Goal: Task Accomplishment & Management: Use online tool/utility

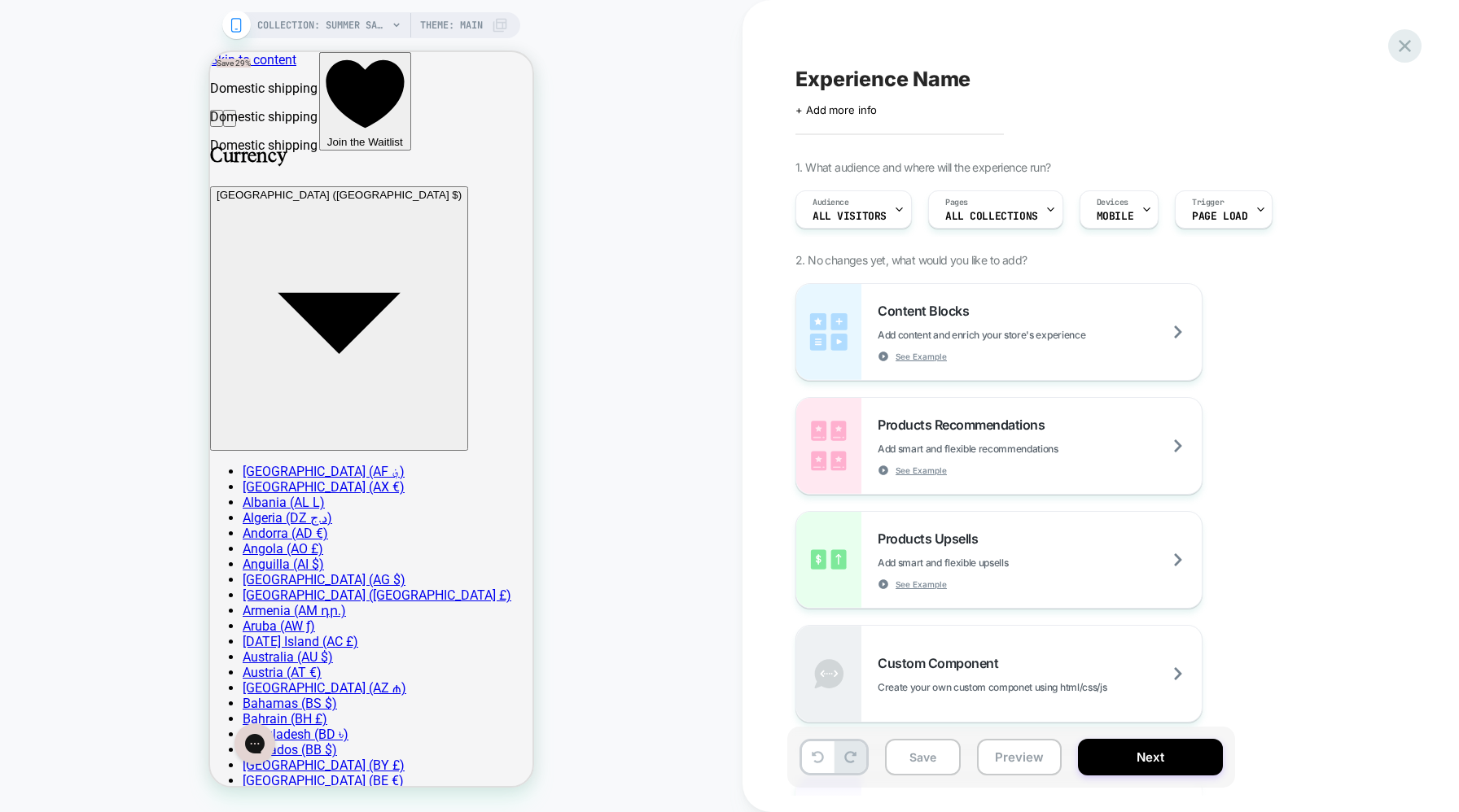
click at [1404, 46] on icon at bounding box center [1404, 46] width 12 height 12
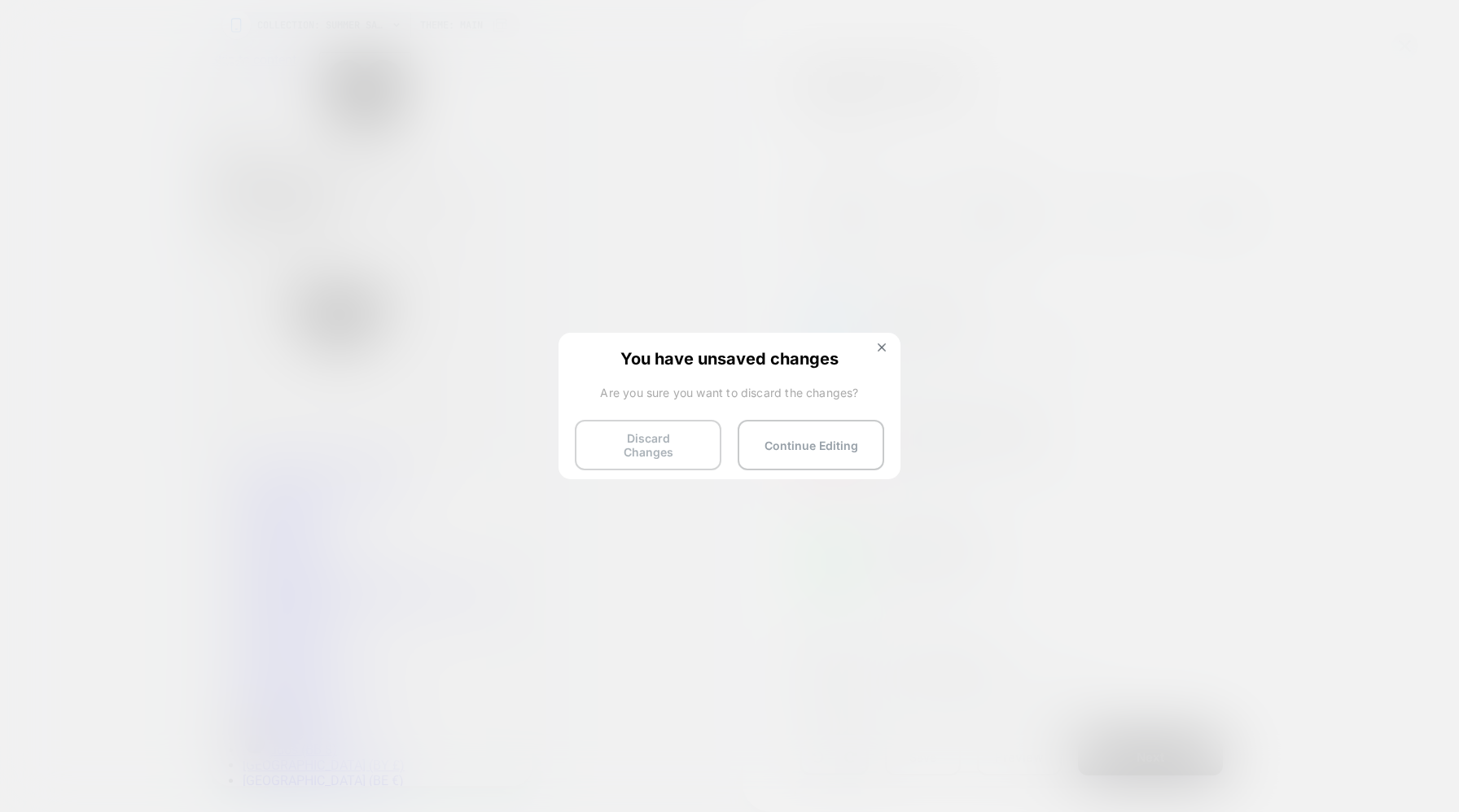
click at [672, 444] on button "Discard Changes" at bounding box center [648, 444] width 147 height 50
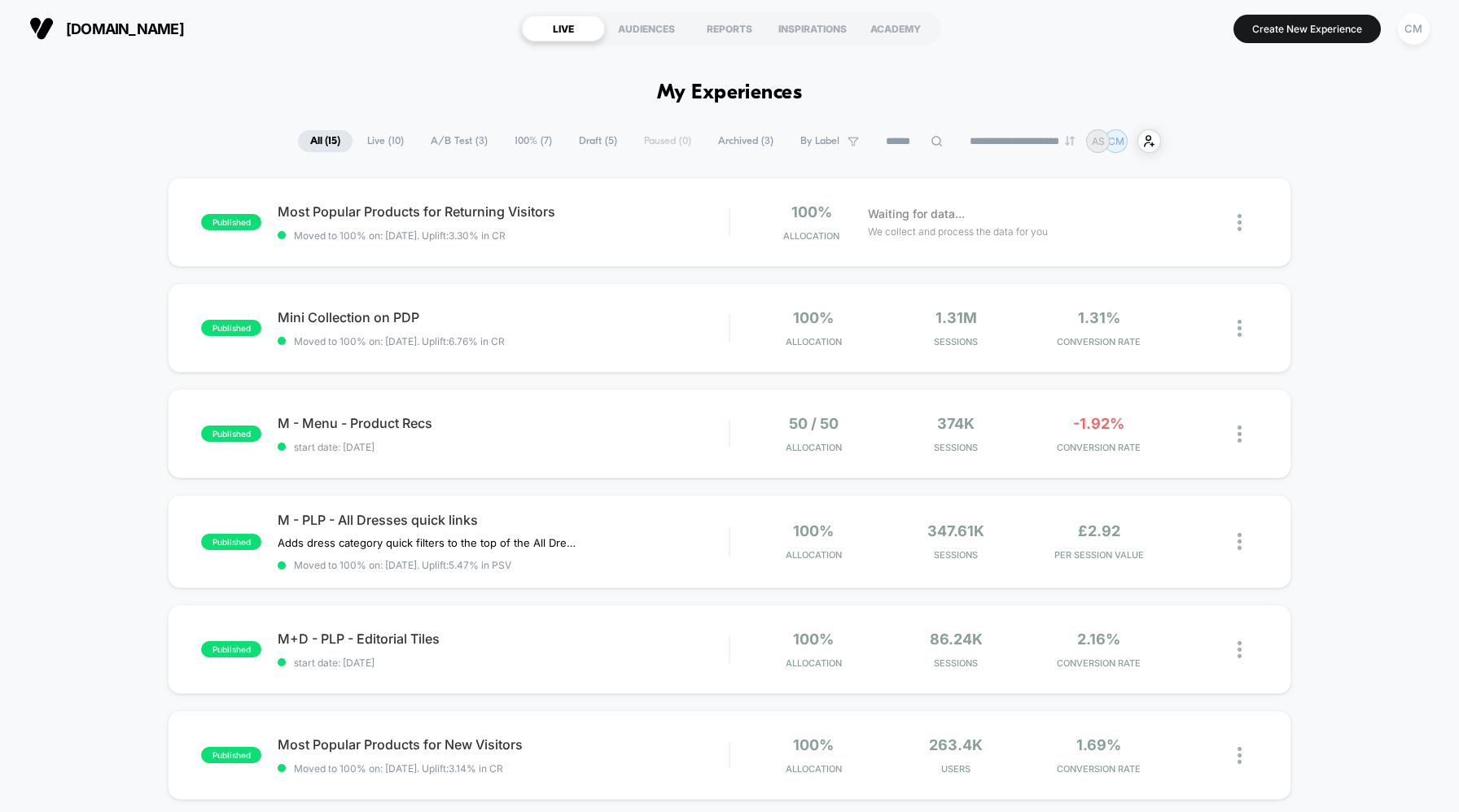
click at [582, 139] on span "Draft ( 5 )" at bounding box center [598, 141] width 63 height 22
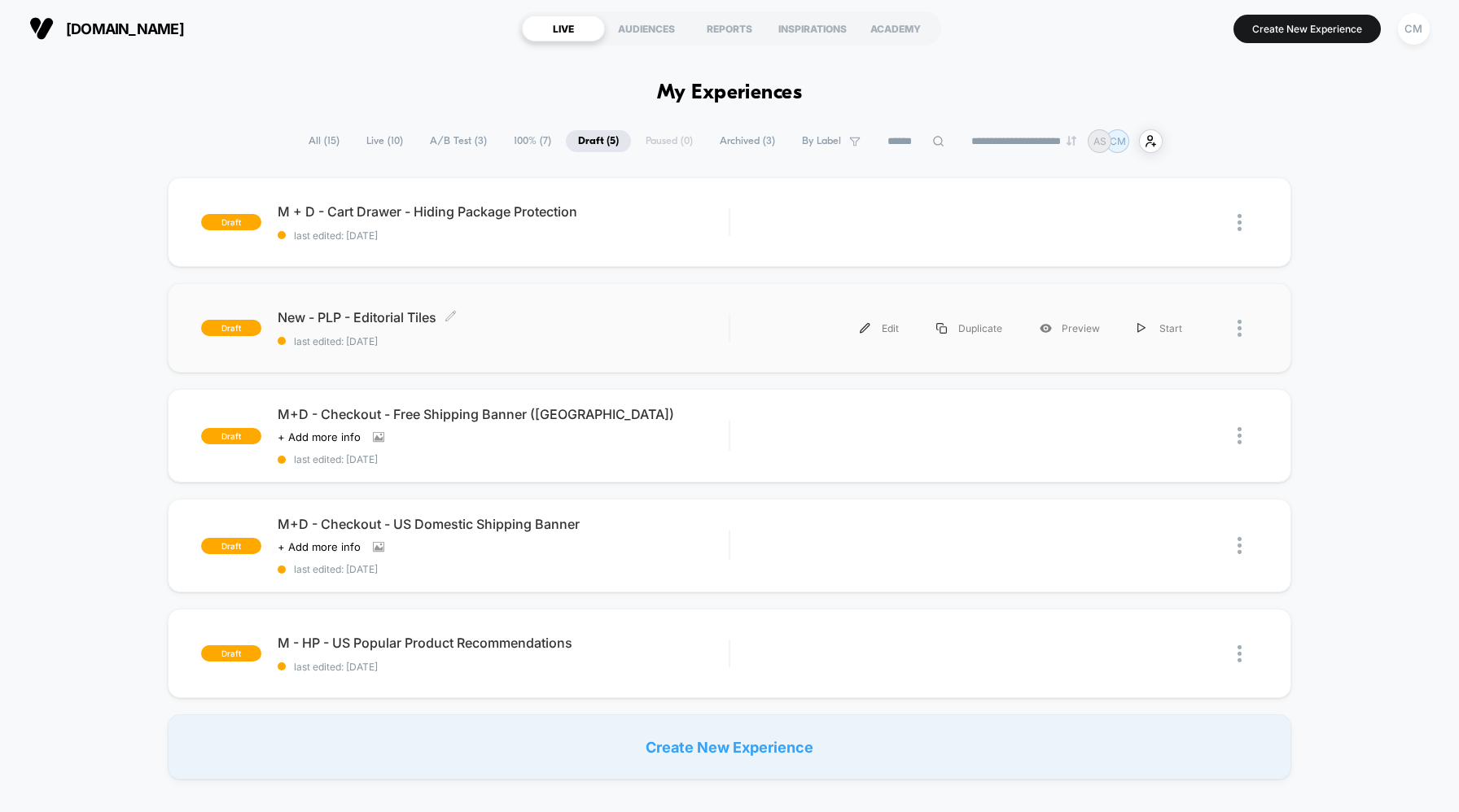
click at [521, 341] on span "last edited: [DATE]" at bounding box center [503, 341] width 451 height 12
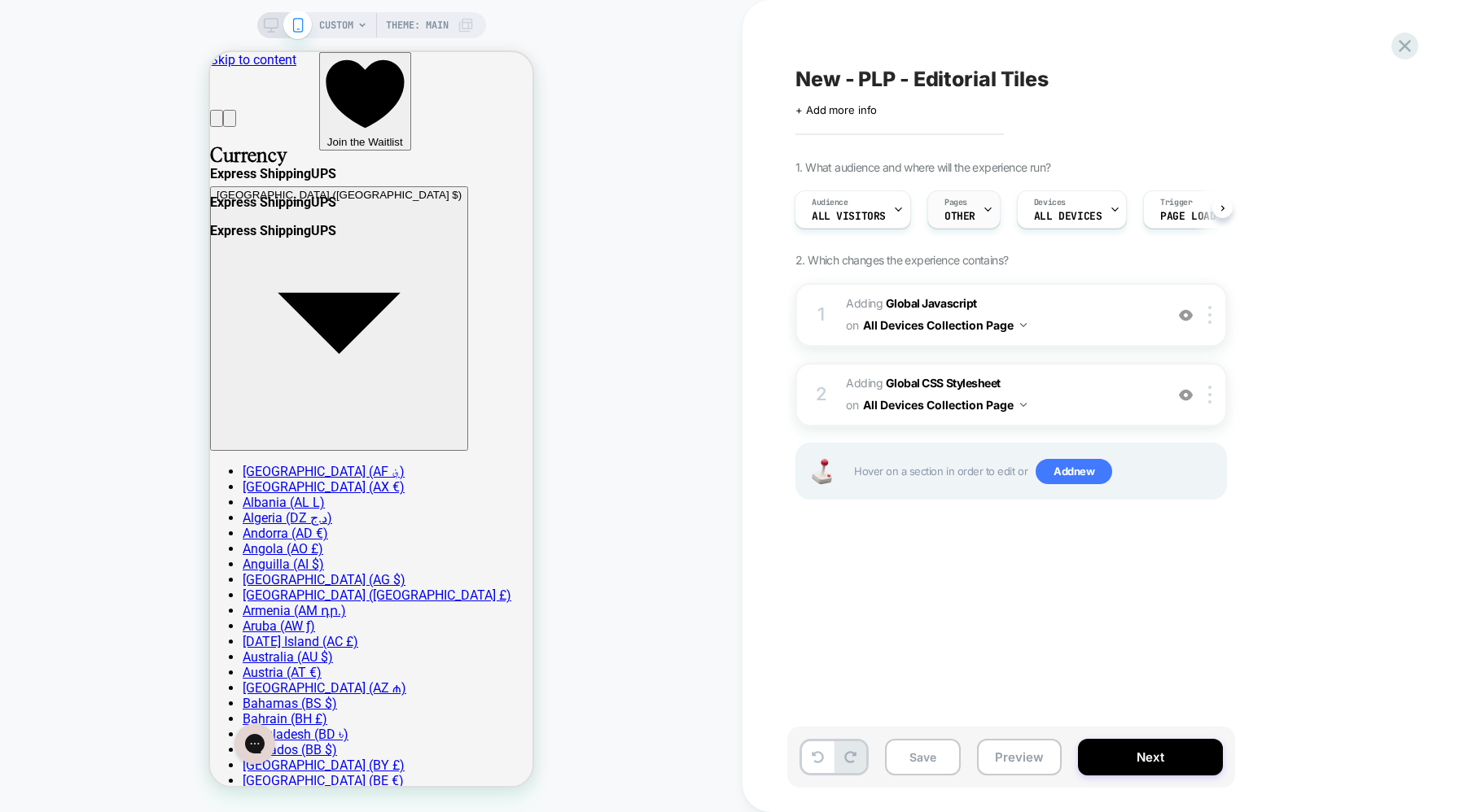
click at [980, 214] on div "Pages OTHER" at bounding box center [960, 209] width 64 height 36
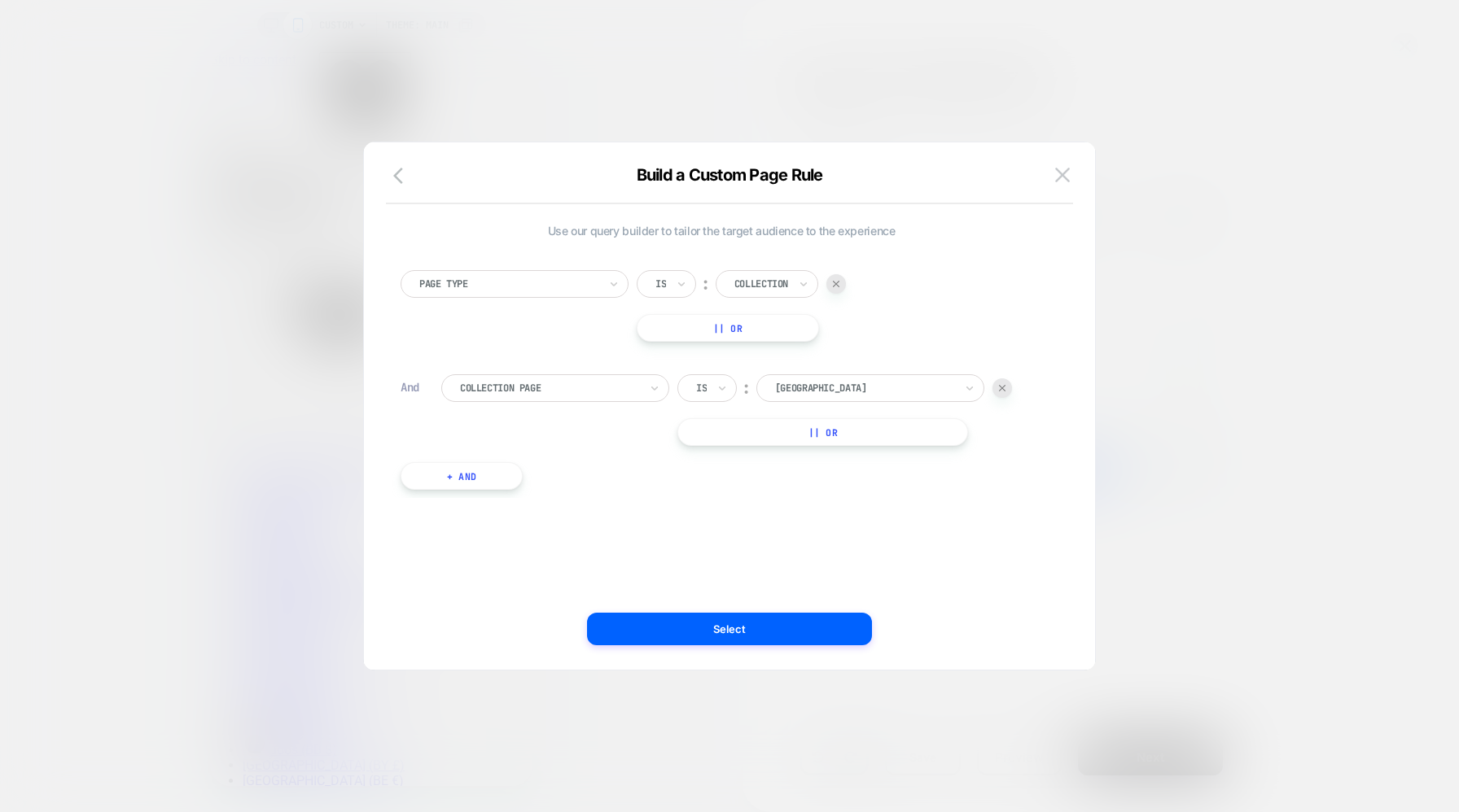
click at [902, 393] on div at bounding box center [864, 388] width 179 height 15
type input "********"
click at [1033, 353] on div "Page Type Is ︰ Collection || Or And Collection Page Is ︰ Hamptons House || Or +…" at bounding box center [721, 372] width 658 height 252
click at [881, 384] on div at bounding box center [864, 388] width 179 height 15
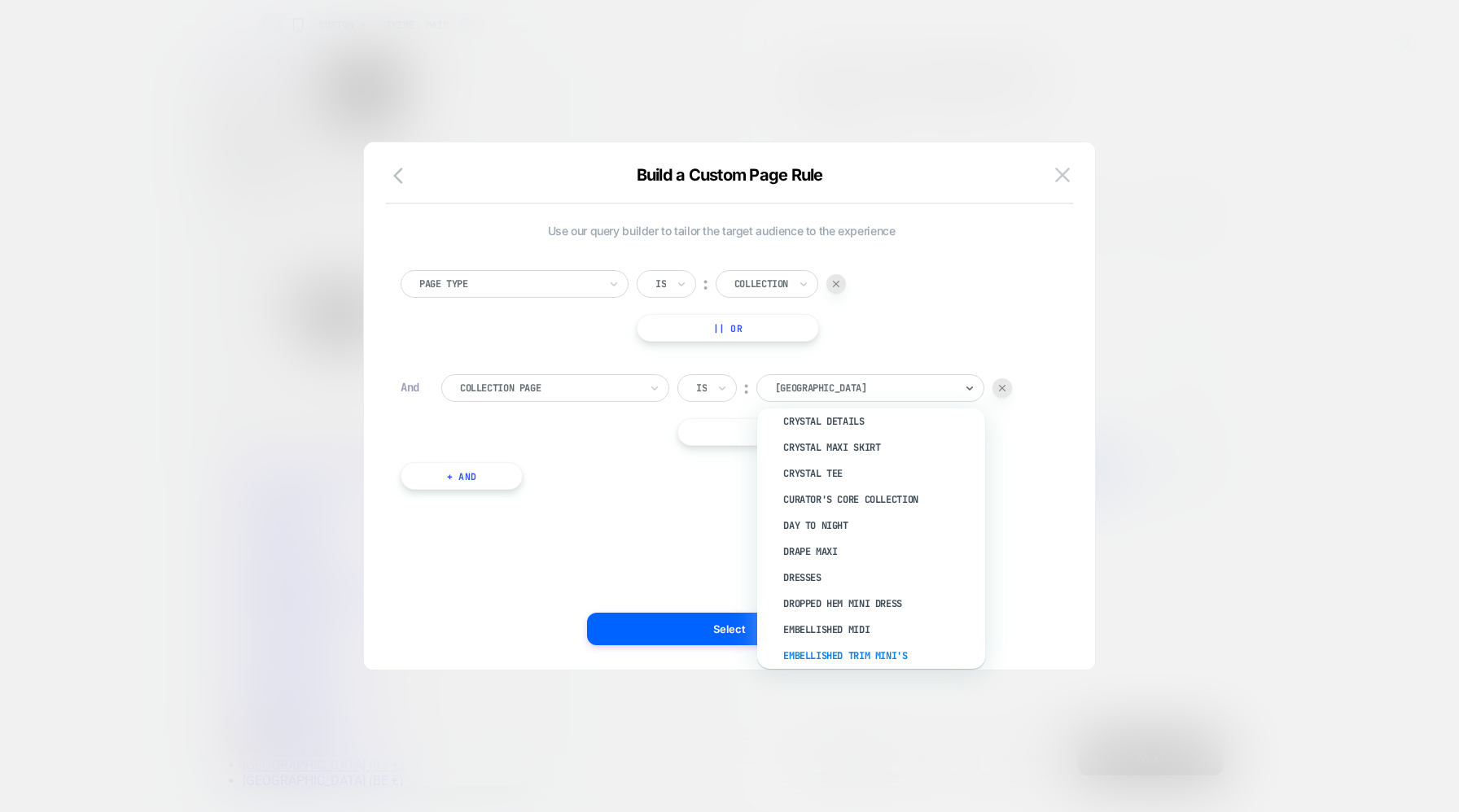
scroll to position [815, 0]
click at [986, 269] on div "Page Type Is ︰ Collection || Or And Collection Page Is ︰ option Crystal Details…" at bounding box center [721, 372] width 658 height 252
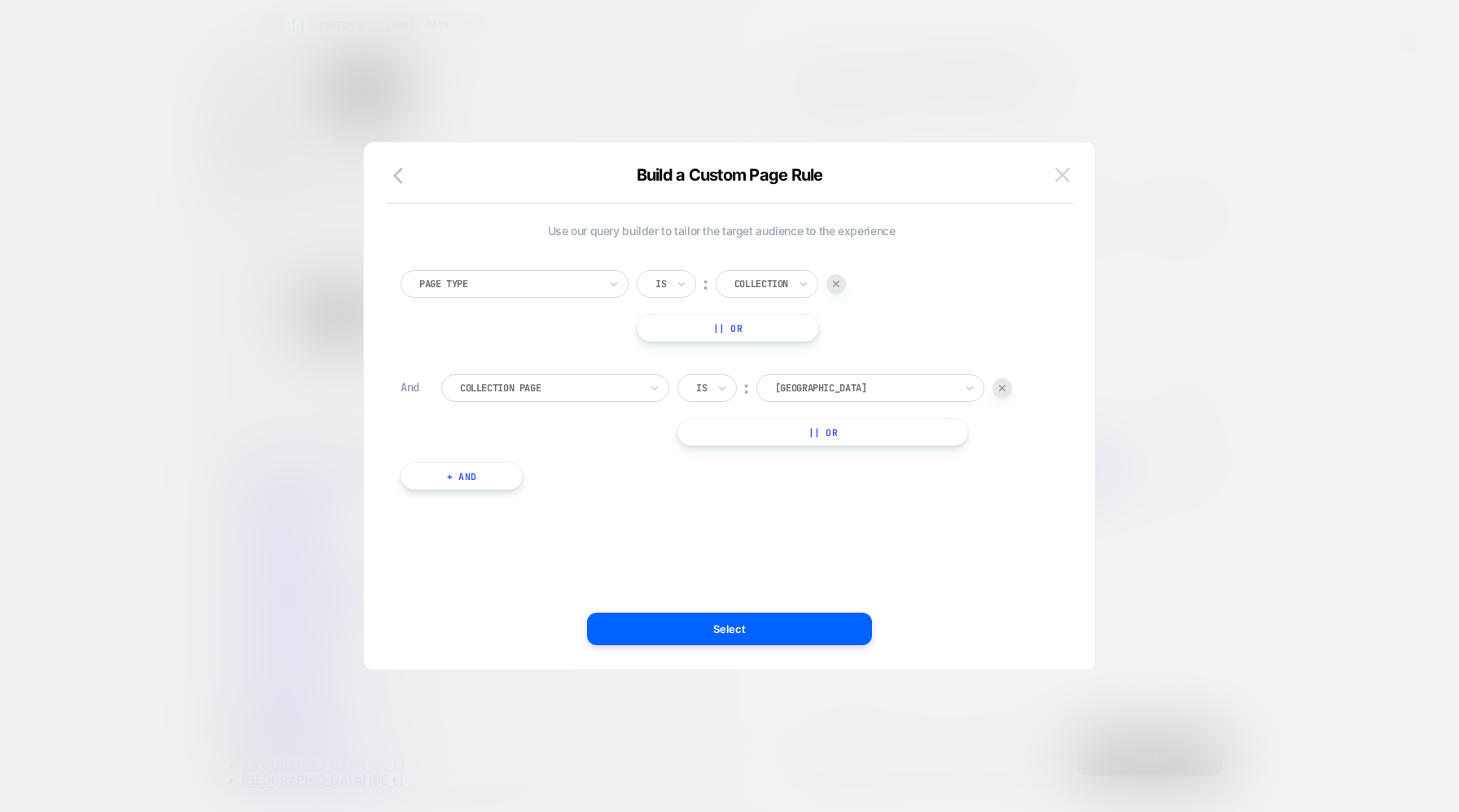
click at [1062, 175] on img at bounding box center [1062, 175] width 15 height 14
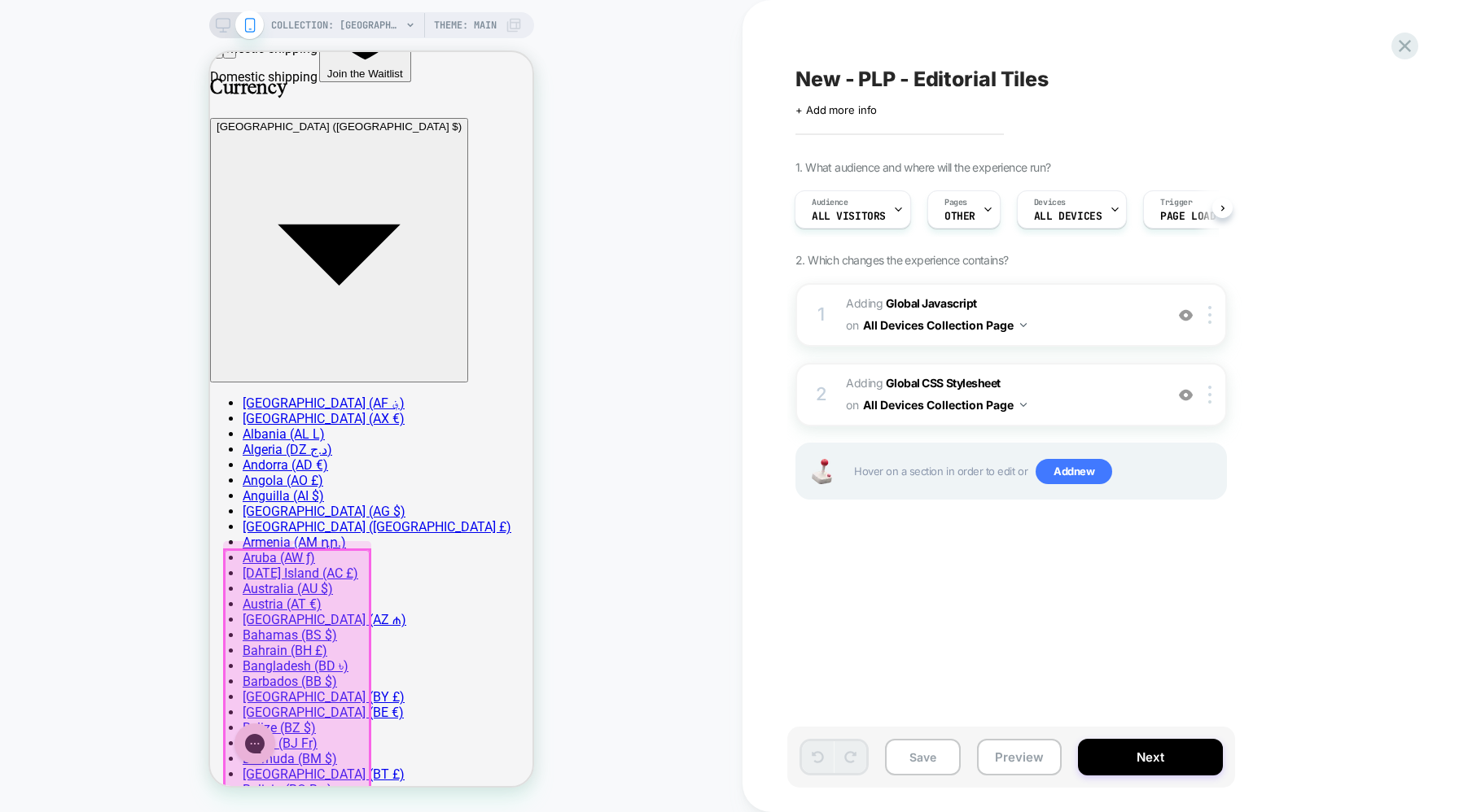
scroll to position [10, 0]
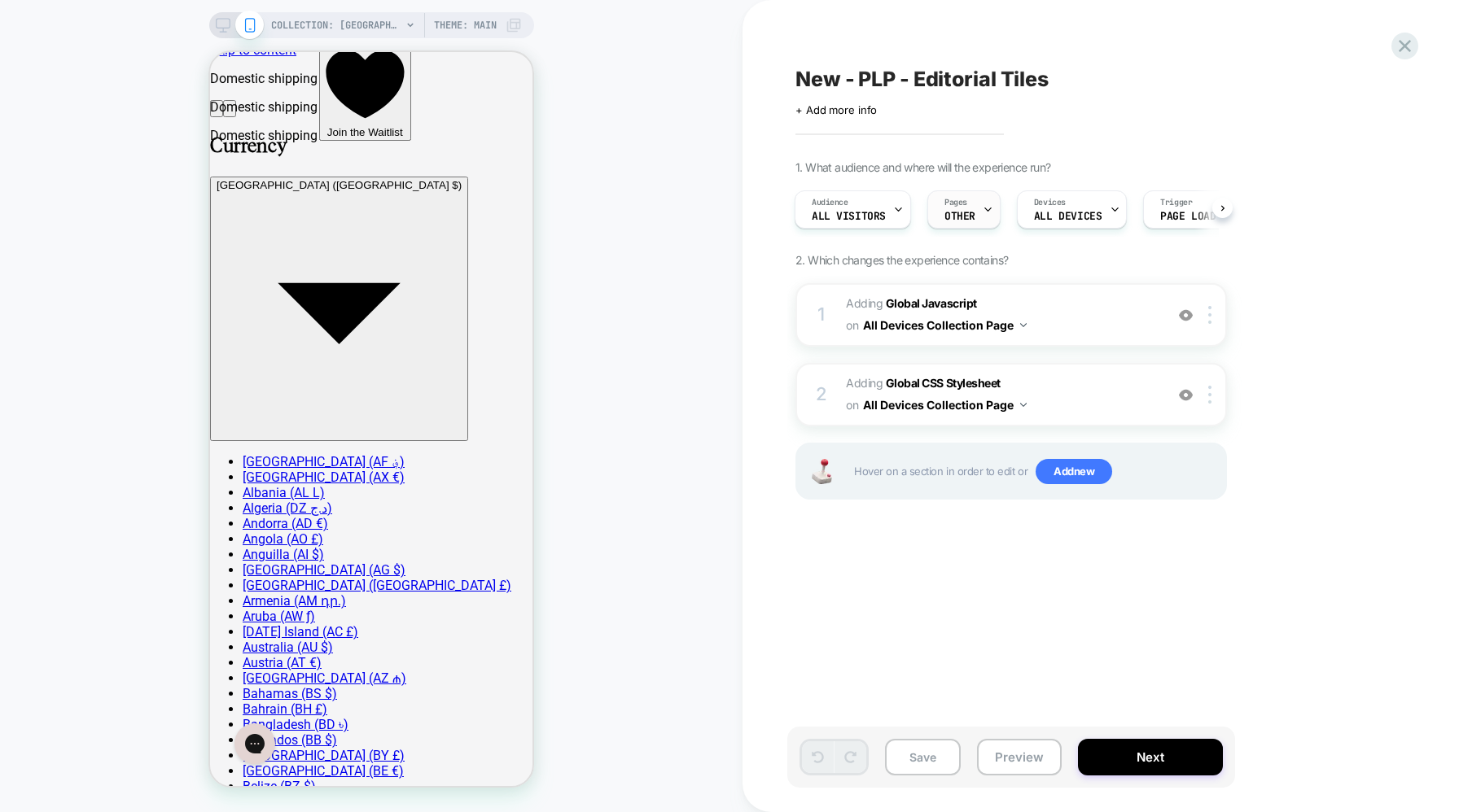
click at [984, 215] on div at bounding box center [988, 209] width 11 height 36
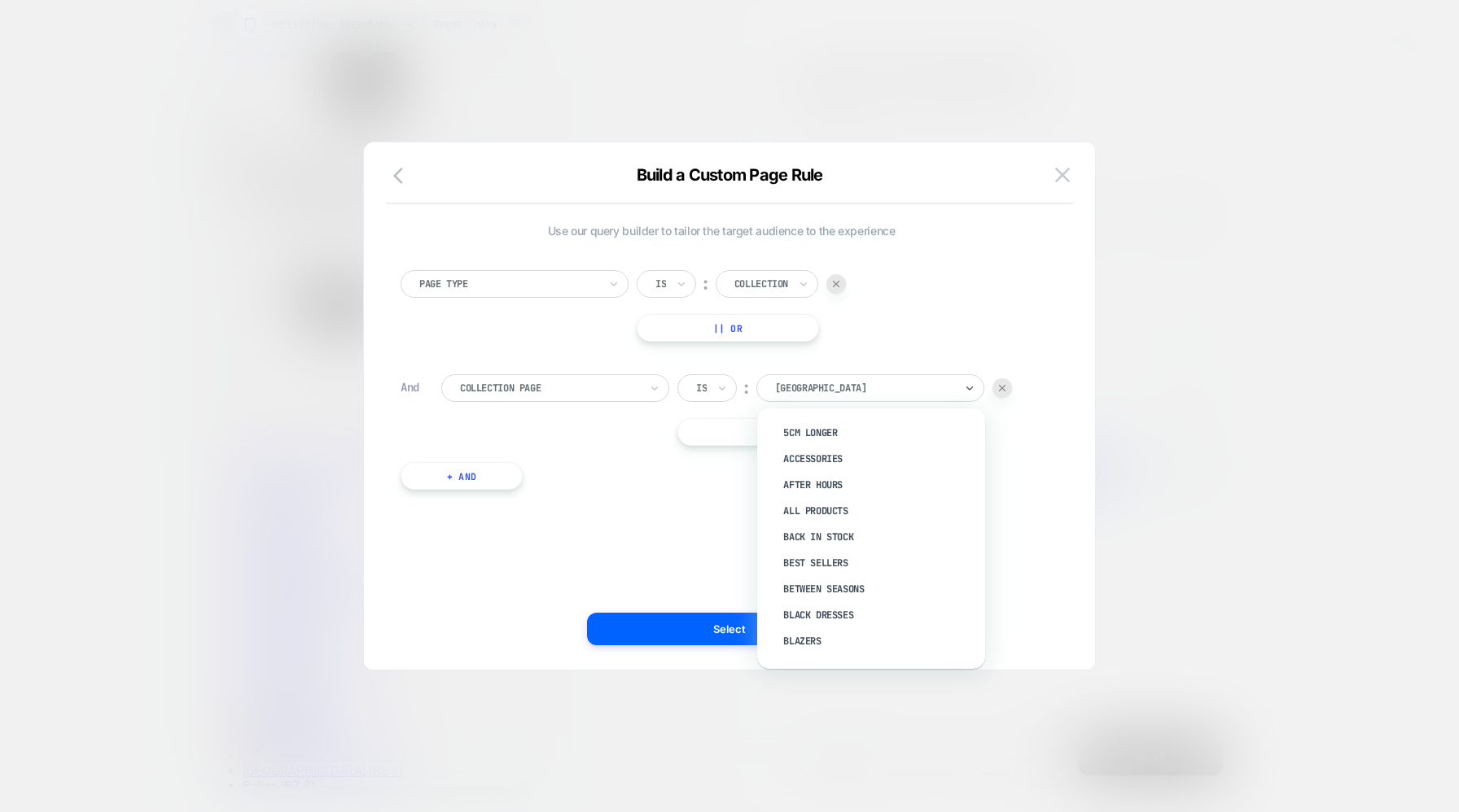
click at [817, 386] on div at bounding box center [864, 388] width 179 height 15
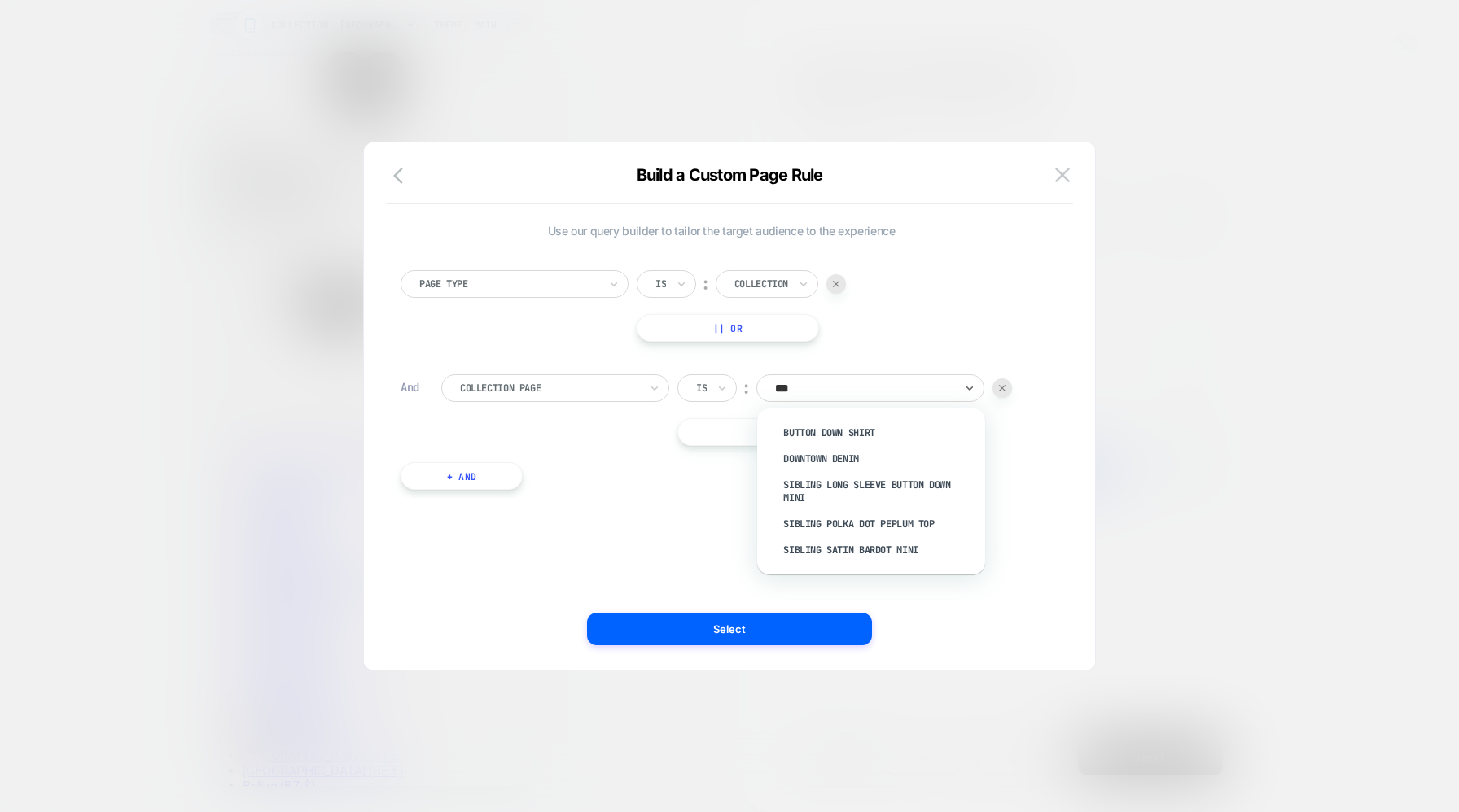
type input "****"
click at [841, 453] on div "Downtown Denim" at bounding box center [879, 459] width 212 height 26
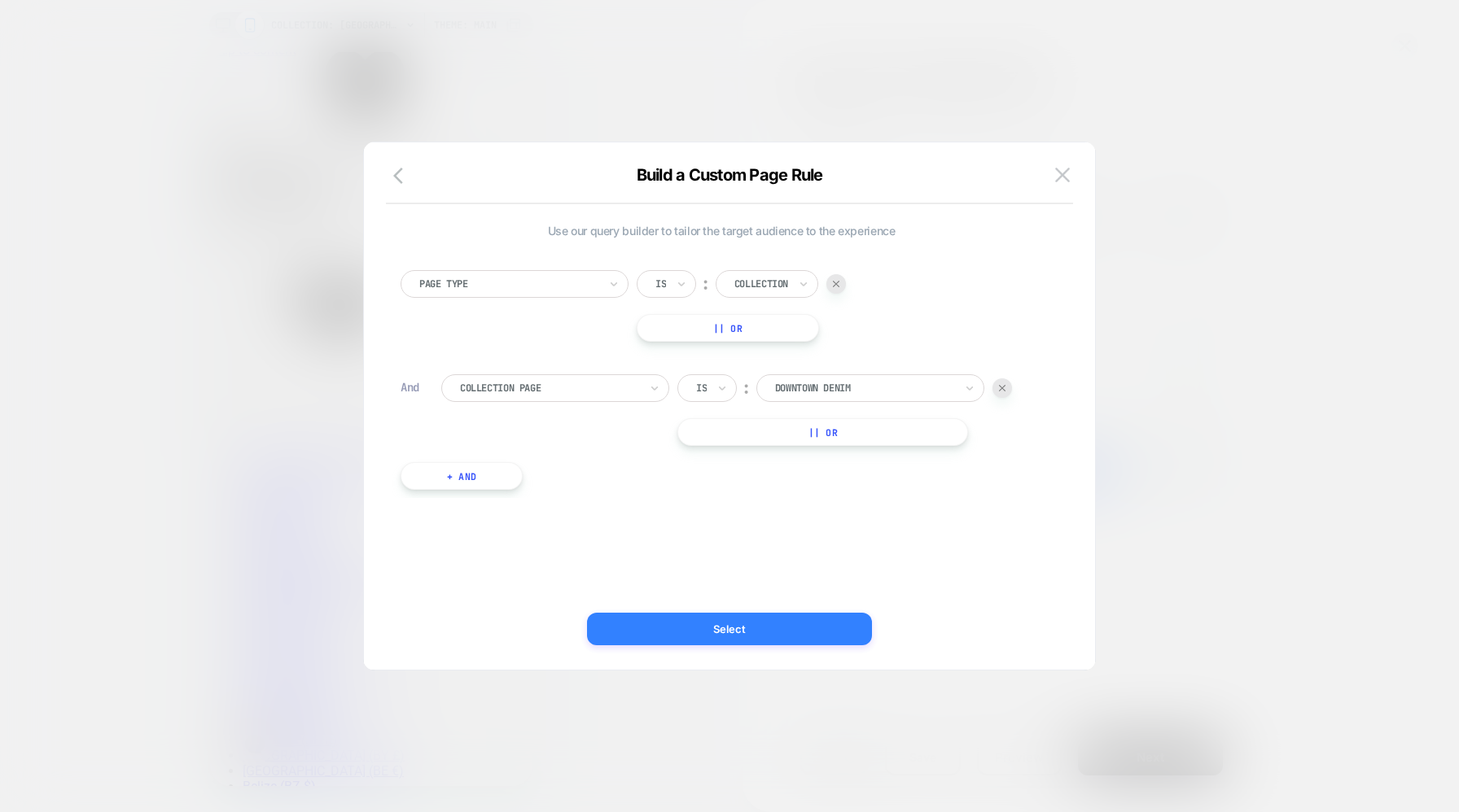
click at [772, 623] on button "Select" at bounding box center [730, 628] width 285 height 32
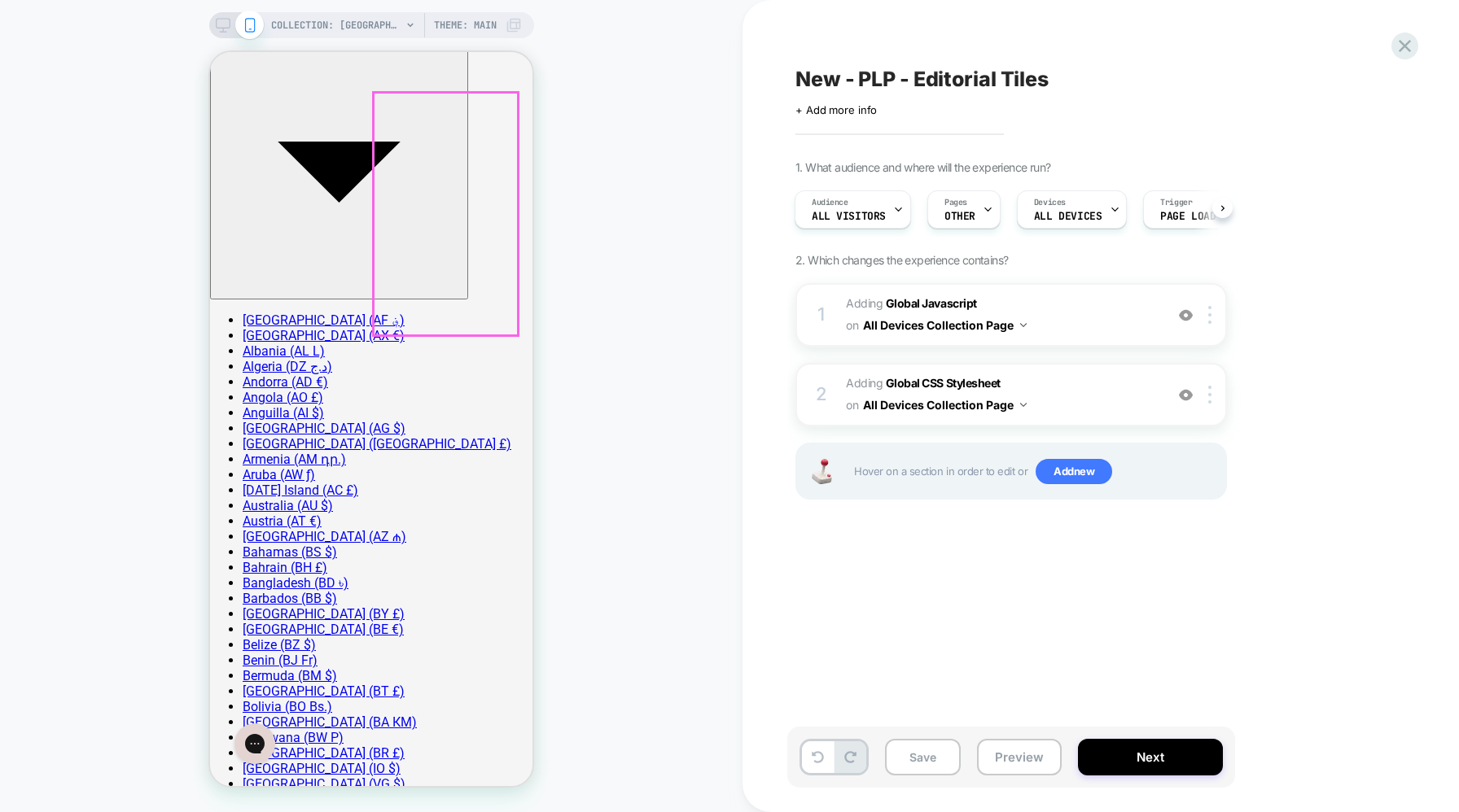
scroll to position [156, 0]
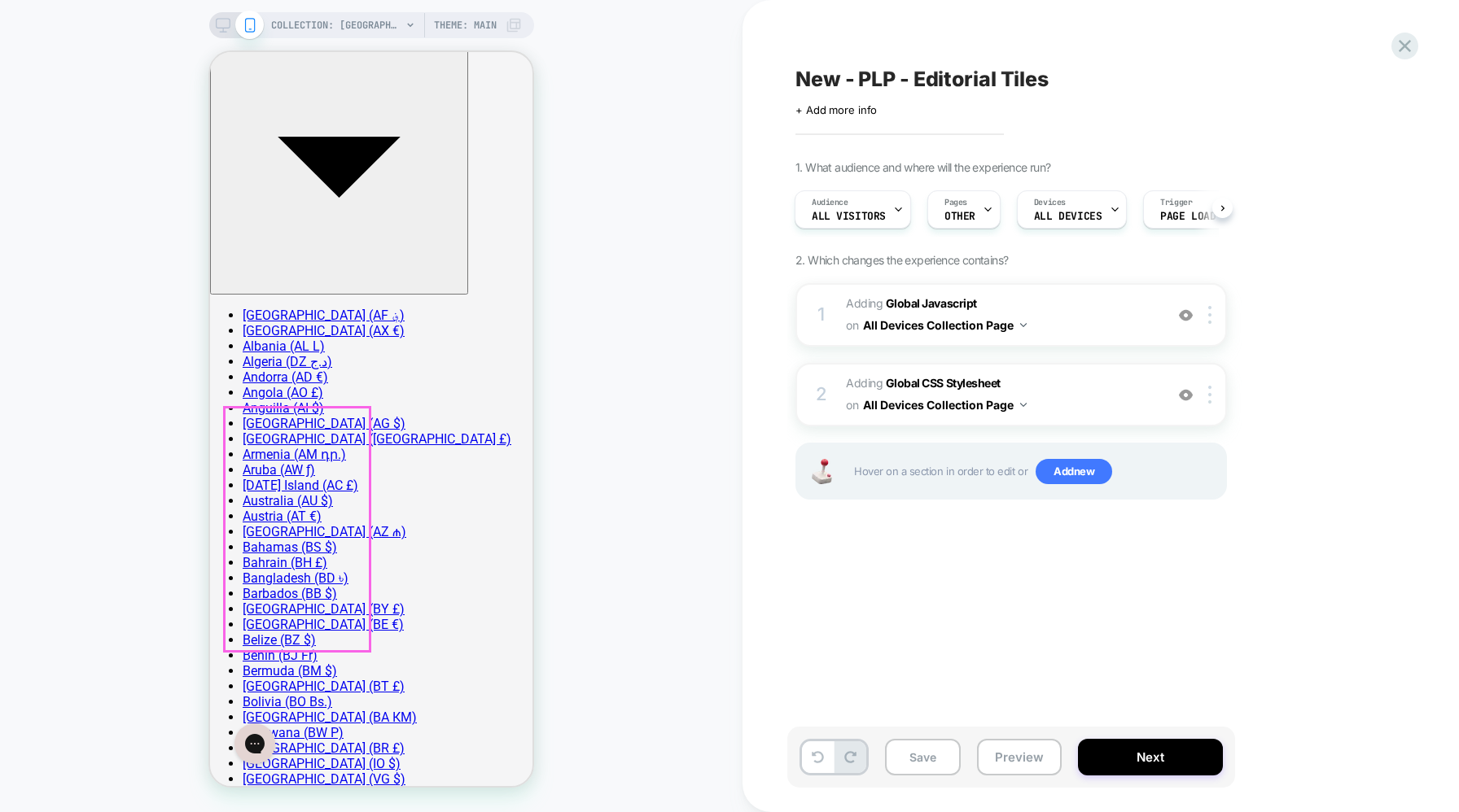
click at [1011, 324] on button "All Devices Collection Page" at bounding box center [945, 325] width 164 height 24
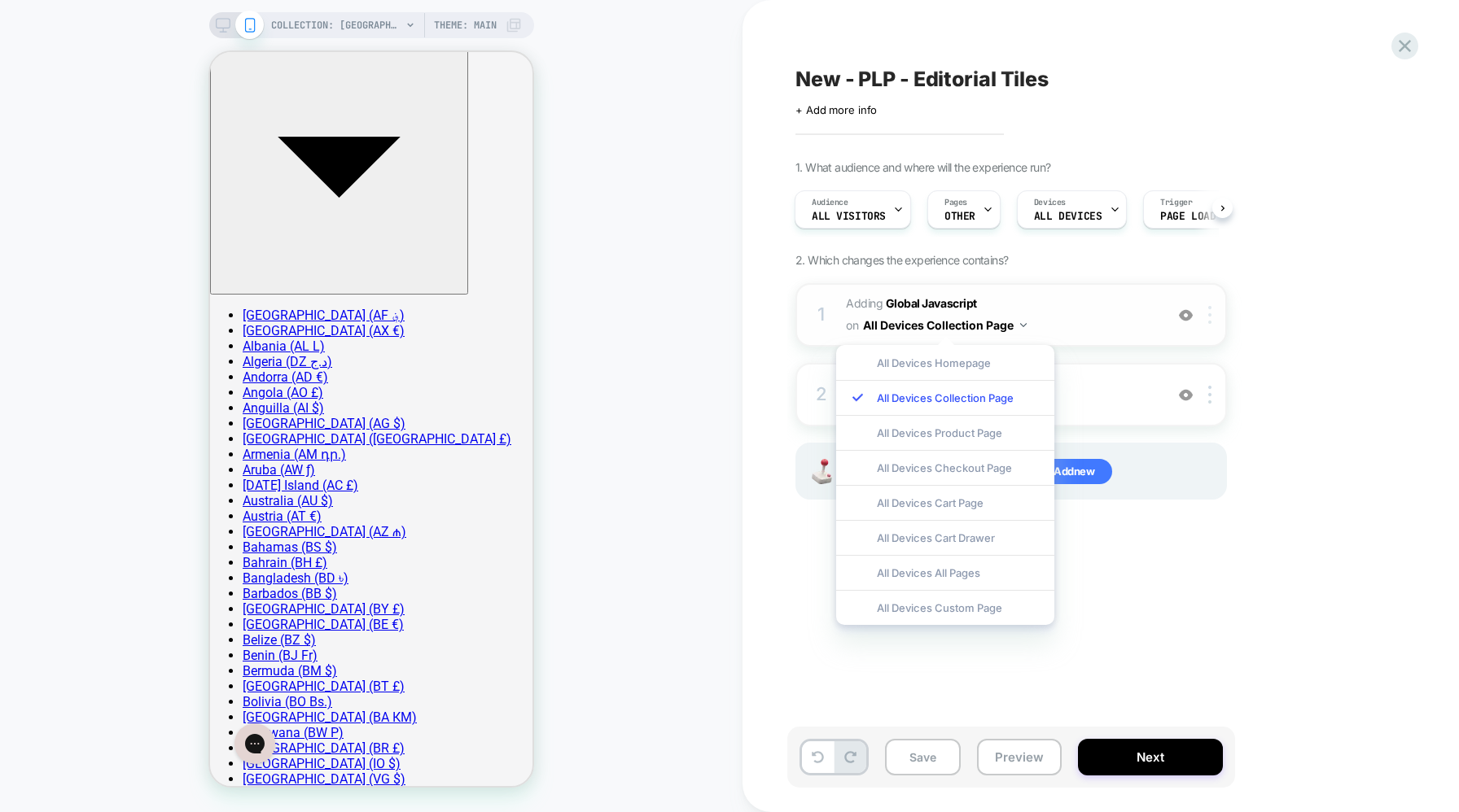
click at [1210, 321] on img at bounding box center [1210, 315] width 3 height 18
click at [1108, 319] on span "Adding Global Javascript on All Devices Collection Page" at bounding box center [1001, 315] width 311 height 44
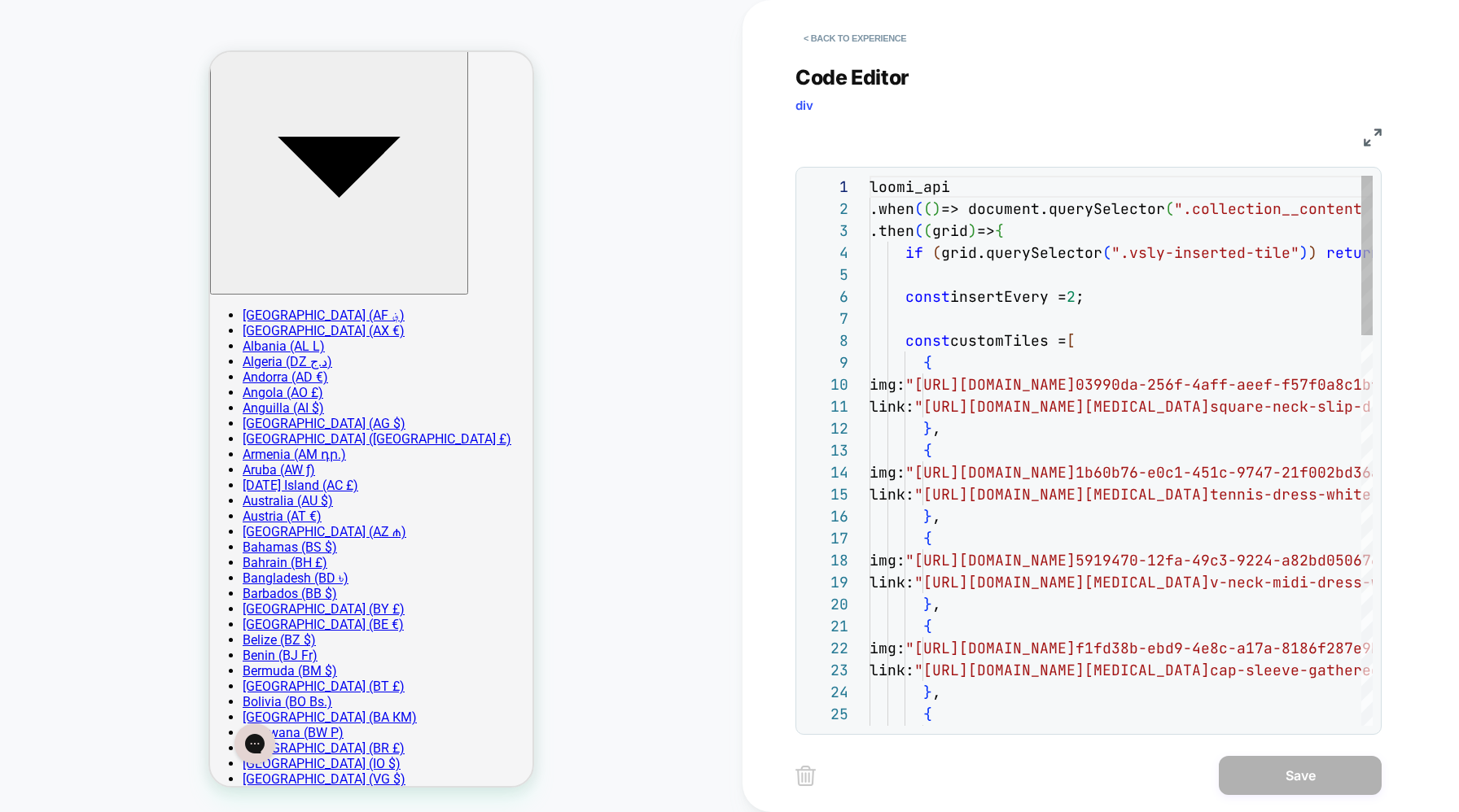
scroll to position [220, 0]
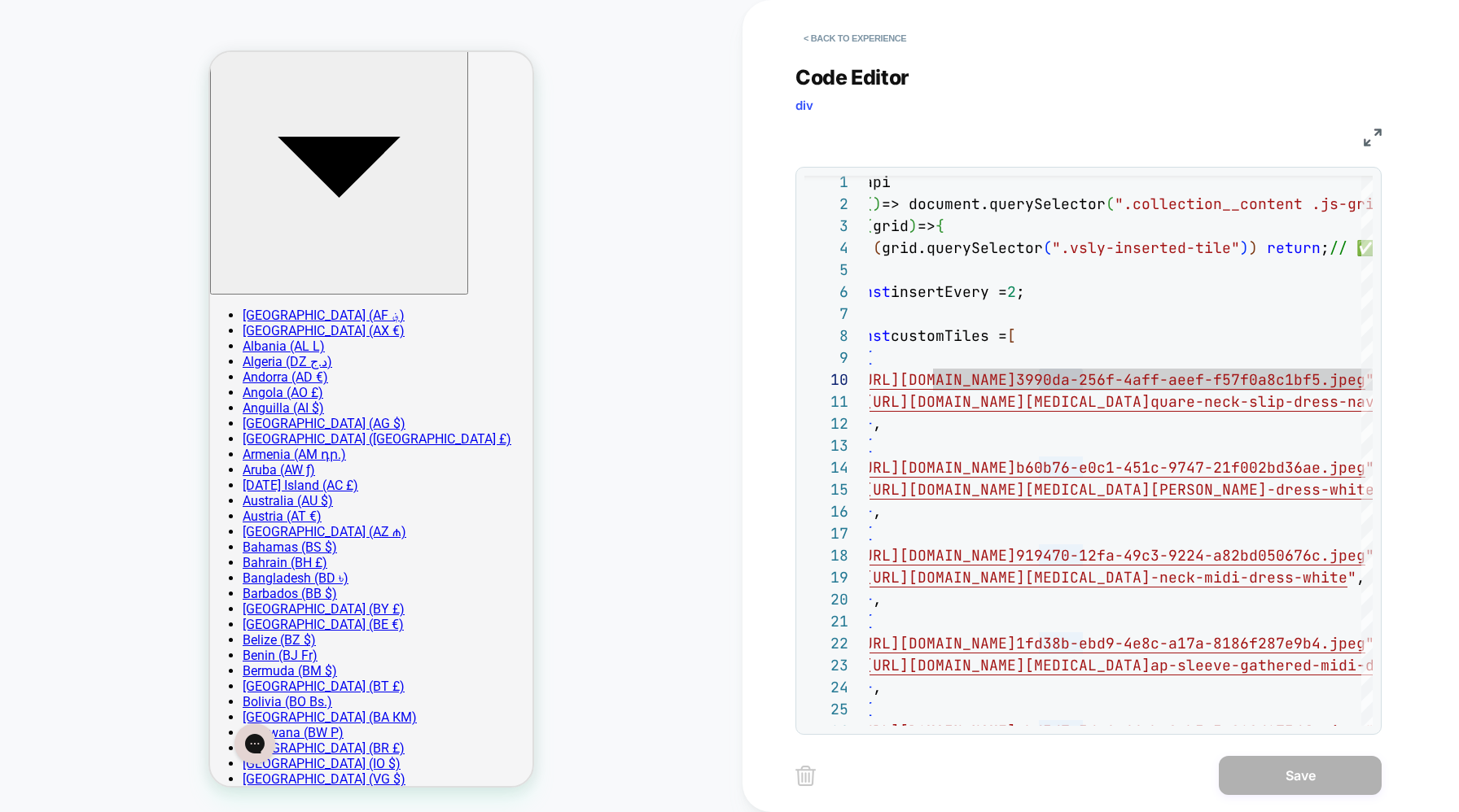
click at [1375, 137] on img at bounding box center [1373, 137] width 18 height 18
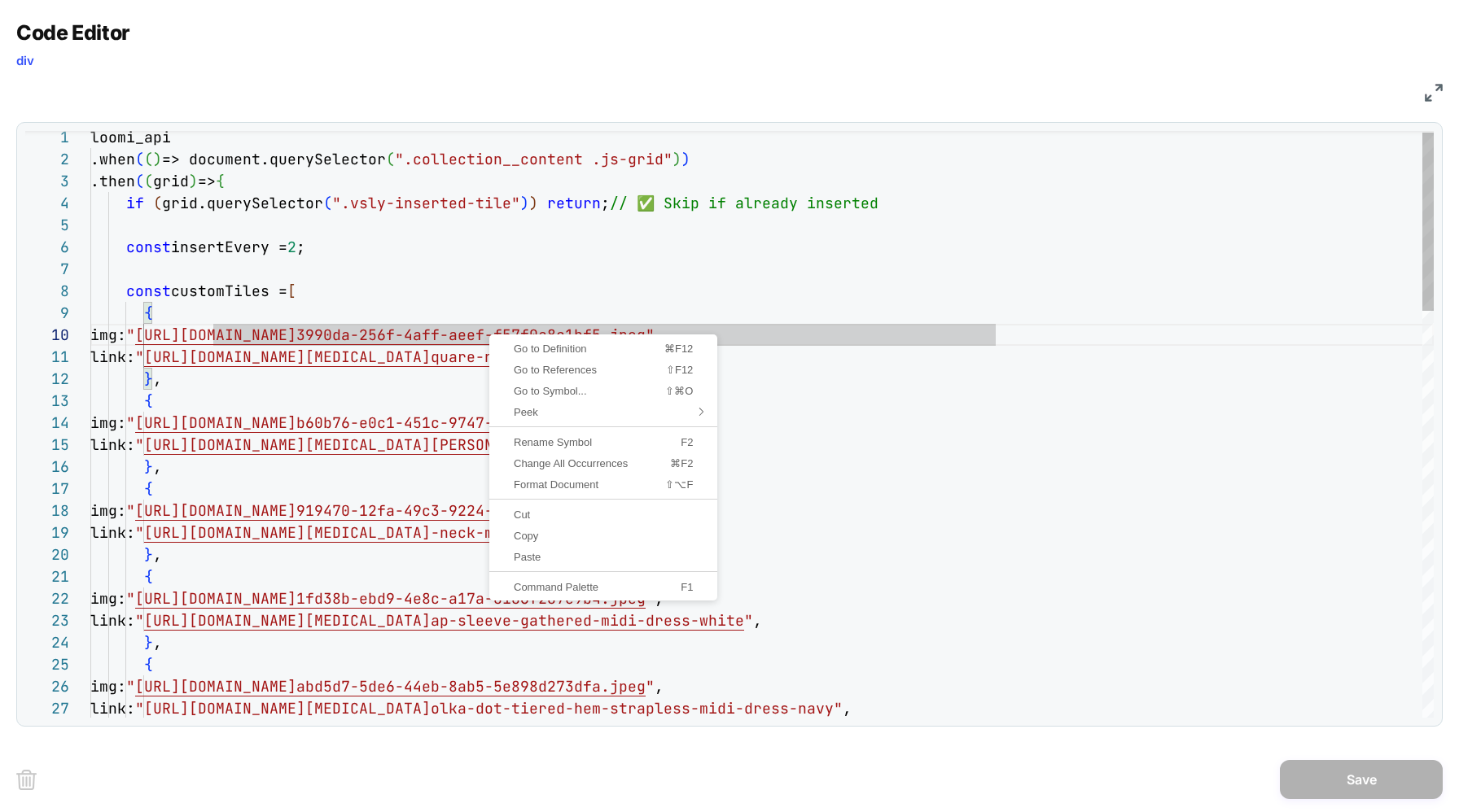
scroll to position [198, 396]
click at [569, 350] on span "Go to Definition" at bounding box center [556, 348] width 127 height 11
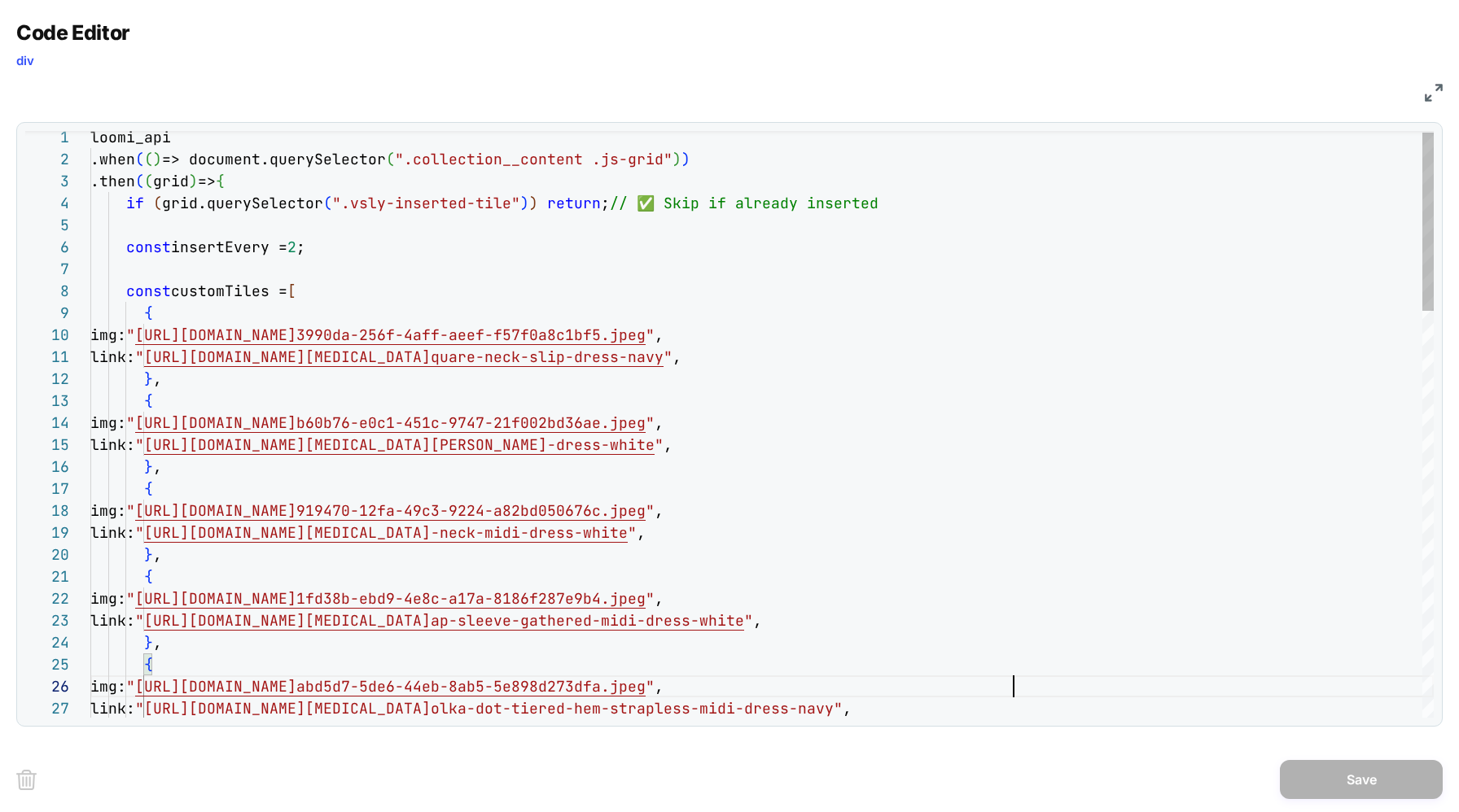
type textarea "**********"
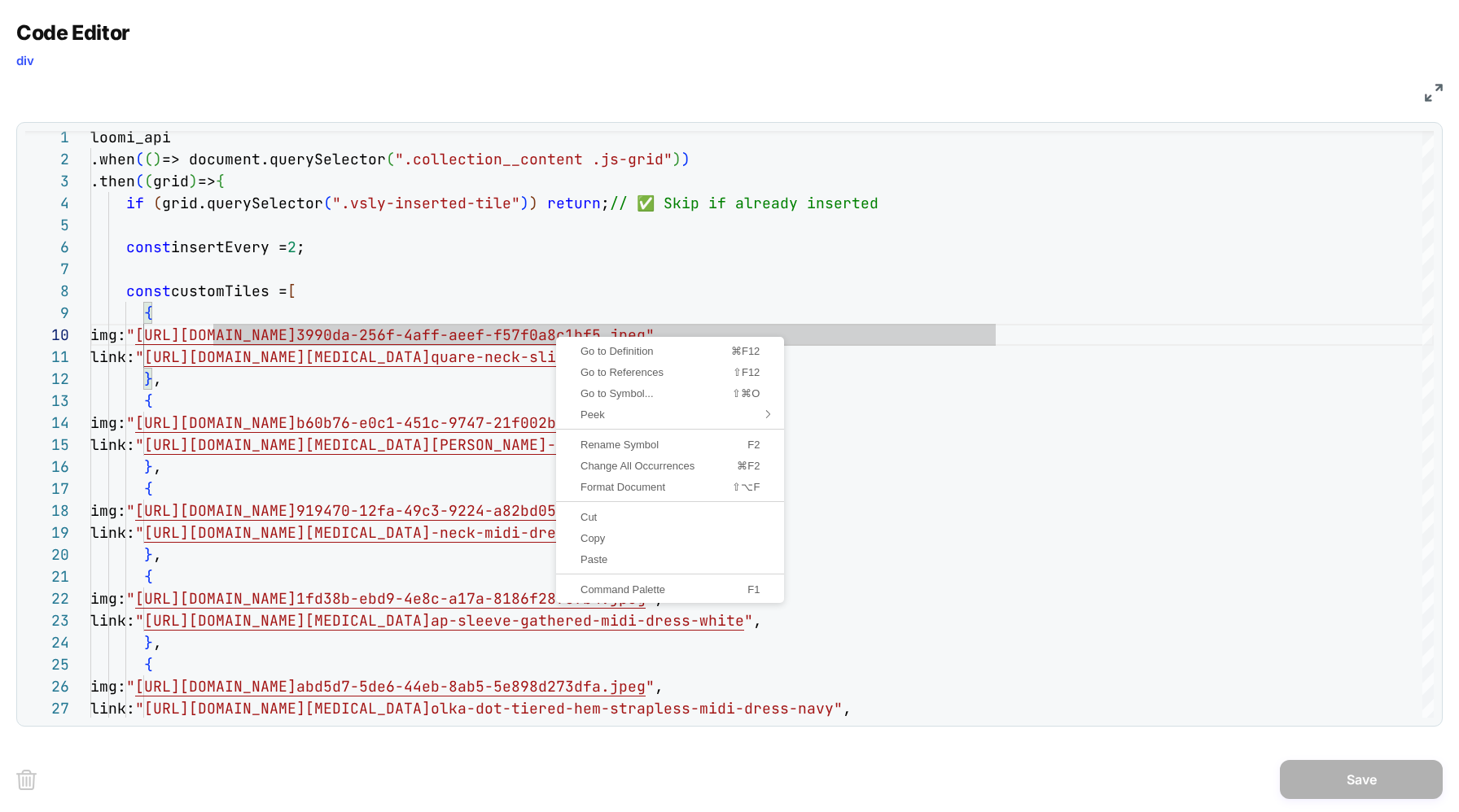
click at [1428, 90] on img at bounding box center [1434, 93] width 18 height 18
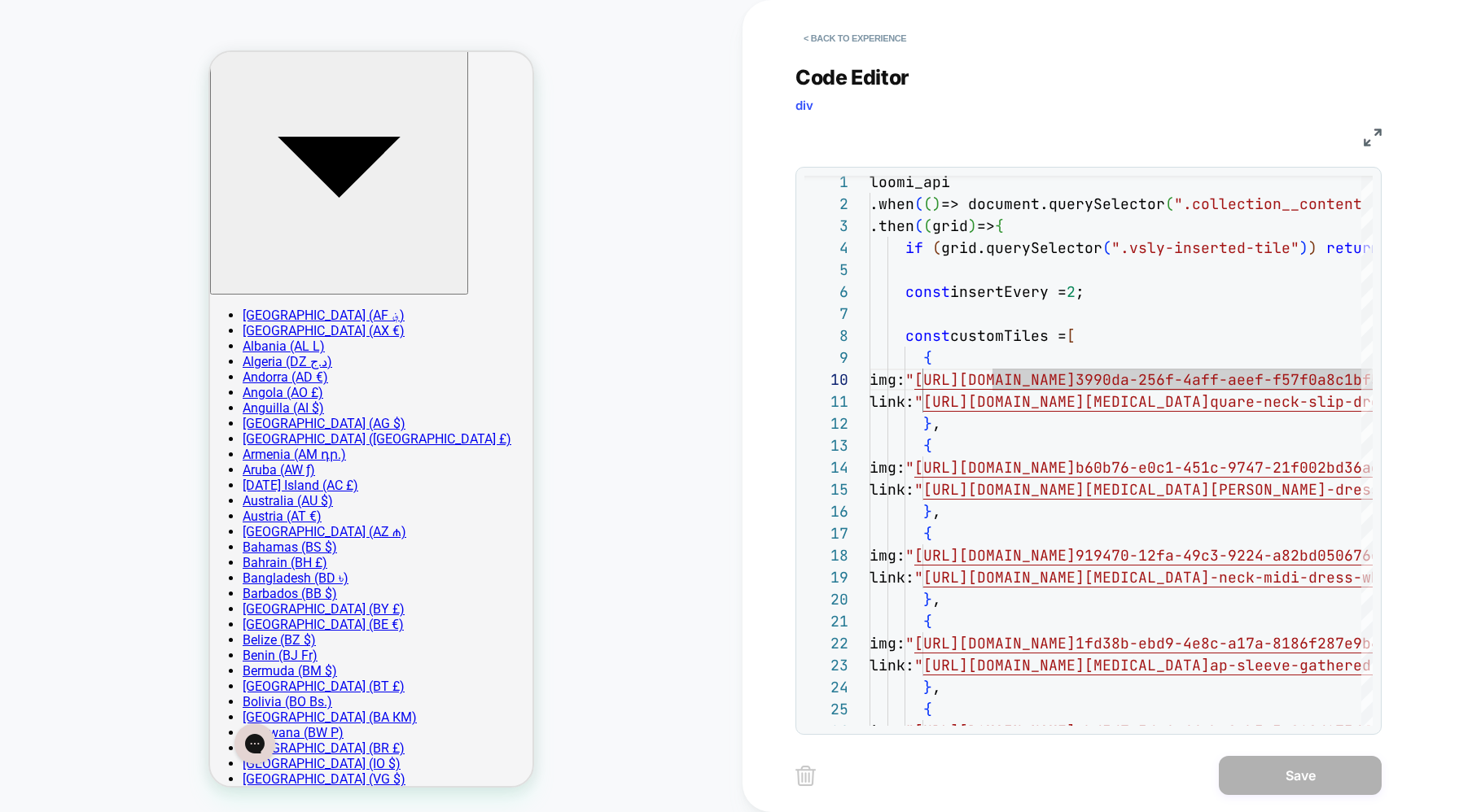
click at [712, 156] on div "COLLECTION: Downtown Denim (Category) COLLECTION: Downtown Denim (Category) The…" at bounding box center [371, 406] width 743 height 780
click at [840, 39] on button "< Back to experience" at bounding box center [855, 37] width 119 height 26
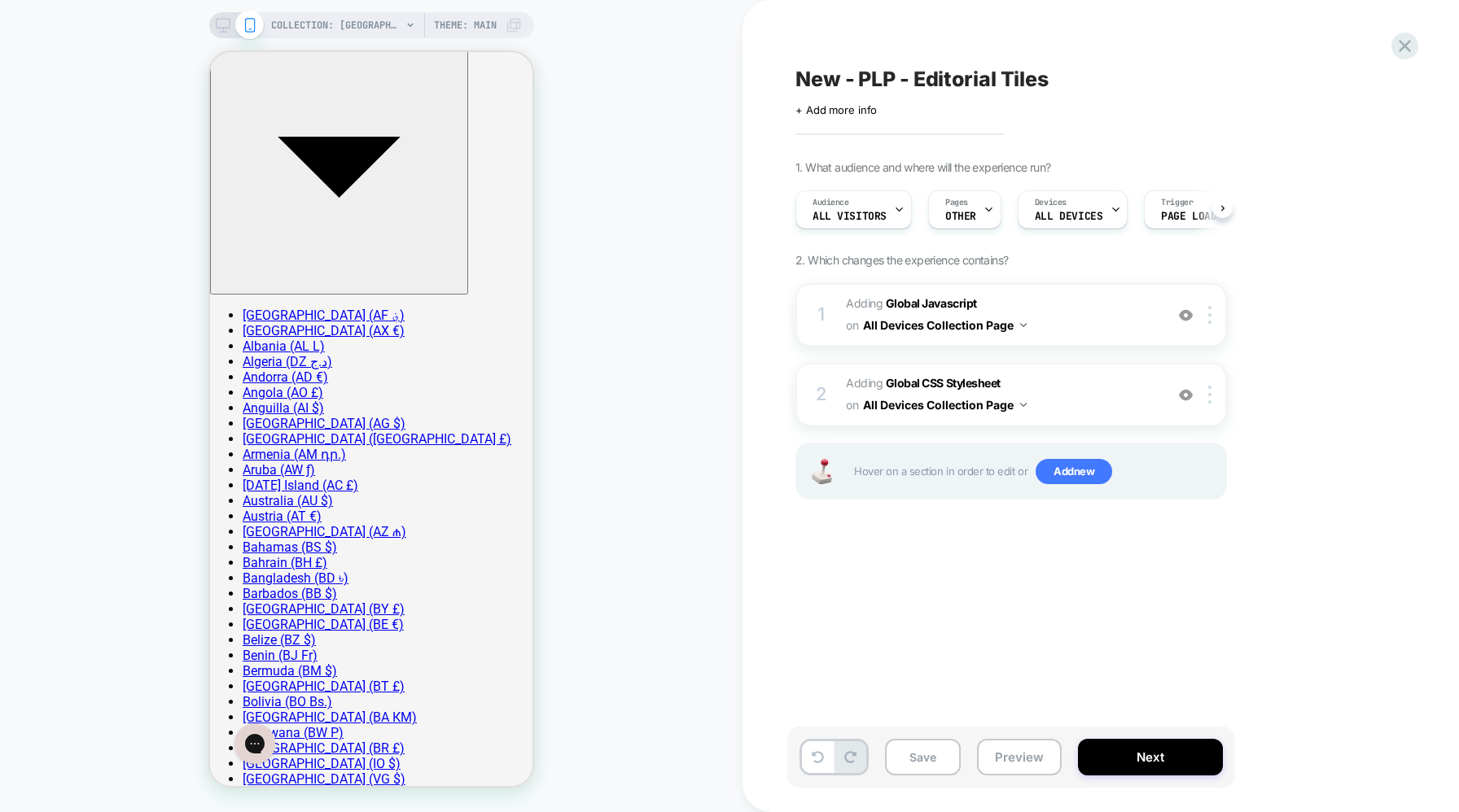
scroll to position [0, 1]
click at [921, 745] on button "Save" at bounding box center [922, 757] width 75 height 36
click at [974, 207] on div "Pages OTHER" at bounding box center [960, 209] width 64 height 36
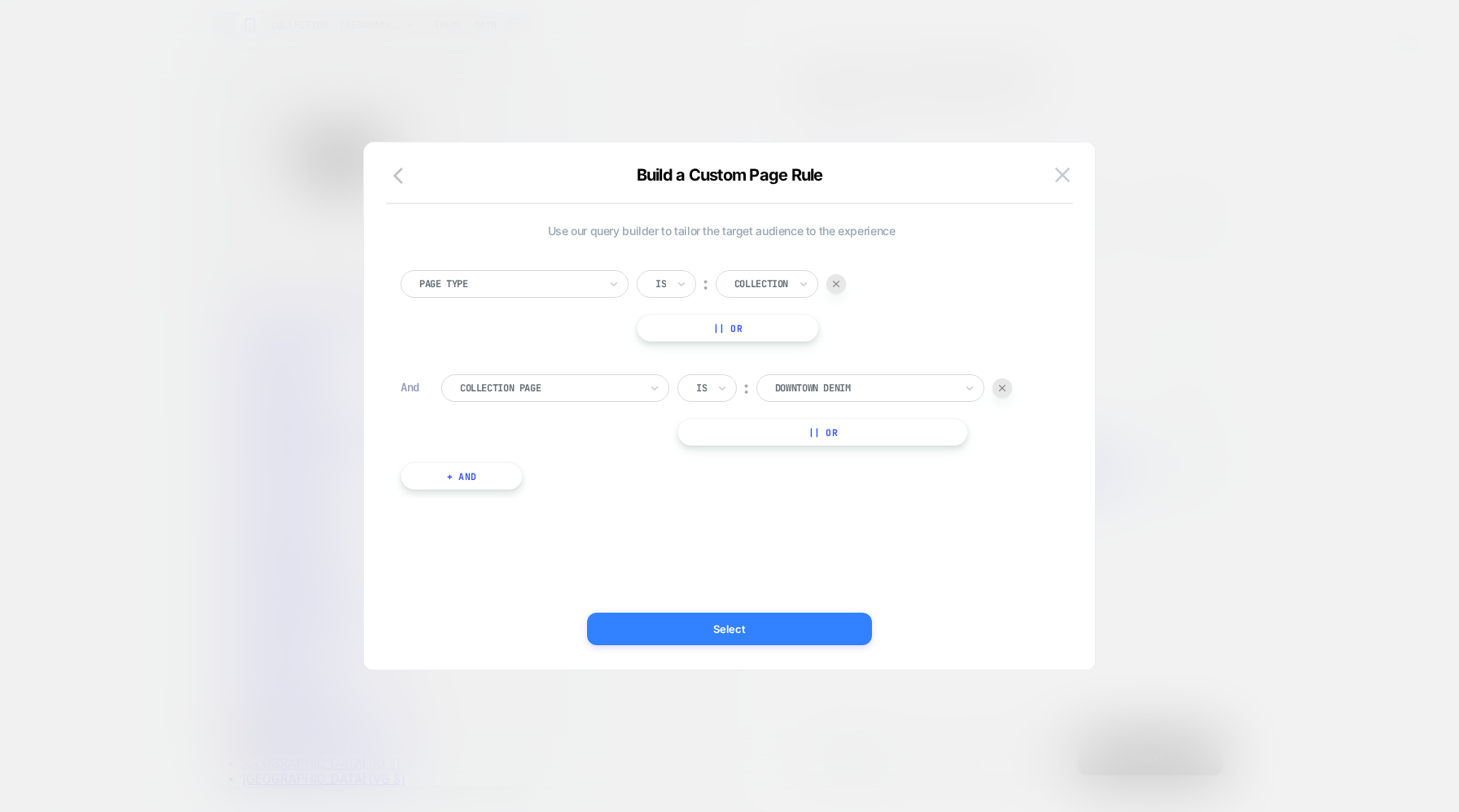
click at [805, 637] on button "Select" at bounding box center [730, 628] width 285 height 32
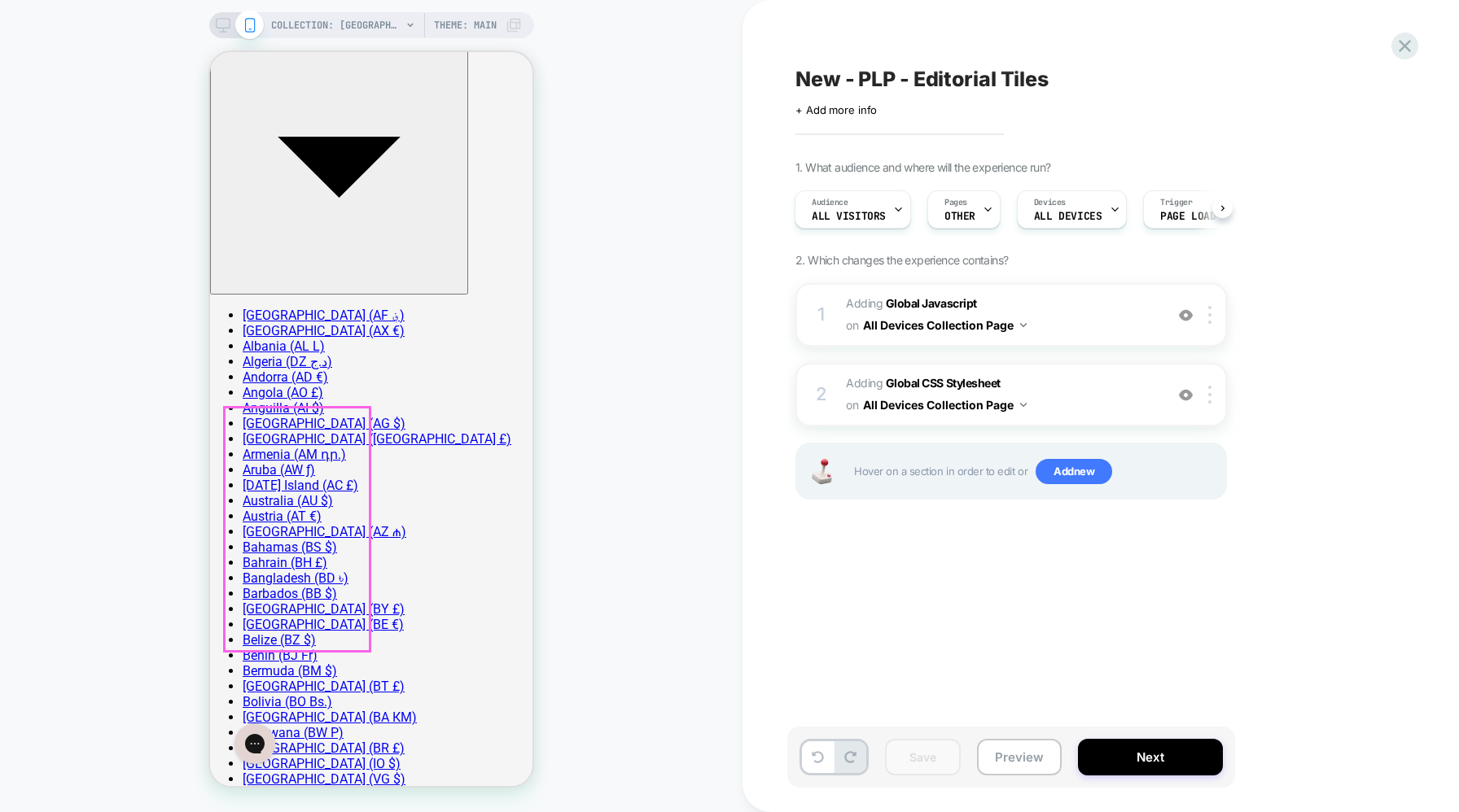
click at [1411, 37] on icon at bounding box center [1405, 46] width 22 height 22
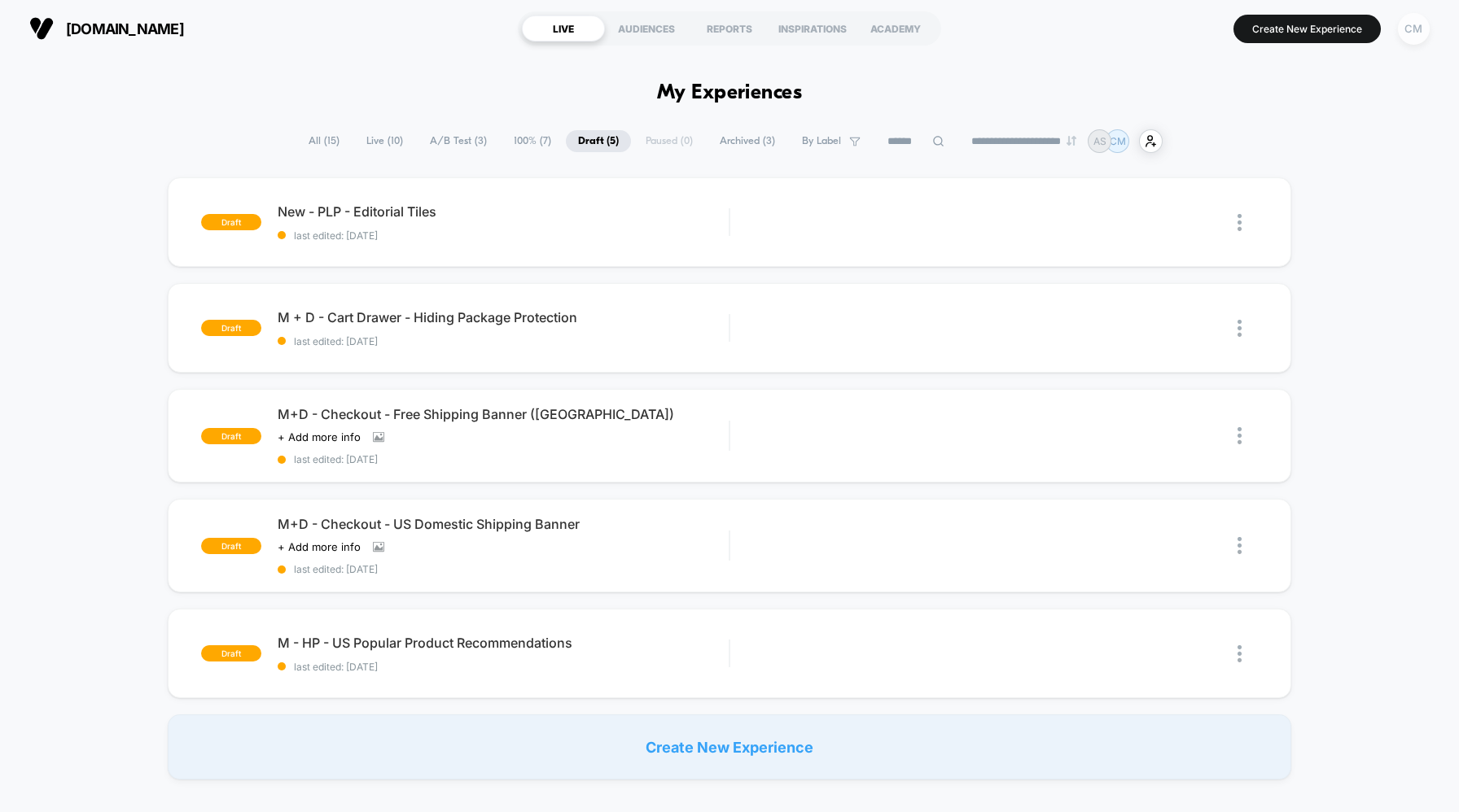
click at [1415, 26] on div "CM" at bounding box center [1413, 29] width 31 height 31
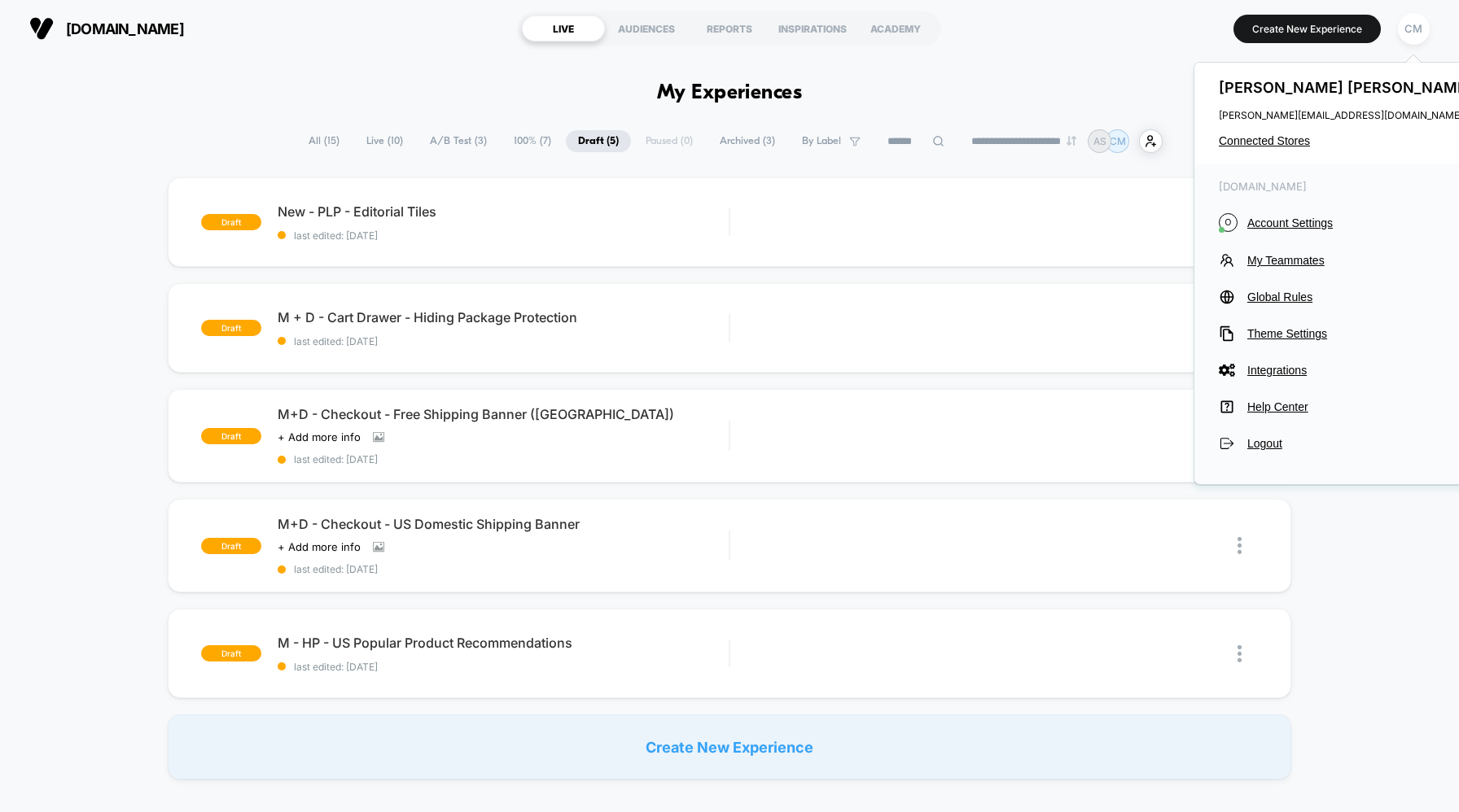
click at [1338, 629] on div "draft New - PLP - Editorial Tiles last edited: 21/08/2025 Edit Duplicate Previe…" at bounding box center [730, 478] width 1459 height 603
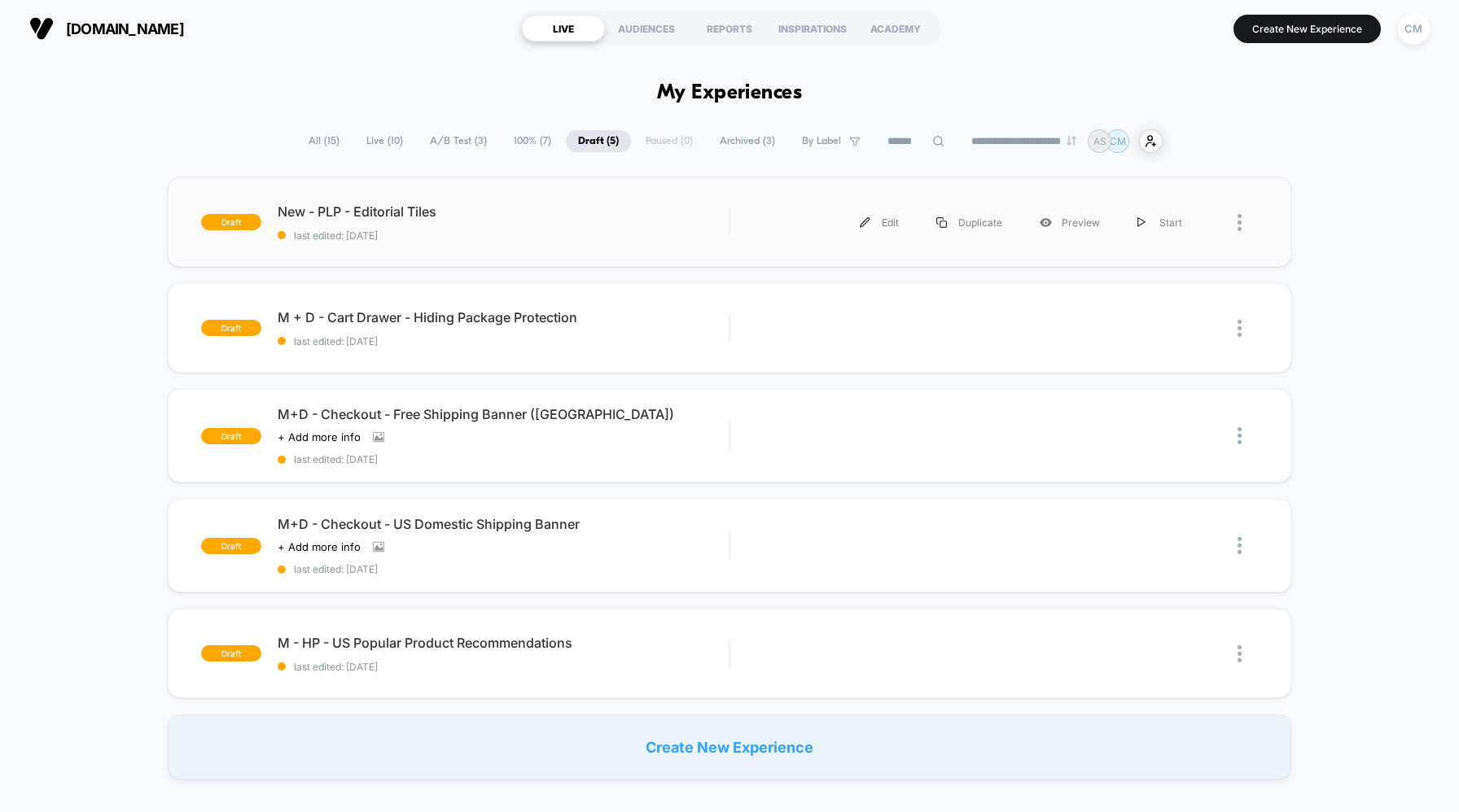
click at [1250, 223] on div at bounding box center [1248, 223] width 21 height 36
click at [1330, 190] on div "draft New - PLP - Editorial Tiles last edited: 21/08/2025 Edit Duplicate Previe…" at bounding box center [730, 478] width 1459 height 603
click at [739, 36] on div "REPORTS" at bounding box center [730, 28] width 83 height 26
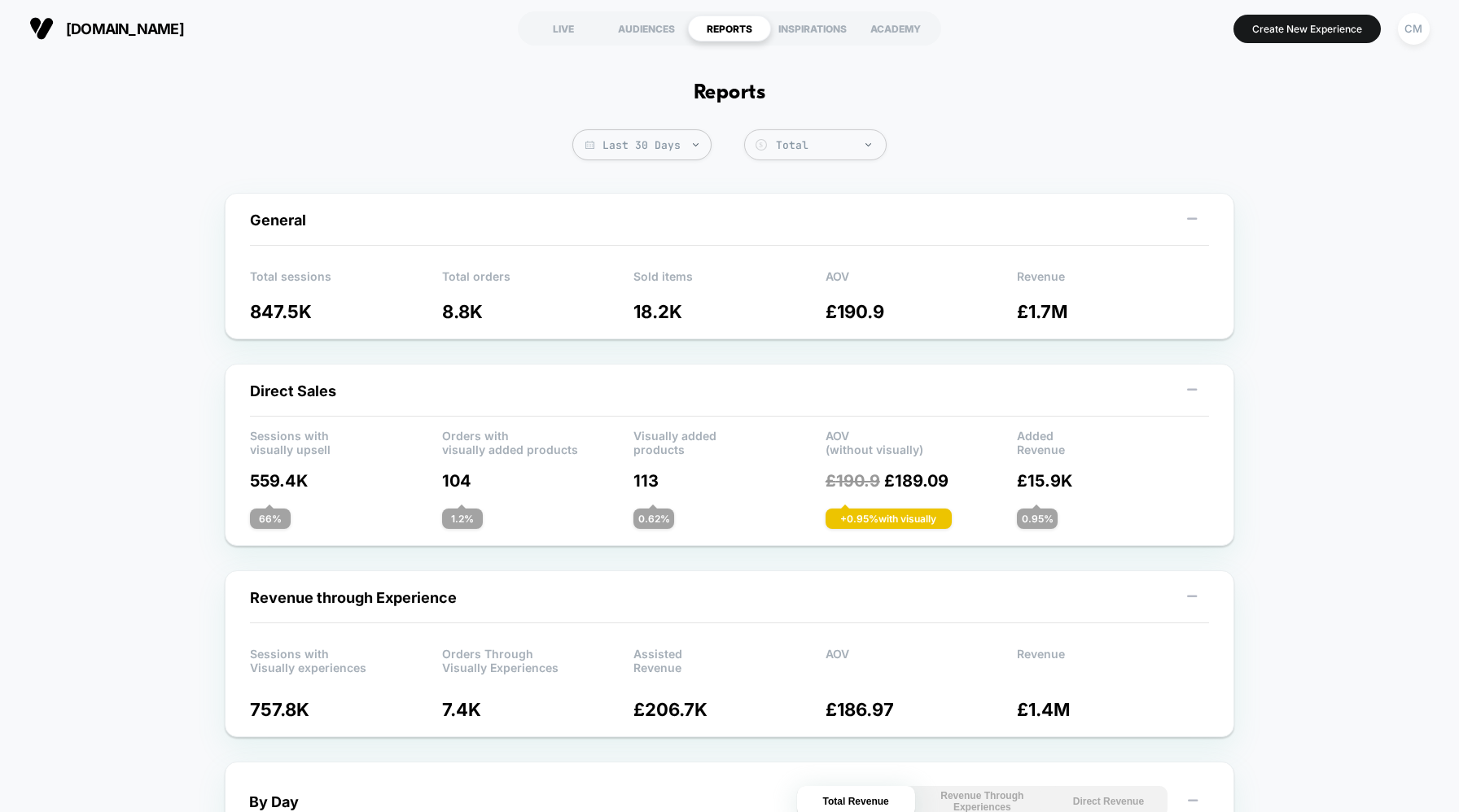
click at [804, 45] on section "LIVE AUDIENCES REPORTS INSPIRATIONS ACADEMY" at bounding box center [730, 28] width 462 height 41
click at [807, 33] on div "INSPIRATIONS" at bounding box center [812, 28] width 83 height 26
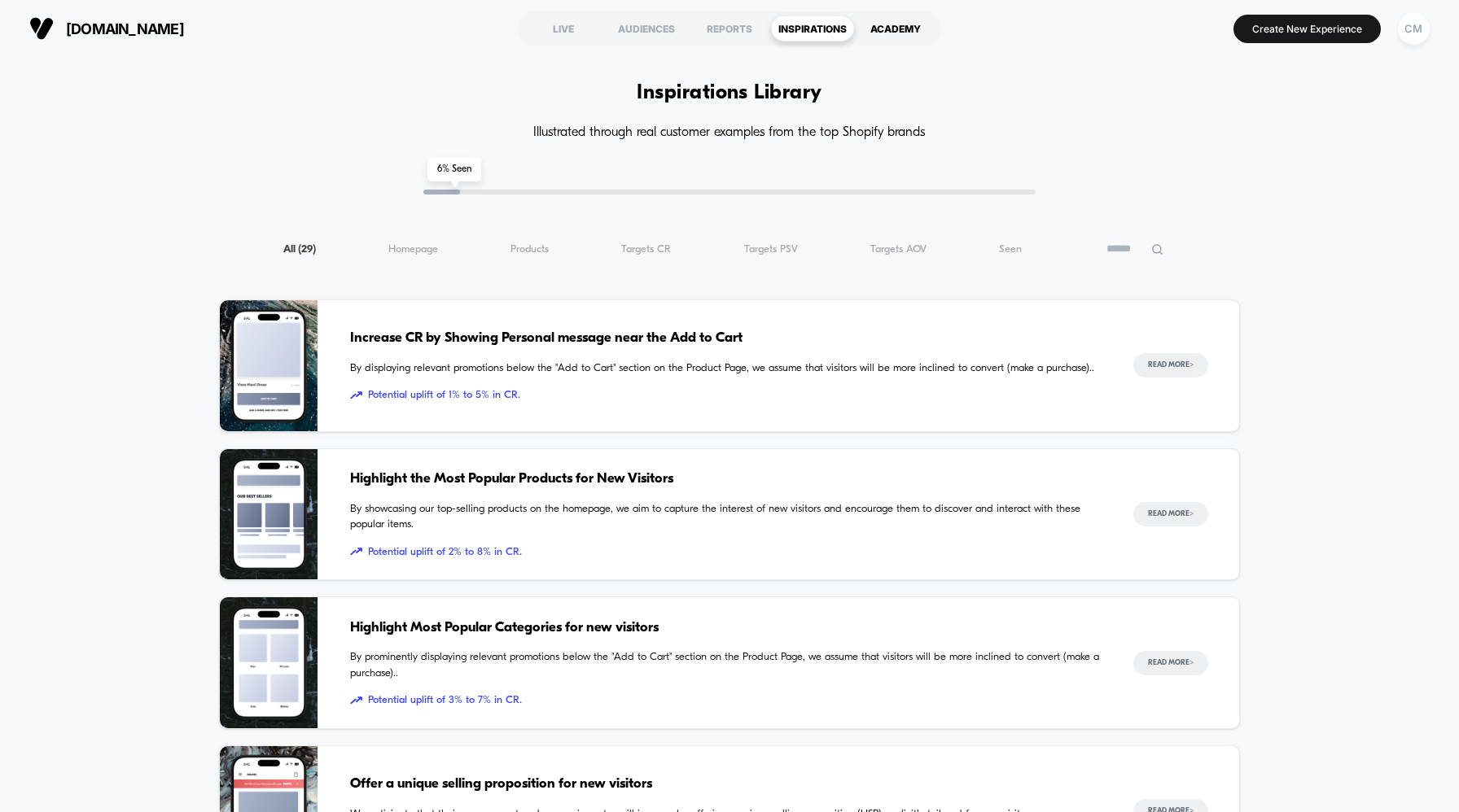
click at [883, 36] on div "ACADEMY" at bounding box center [896, 28] width 83 height 26
click at [1415, 25] on div "CM" at bounding box center [1413, 29] width 31 height 31
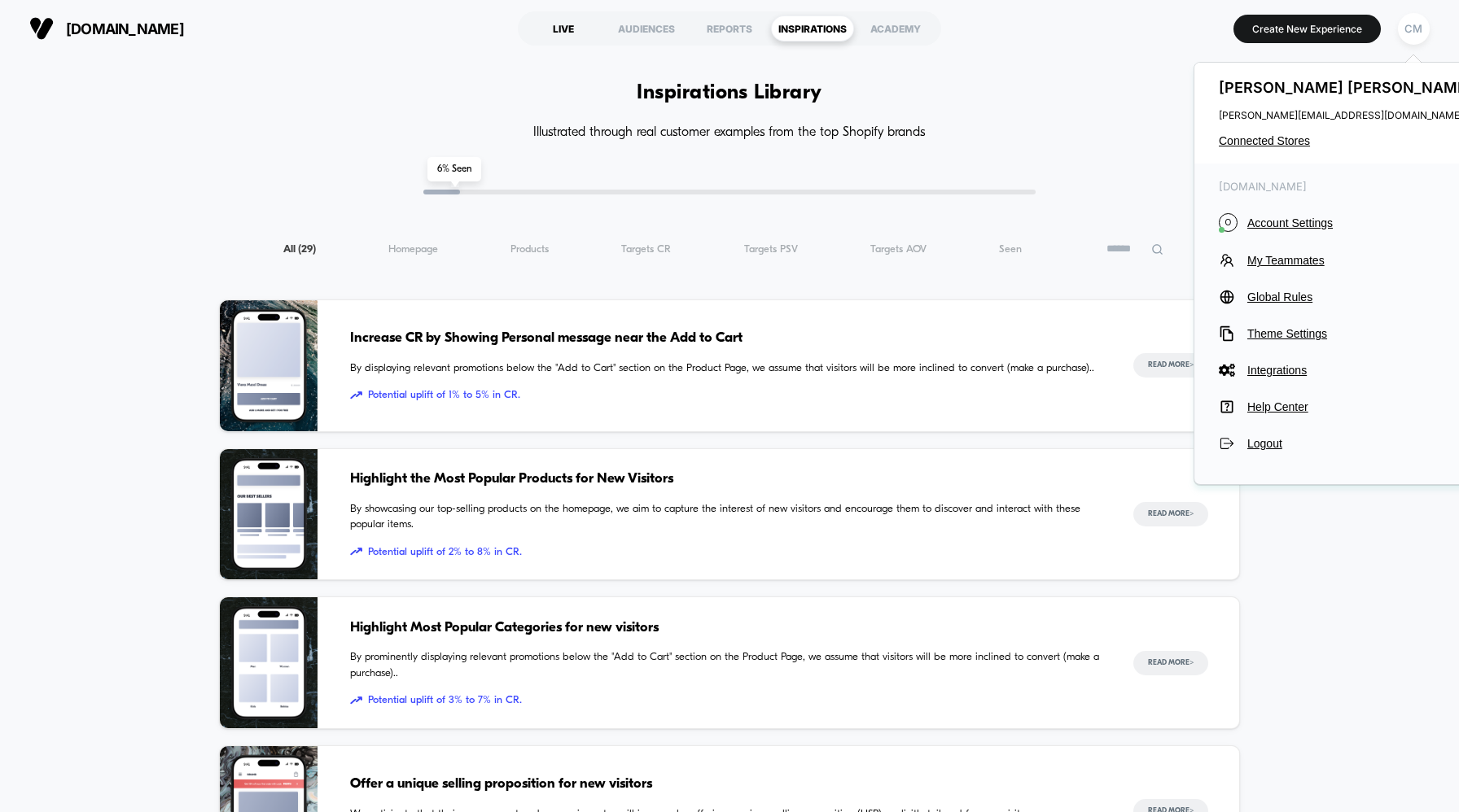
click at [562, 27] on div "LIVE" at bounding box center [563, 28] width 83 height 26
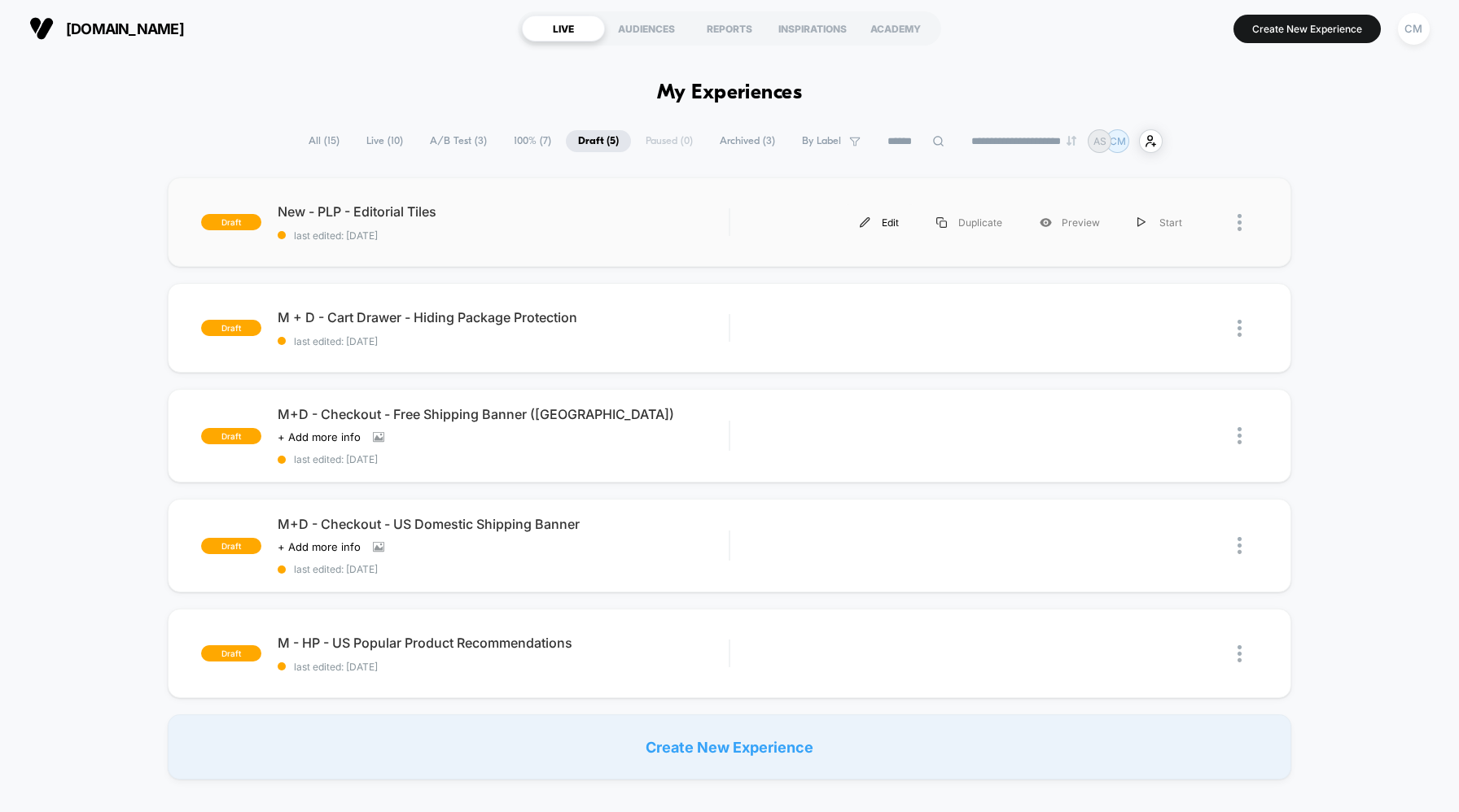
click at [886, 219] on div "Edit" at bounding box center [879, 223] width 76 height 36
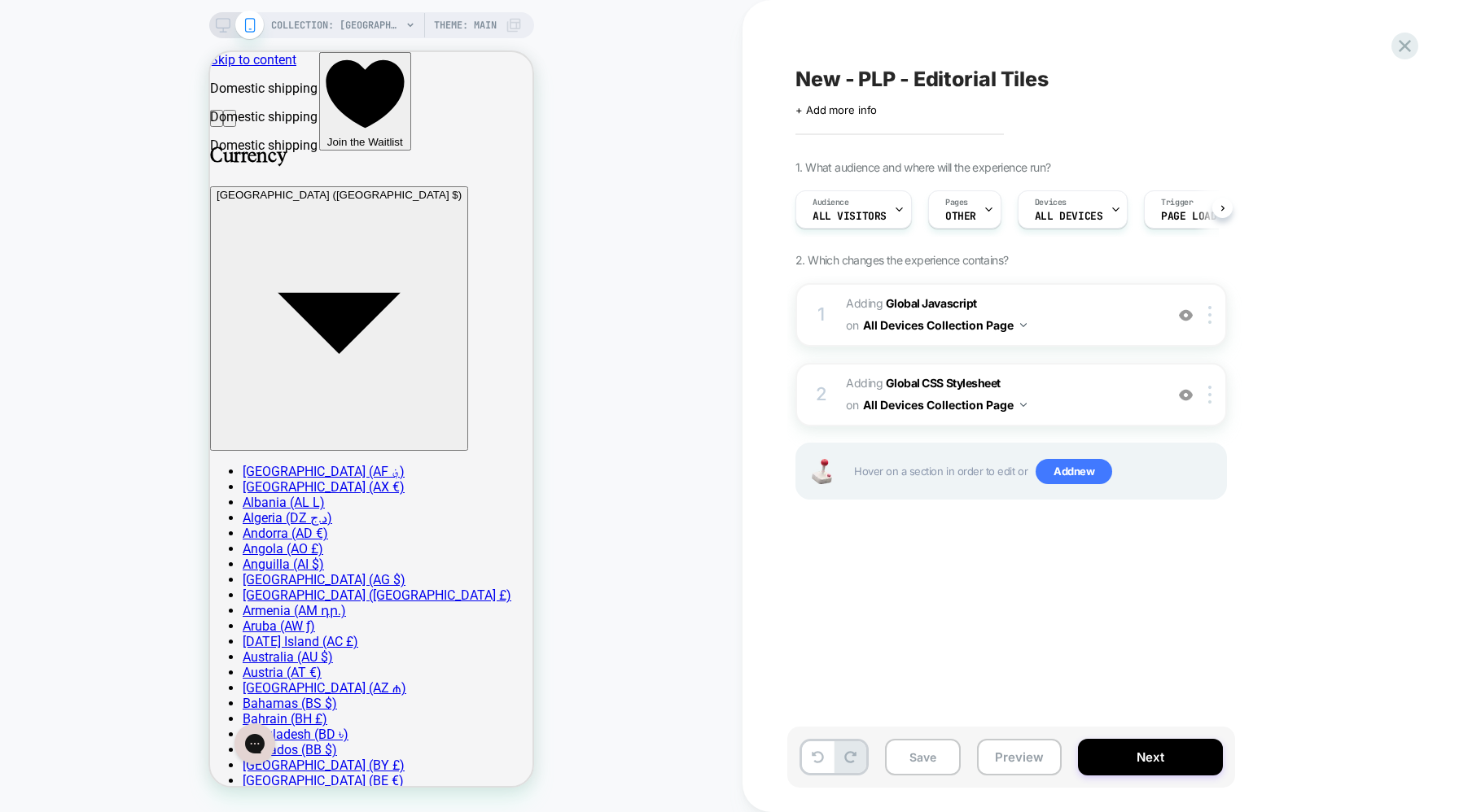
scroll to position [0, 1]
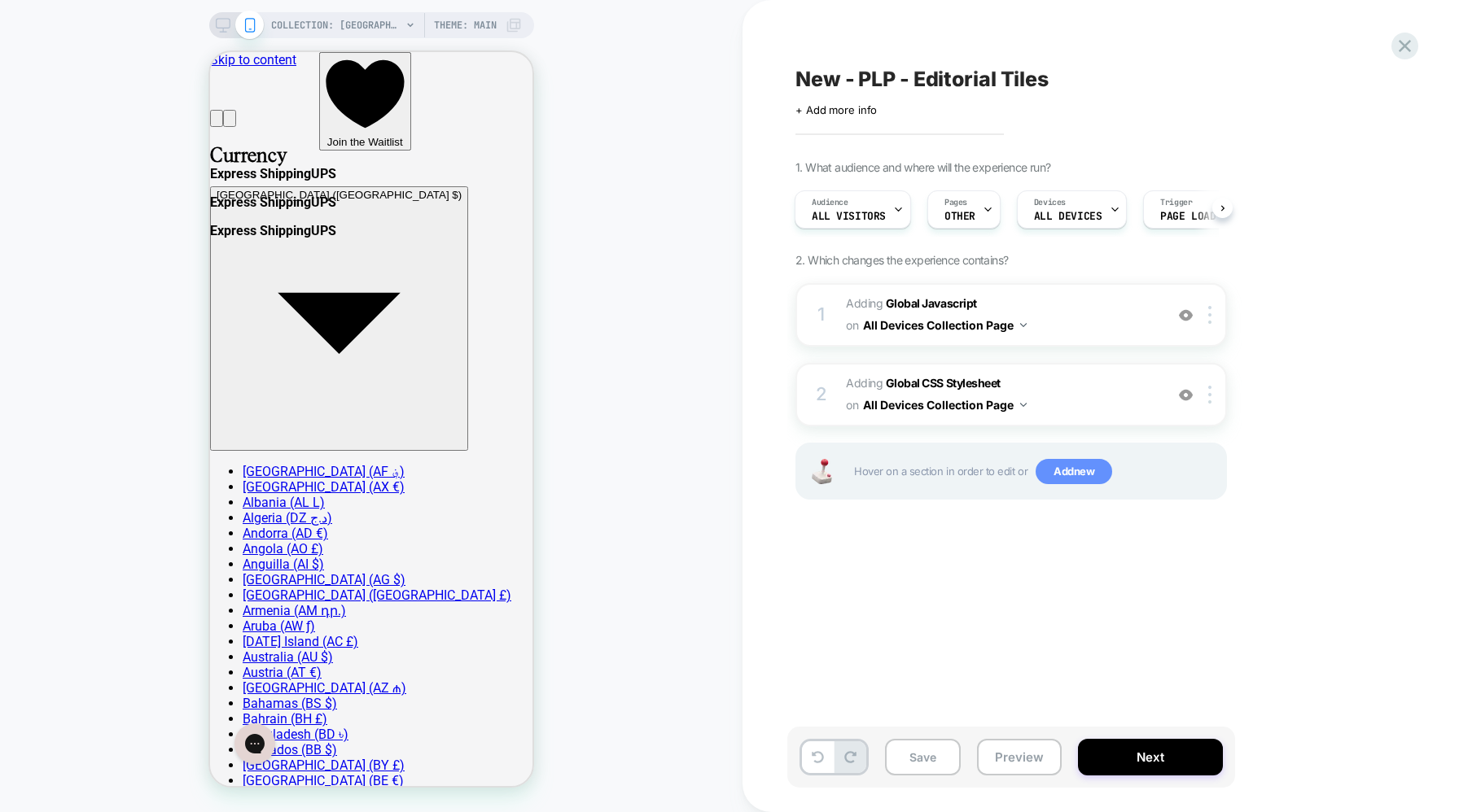
click at [1073, 470] on span "Add new" at bounding box center [1074, 472] width 76 height 26
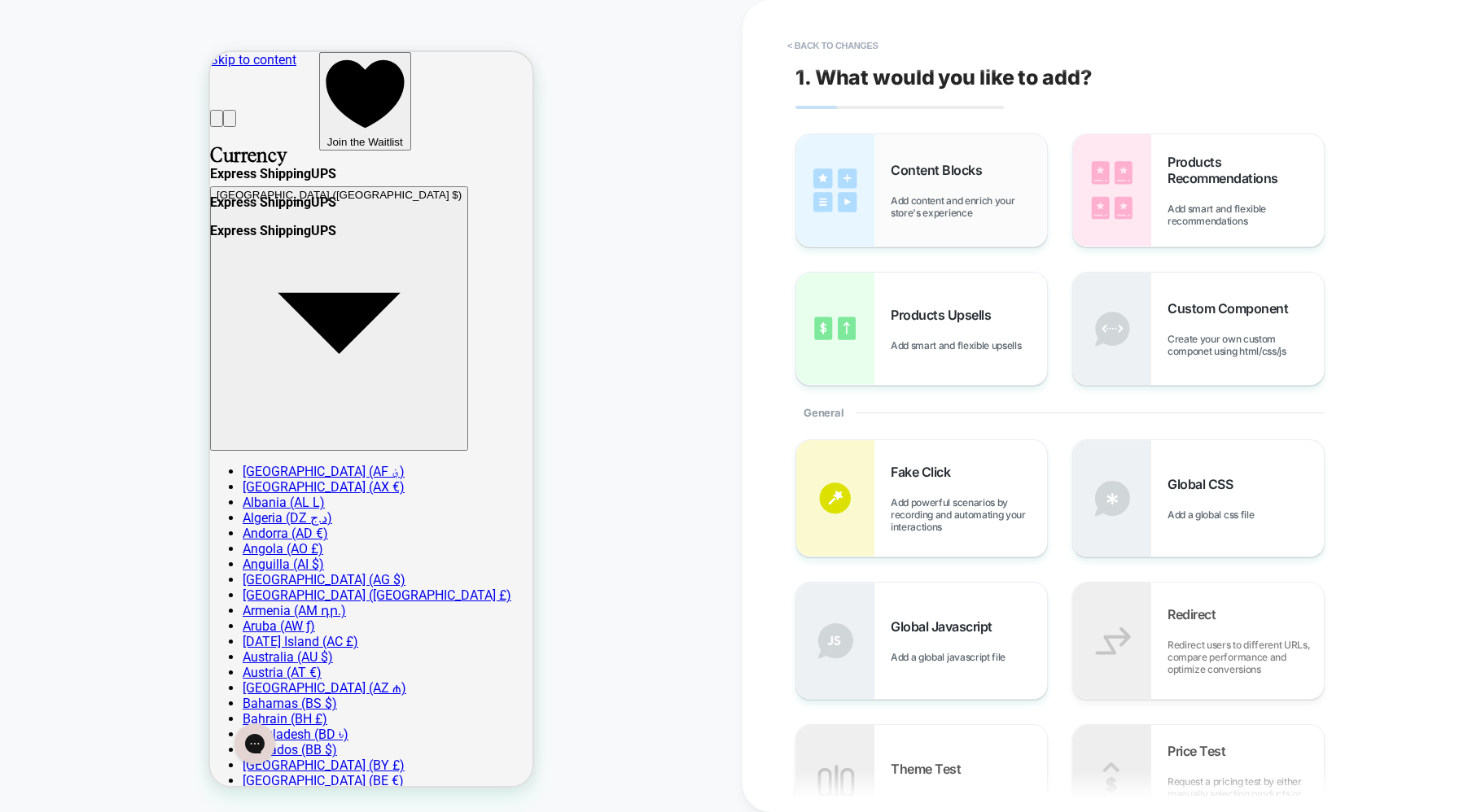
click at [969, 199] on span "Add content and enrich your store's experience" at bounding box center [969, 207] width 156 height 25
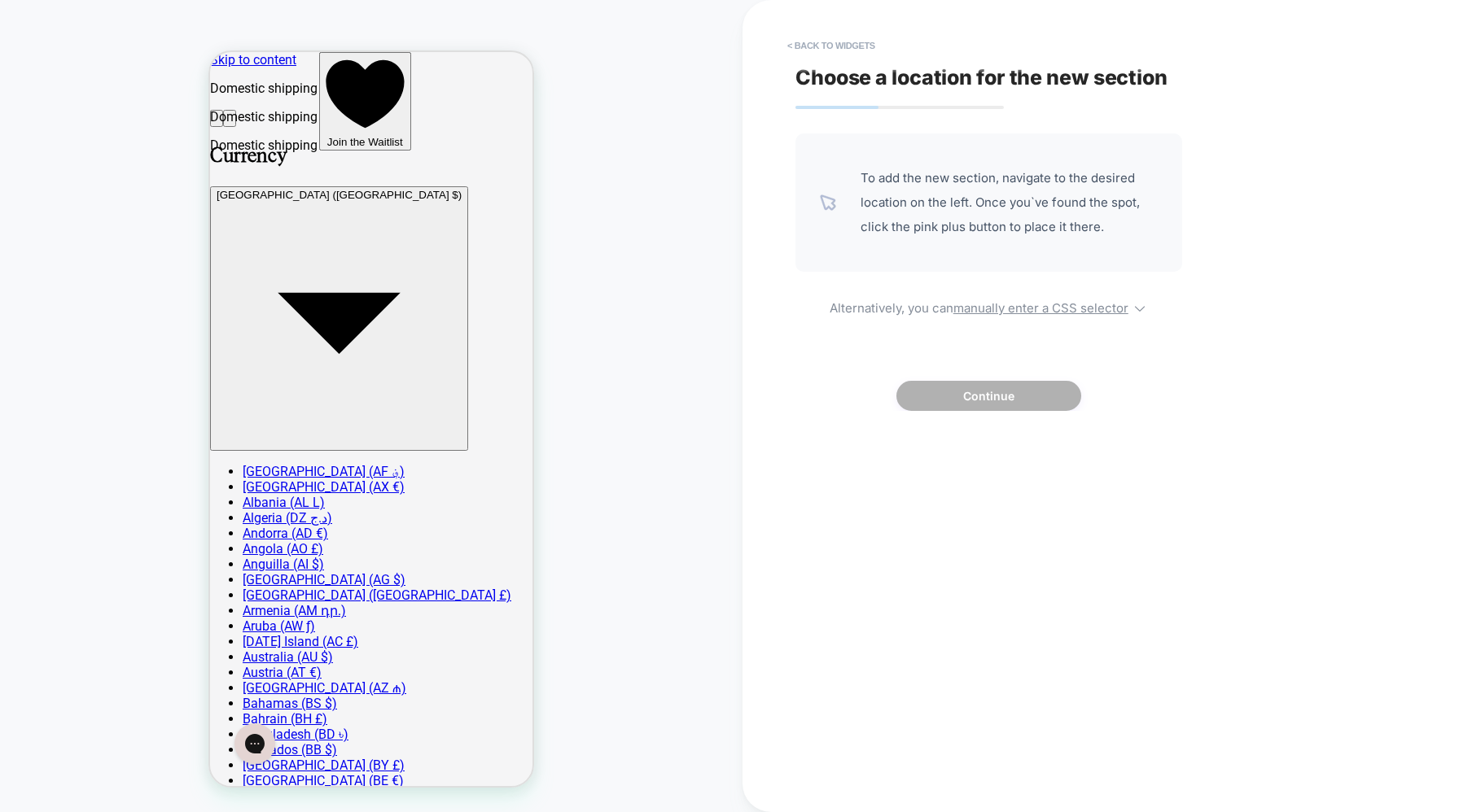
click at [985, 221] on span "To add the new section, navigate to the desired location on the left. Once you`…" at bounding box center [1009, 203] width 297 height 74
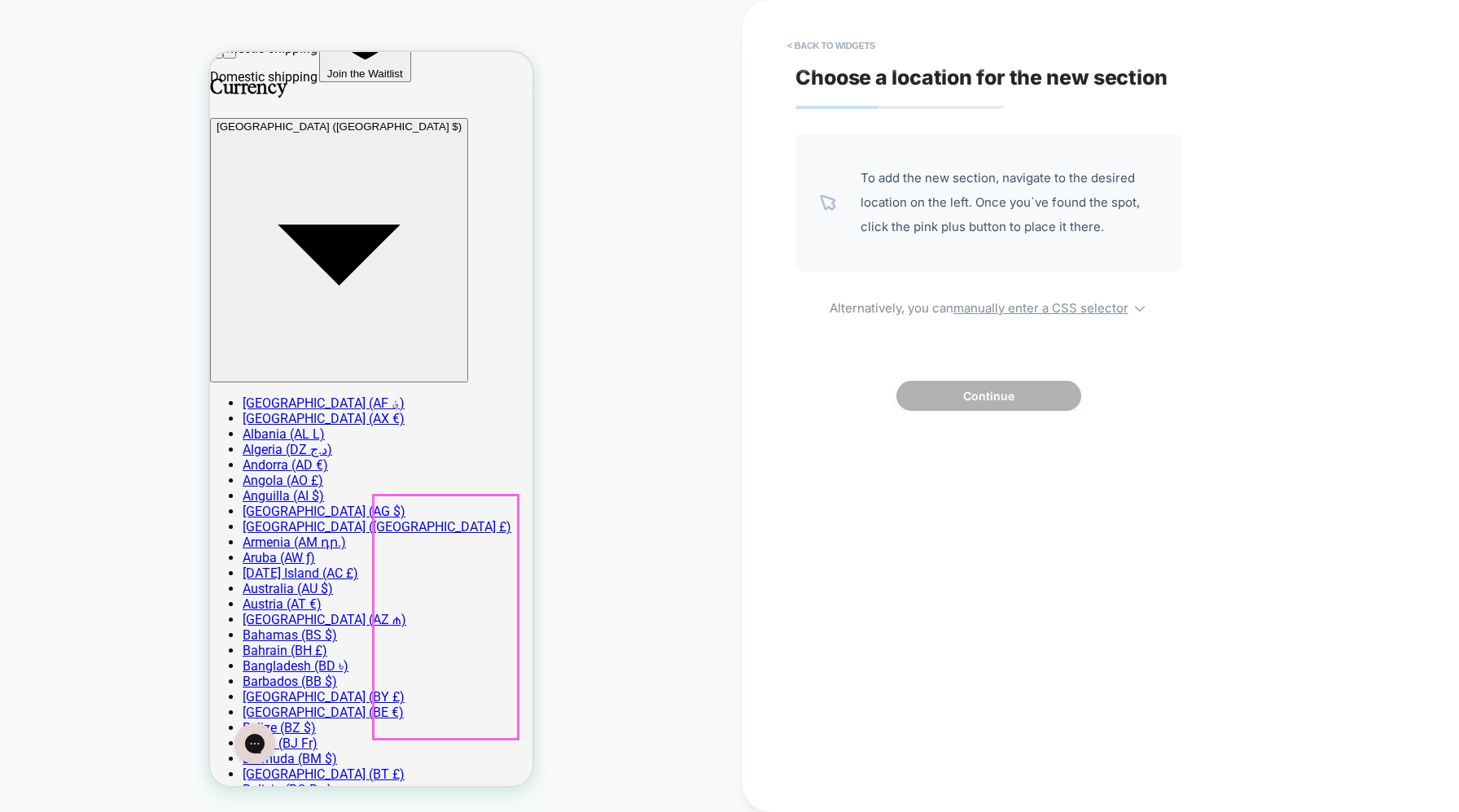
scroll to position [79, 0]
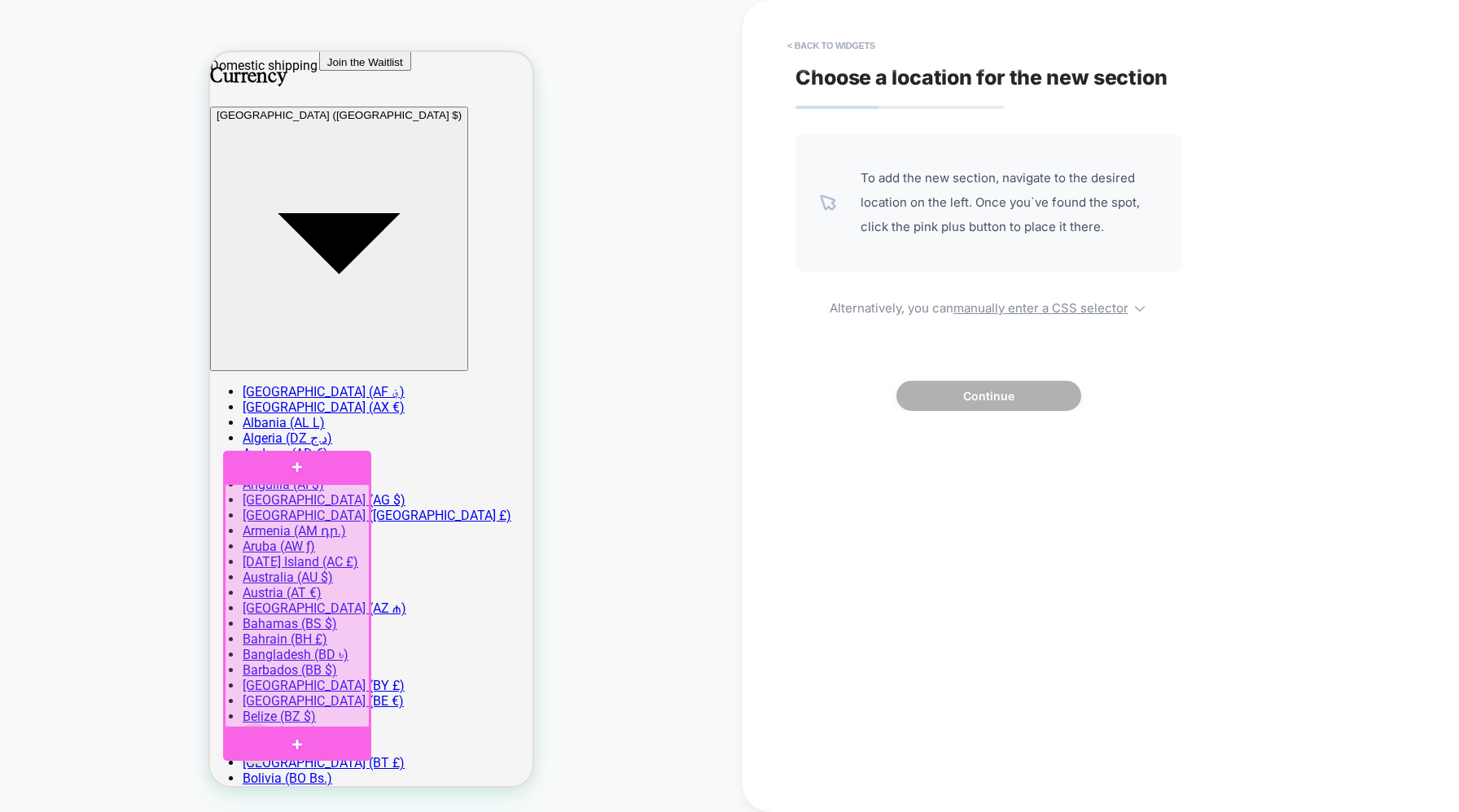
click at [291, 596] on div at bounding box center [296, 606] width 145 height 243
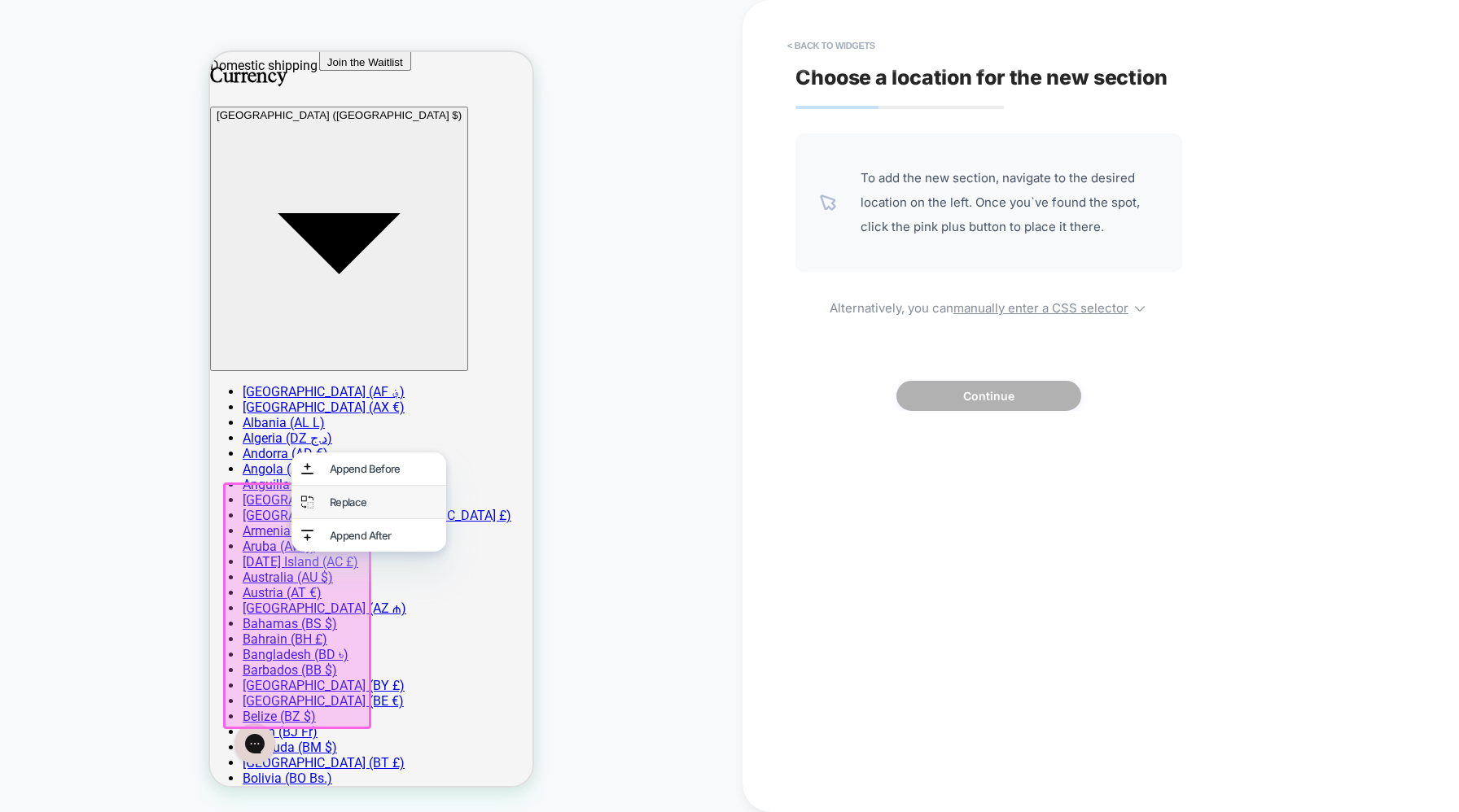
click at [339, 507] on div "Replace" at bounding box center [383, 502] width 107 height 13
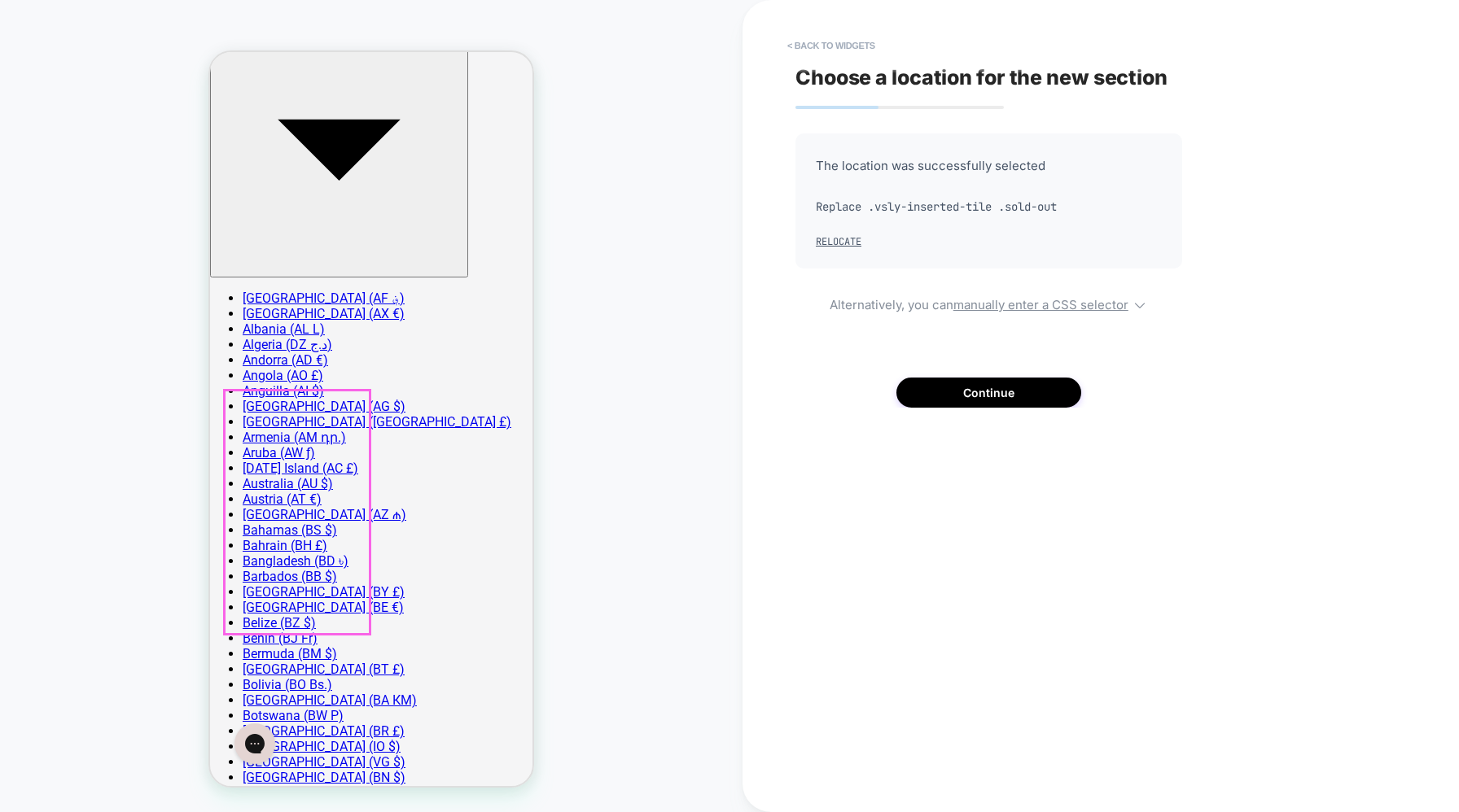
scroll to position [174, 0]
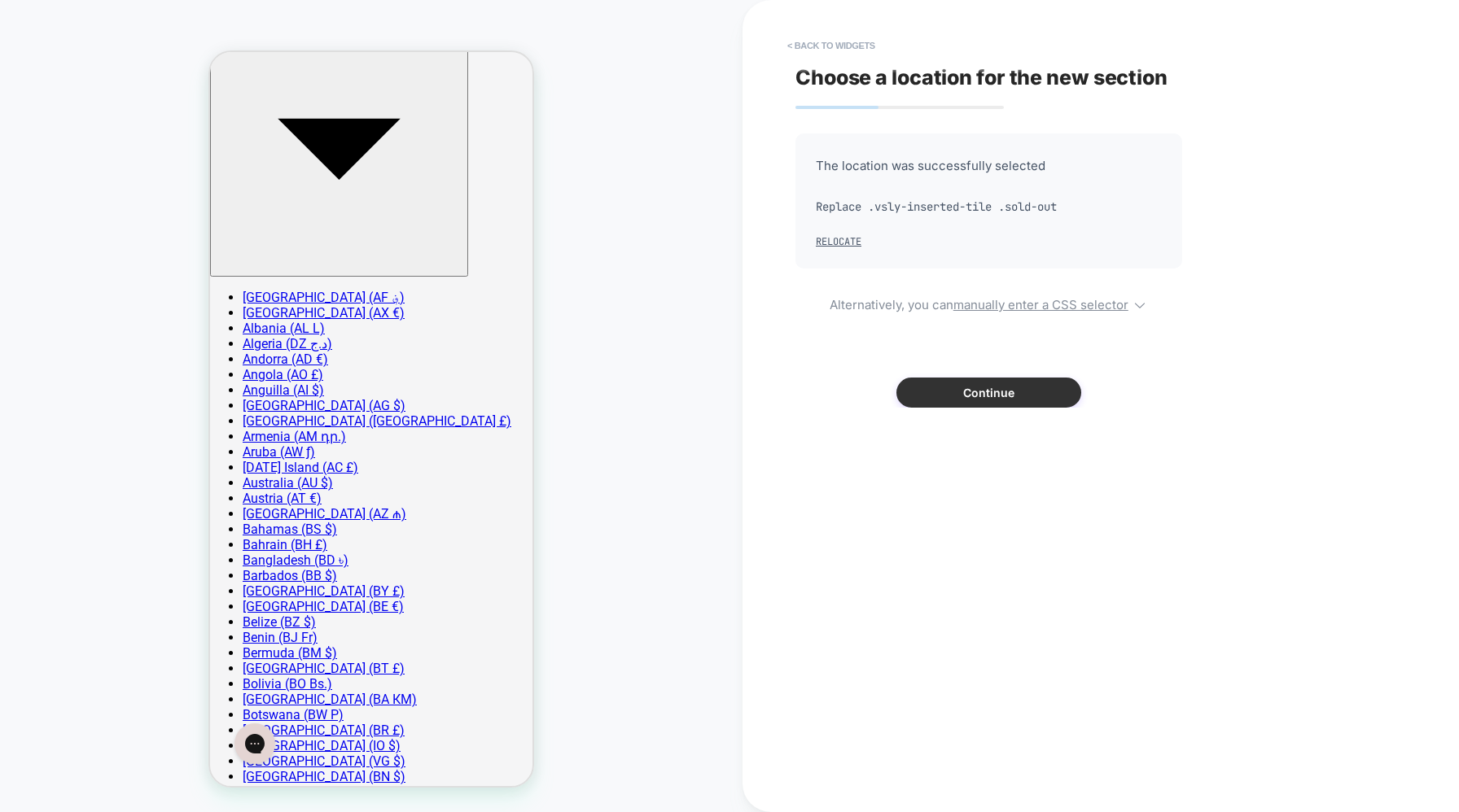
click at [992, 399] on button "Continue" at bounding box center [989, 392] width 185 height 30
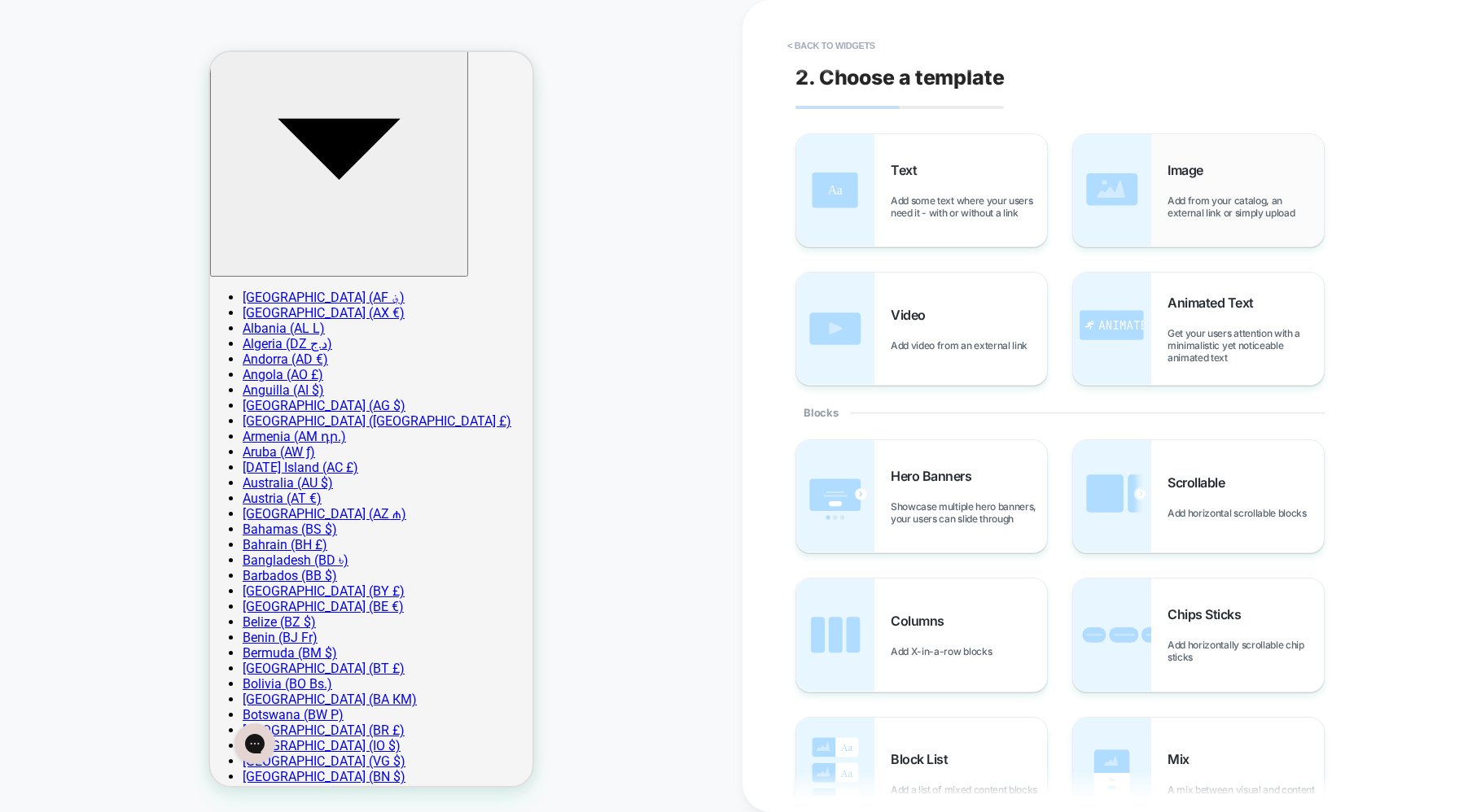
click at [1197, 210] on span "Add from your catalog, an external link or simply upload" at bounding box center [1245, 207] width 156 height 25
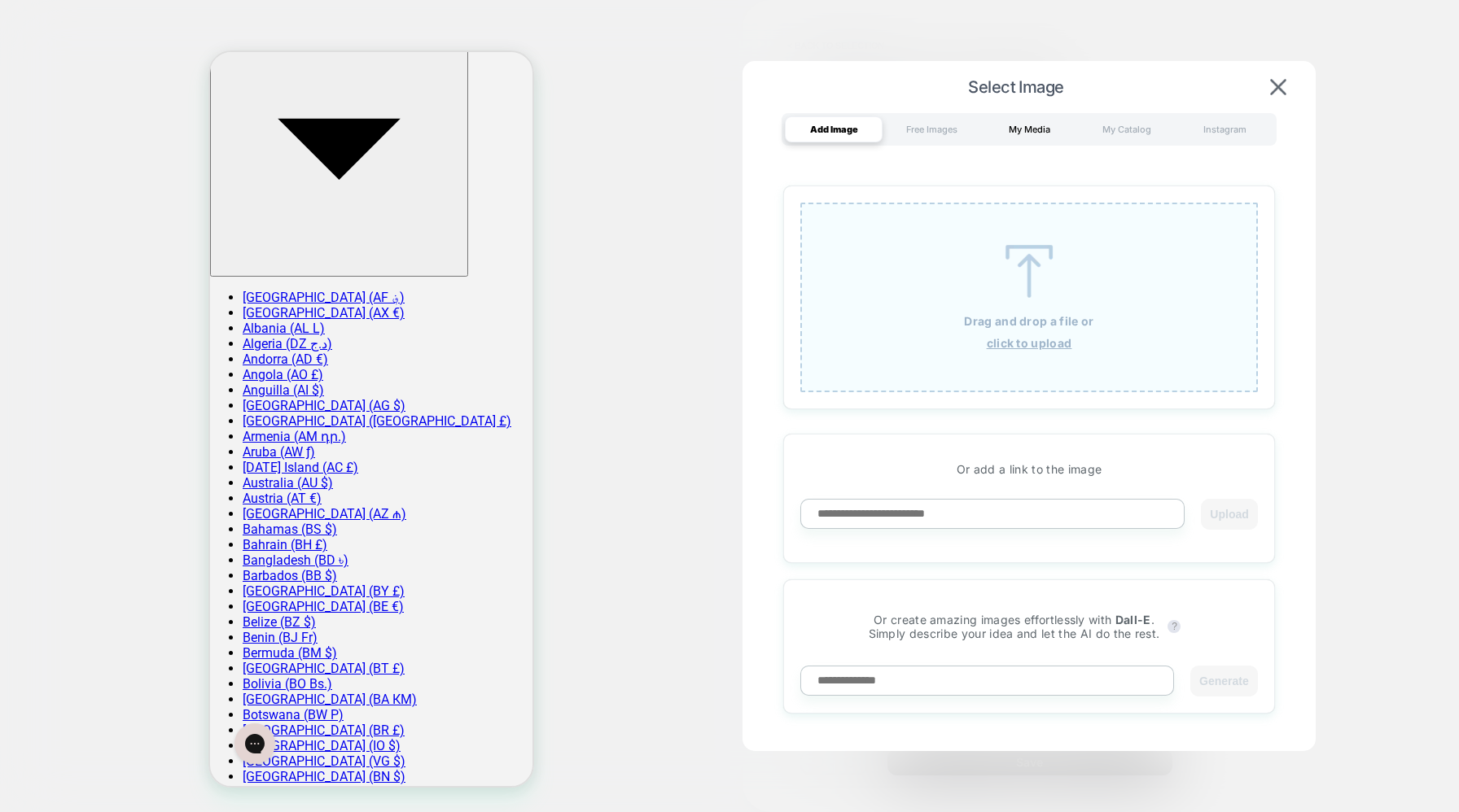
click at [1024, 135] on div "My Media" at bounding box center [1029, 129] width 98 height 26
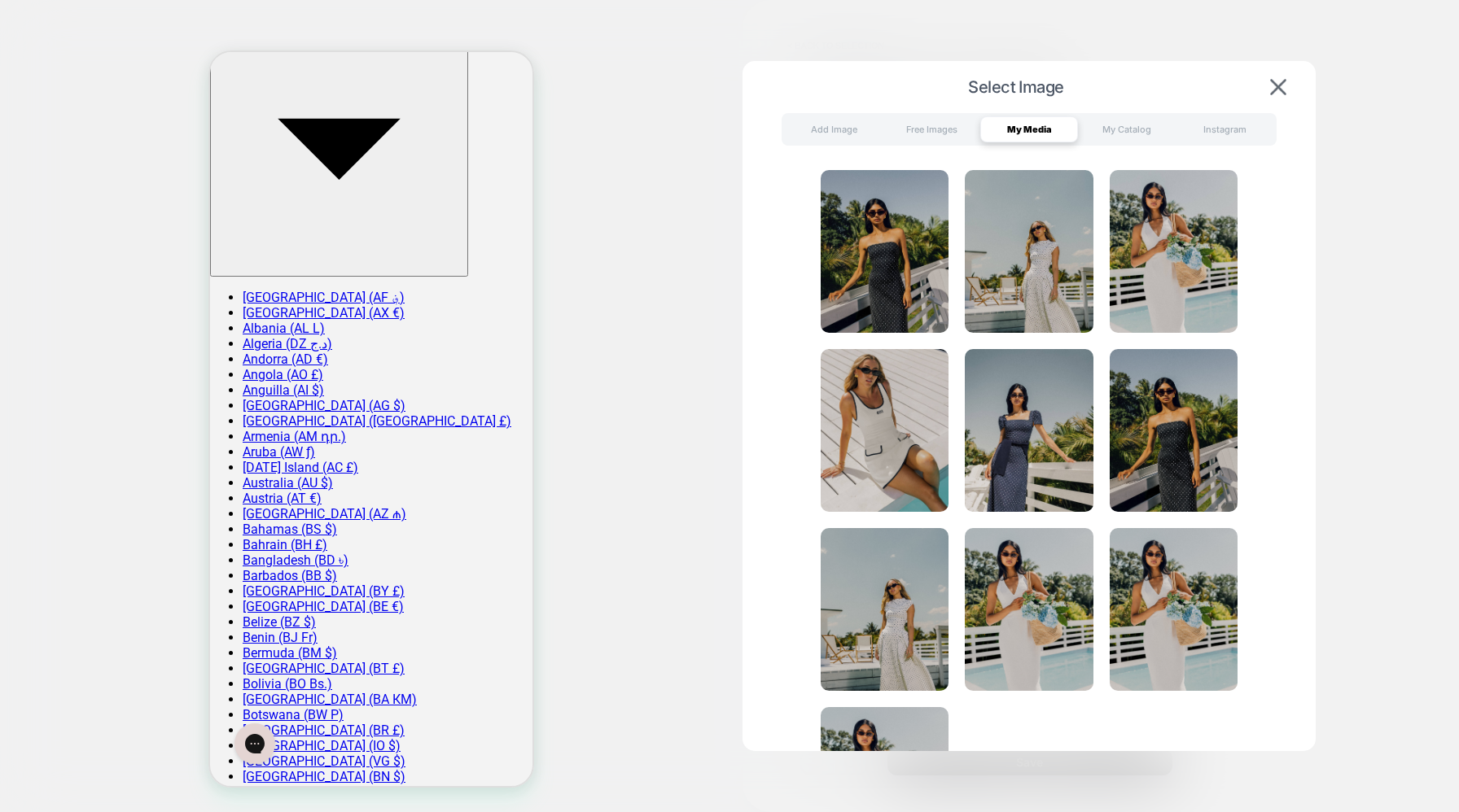
click at [1127, 131] on div "My Catalog" at bounding box center [1127, 129] width 98 height 26
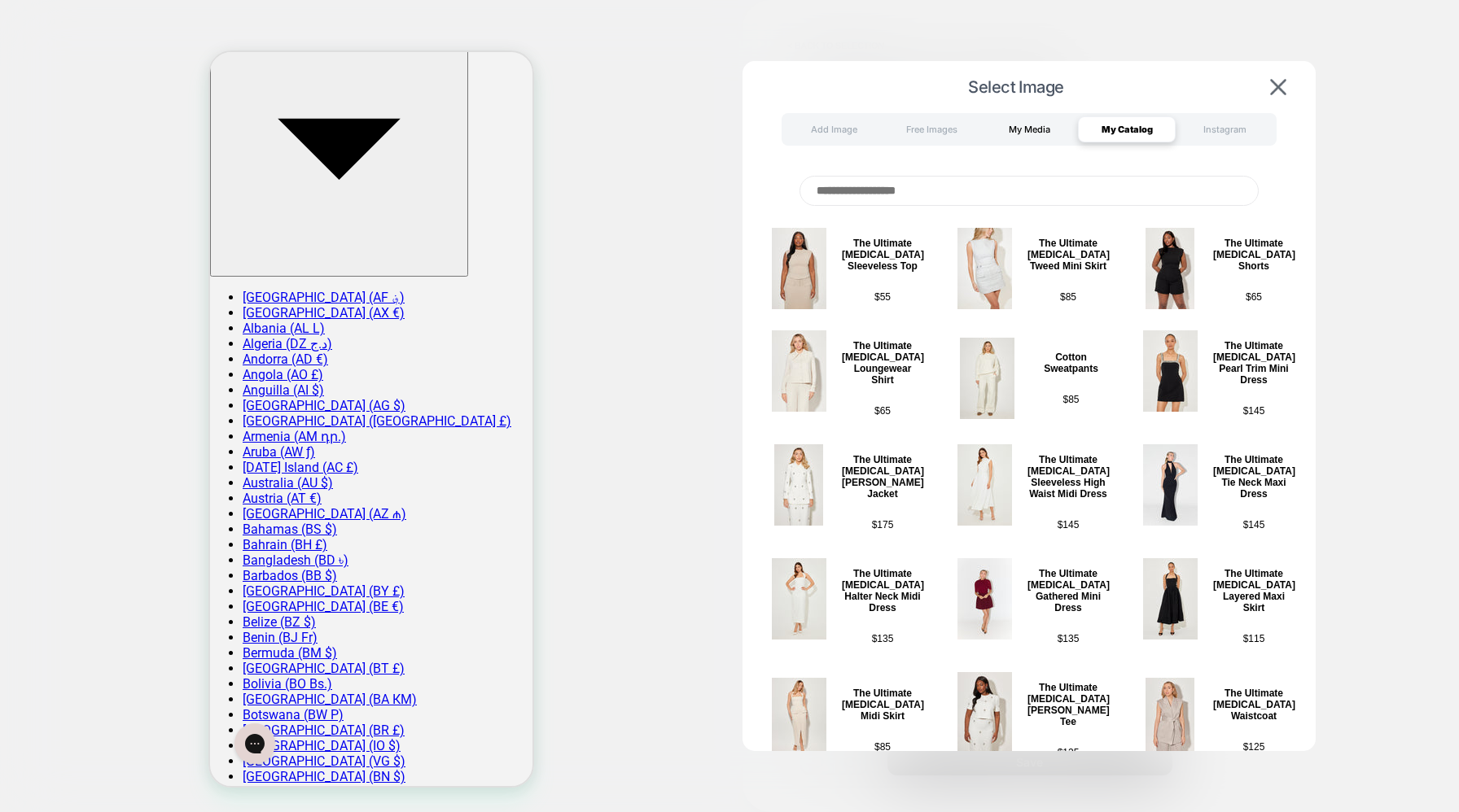
click at [1028, 123] on div "My Media" at bounding box center [1029, 129] width 98 height 26
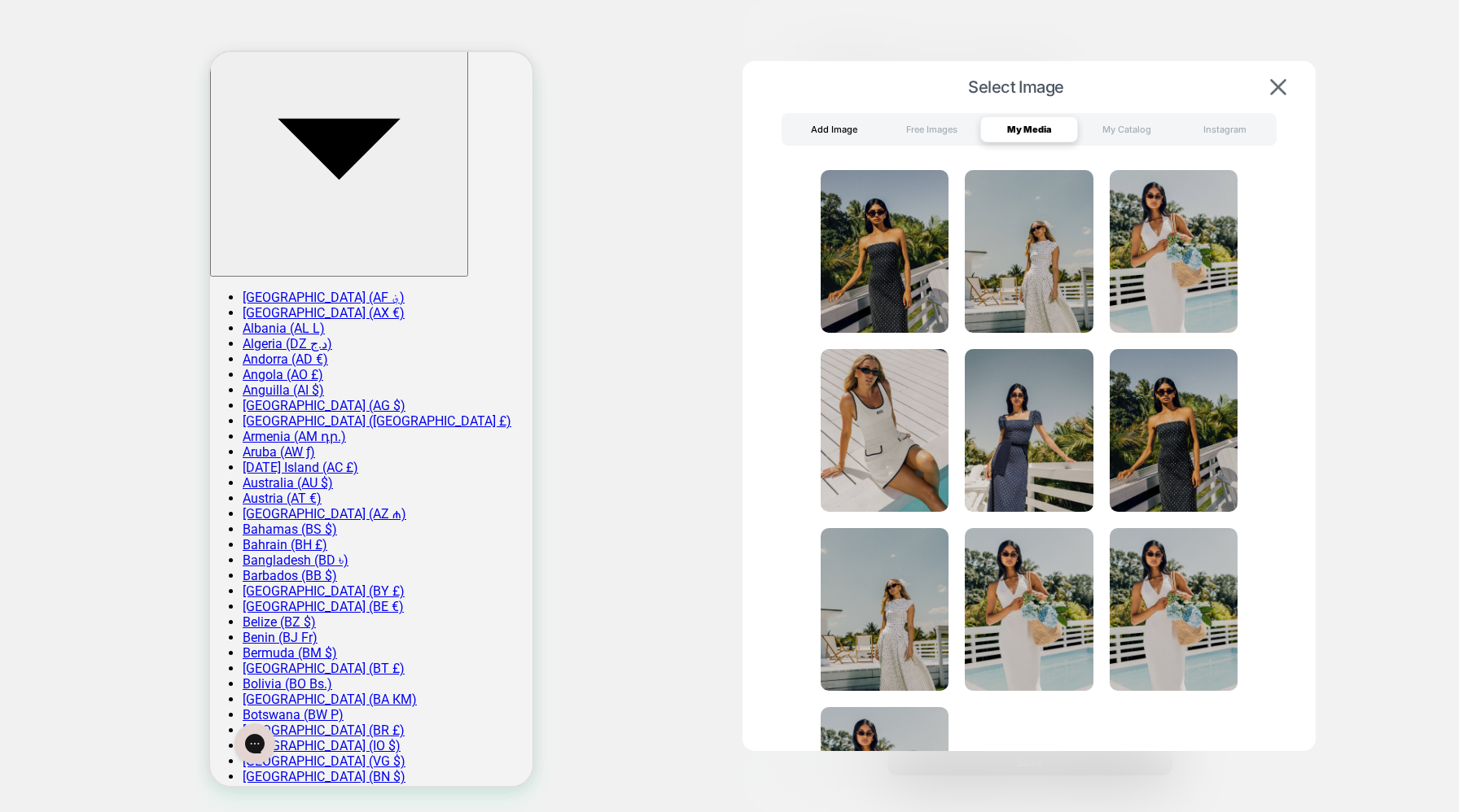
click at [792, 125] on div "Add Image" at bounding box center [834, 129] width 98 height 26
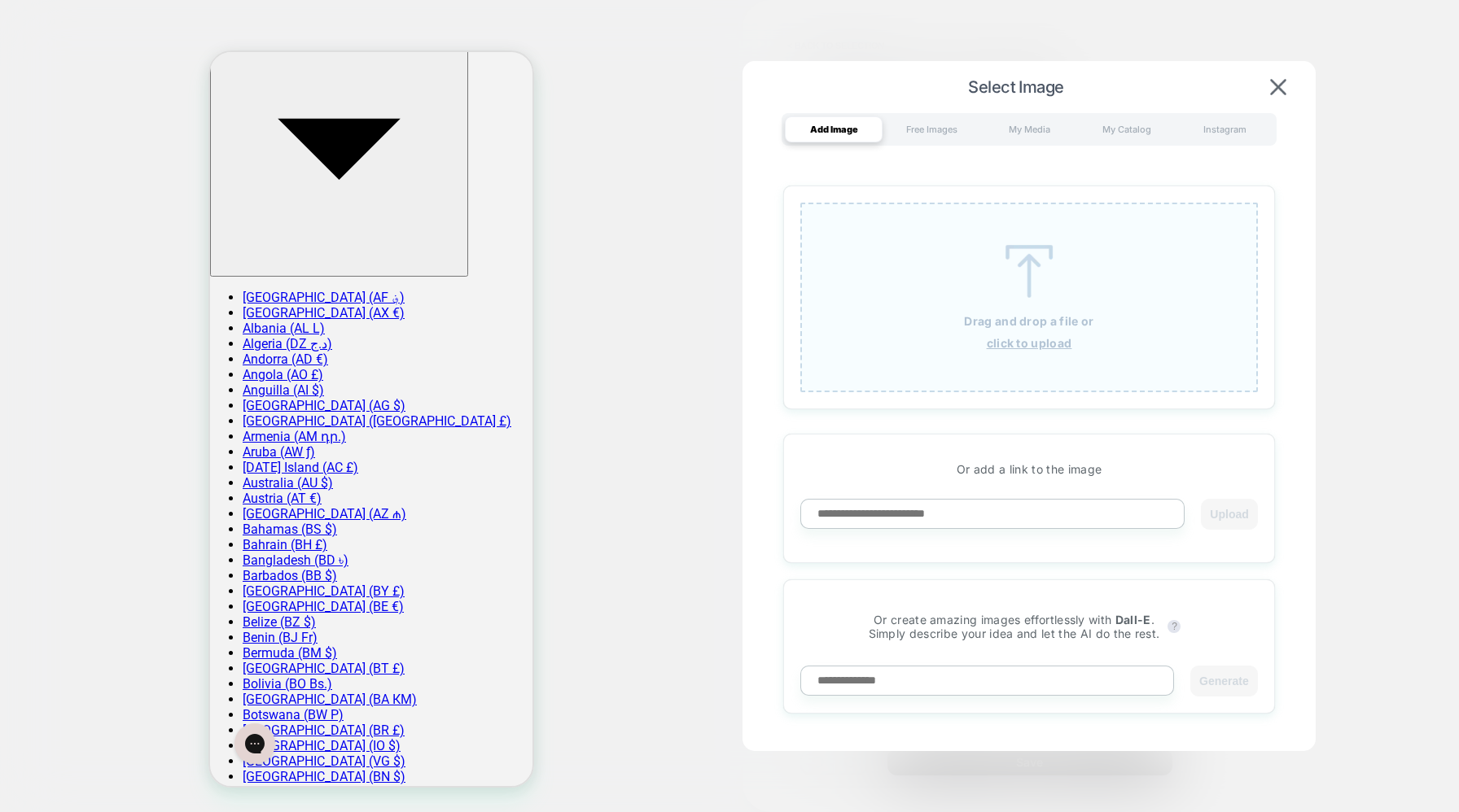
click at [1038, 345] on u "click to upload" at bounding box center [1029, 343] width 85 height 14
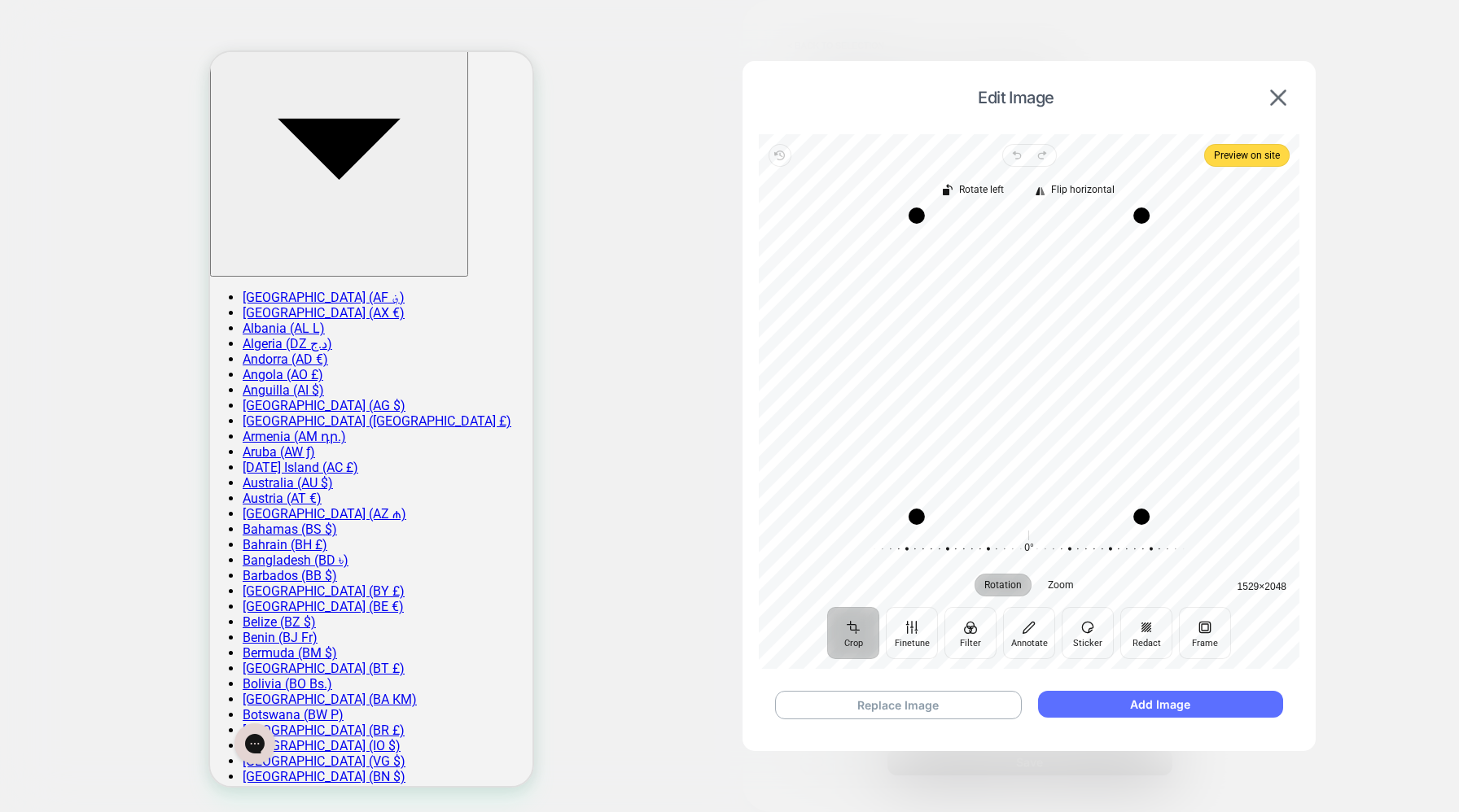
click at [1184, 708] on button "Add Image" at bounding box center [1161, 704] width 245 height 26
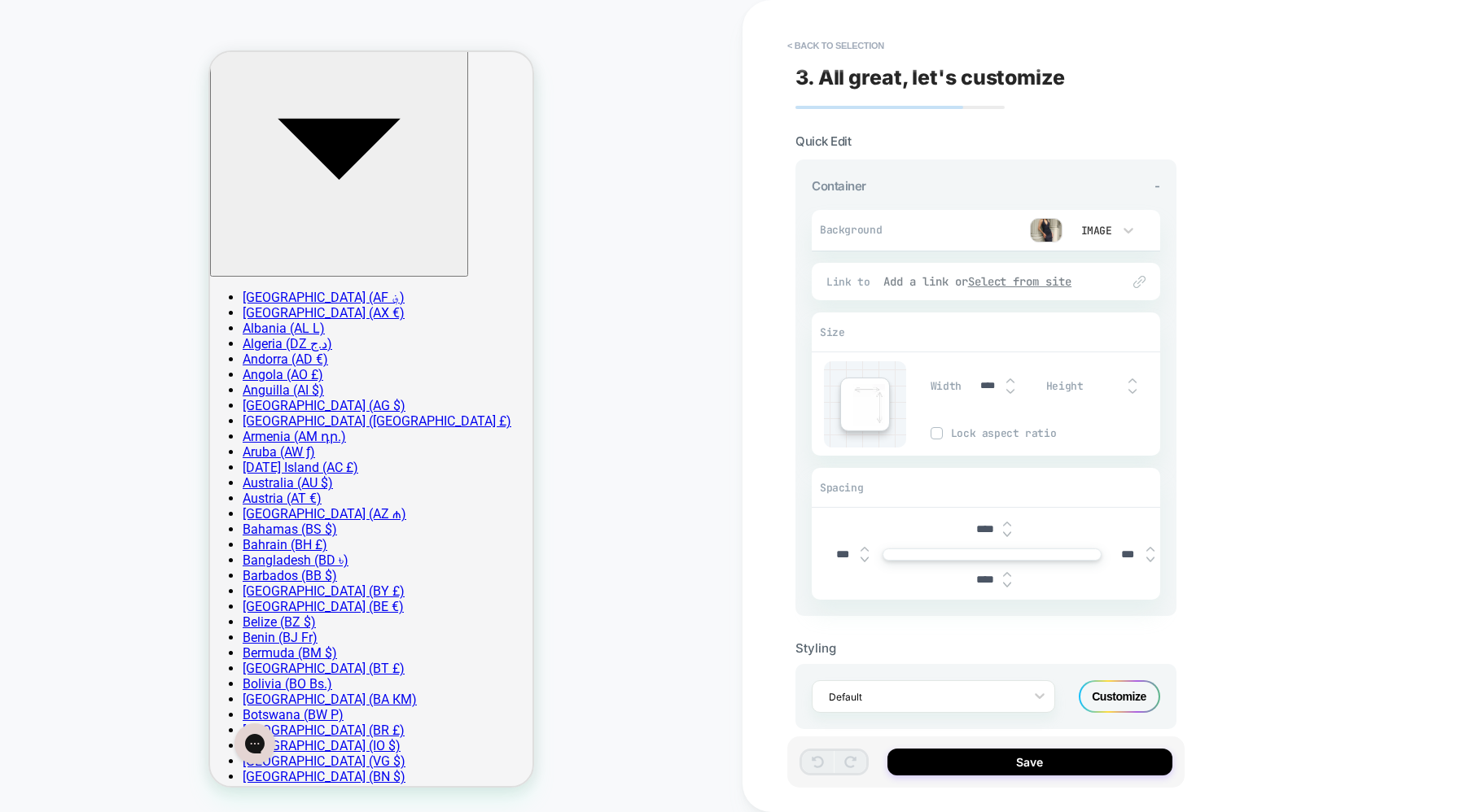
click at [907, 280] on div "Add a link or Select from site" at bounding box center [994, 281] width 221 height 15
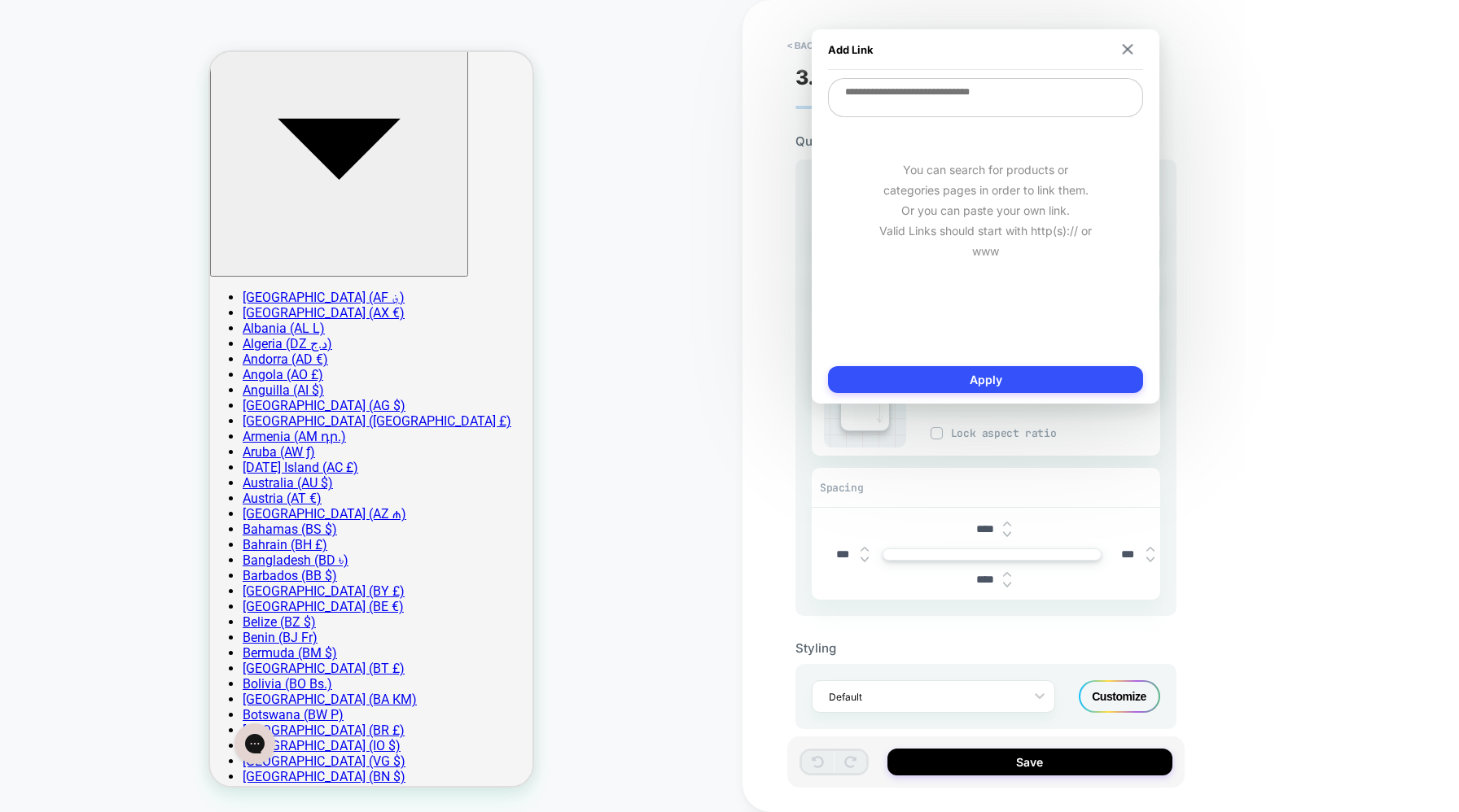
click at [1129, 42] on div "Add Link" at bounding box center [985, 49] width 315 height 41
click at [1128, 45] on img at bounding box center [1128, 49] width 11 height 11
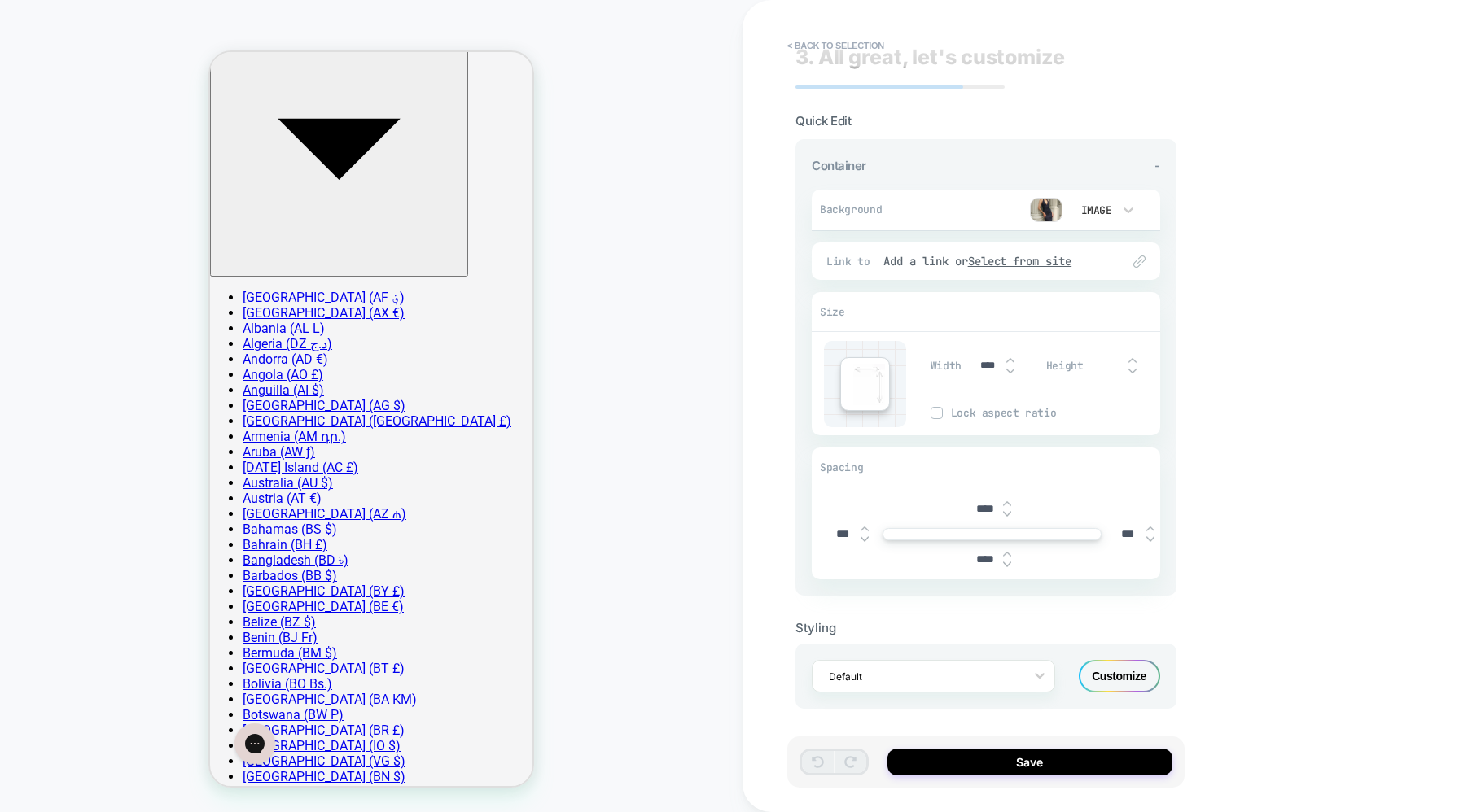
scroll to position [0, 0]
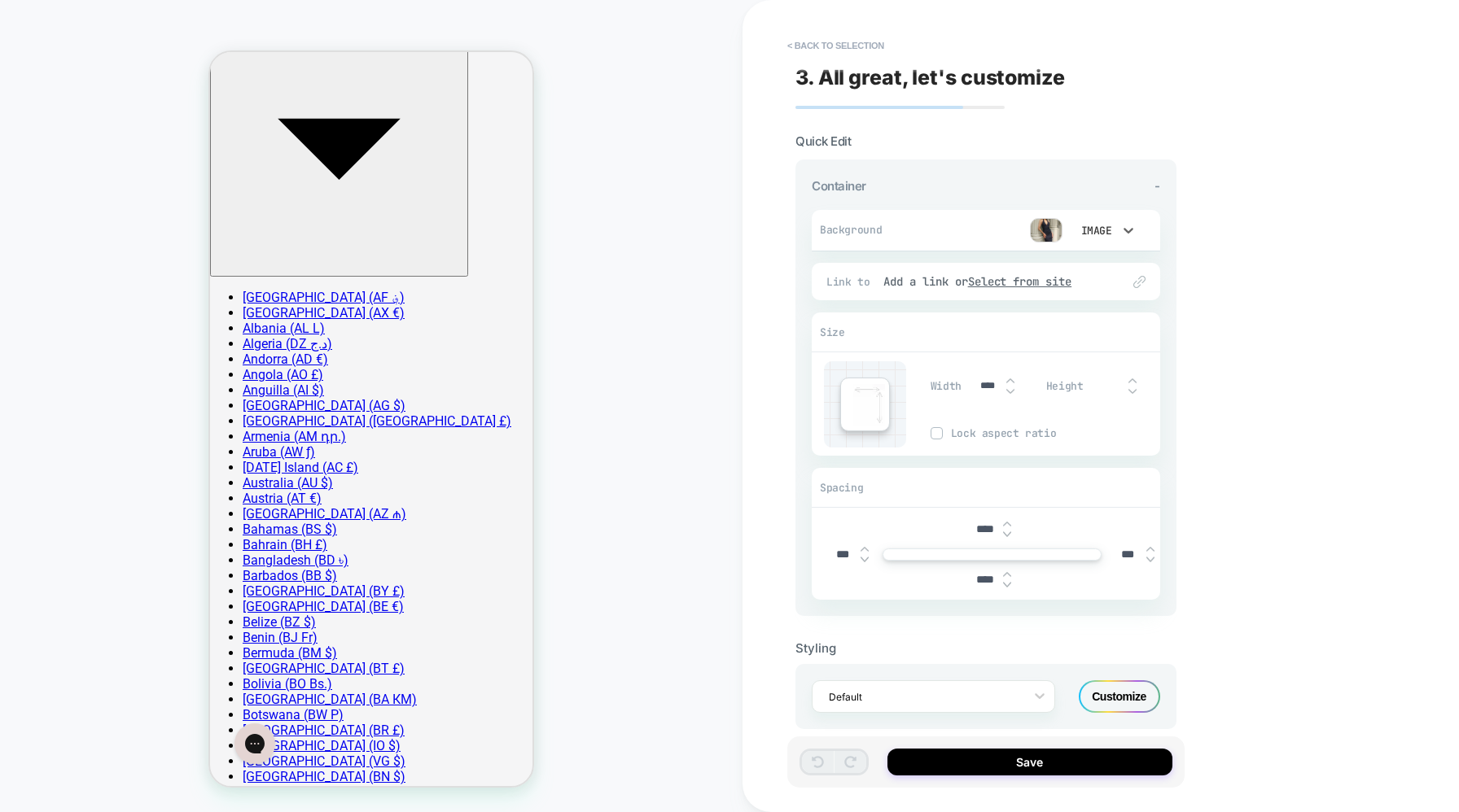
click at [1110, 229] on div "Image" at bounding box center [1095, 230] width 34 height 14
click at [1235, 361] on div at bounding box center [730, 406] width 1459 height 812
click at [847, 182] on span "Container" at bounding box center [839, 185] width 55 height 16
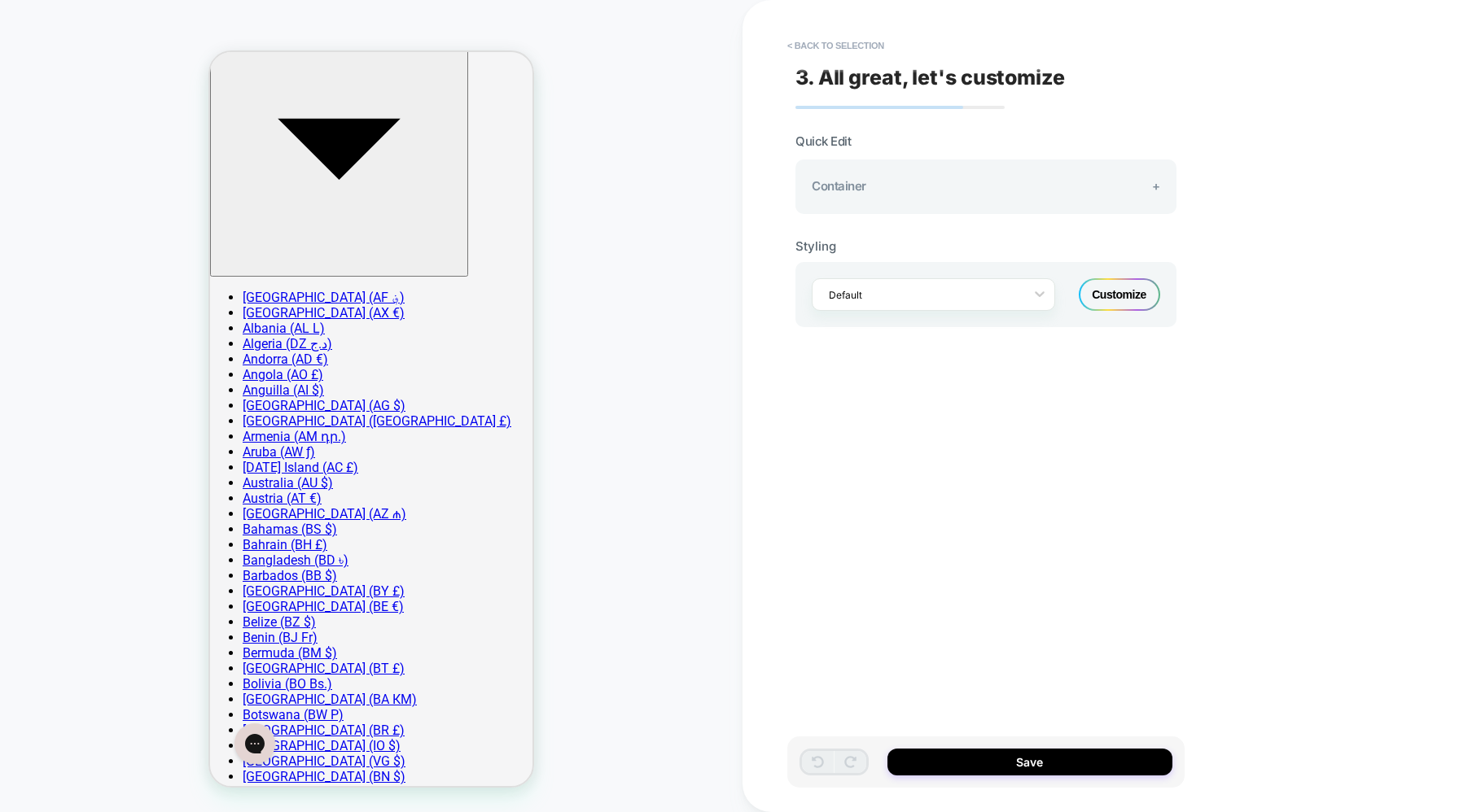
click at [847, 180] on span "Container" at bounding box center [839, 185] width 55 height 16
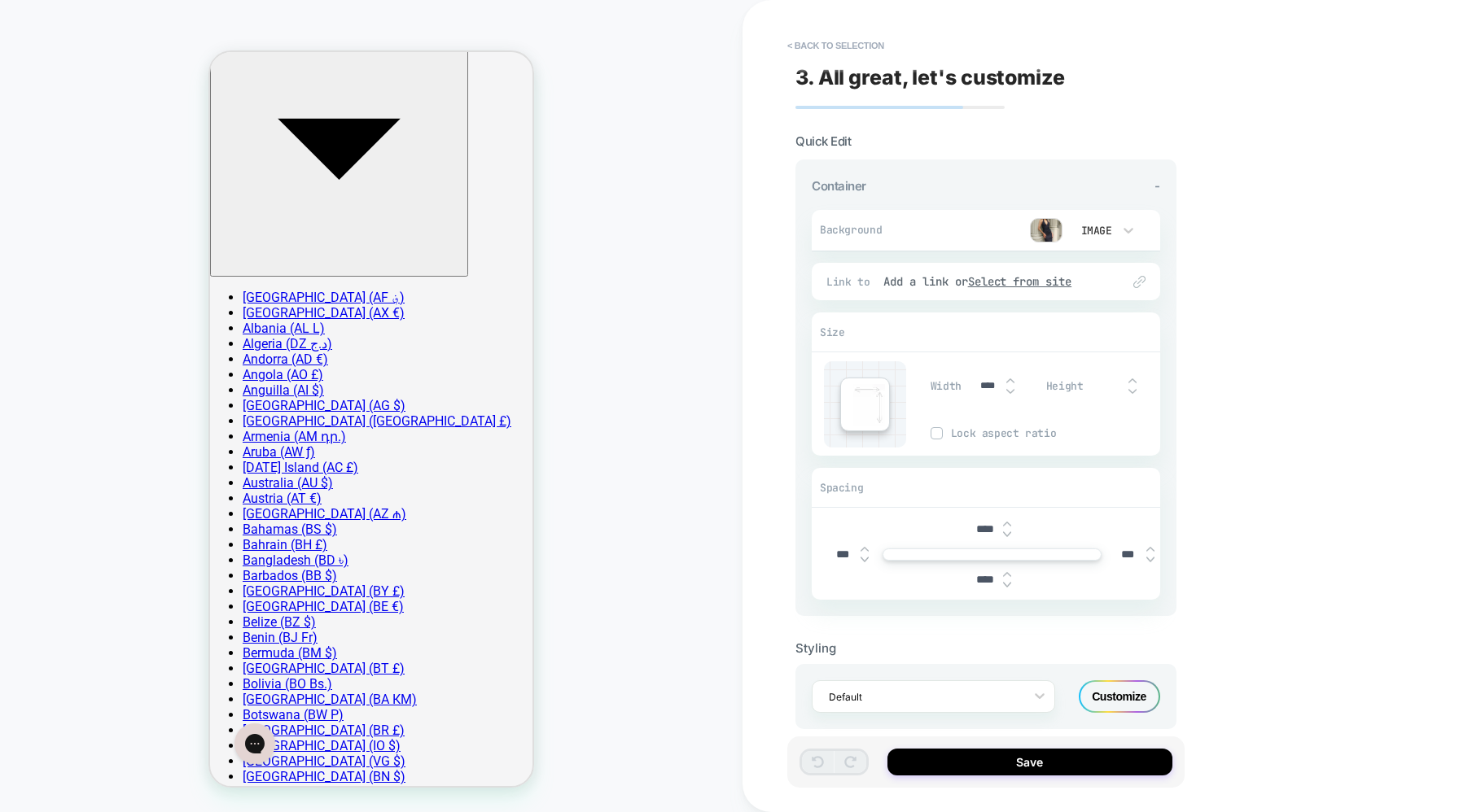
click at [1130, 380] on img at bounding box center [1133, 381] width 8 height 7
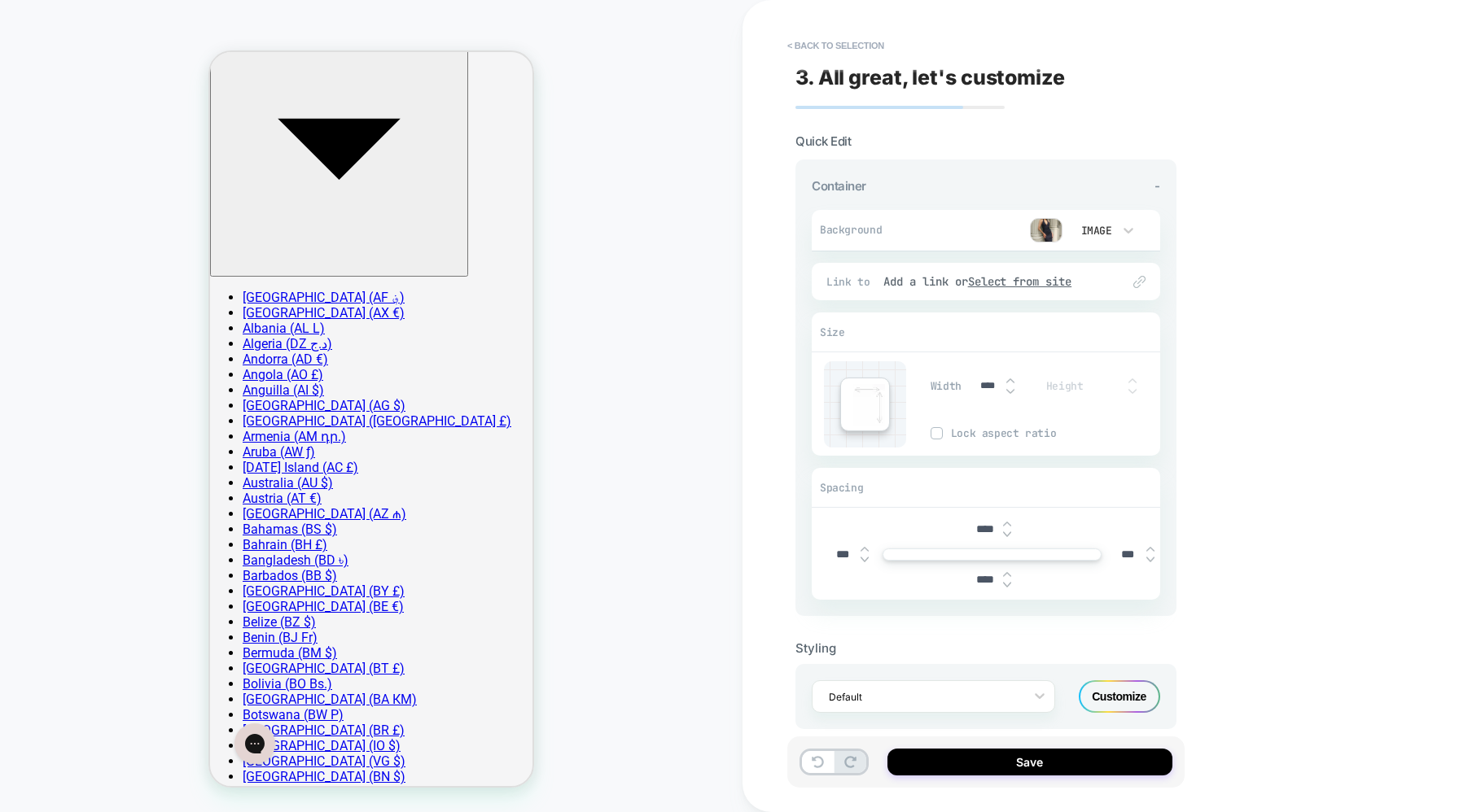
click at [1130, 380] on img at bounding box center [1133, 381] width 8 height 7
click at [859, 400] on img at bounding box center [869, 405] width 31 height 41
click at [986, 387] on input "****" at bounding box center [988, 386] width 36 height 12
click at [815, 764] on icon at bounding box center [817, 762] width 12 height 12
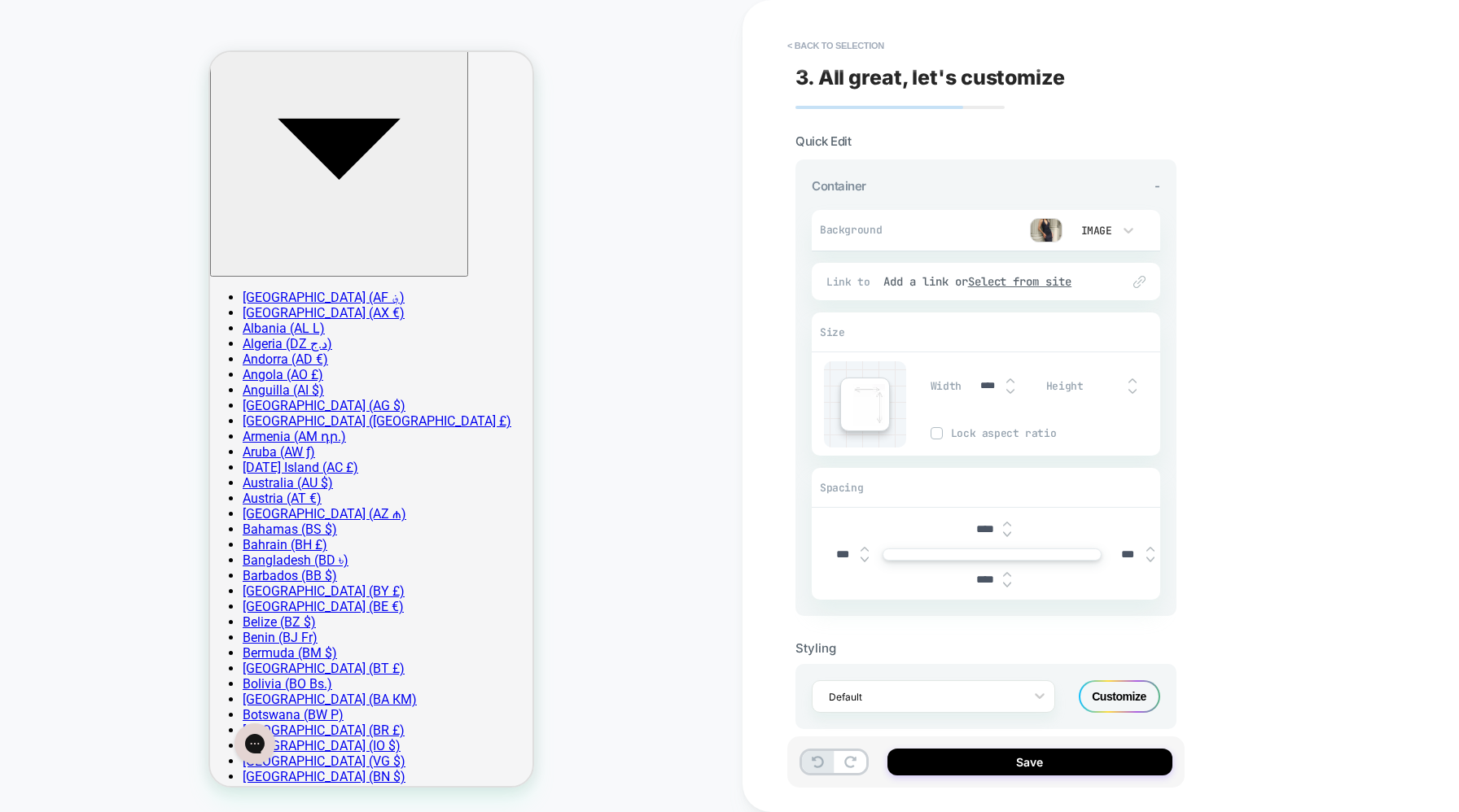
click at [1300, 182] on div "< Back to selection 3. All great, let's customize Quick Edit Container - Backgr…" at bounding box center [1100, 406] width 716 height 812
click at [864, 60] on div "3. All great, let's customize Quick Edit Container - Background Image Fit Conta…" at bounding box center [986, 406] width 397 height 780
click at [864, 48] on button "< Back to selection" at bounding box center [835, 45] width 113 height 26
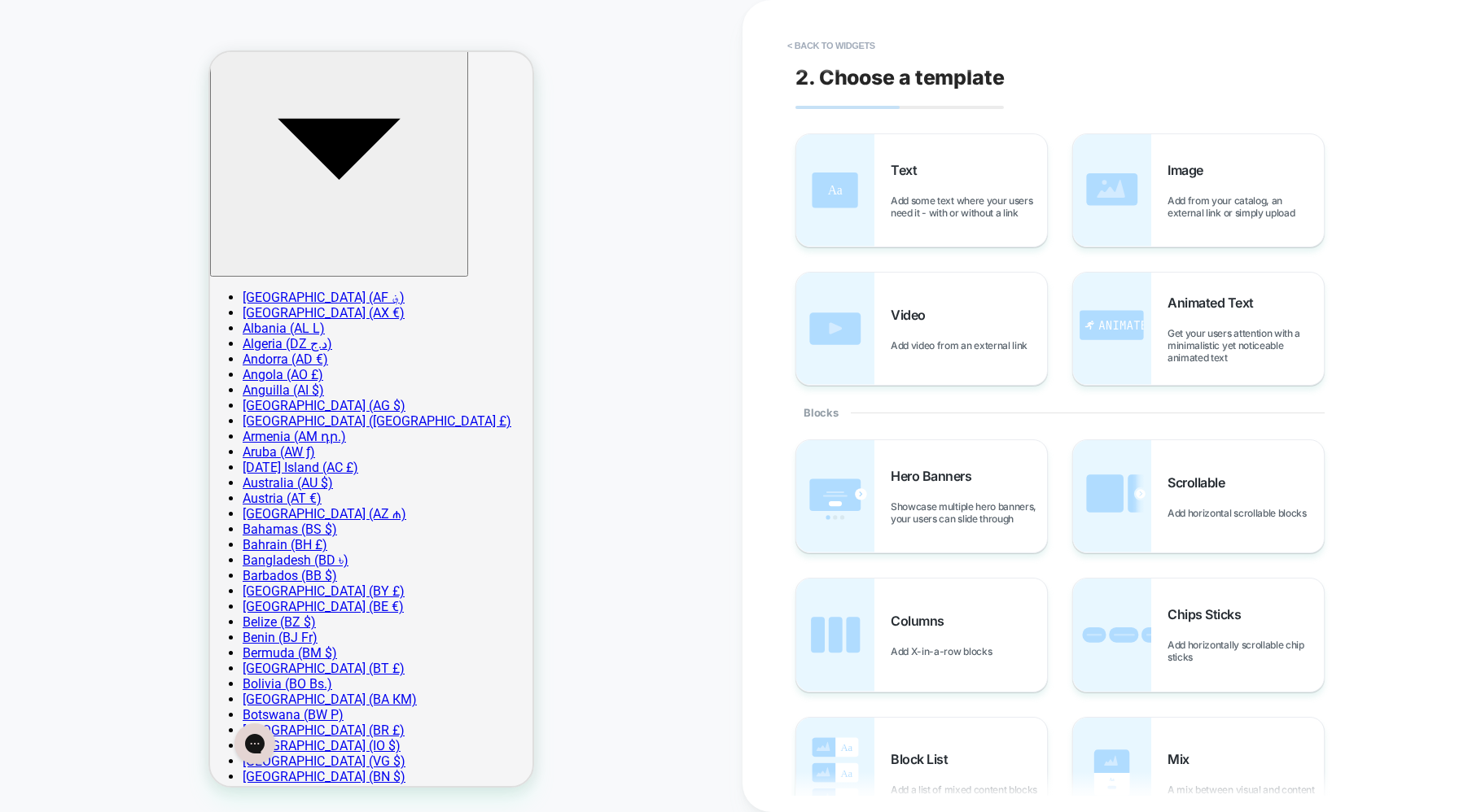
click at [802, 62] on div "2. Choose a template Text Add some text where your users need it - with or with…" at bounding box center [1093, 406] width 611 height 780
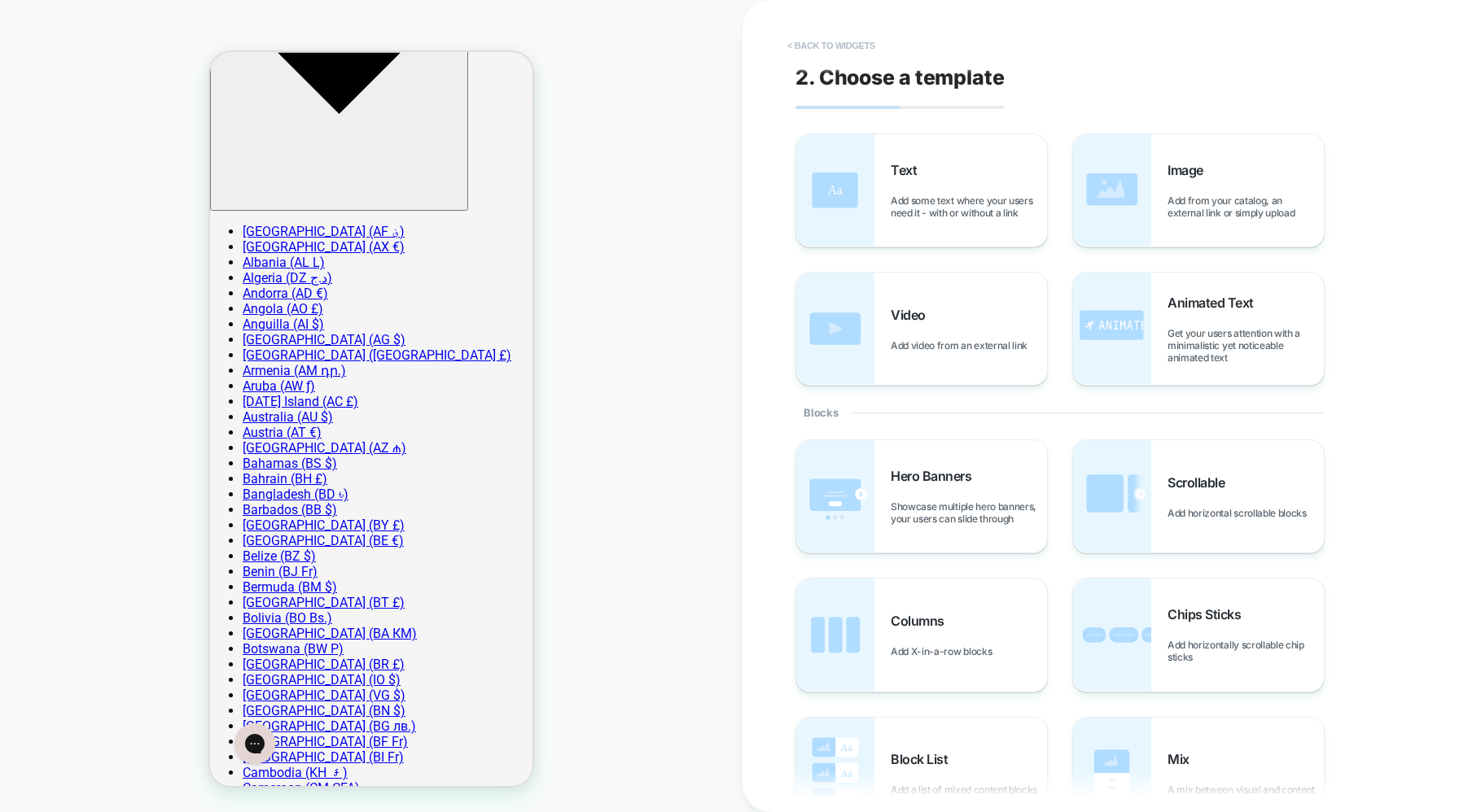
click at [800, 48] on button "< Back to widgets" at bounding box center [831, 45] width 104 height 26
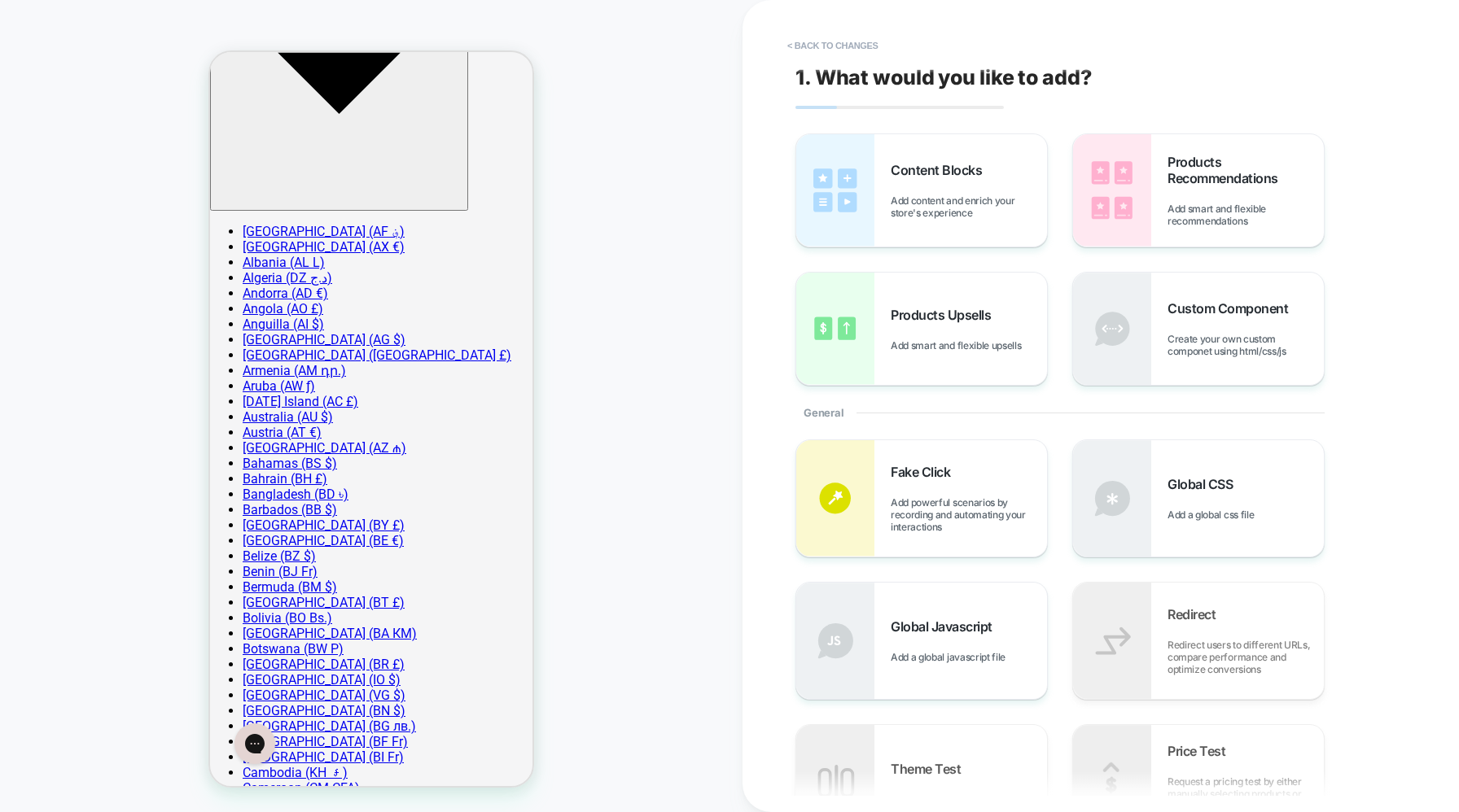
scroll to position [168, 0]
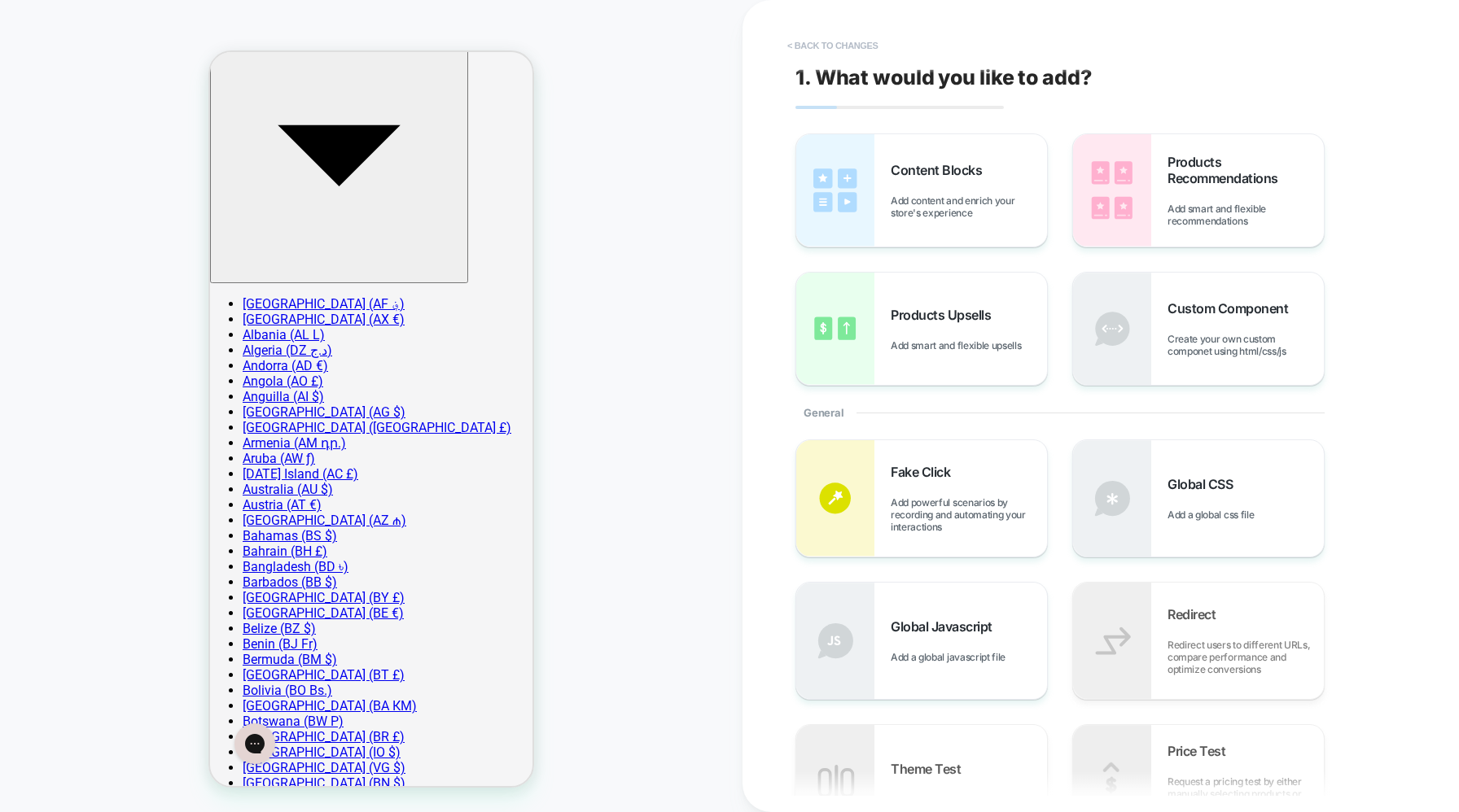
click at [808, 38] on button "< Back to changes" at bounding box center [833, 45] width 108 height 26
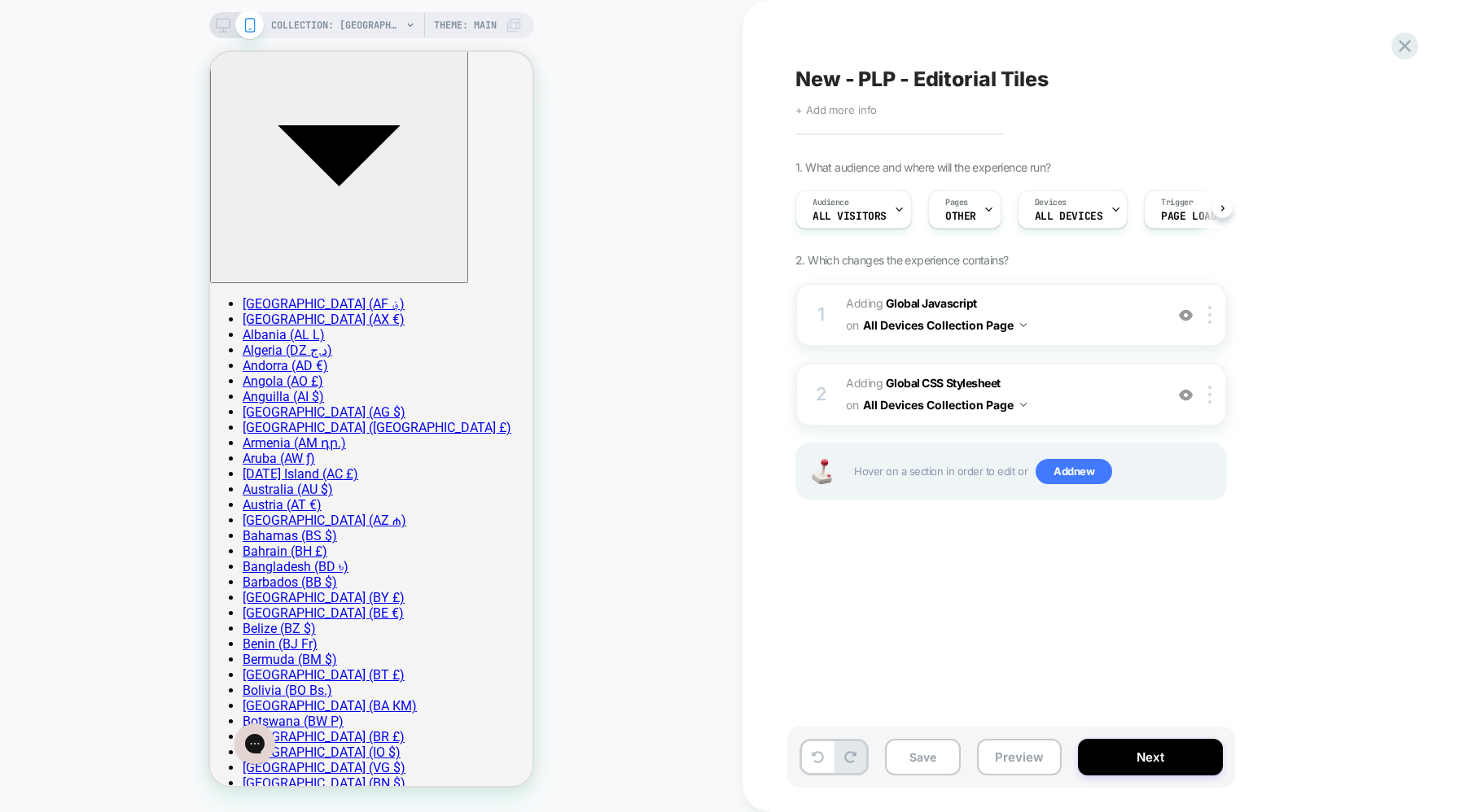
scroll to position [0, 1]
click at [1001, 328] on button "All Devices Collection Page" at bounding box center [945, 325] width 164 height 24
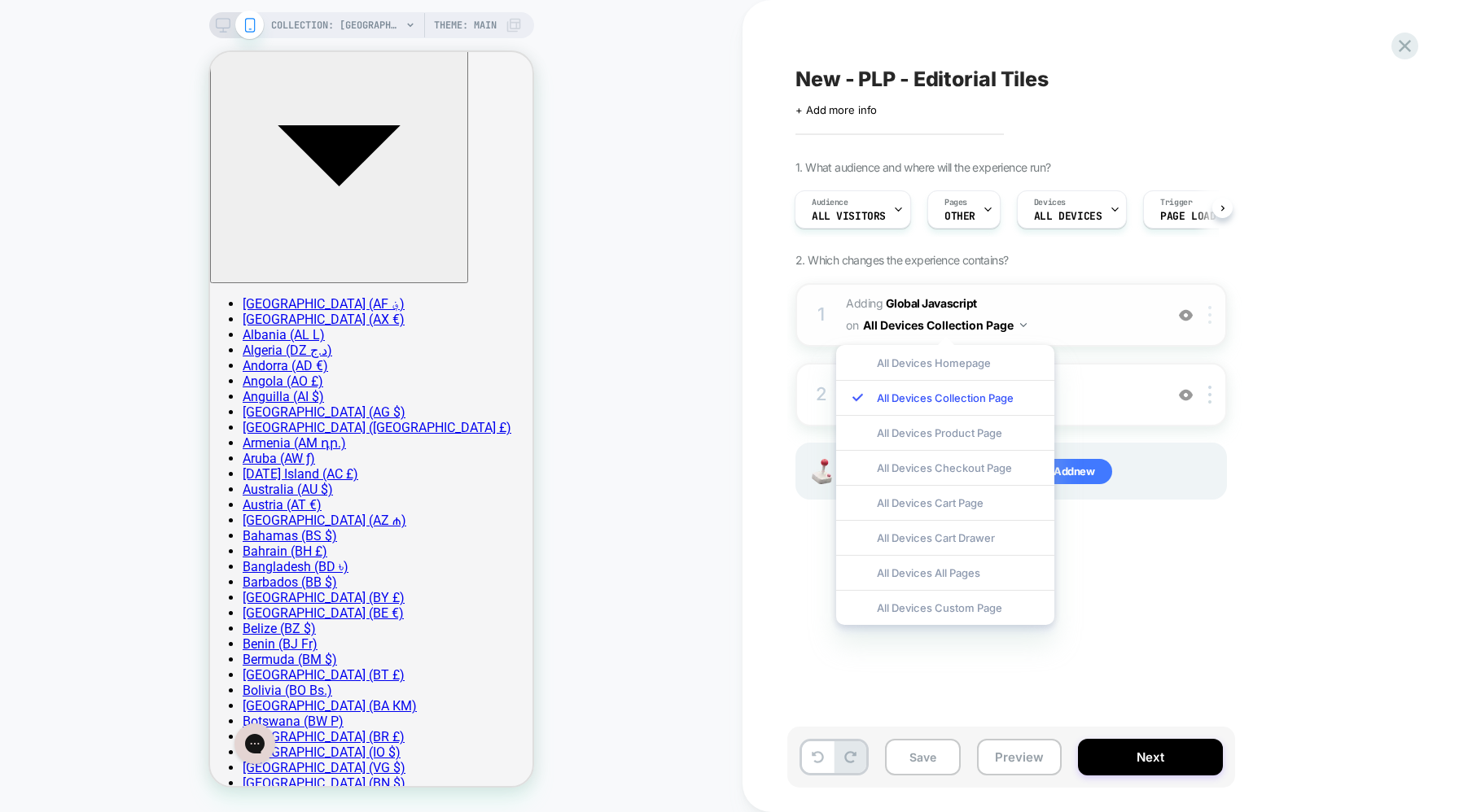
click at [1213, 310] on div at bounding box center [1212, 315] width 26 height 18
click at [954, 296] on b "Global Javascript" at bounding box center [932, 303] width 91 height 14
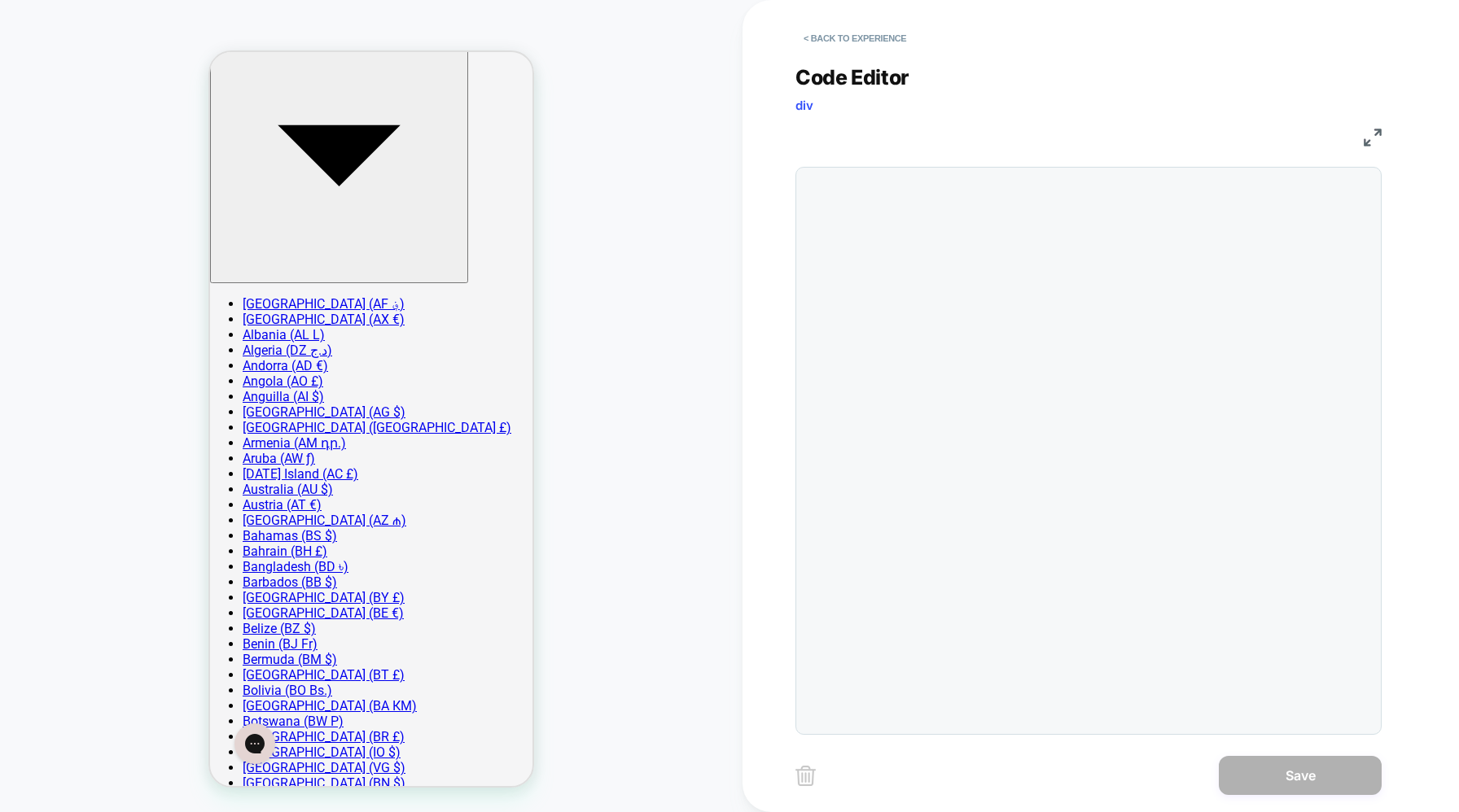
scroll to position [220, 0]
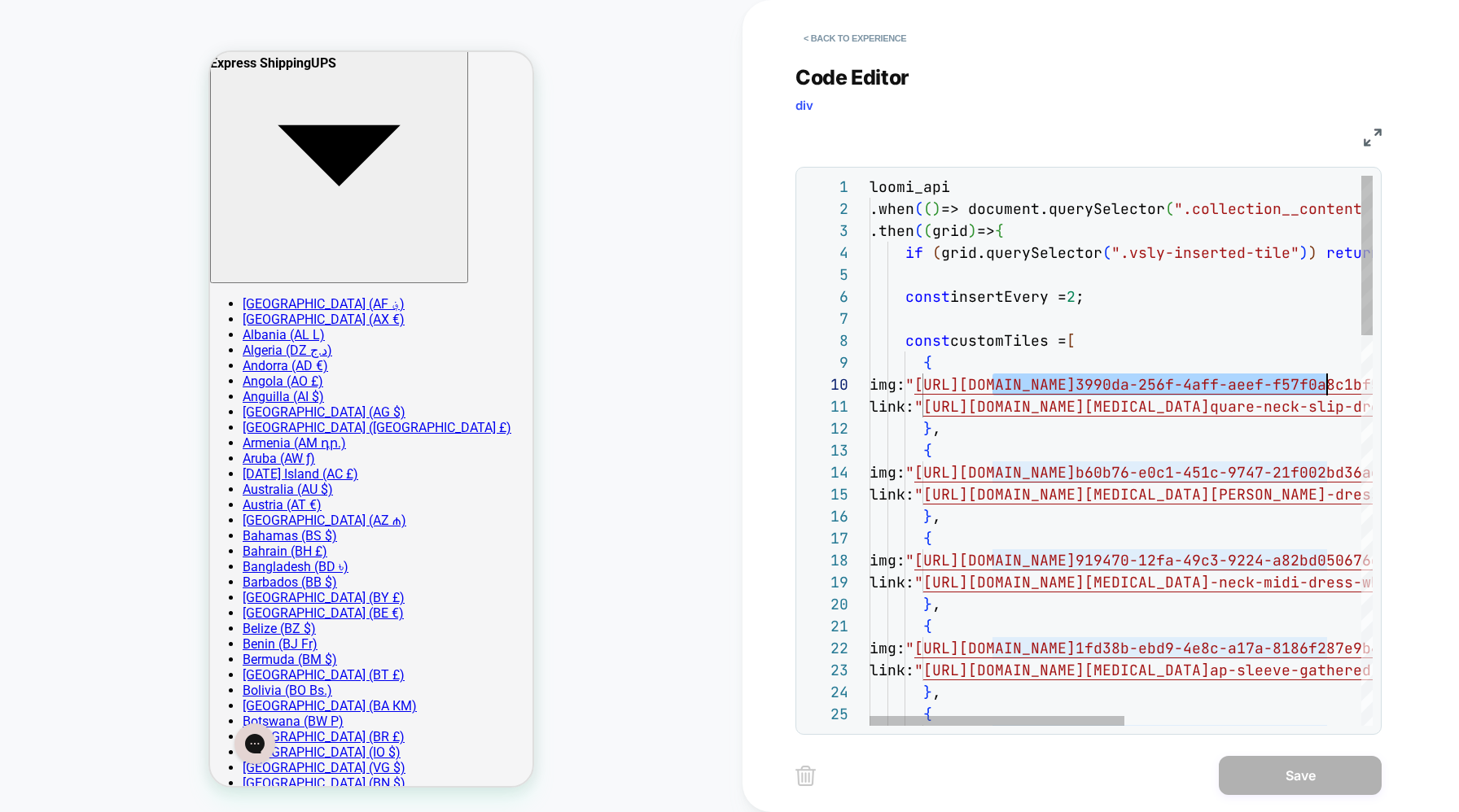
scroll to position [198, 465]
drag, startPoint x: 994, startPoint y: 386, endPoint x: 1334, endPoint y: 380, distance: 340.1
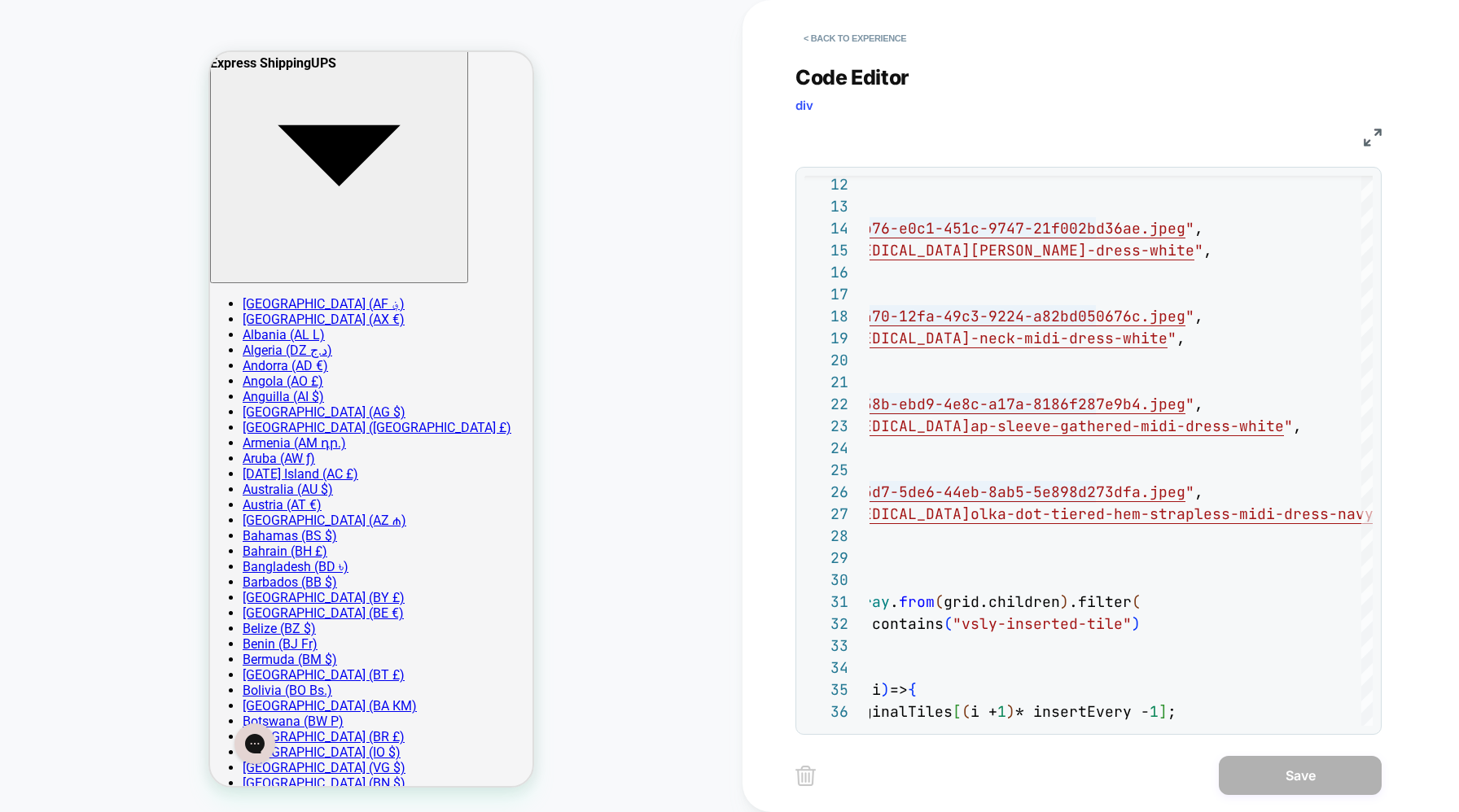
click at [1372, 122] on div "JS" at bounding box center [1089, 135] width 586 height 27
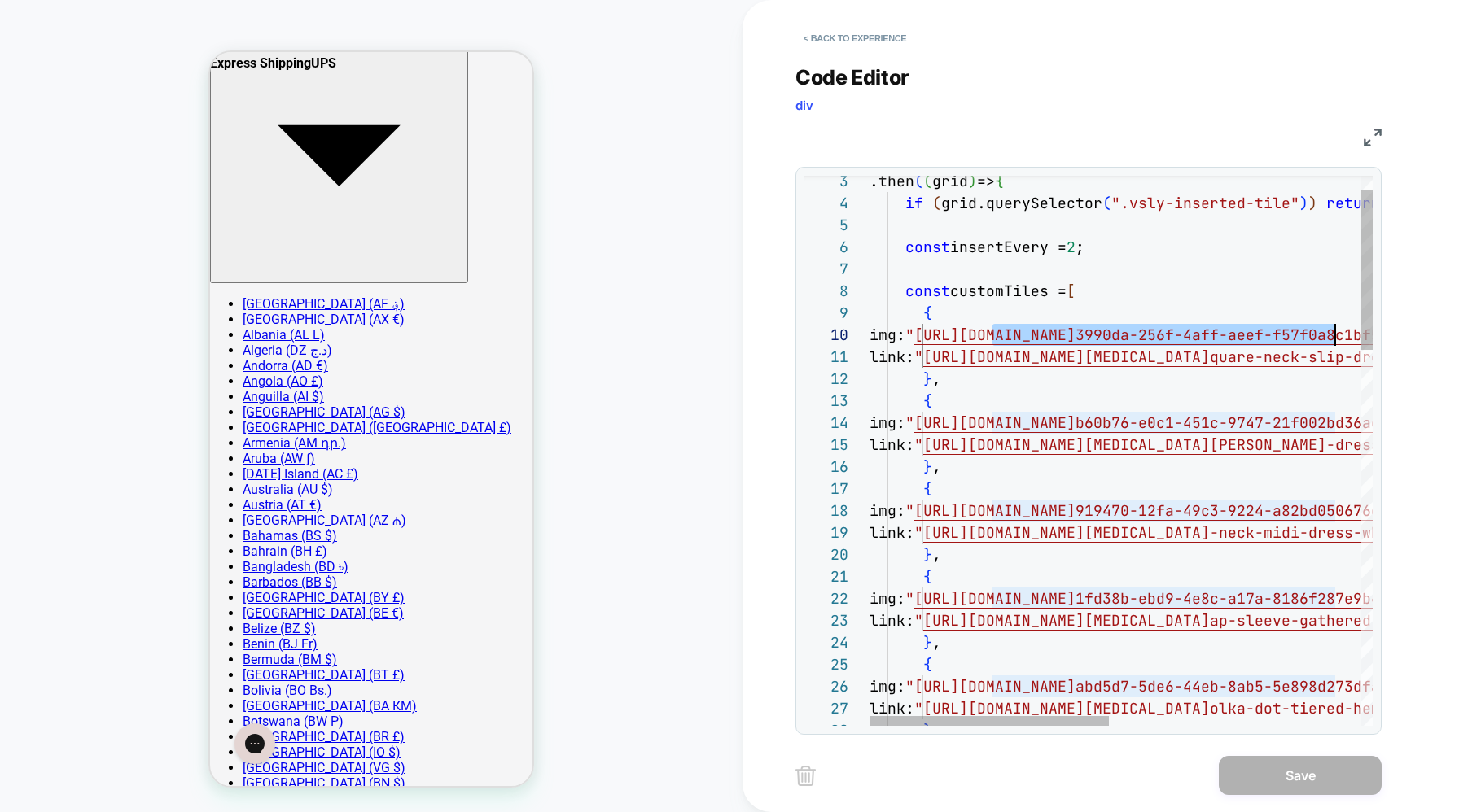
drag, startPoint x: 996, startPoint y: 335, endPoint x: 1103, endPoint y: 335, distance: 107.0
click at [1076, 335] on span "https://sdk.loomi-prod.xyz/media/ODD_MUSE/thumb_f0" at bounding box center [994, 334] width 161 height 19
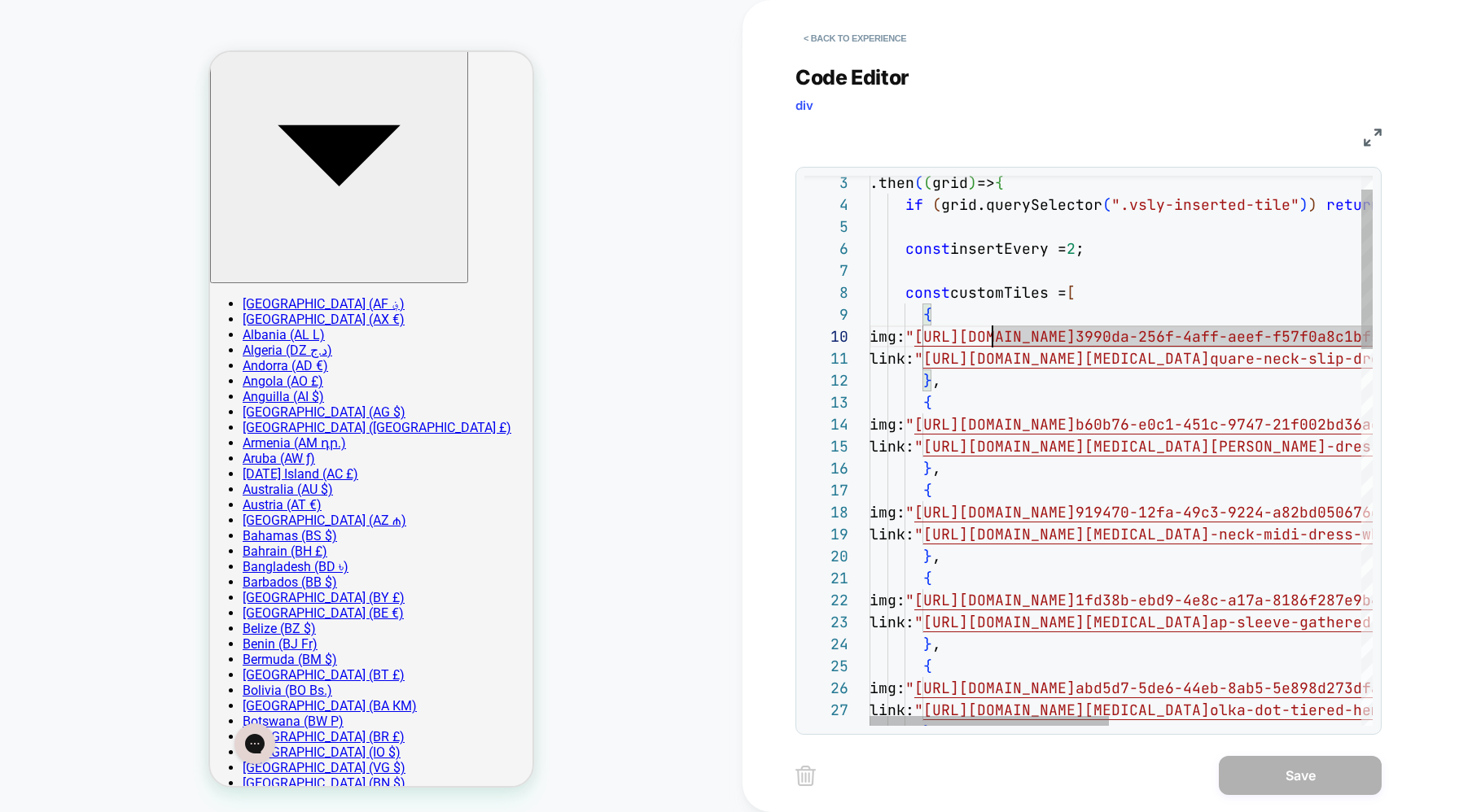
scroll to position [198, 123]
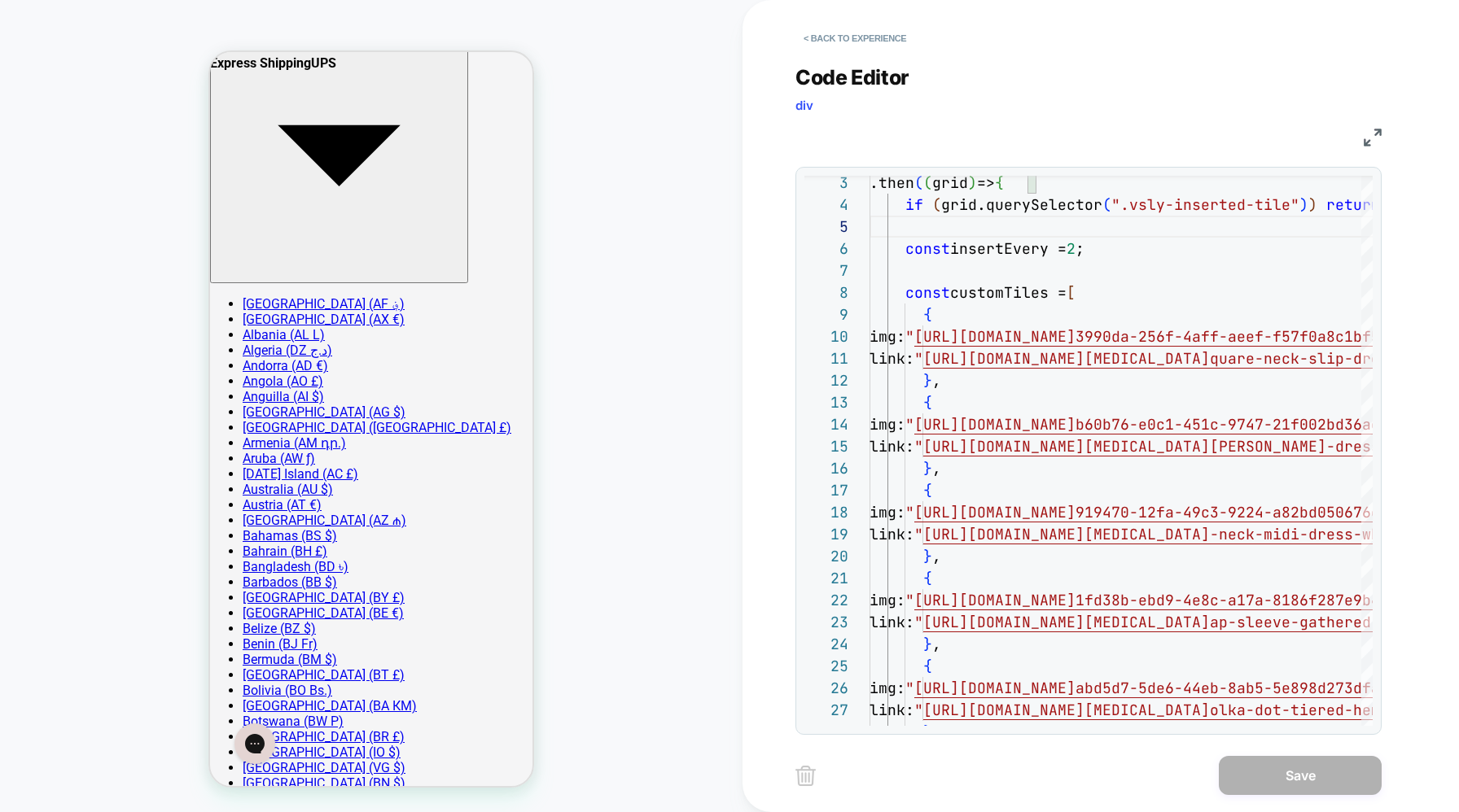
click at [1234, 41] on div "< Back to experience" at bounding box center [1153, 24] width 716 height 49
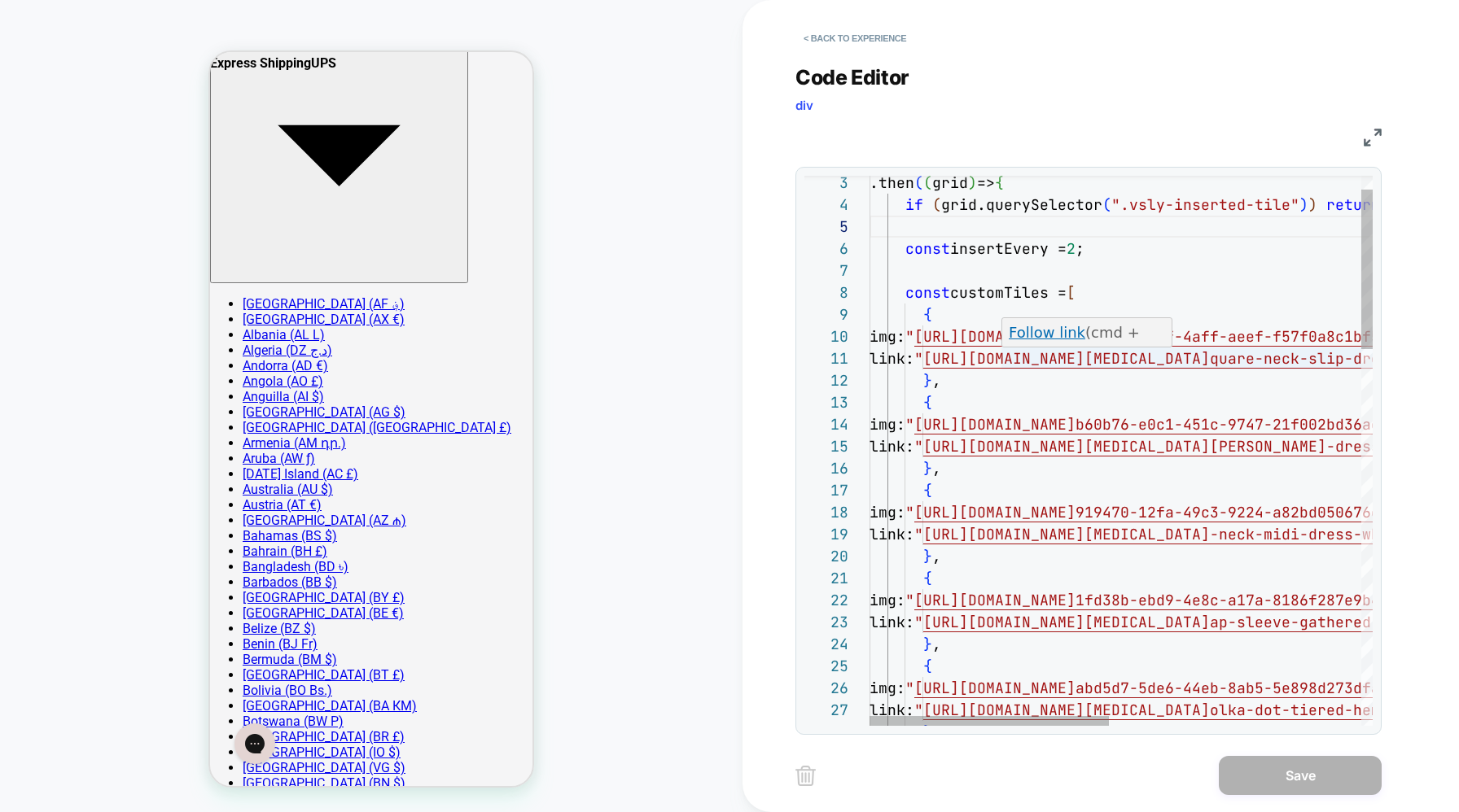
click at [1025, 340] on link "Follow link" at bounding box center [1047, 332] width 76 height 17
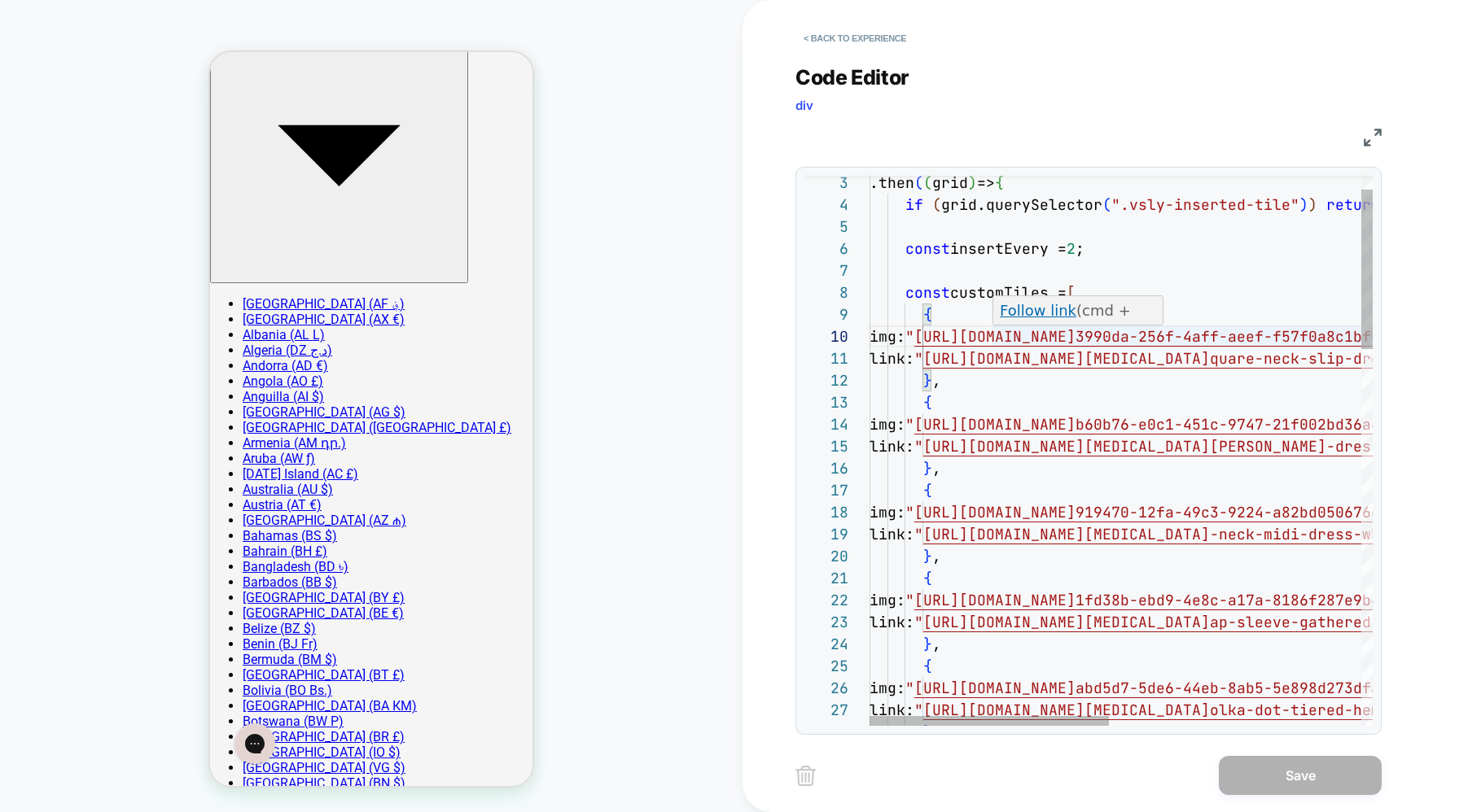
click at [1025, 315] on link "Follow link" at bounding box center [1038, 310] width 76 height 17
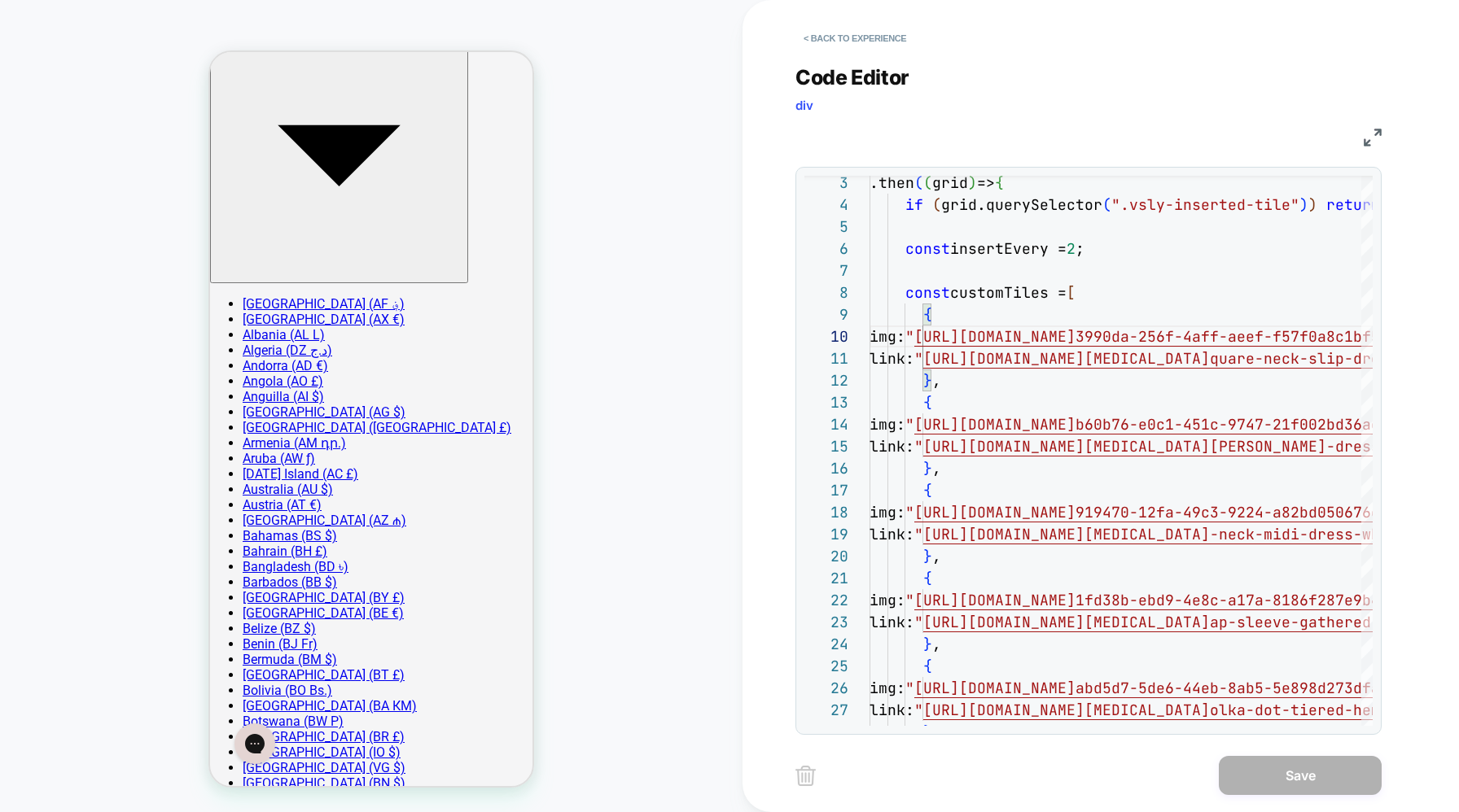
click at [1375, 130] on img at bounding box center [1373, 137] width 18 height 18
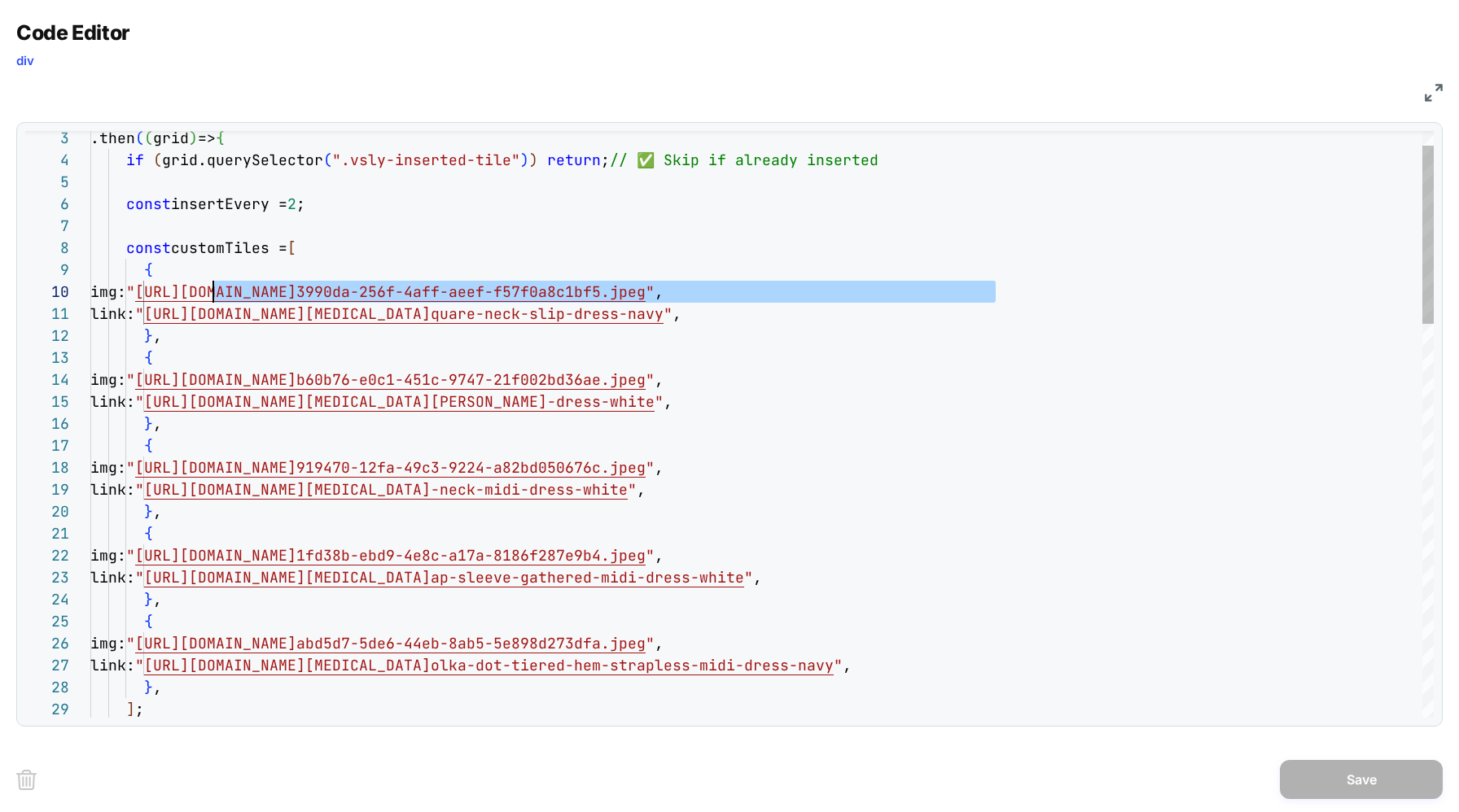
drag, startPoint x: 997, startPoint y: 293, endPoint x: 214, endPoint y: 293, distance: 783.0
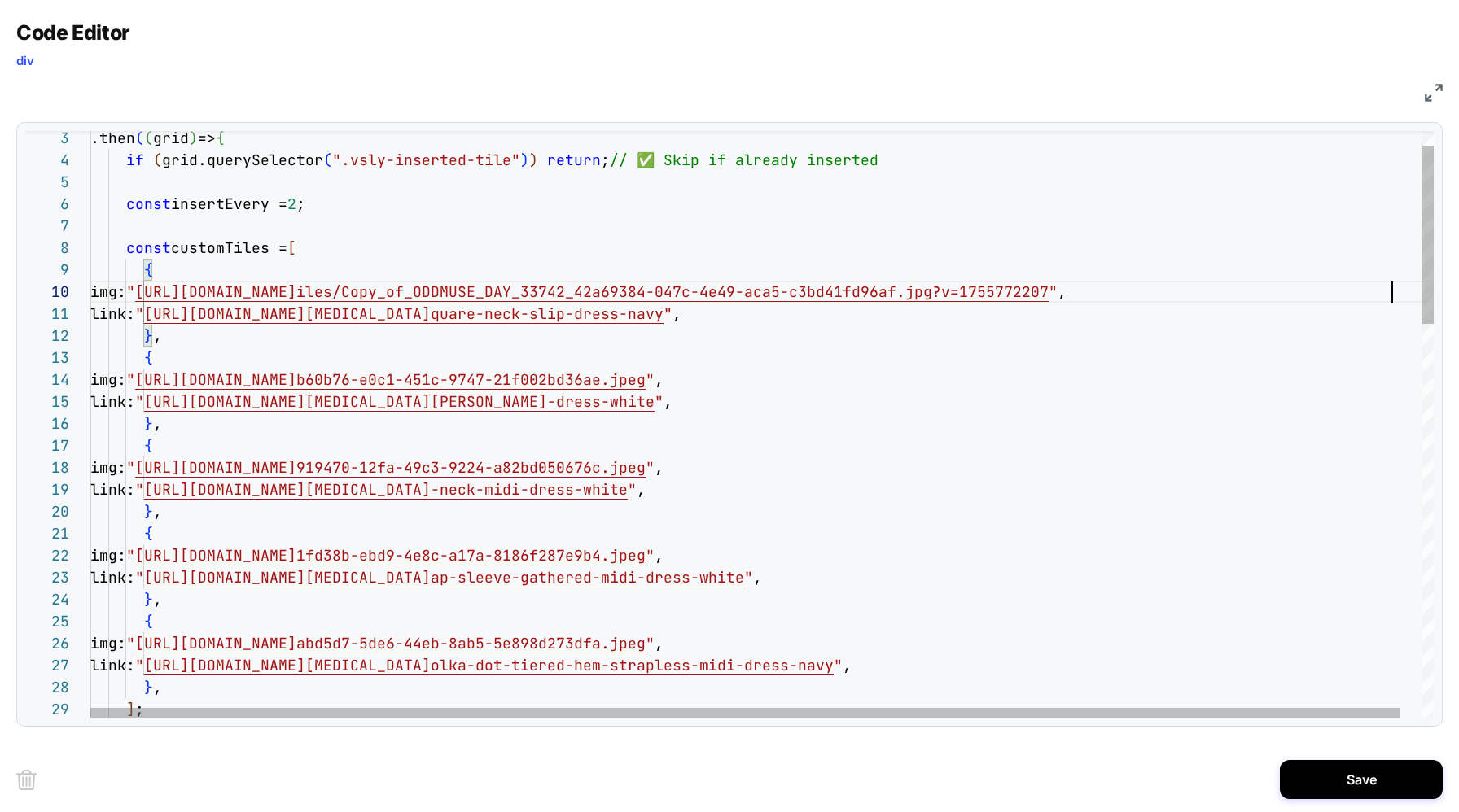
type textarea "**********"
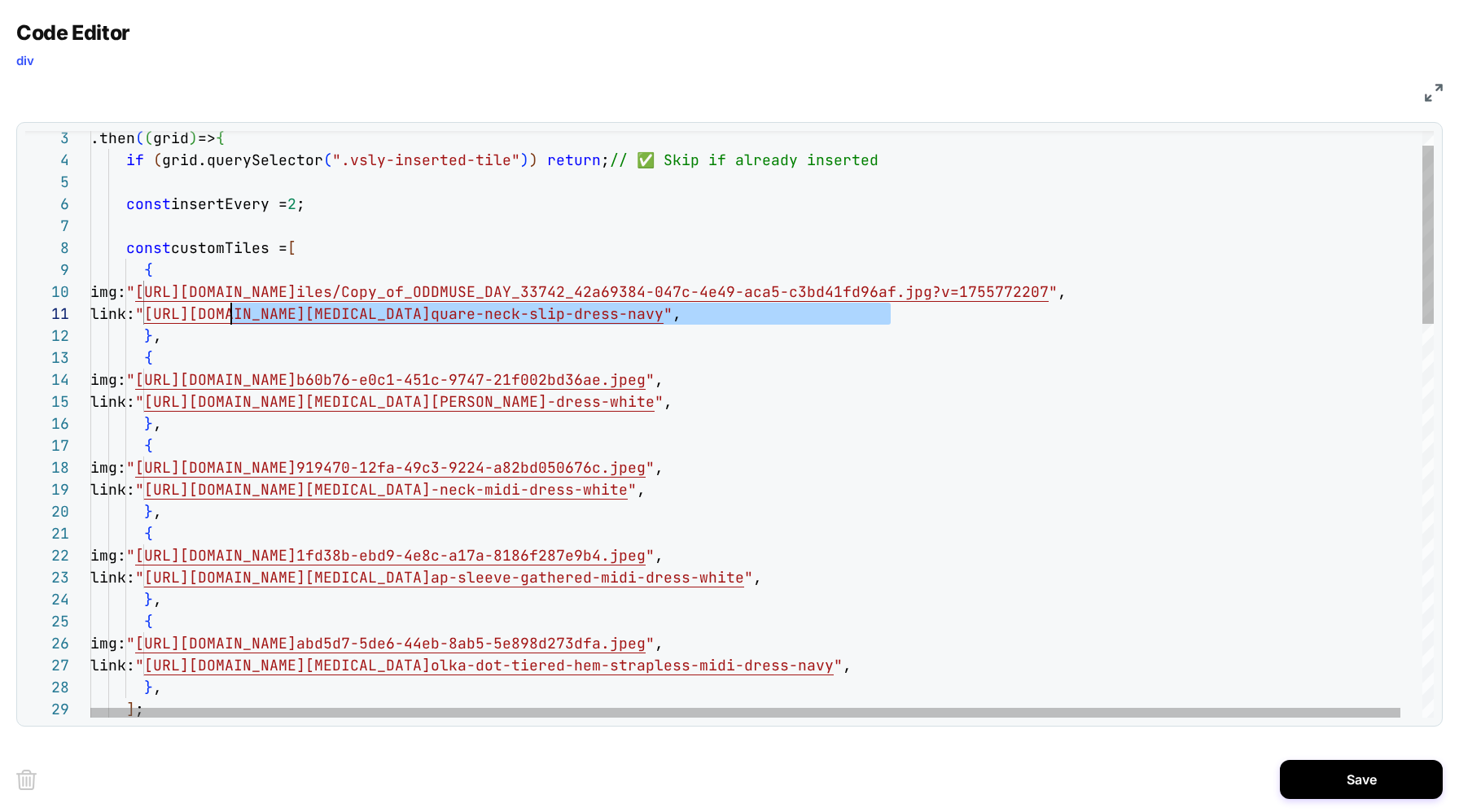
scroll to position [0, 132]
drag, startPoint x: 887, startPoint y: 316, endPoint x: 220, endPoint y: 314, distance: 667.0
click at [220, 314] on span "link: " https://oddmuse.co.uk/products/the-ultimate-muse-s quare-neck-slip-dres…" at bounding box center [386, 314] width 591 height 19
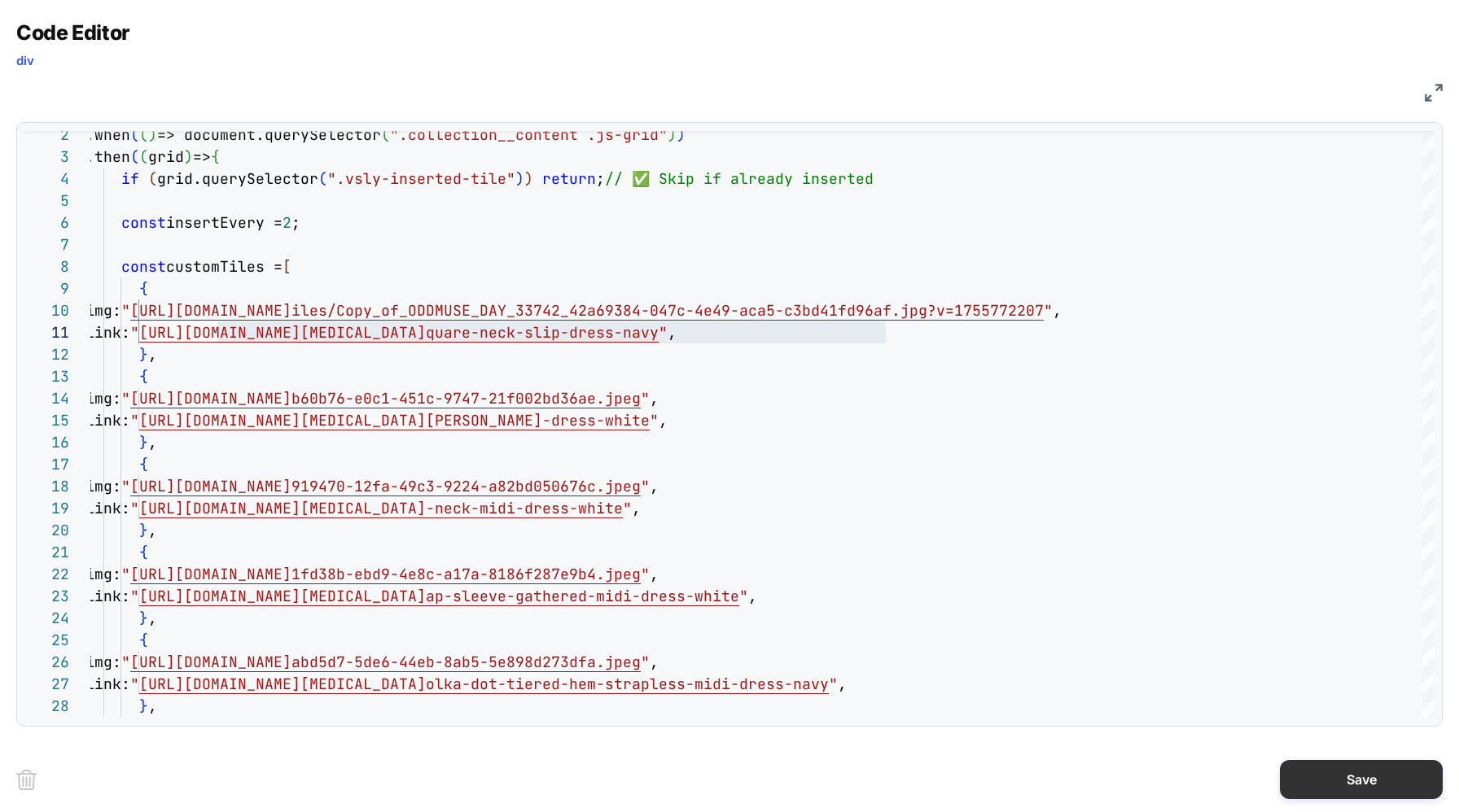
click at [1360, 783] on button "Save" at bounding box center [1361, 779] width 163 height 39
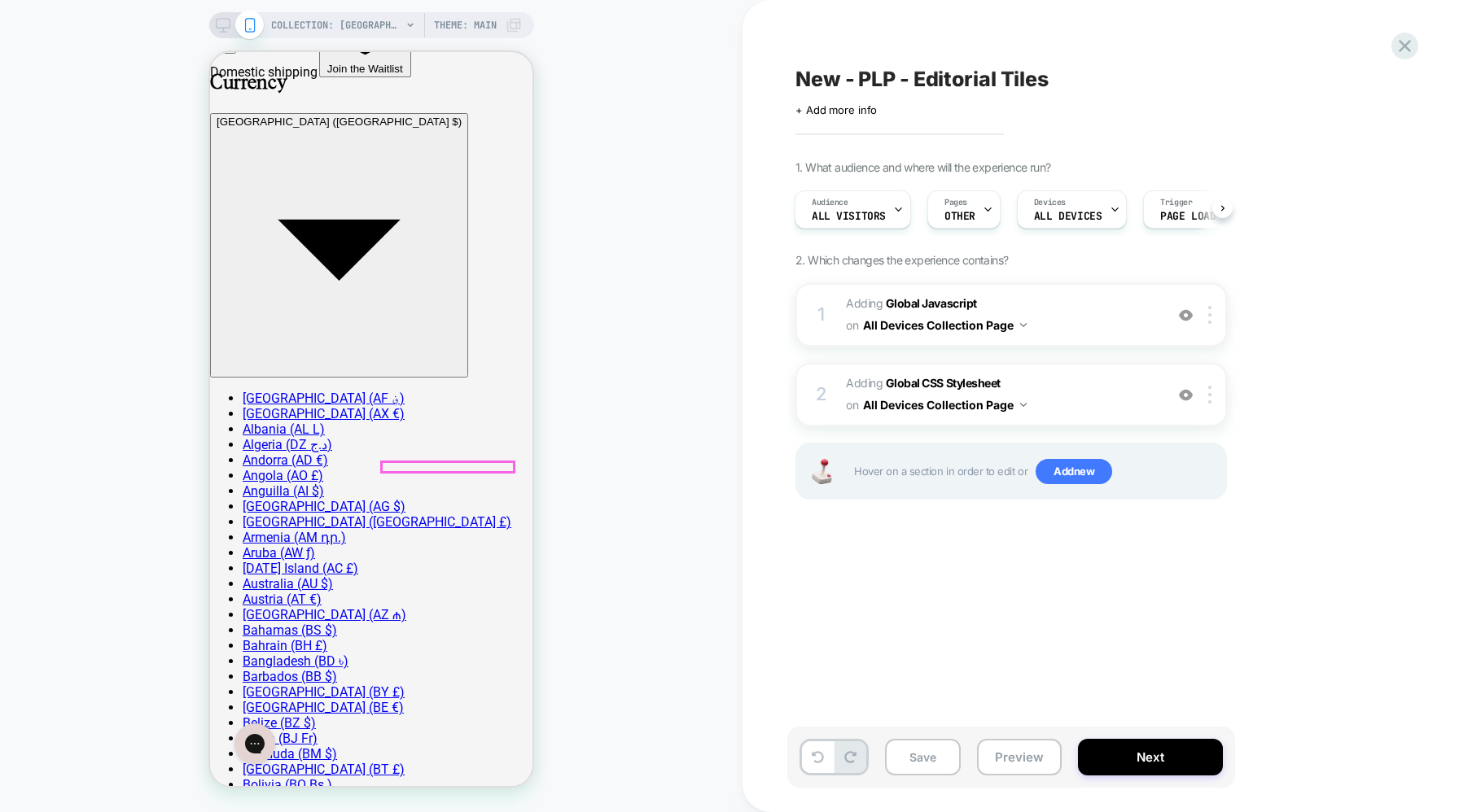
scroll to position [0, 0]
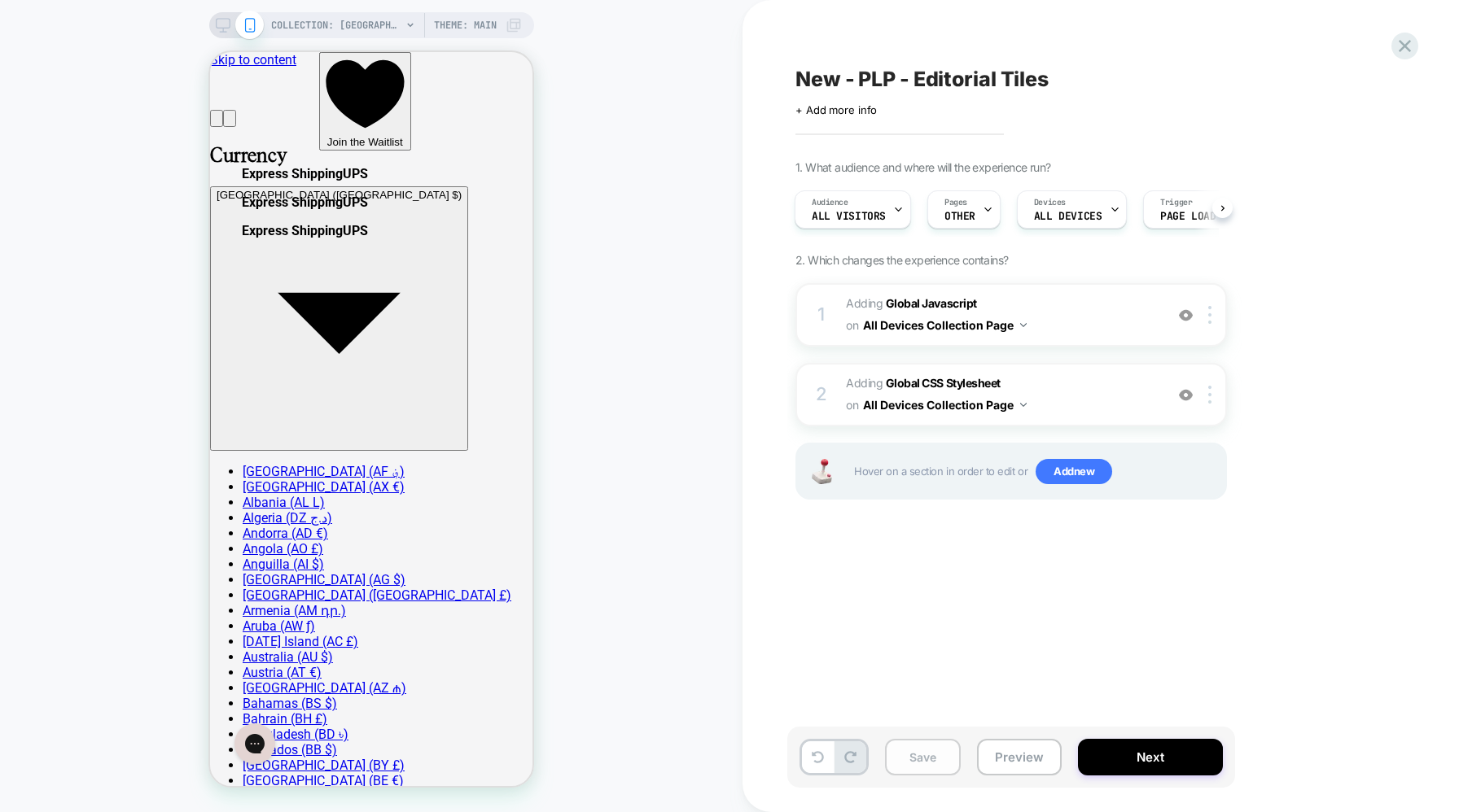
click at [942, 761] on button "Save" at bounding box center [922, 757] width 75 height 36
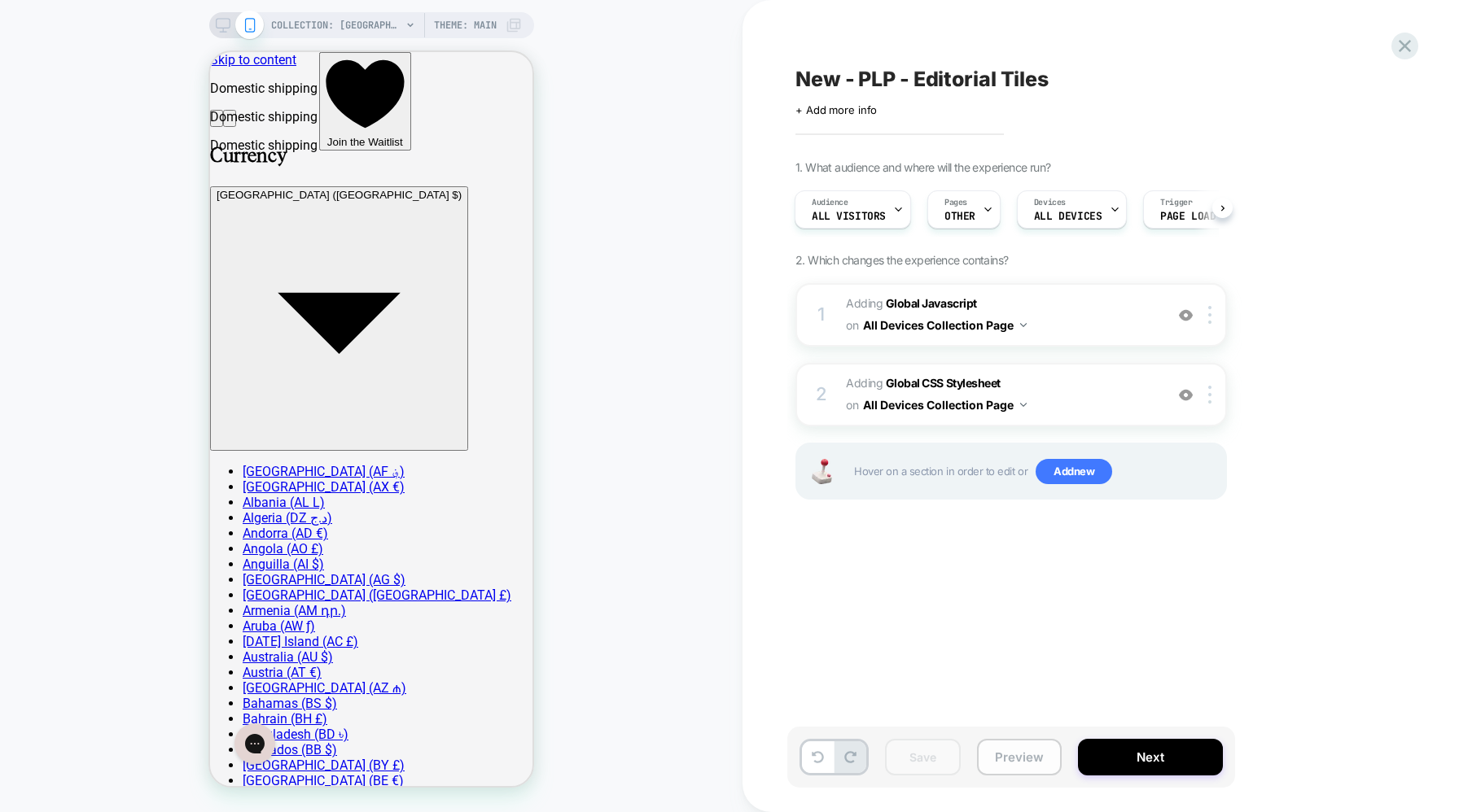
click at [1022, 762] on button "Preview" at bounding box center [1019, 757] width 84 height 36
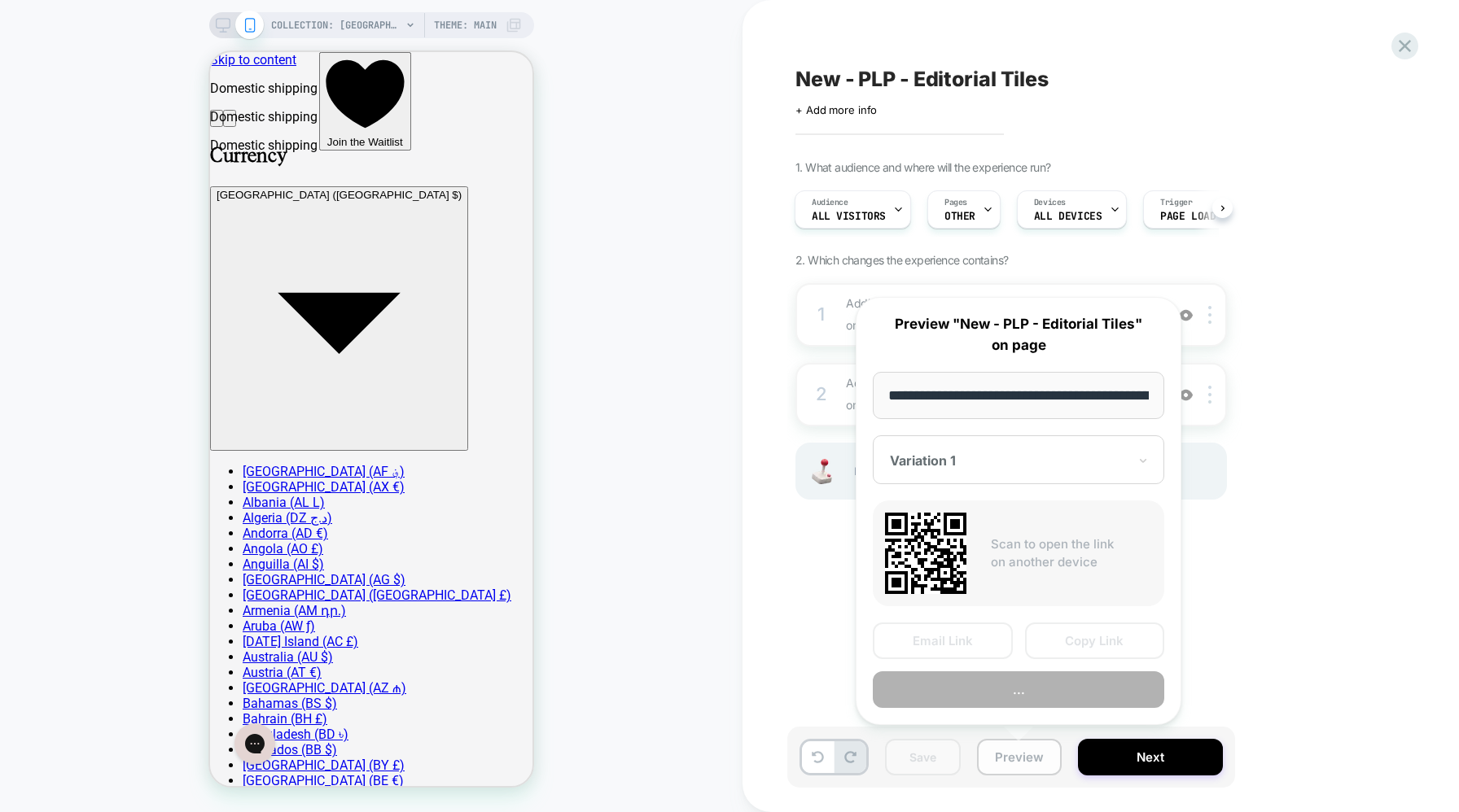
scroll to position [0, 205]
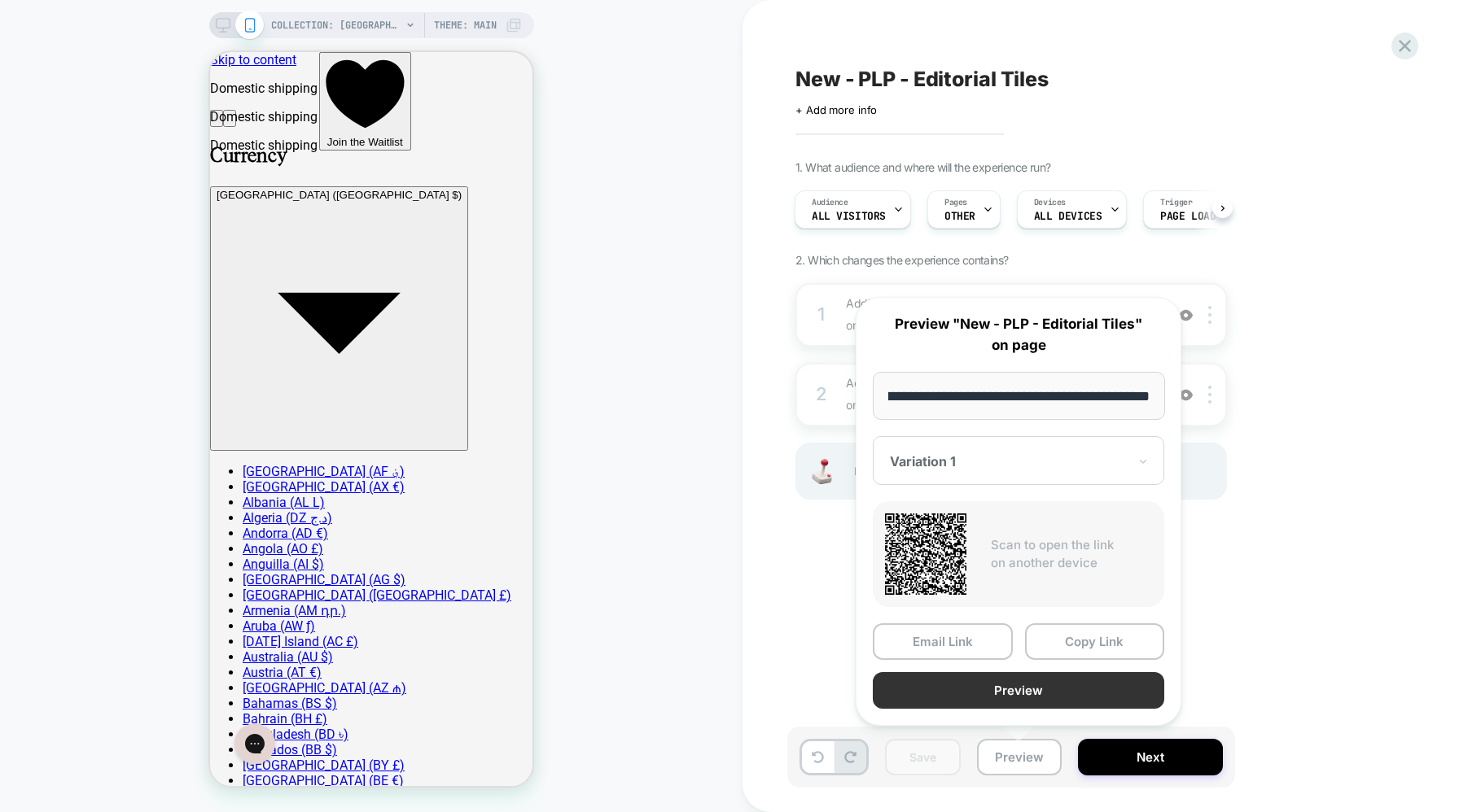
click at [1036, 692] on button "Preview" at bounding box center [1018, 690] width 291 height 36
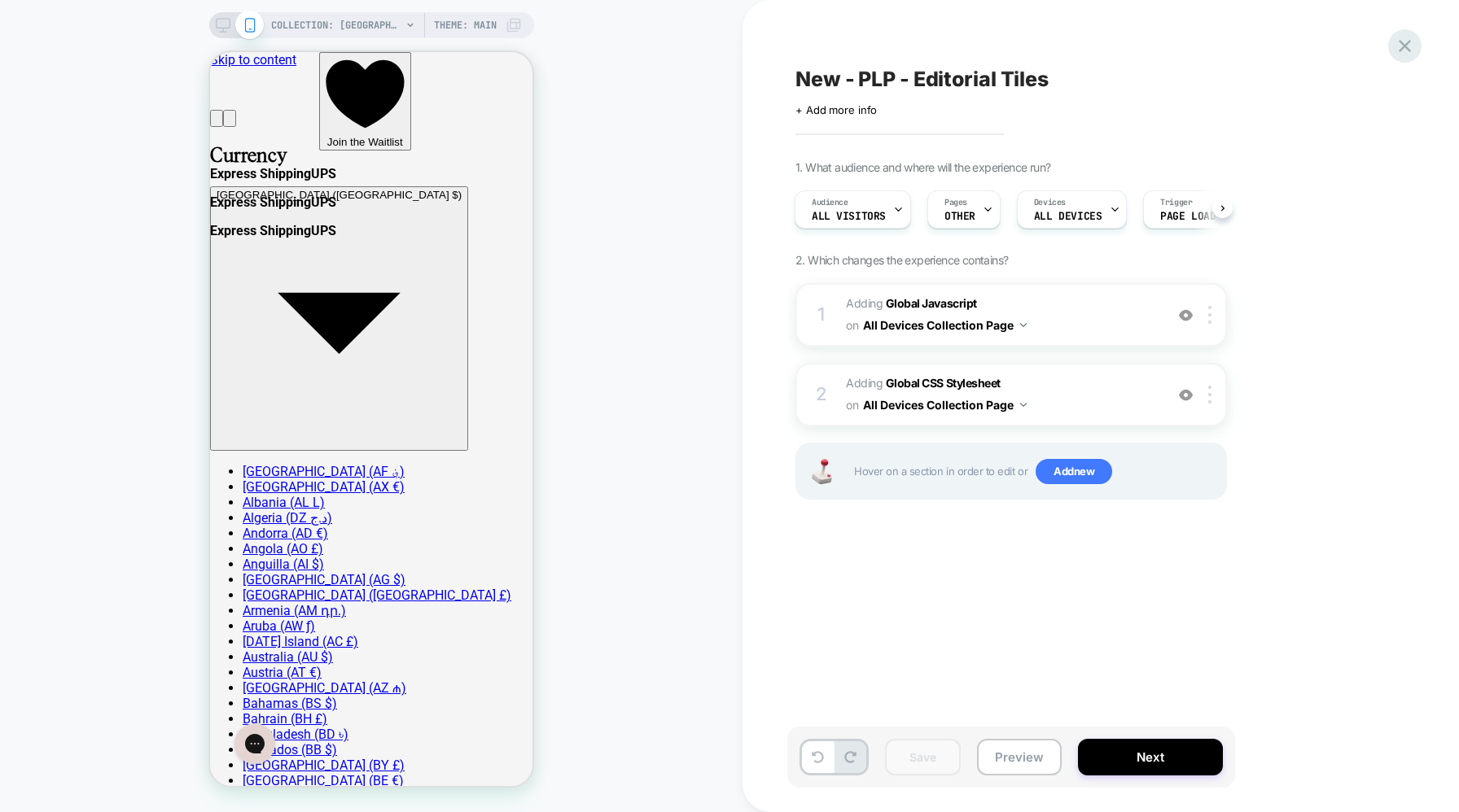
click at [1408, 43] on icon at bounding box center [1405, 46] width 22 height 22
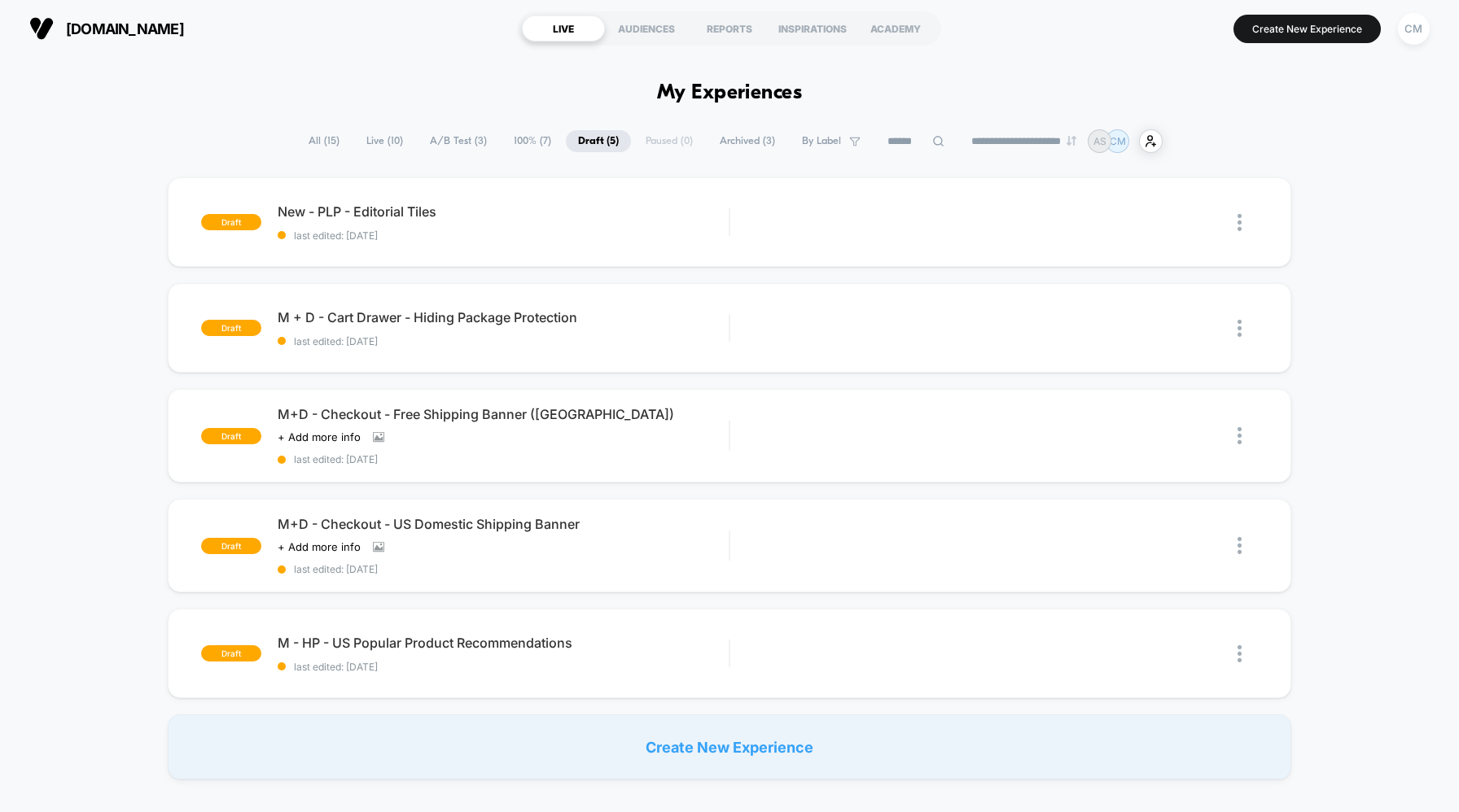
click at [387, 133] on span "Live ( 10 )" at bounding box center [385, 141] width 61 height 22
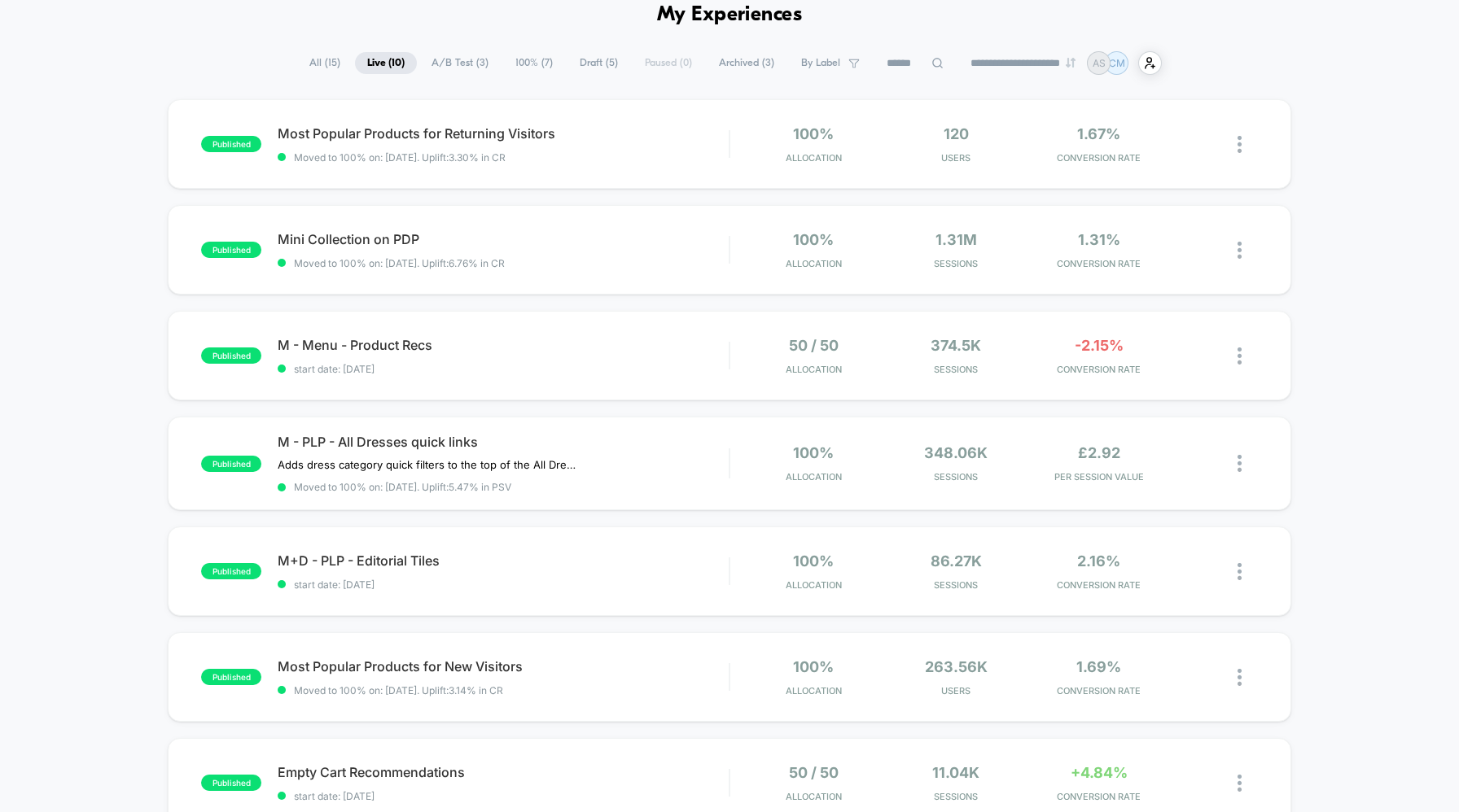
scroll to position [71, 0]
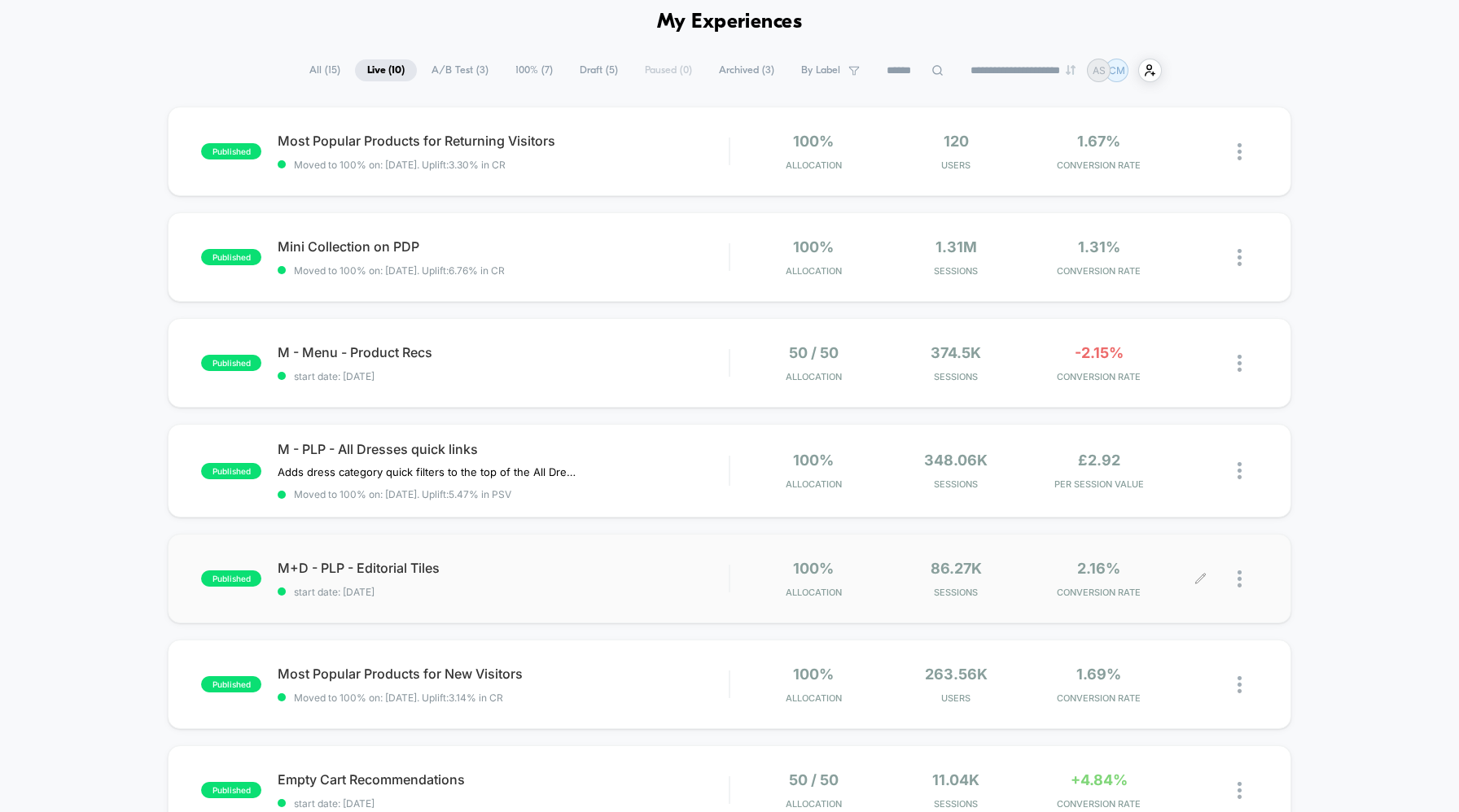
click at [1237, 578] on div at bounding box center [1229, 579] width 57 height 38
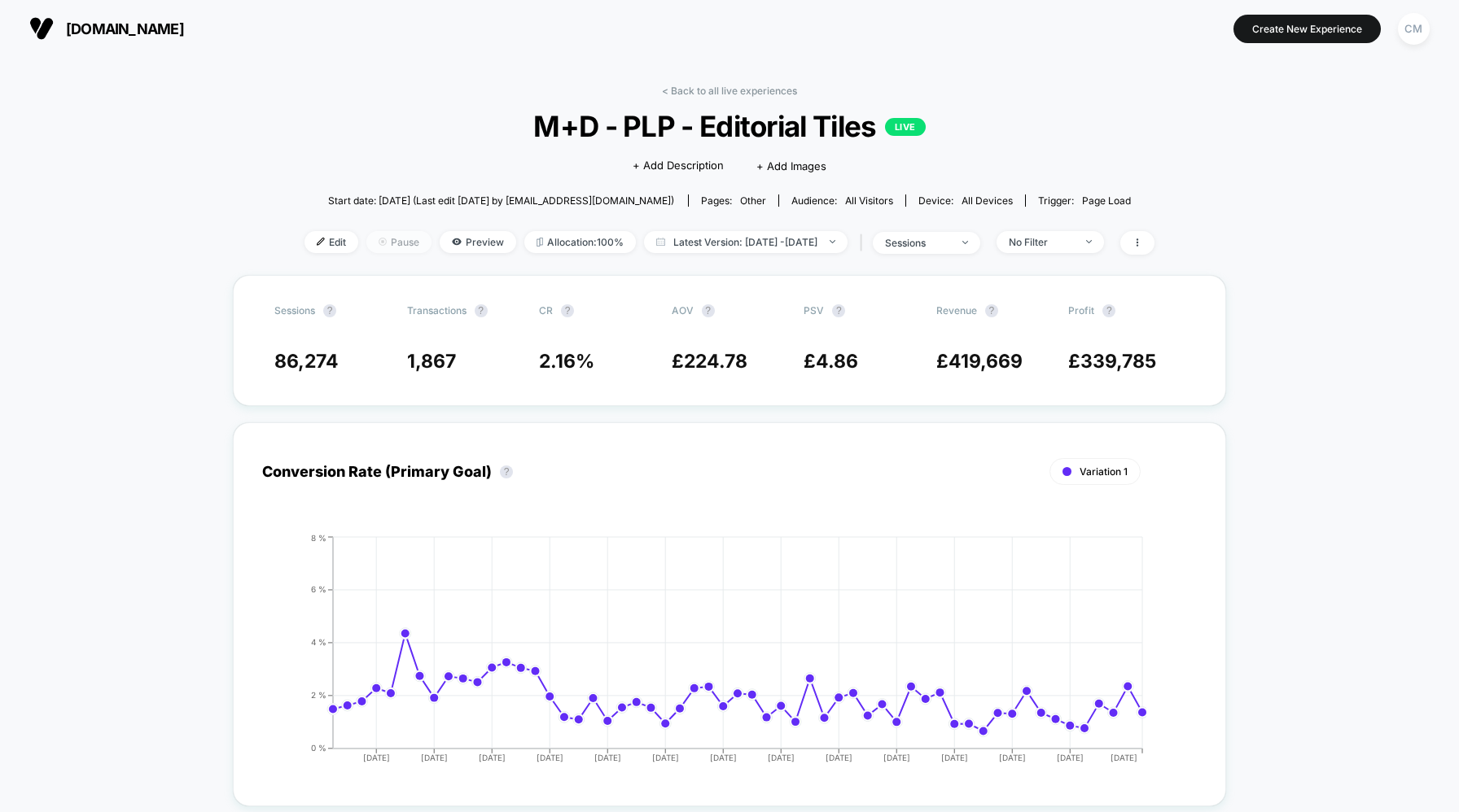
click at [379, 243] on span "Pause" at bounding box center [399, 242] width 65 height 22
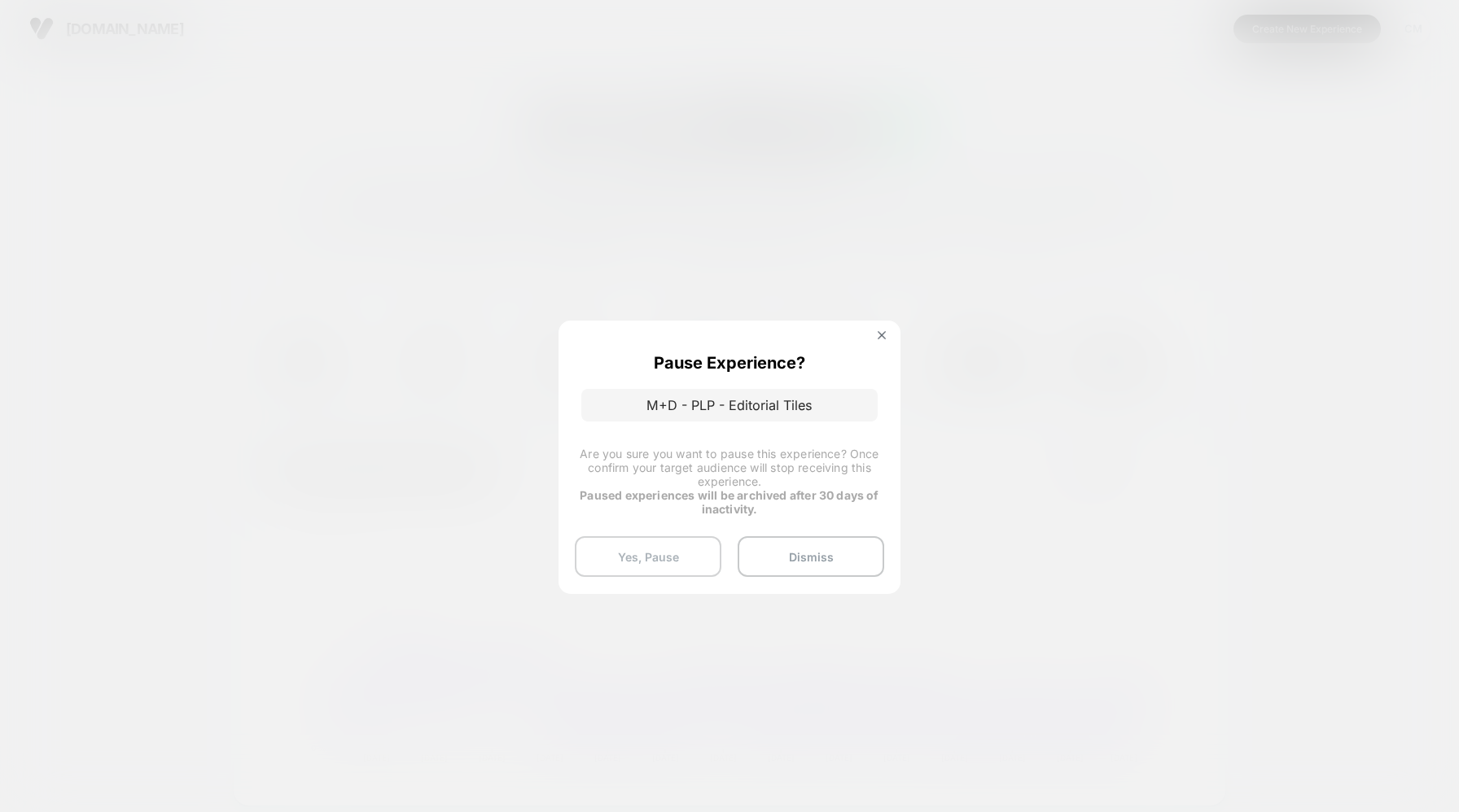
click at [662, 569] on button "Yes, Pause" at bounding box center [648, 556] width 147 height 41
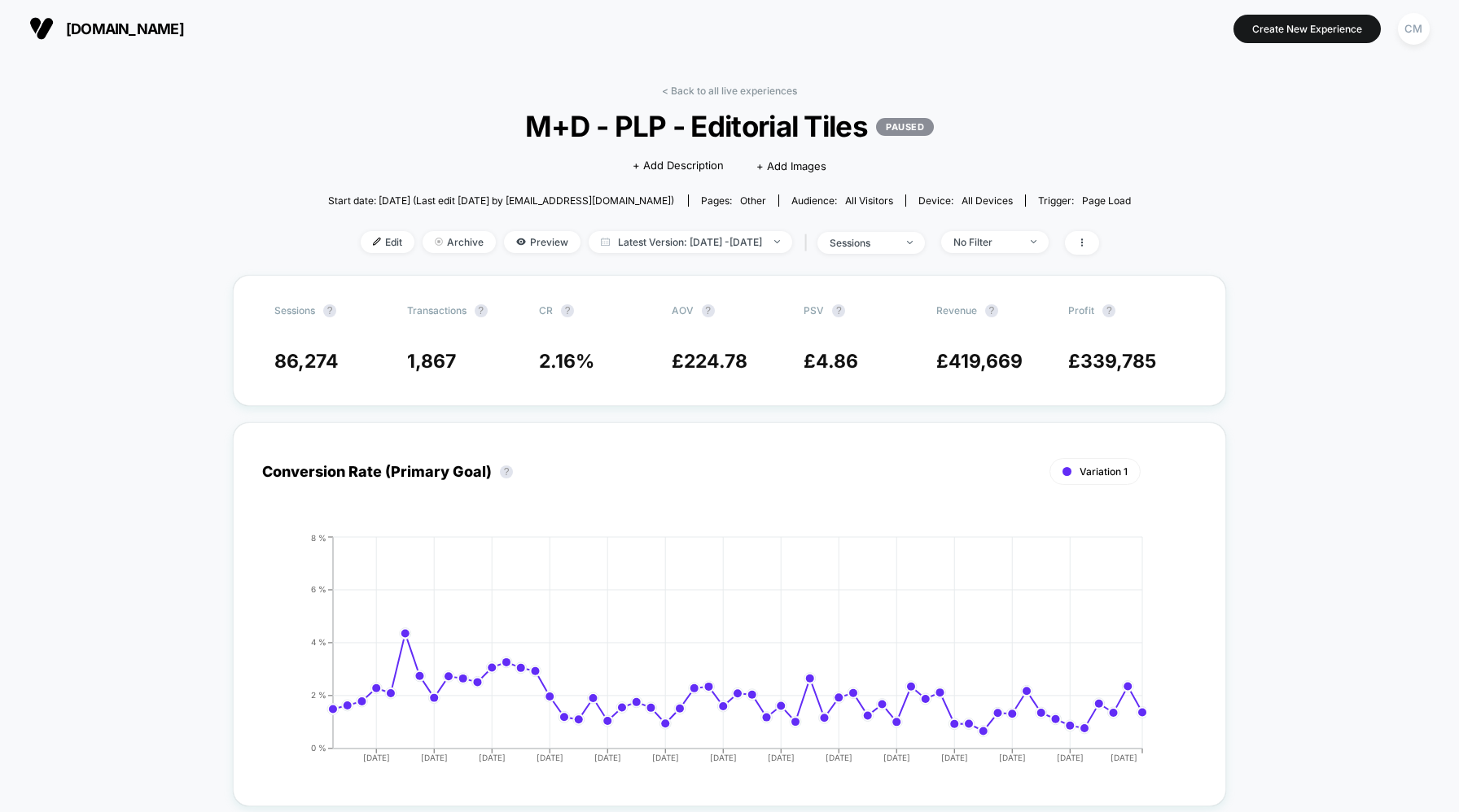
click at [634, 141] on span "M+D - PLP - Editorial Tiles PAUSED" at bounding box center [729, 126] width 723 height 34
click at [715, 86] on link "< Back to all live experiences" at bounding box center [729, 90] width 135 height 12
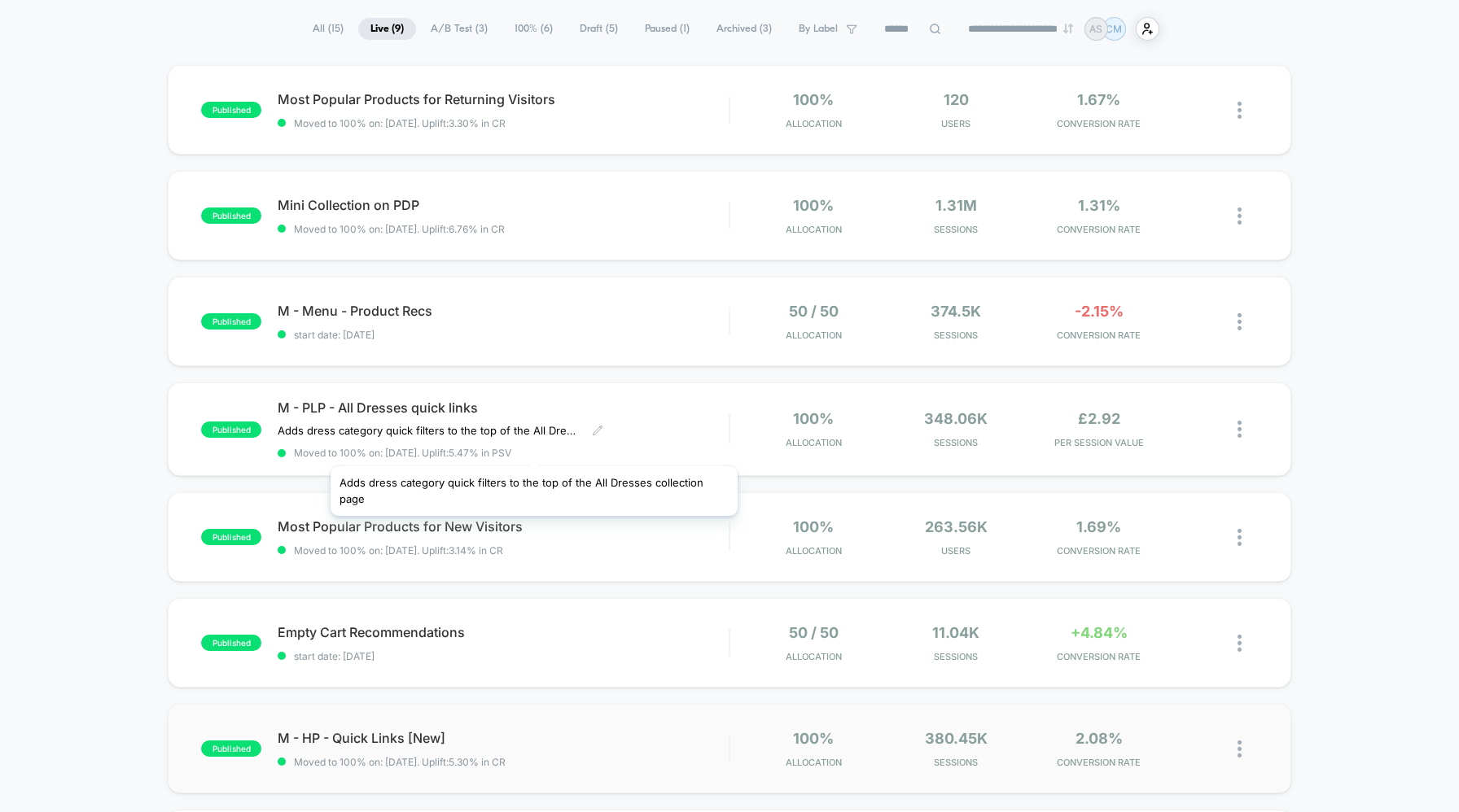
scroll to position [112, 0]
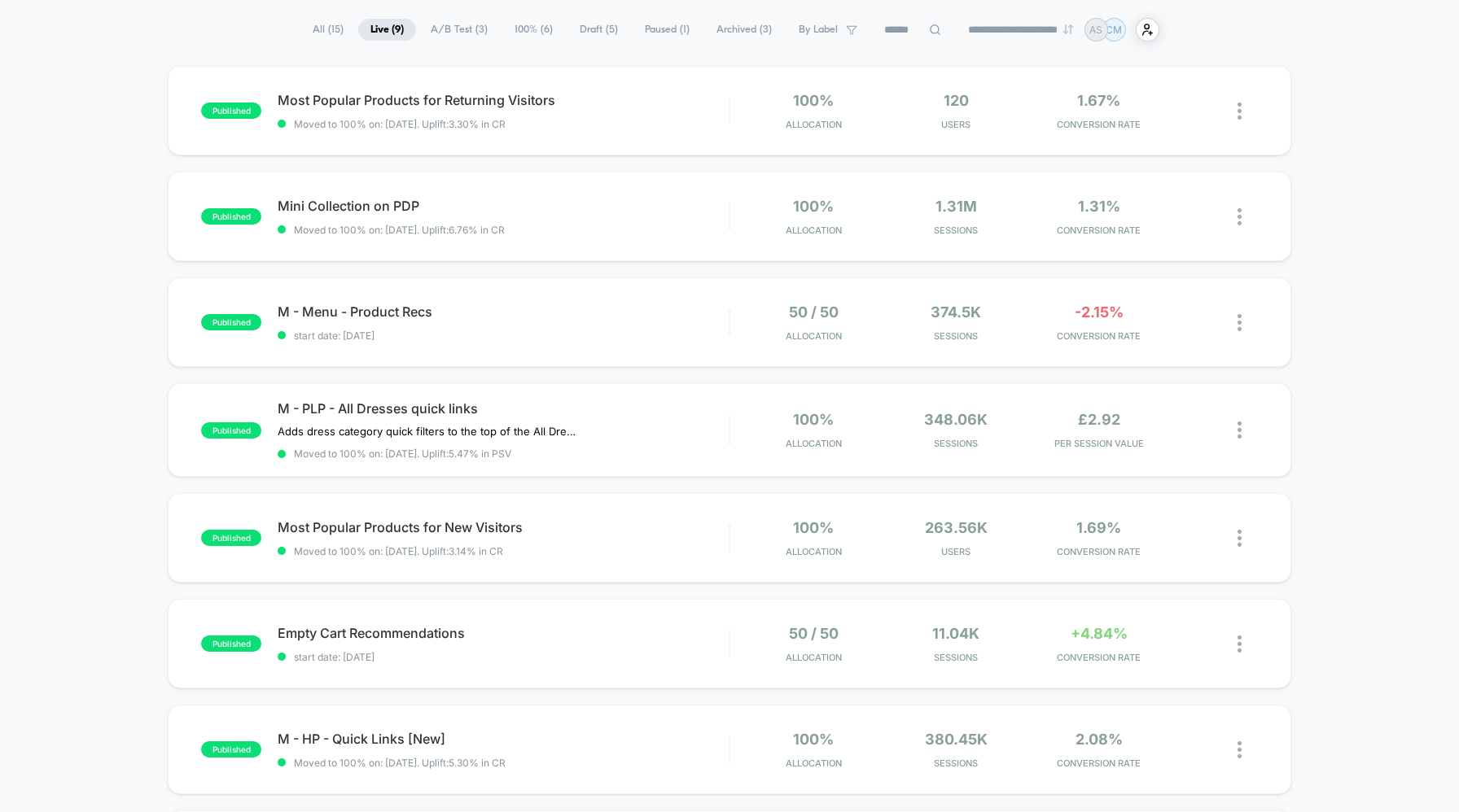
click at [530, 36] on span "100% ( 6 )" at bounding box center [534, 30] width 63 height 22
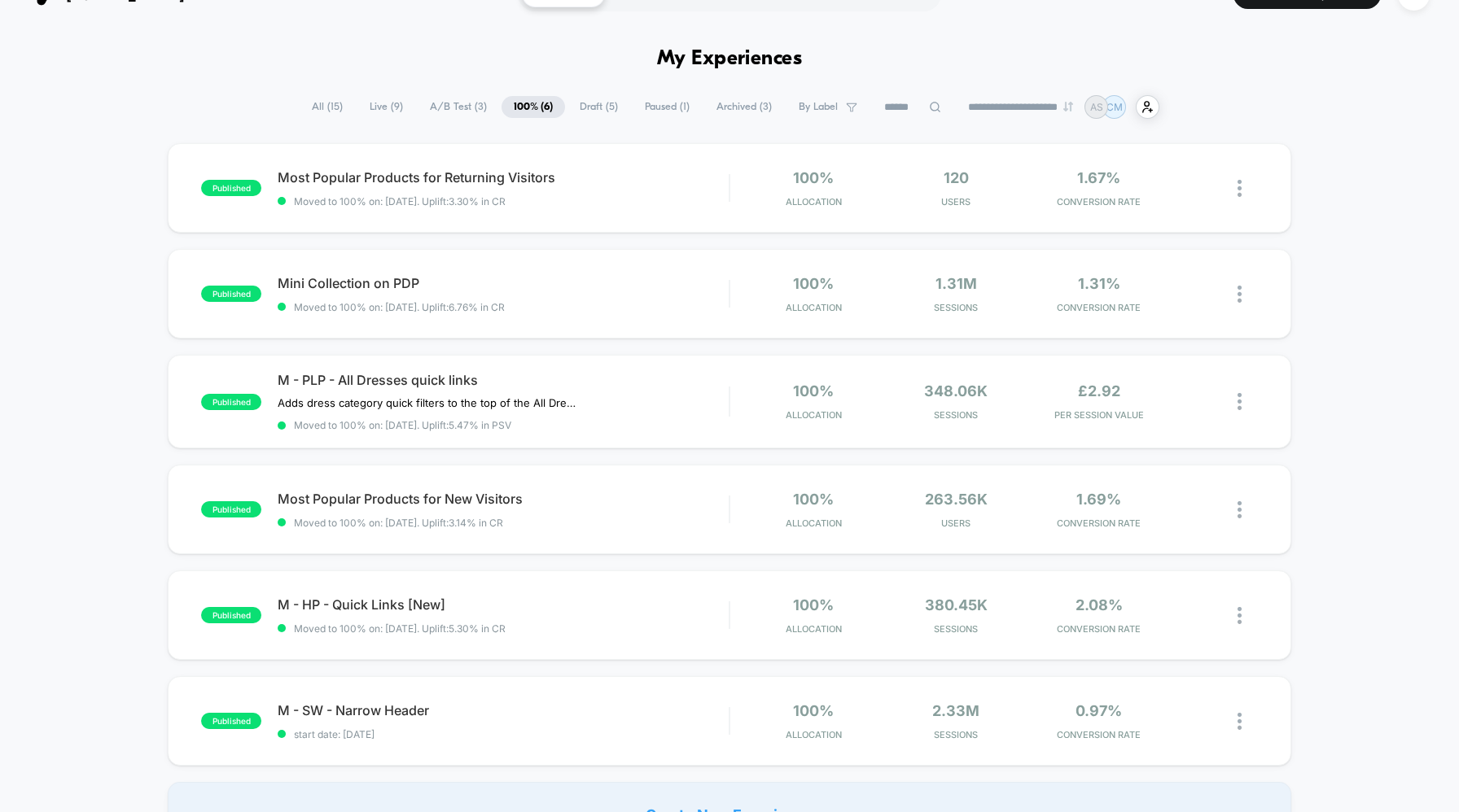
scroll to position [0, 0]
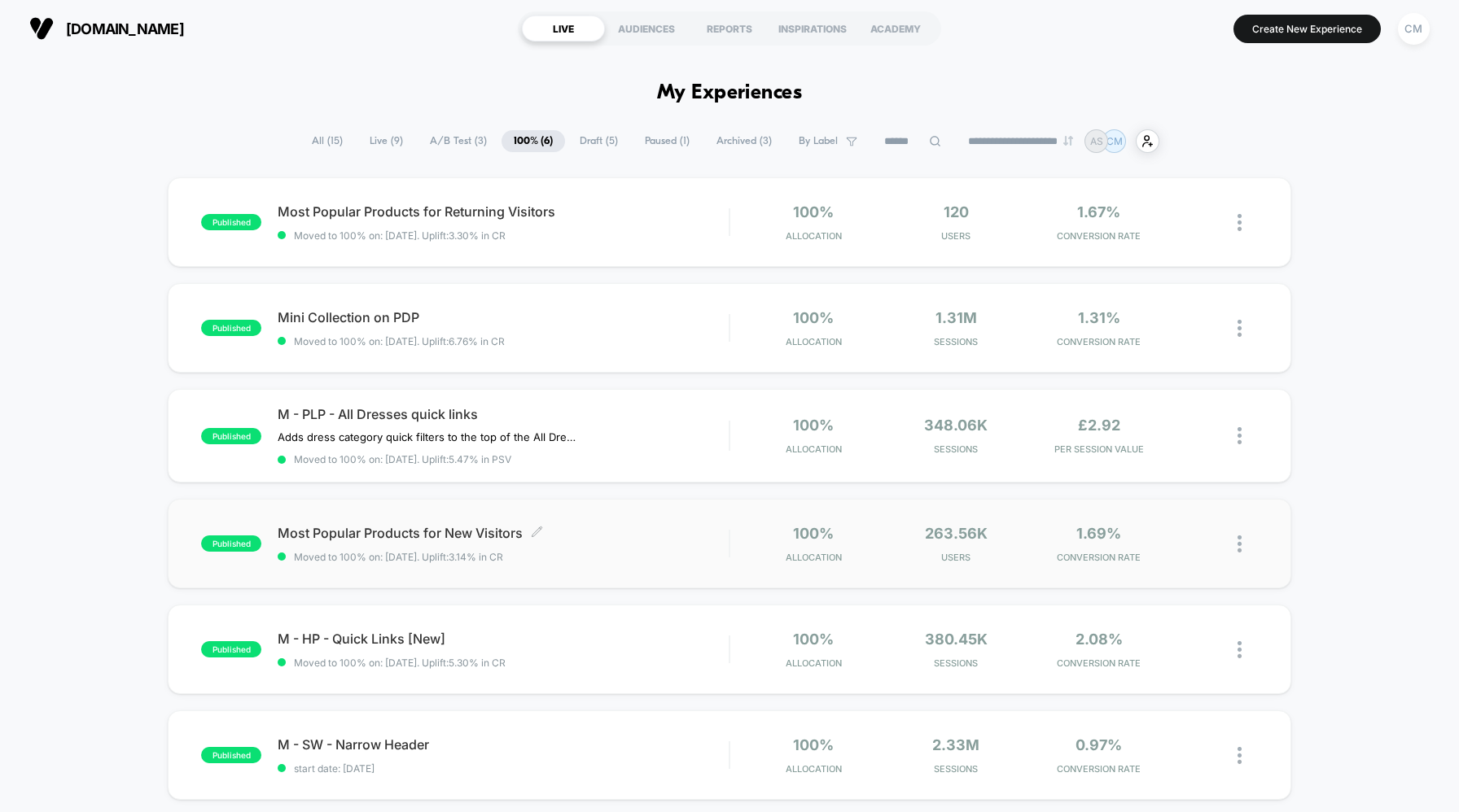
click at [611, 540] on div "Most Popular Products for New Visitors Click to edit experience details Click t…" at bounding box center [503, 544] width 451 height 38
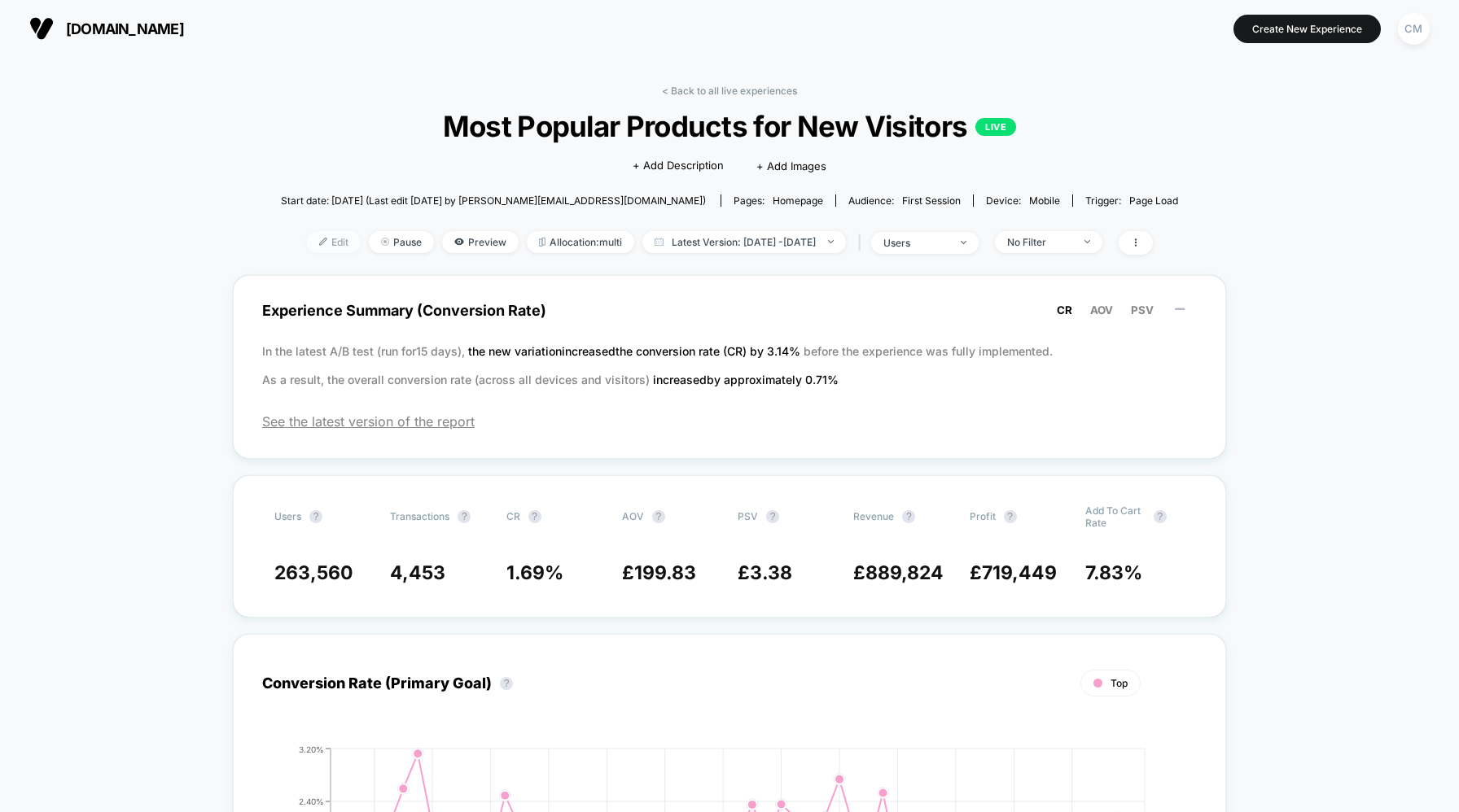
click at [308, 243] on span "Edit" at bounding box center [334, 242] width 54 height 22
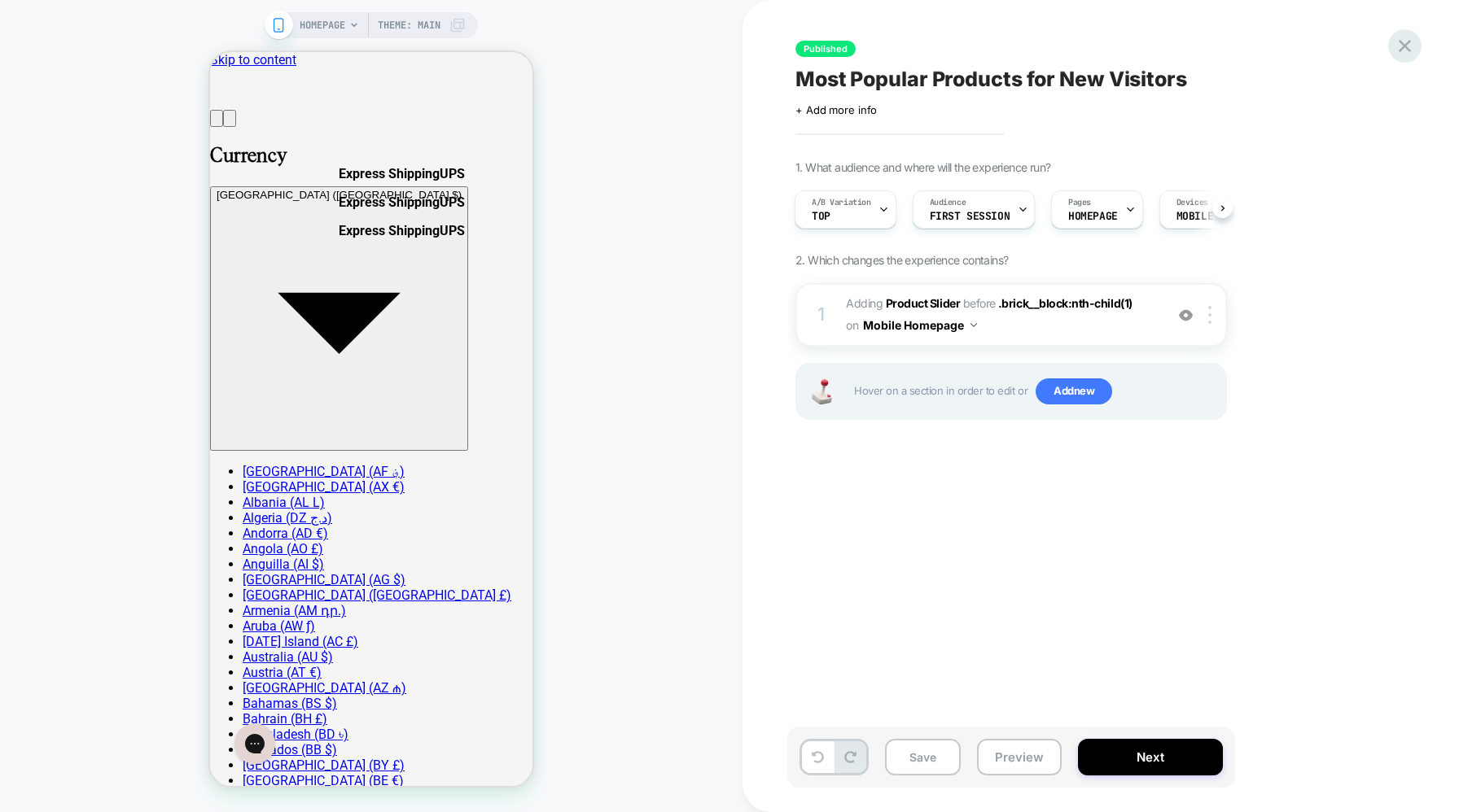
click at [1409, 44] on icon at bounding box center [1405, 46] width 22 height 22
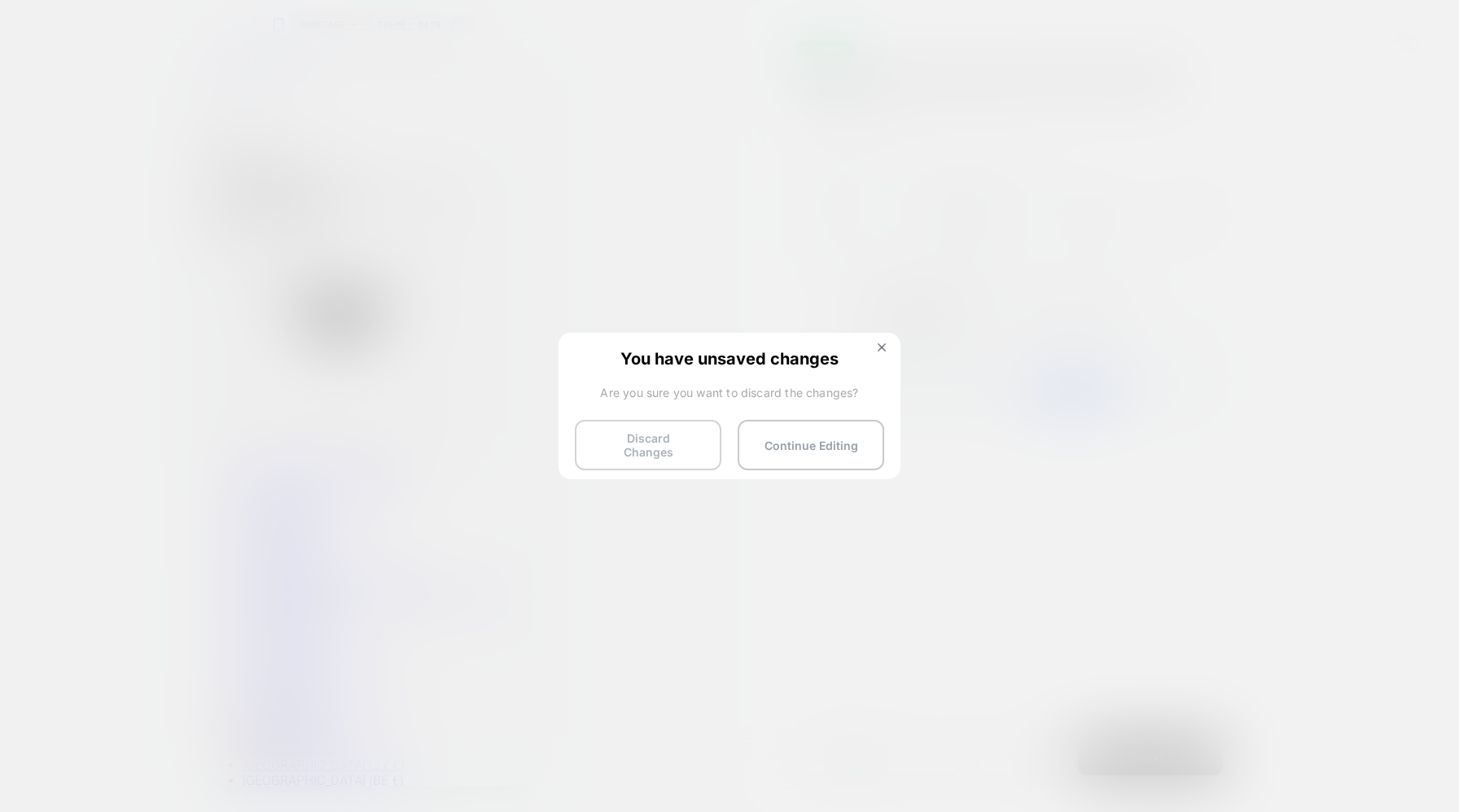
click at [686, 436] on button "Discard Changes" at bounding box center [648, 444] width 147 height 50
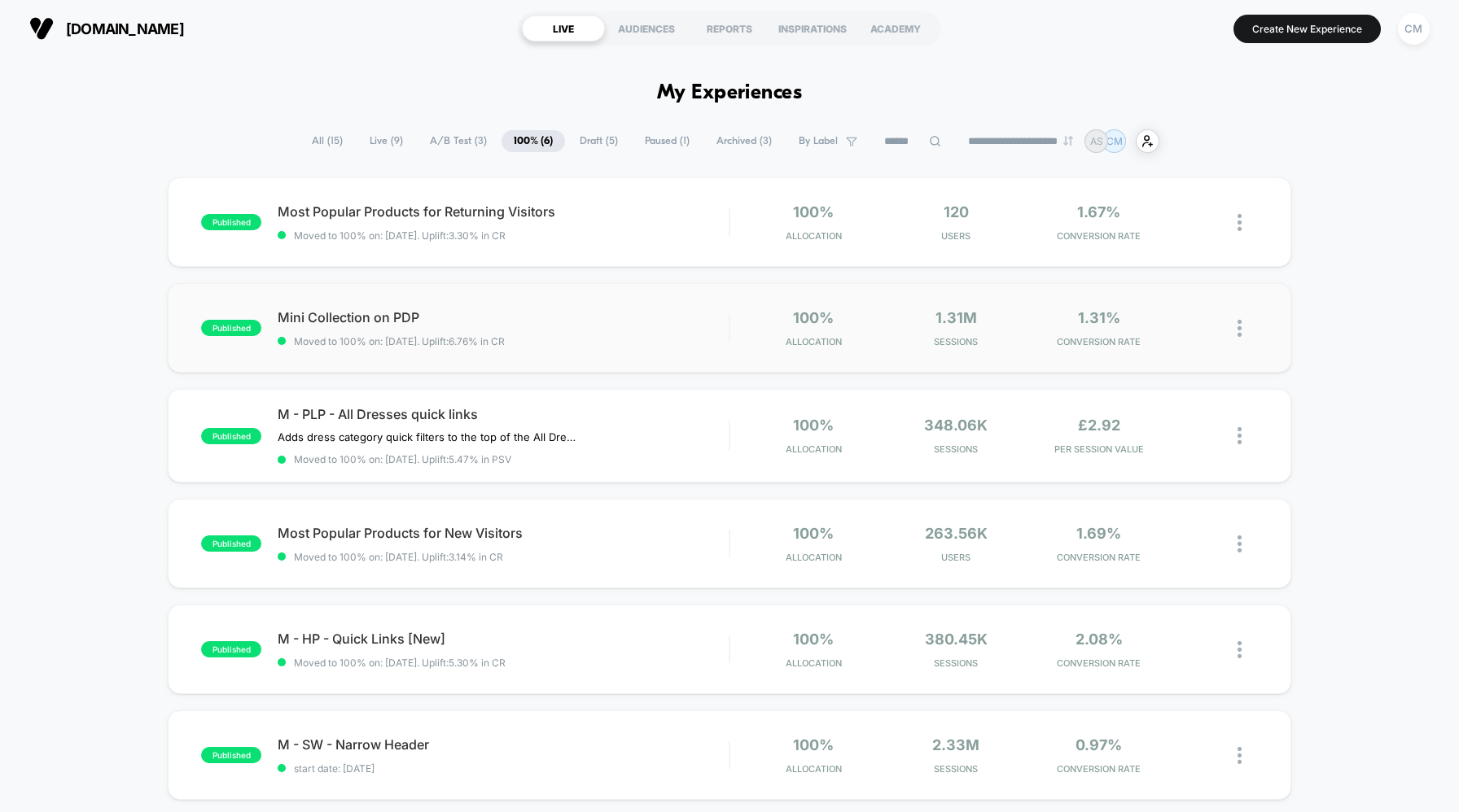
click at [689, 366] on div "published Mini Collection on PDP Moved to 100% on: 12/06/2025 . Uplift: 6.76% i…" at bounding box center [730, 328] width 1124 height 89
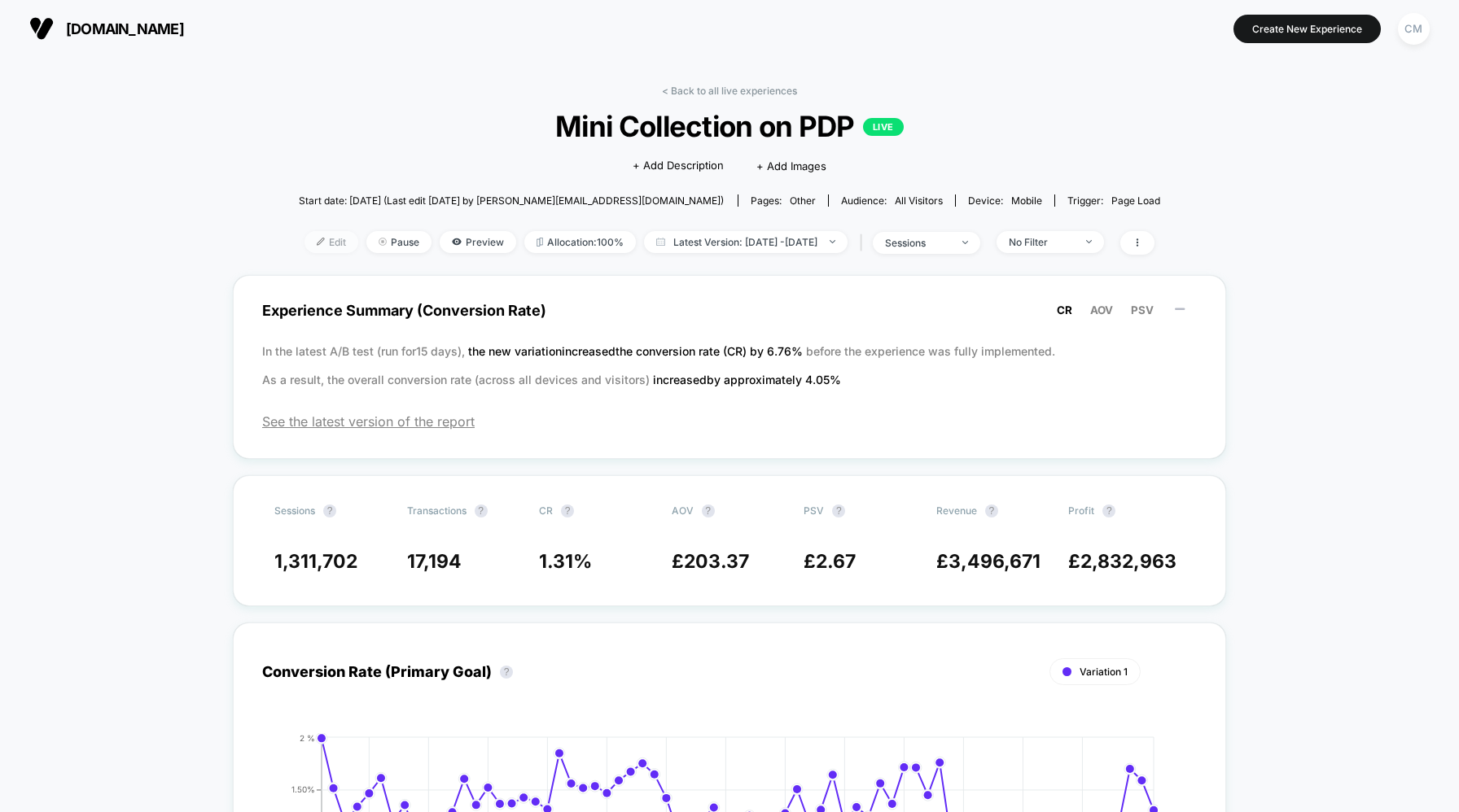
click at [306, 238] on span "Edit" at bounding box center [331, 242] width 54 height 22
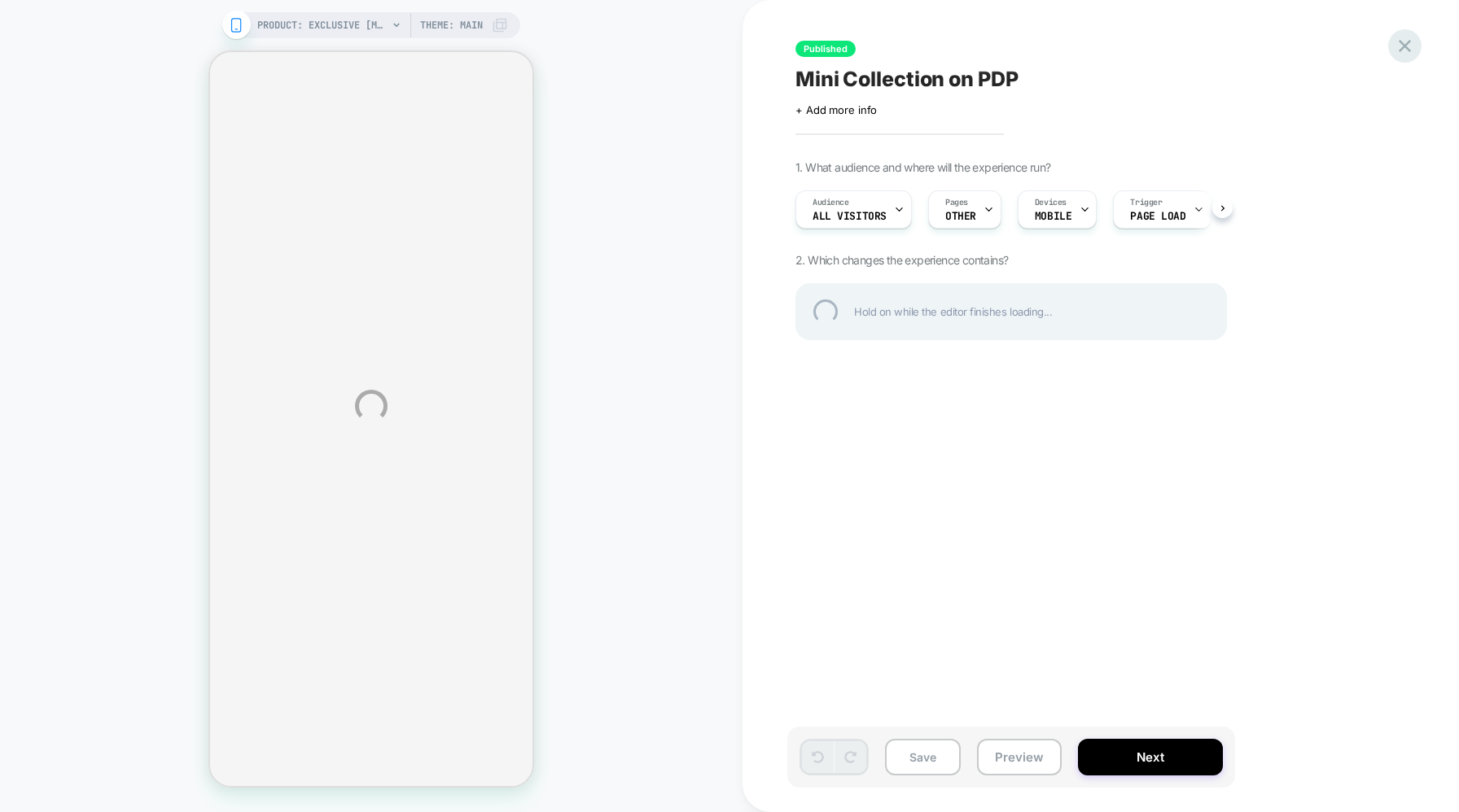
click at [1413, 54] on div at bounding box center [1405, 46] width 33 height 33
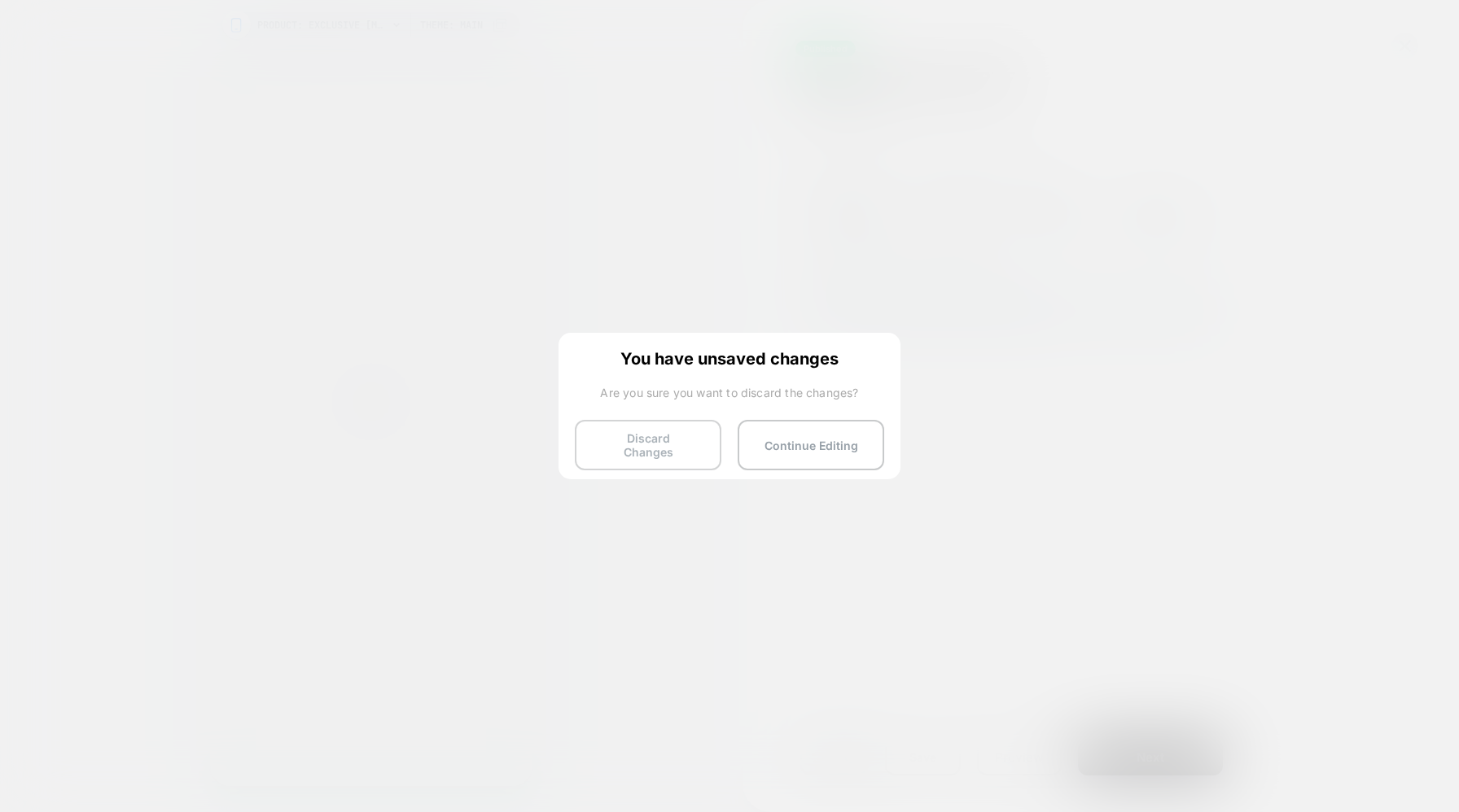
click at [661, 444] on button "Discard Changes" at bounding box center [648, 444] width 147 height 50
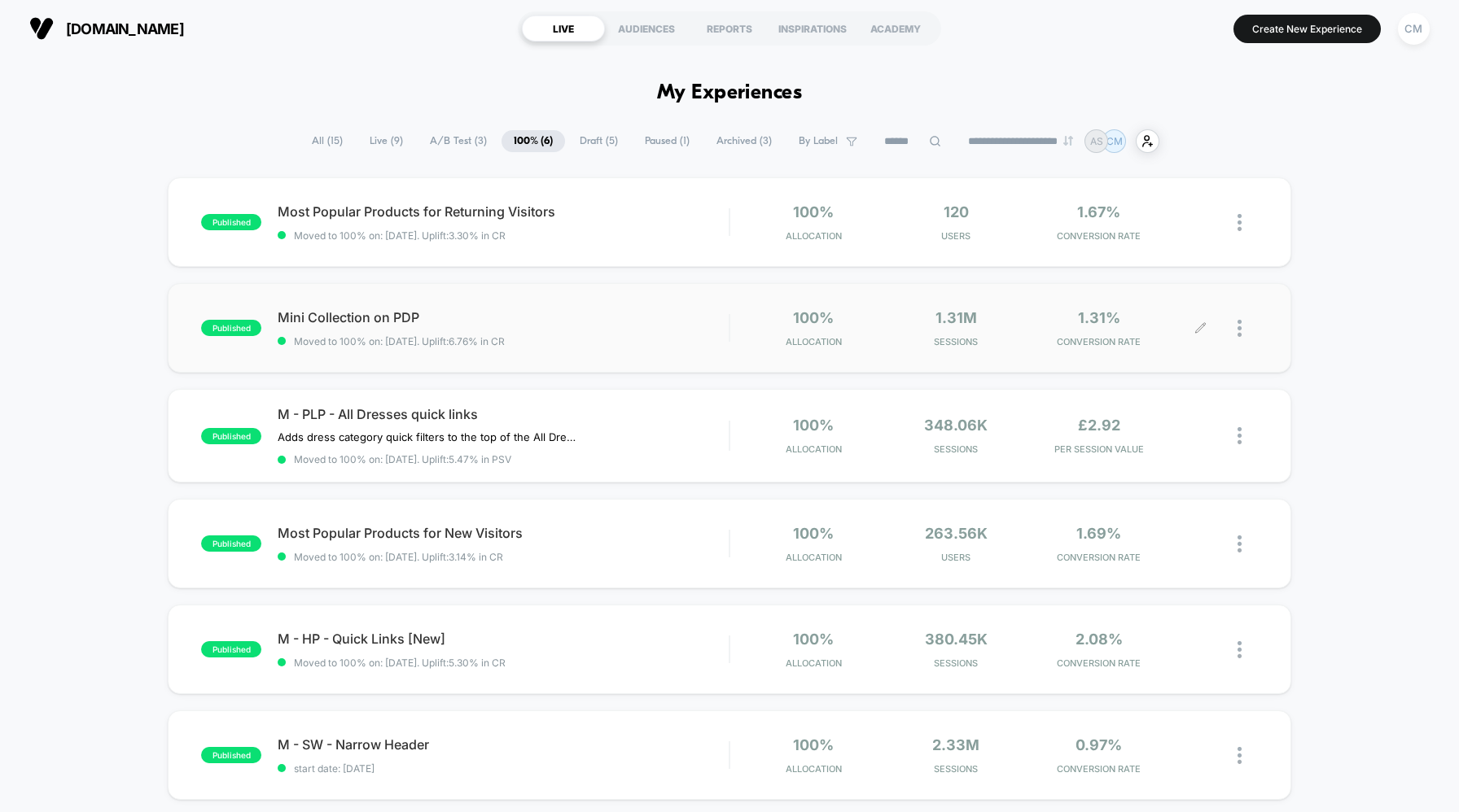
click at [1243, 334] on div at bounding box center [1248, 329] width 21 height 38
click at [1159, 276] on div "Duplicate" at bounding box center [1156, 273] width 147 height 36
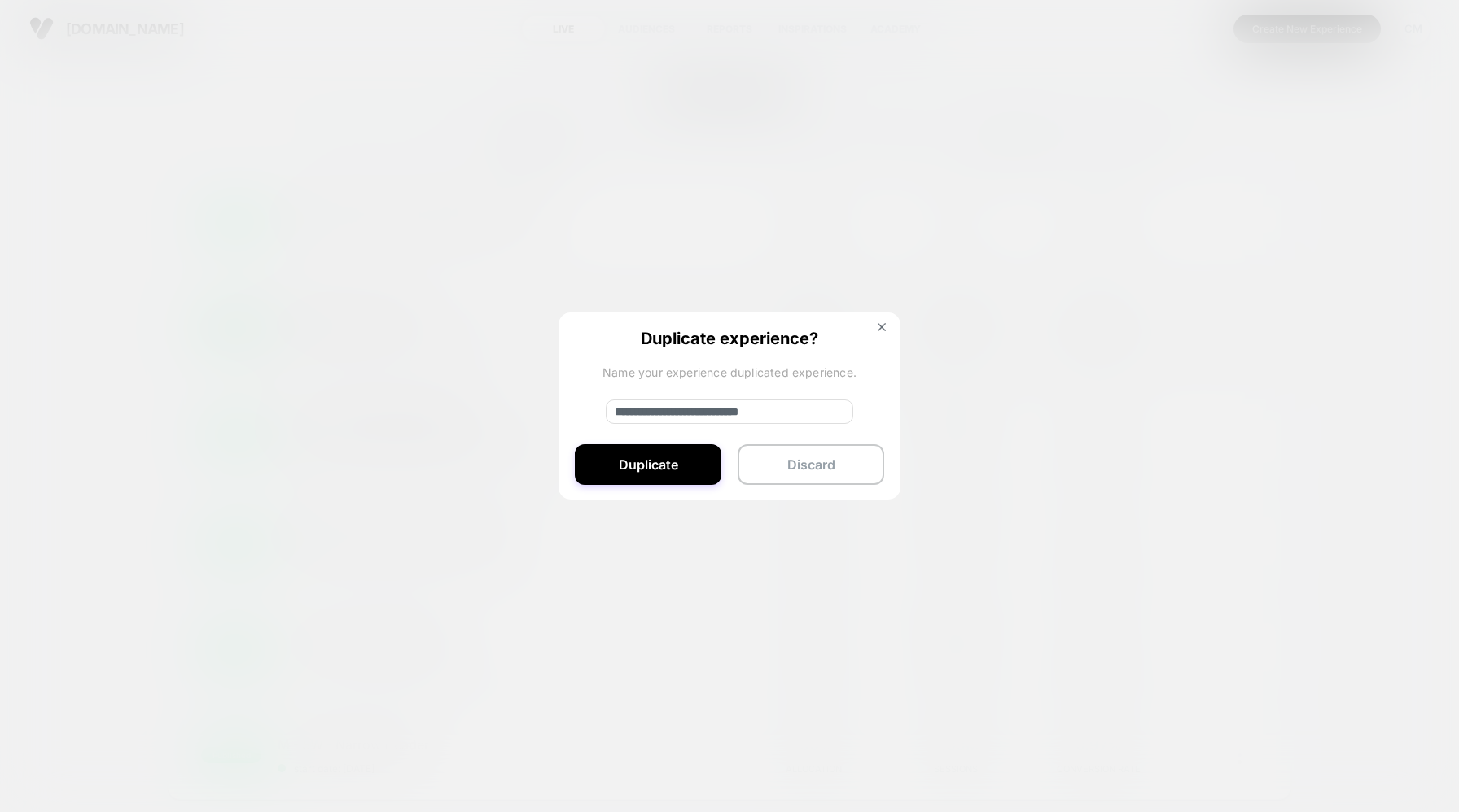
drag, startPoint x: 674, startPoint y: 411, endPoint x: 577, endPoint y: 411, distance: 97.0
click at [577, 411] on div "**********" at bounding box center [730, 407] width 342 height 189
click at [801, 417] on input "**********" at bounding box center [730, 412] width 248 height 25
type input "**********"
click at [653, 466] on button "Duplicate" at bounding box center [648, 464] width 147 height 41
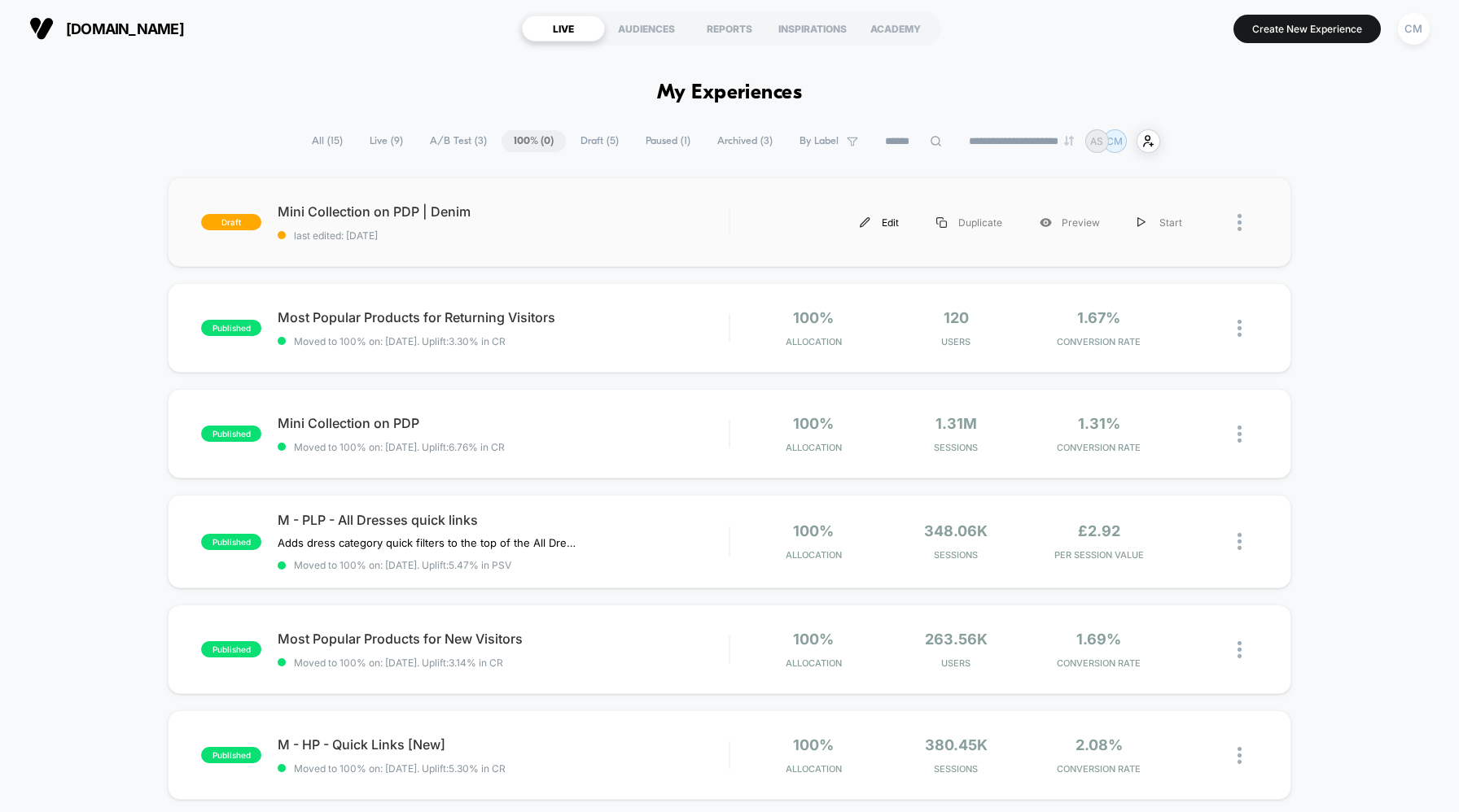
click at [869, 218] on img at bounding box center [864, 223] width 11 height 11
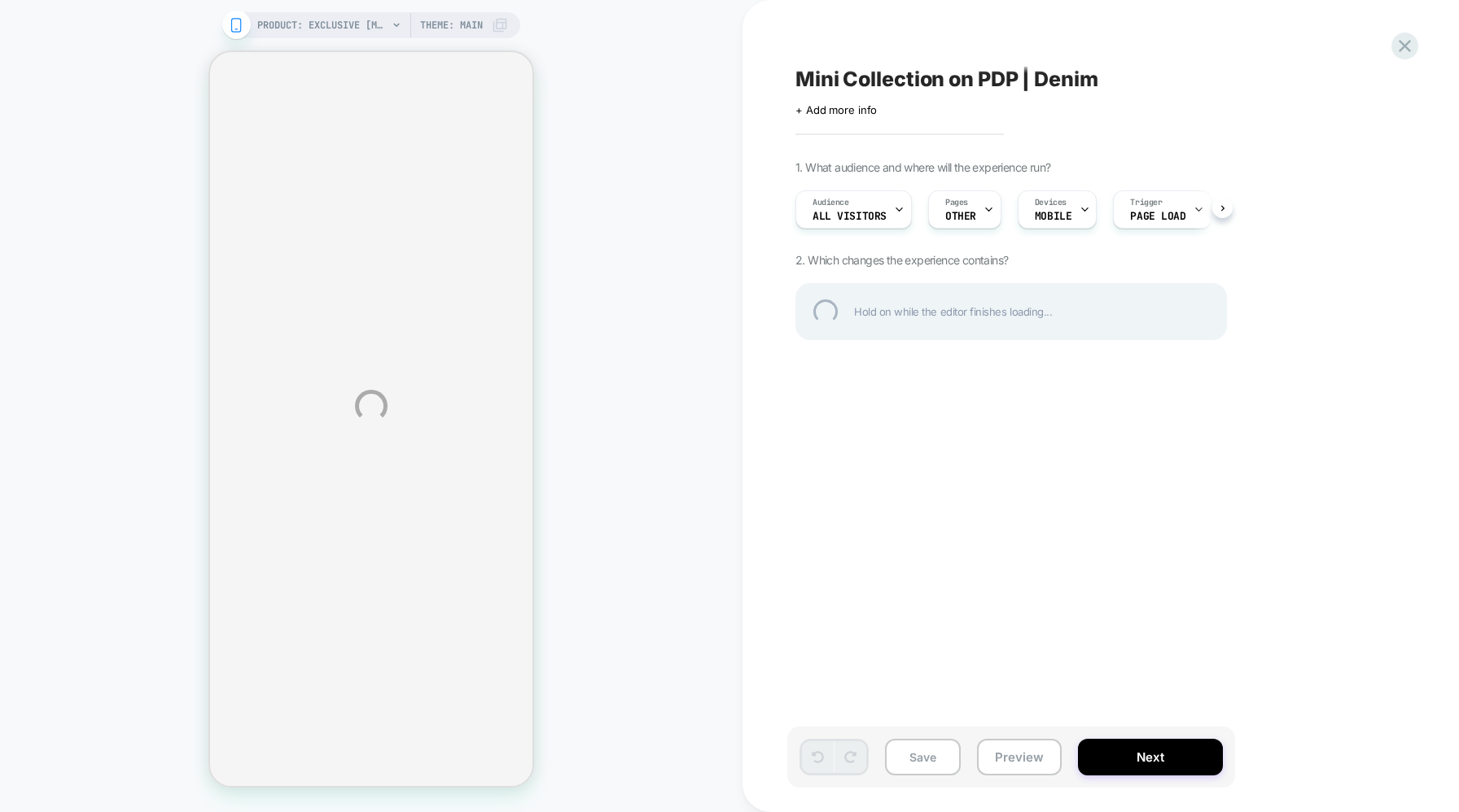
click at [1069, 217] on div "PRODUCT: Exclusive Muse No. 1 [black] PRODUCT: Exclusive Muse No. 1 [black] The…" at bounding box center [730, 406] width 1459 height 812
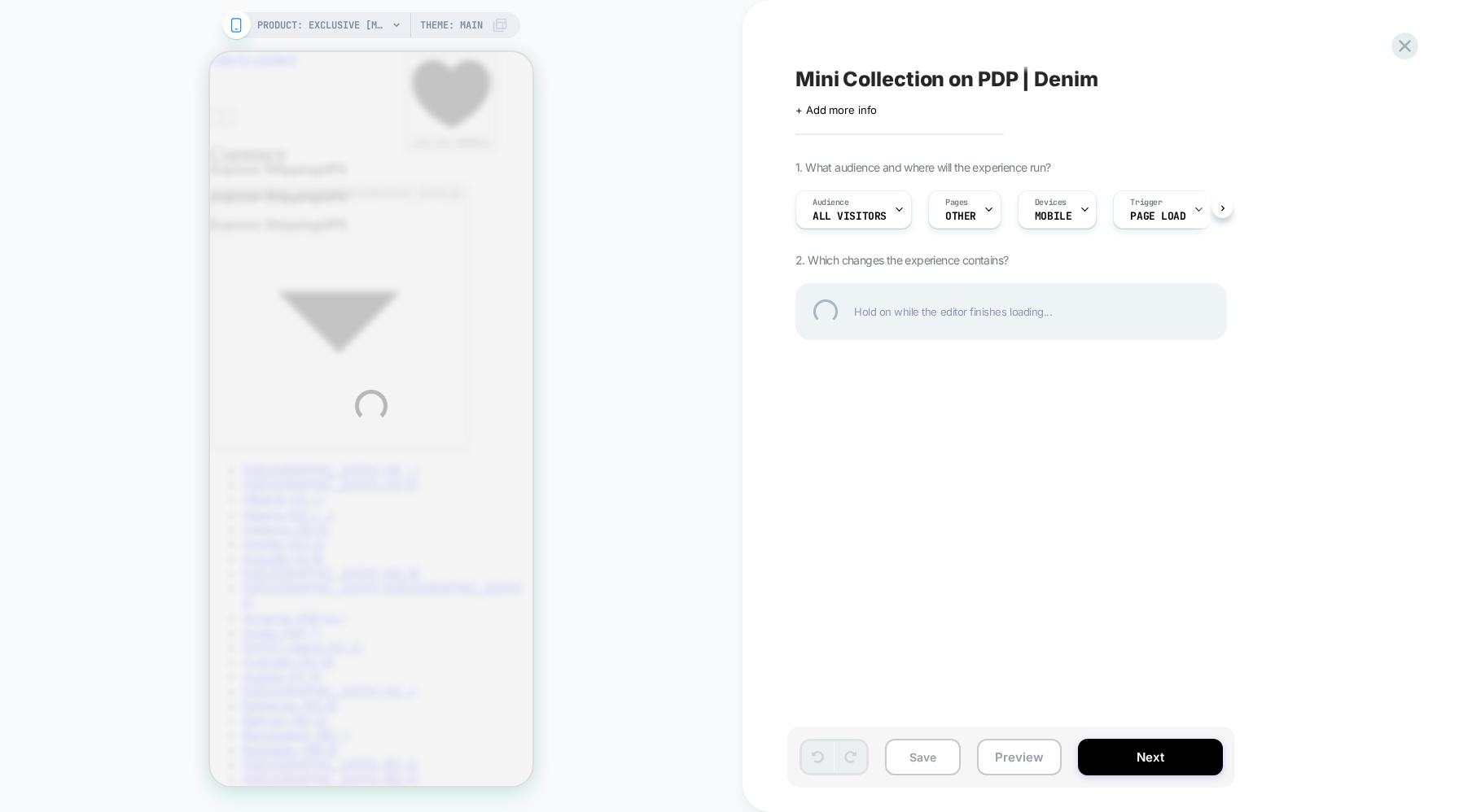
click at [1059, 190] on div "PRODUCT: Exclusive Muse No. 1 [black] PRODUCT: Exclusive Muse No. 1 [black] The…" at bounding box center [730, 406] width 1459 height 812
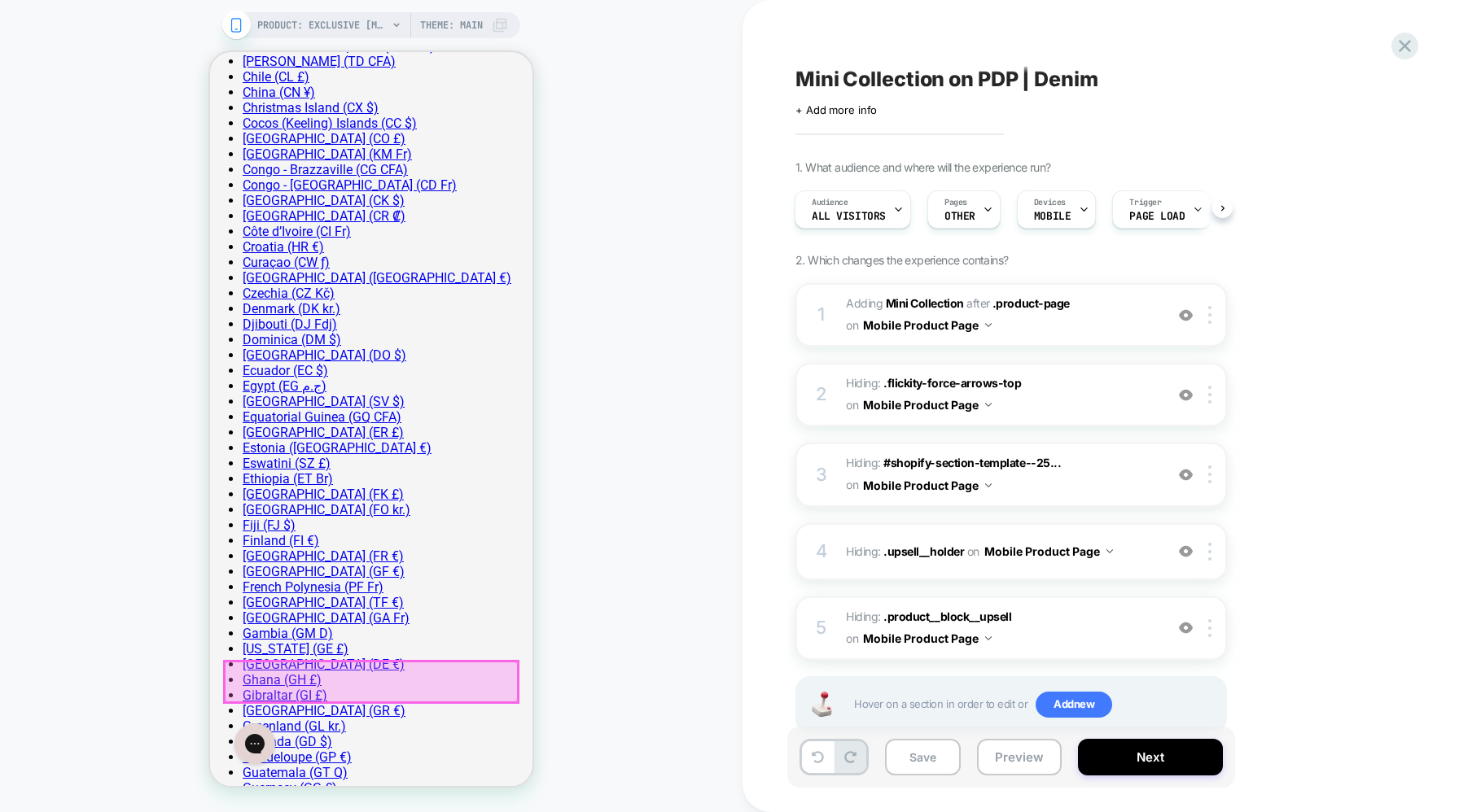
scroll to position [1082, 0]
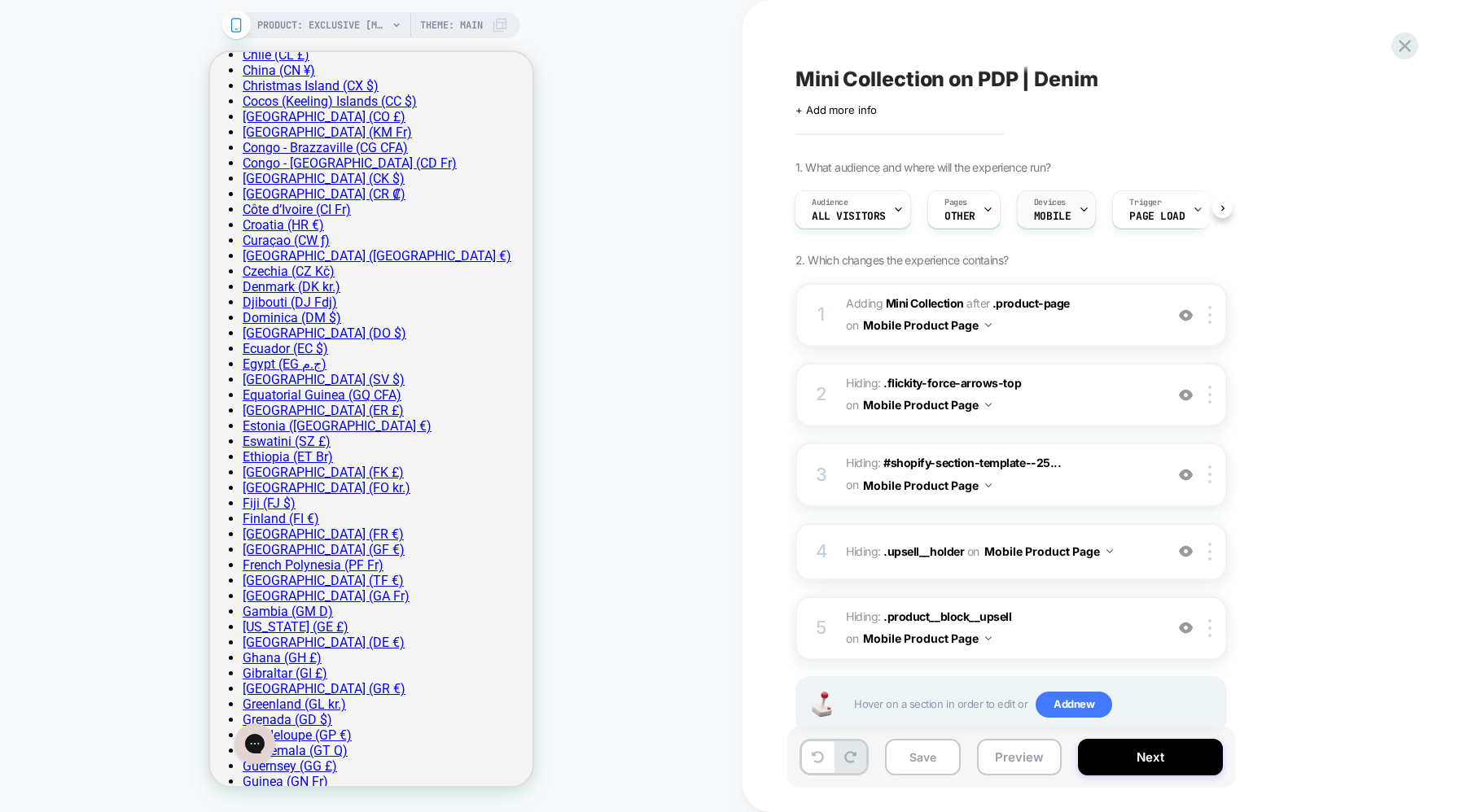
click at [1066, 211] on span "MOBILE" at bounding box center [1052, 217] width 36 height 12
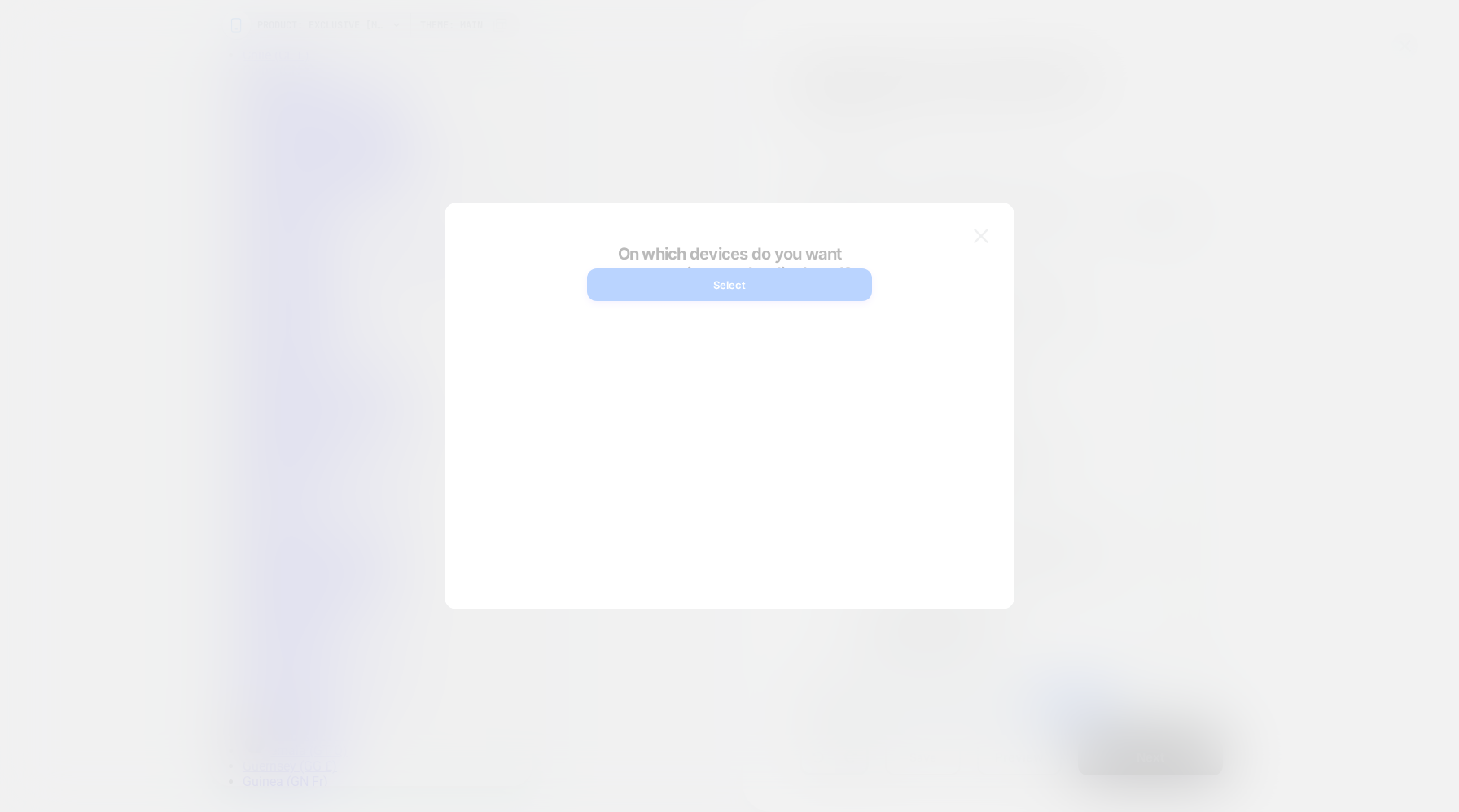
click at [1085, 103] on div at bounding box center [730, 406] width 1459 height 812
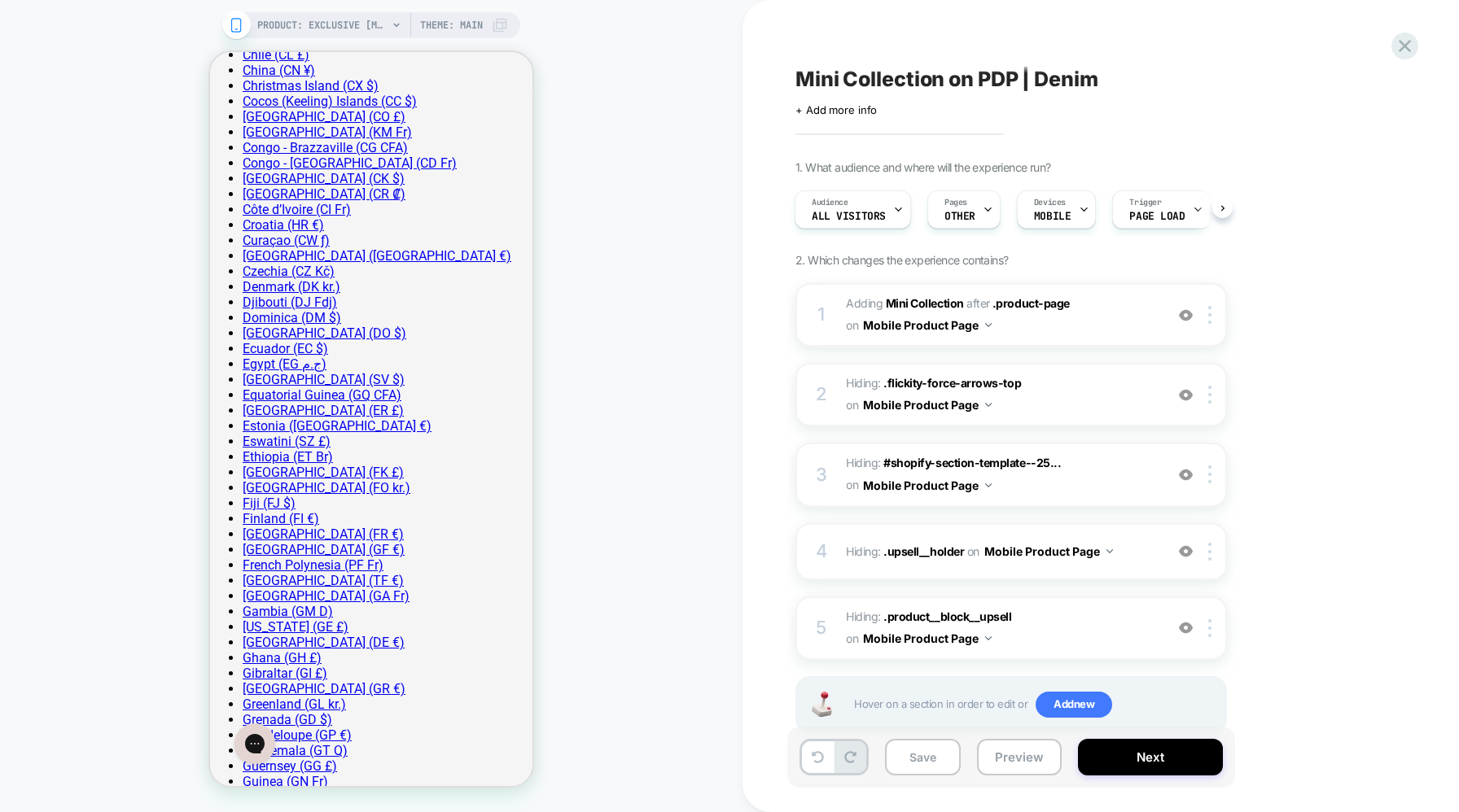
click at [1062, 88] on span "Mini Collection on PDP | Denim" at bounding box center [947, 79] width 303 height 25
type textarea "**********"
click at [1276, 84] on icon at bounding box center [1278, 79] width 21 height 21
click at [1081, 199] on div at bounding box center [1084, 209] width 11 height 36
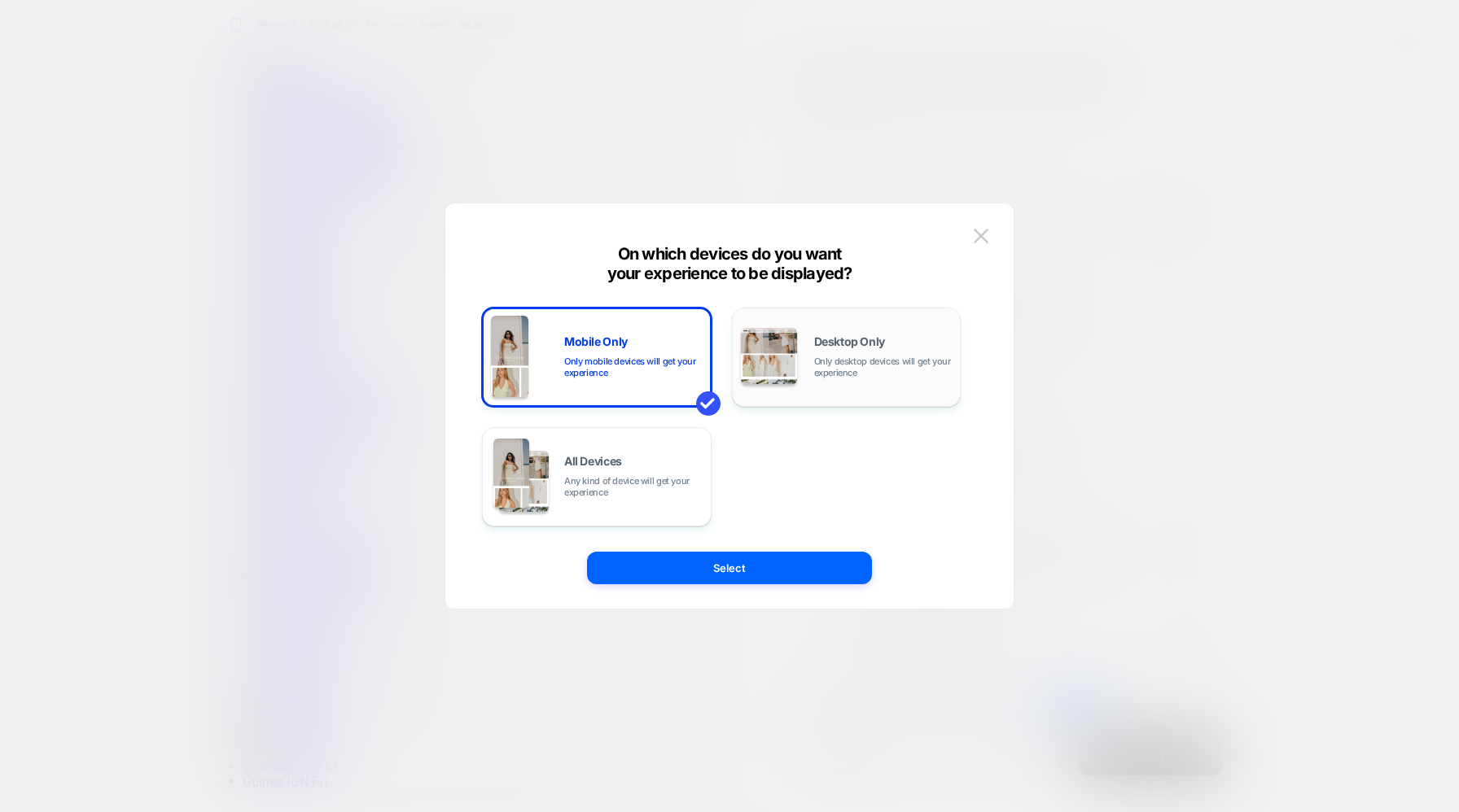
click at [812, 387] on div "Desktop Only Only desktop devices will get your experience" at bounding box center [847, 358] width 212 height 83
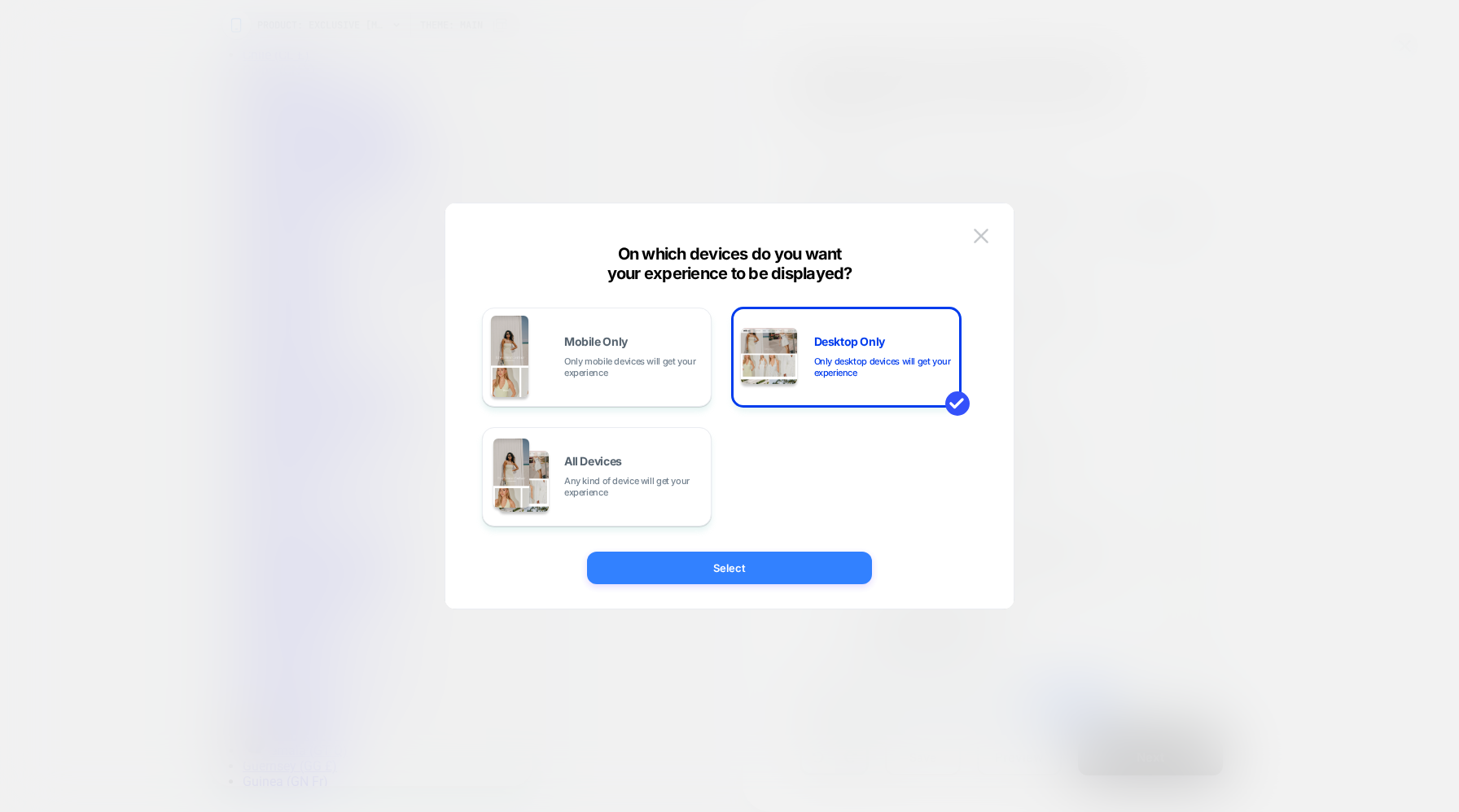
click at [722, 579] on button "Select" at bounding box center [730, 568] width 285 height 32
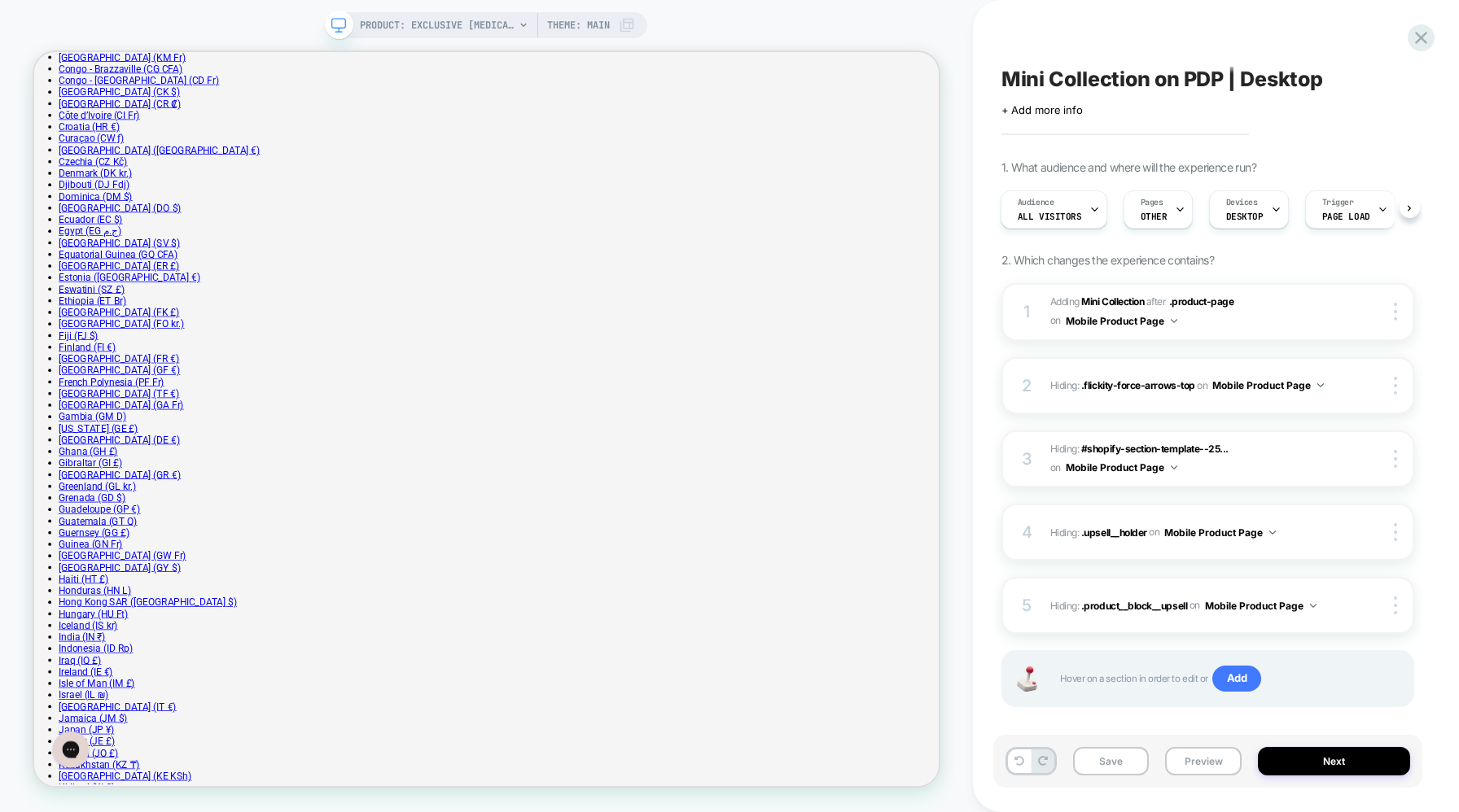
scroll to position [1579, 0]
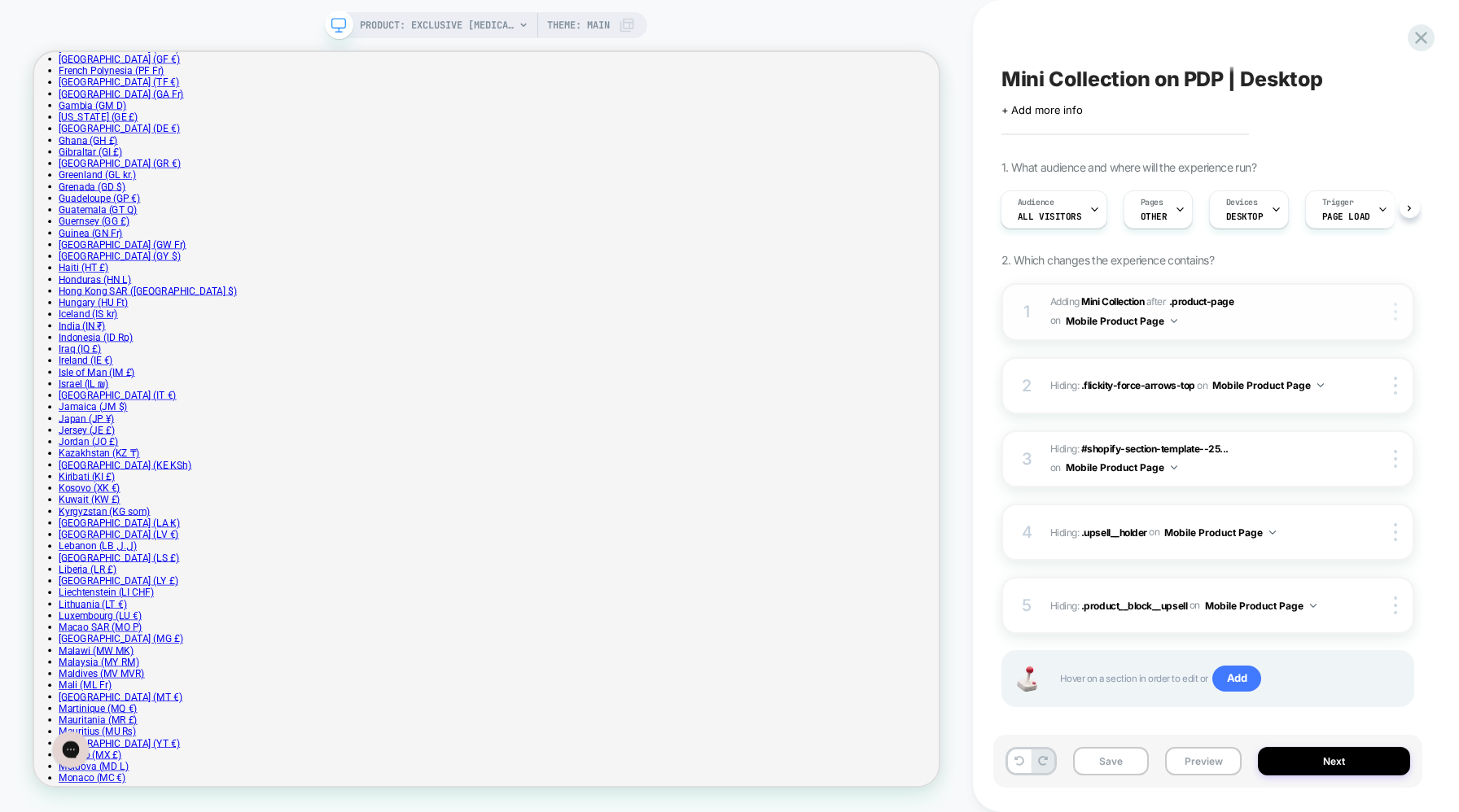
click at [1390, 310] on div at bounding box center [1397, 312] width 31 height 18
click at [1159, 320] on button "Mobile Product Page" at bounding box center [1121, 321] width 112 height 21
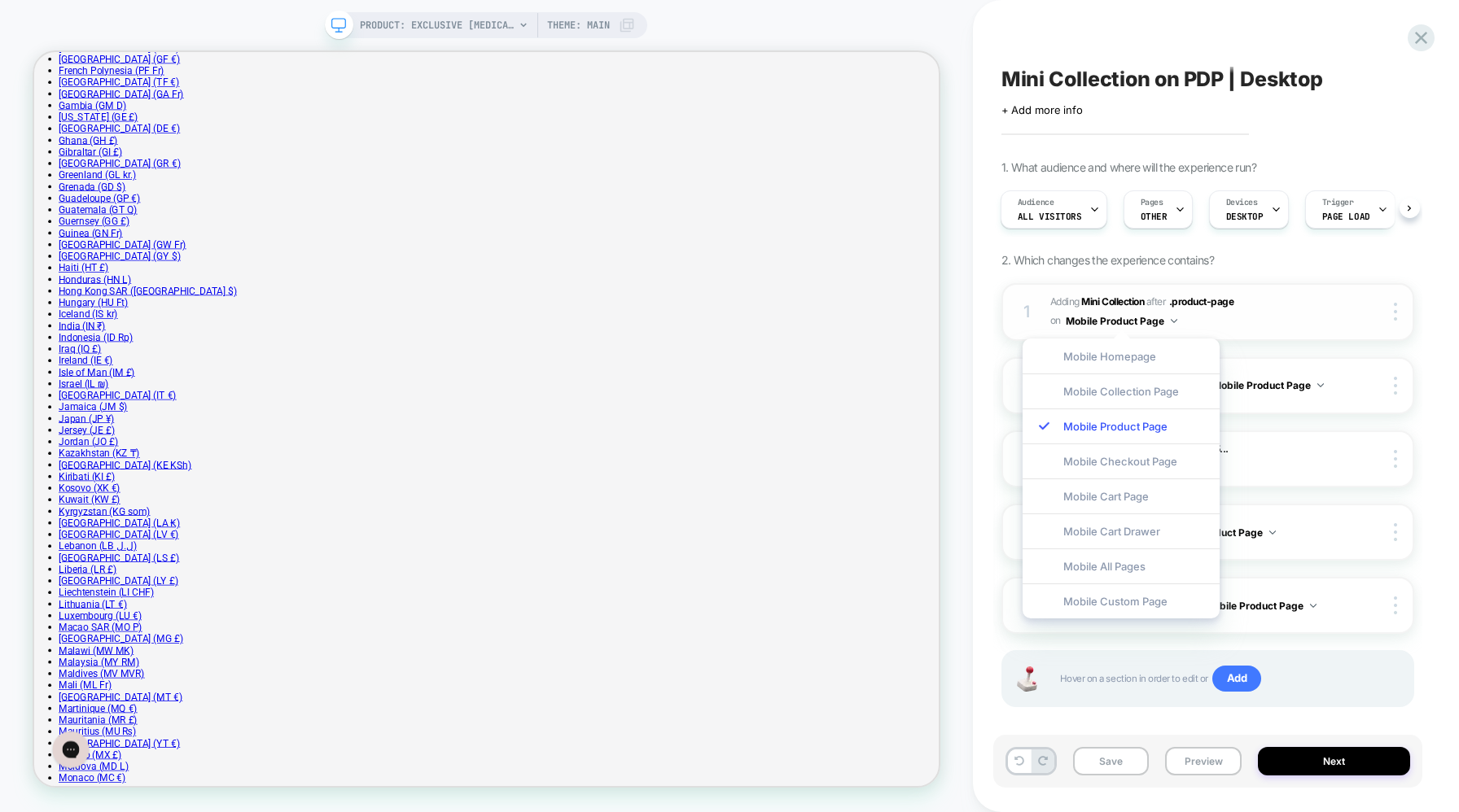
click at [1283, 312] on span "#_loomi_addon_1747127804123_dup1755785784 Adding Mini Collection AFTER .product…" at bounding box center [1194, 312] width 287 height 38
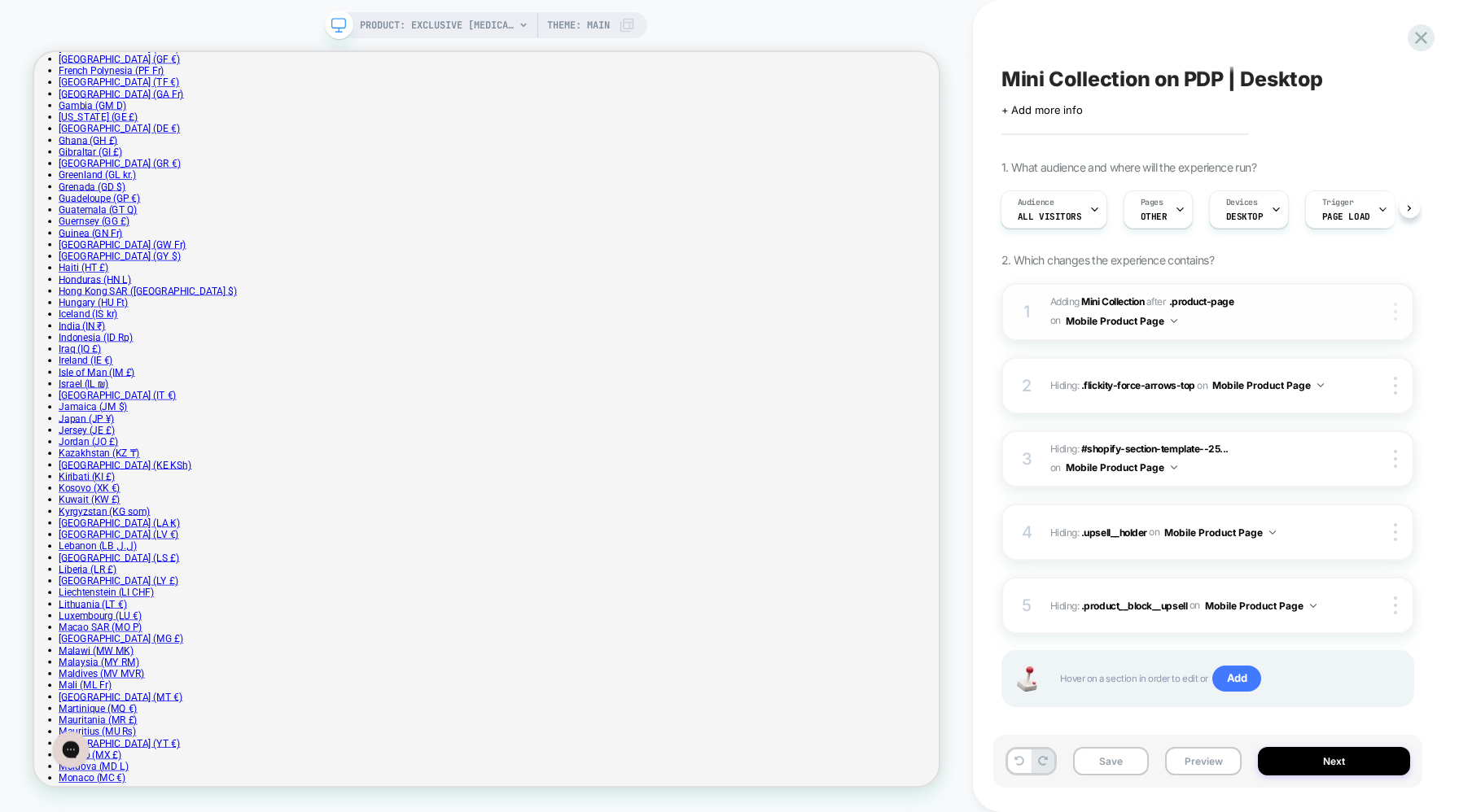
click at [1397, 312] on div at bounding box center [1397, 312] width 31 height 18
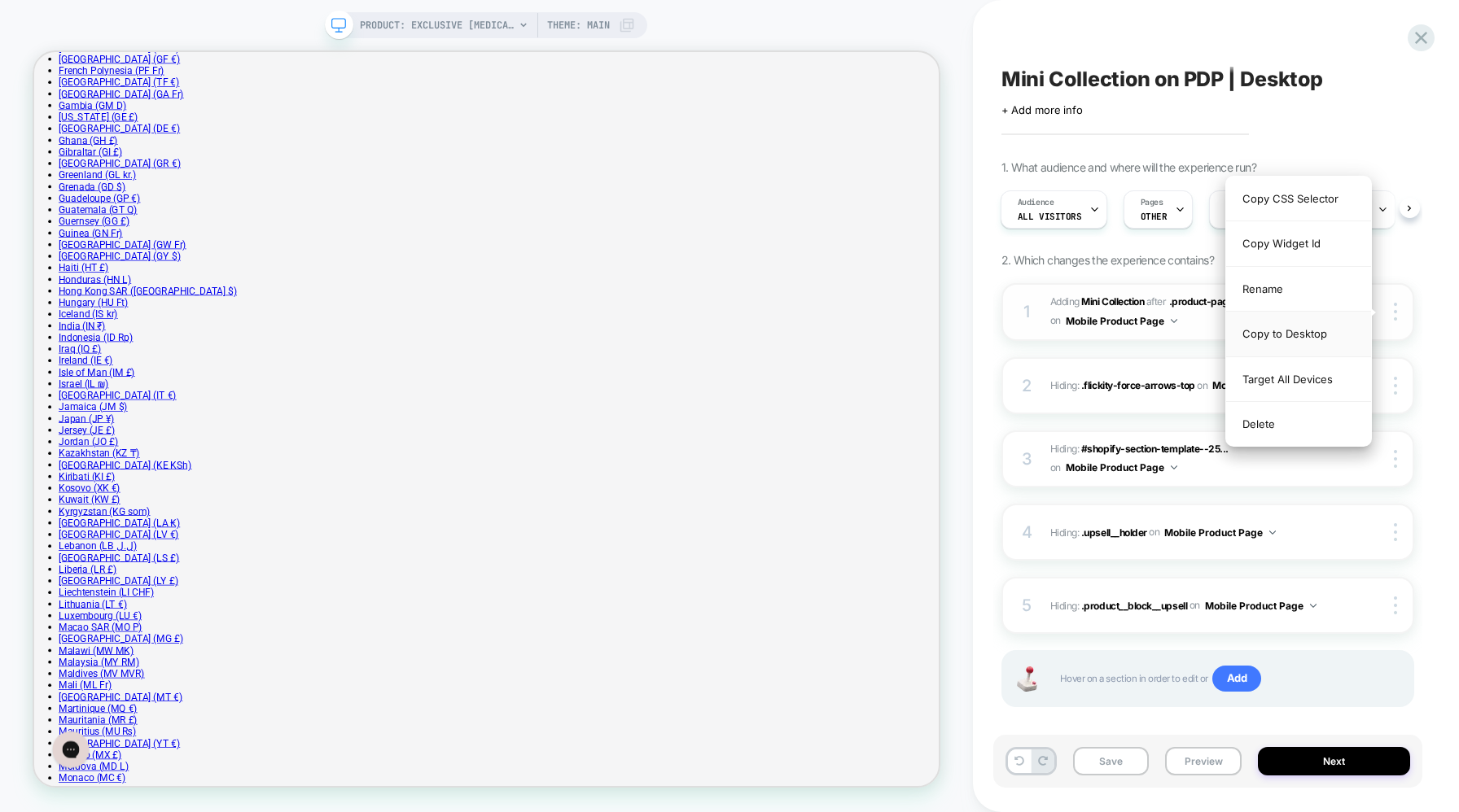
click at [1308, 325] on div "Copy to Desktop" at bounding box center [1298, 334] width 145 height 45
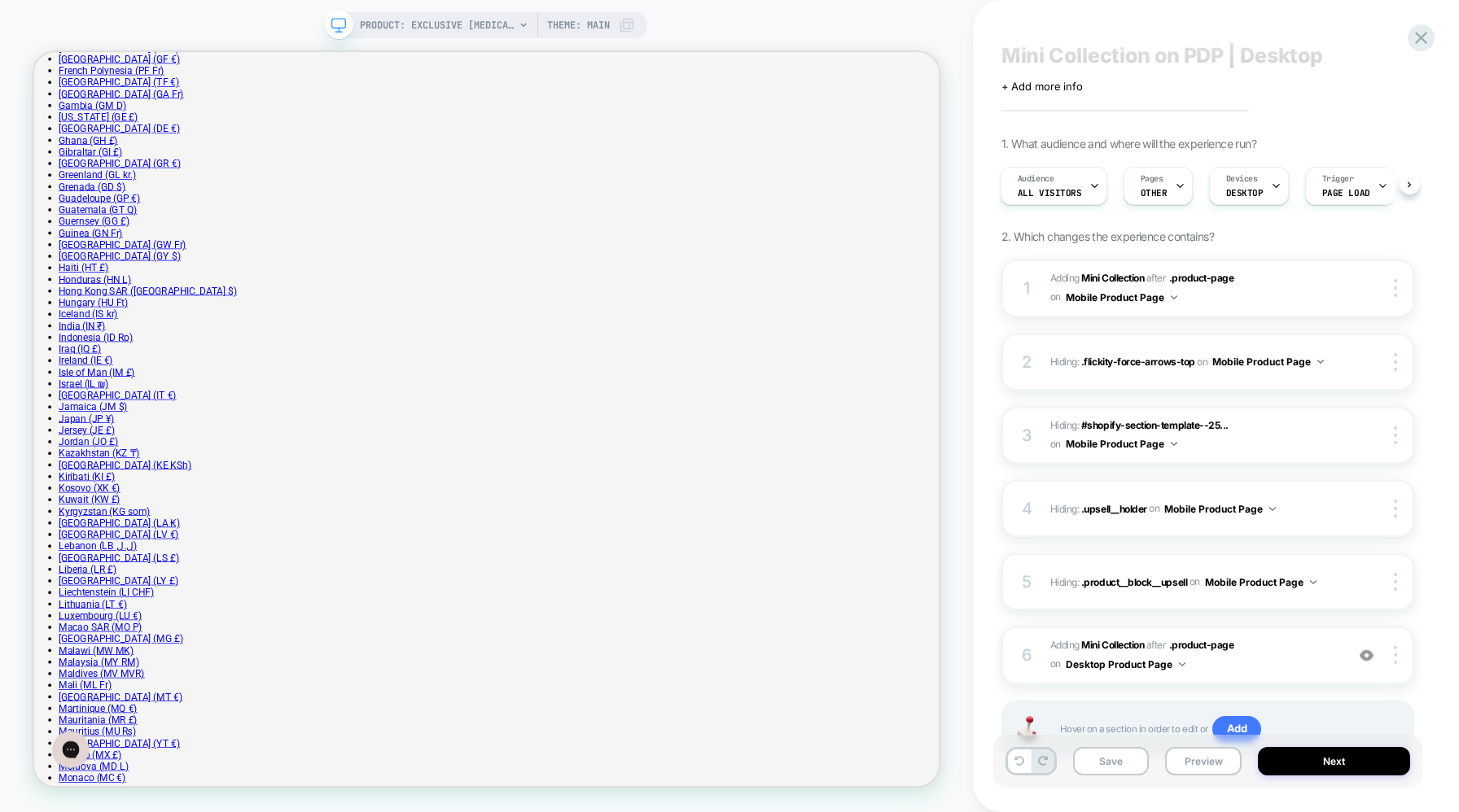
scroll to position [89, 0]
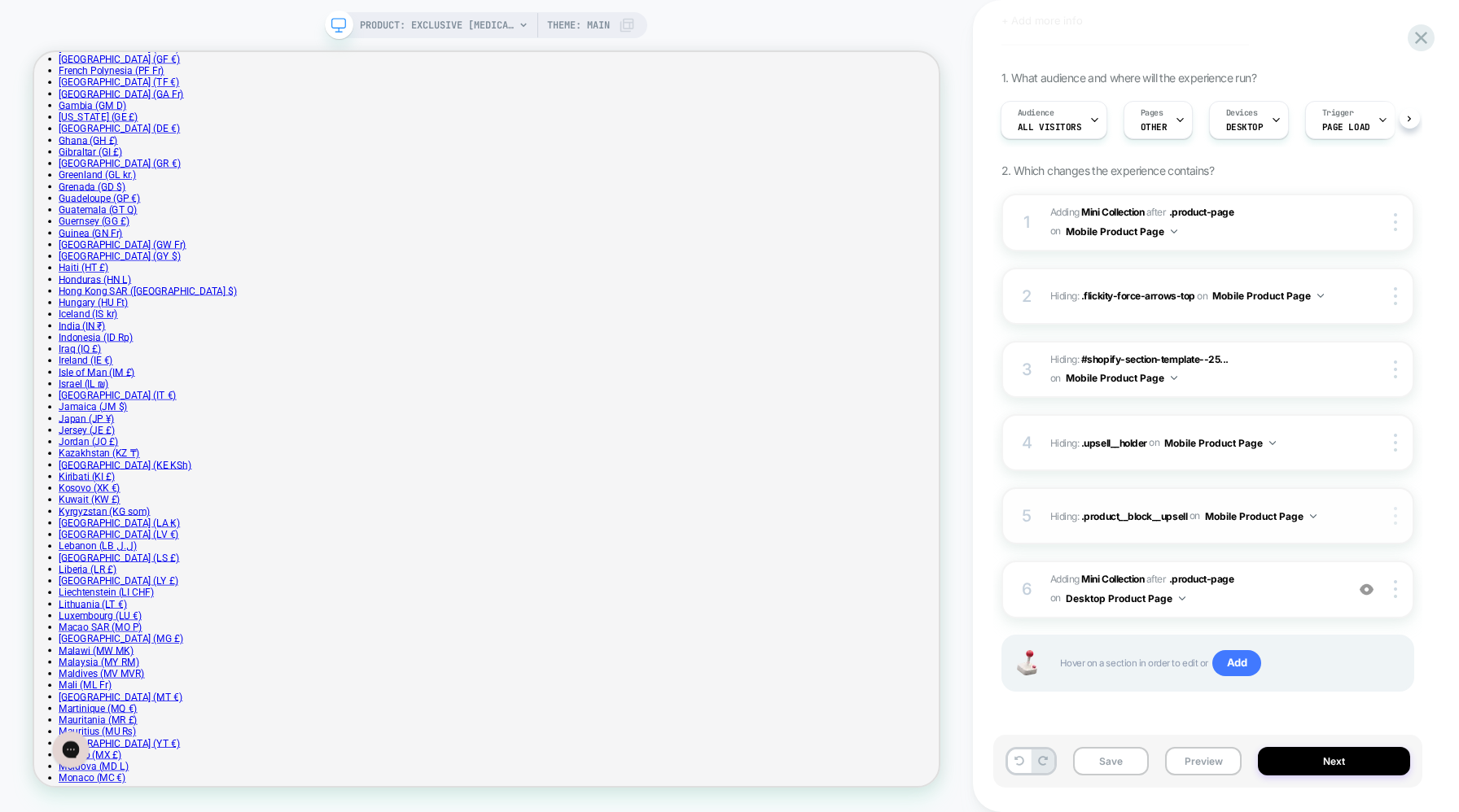
click at [1394, 514] on img at bounding box center [1396, 517] width 3 height 18
click at [1269, 602] on div "Delete" at bounding box center [1298, 605] width 145 height 44
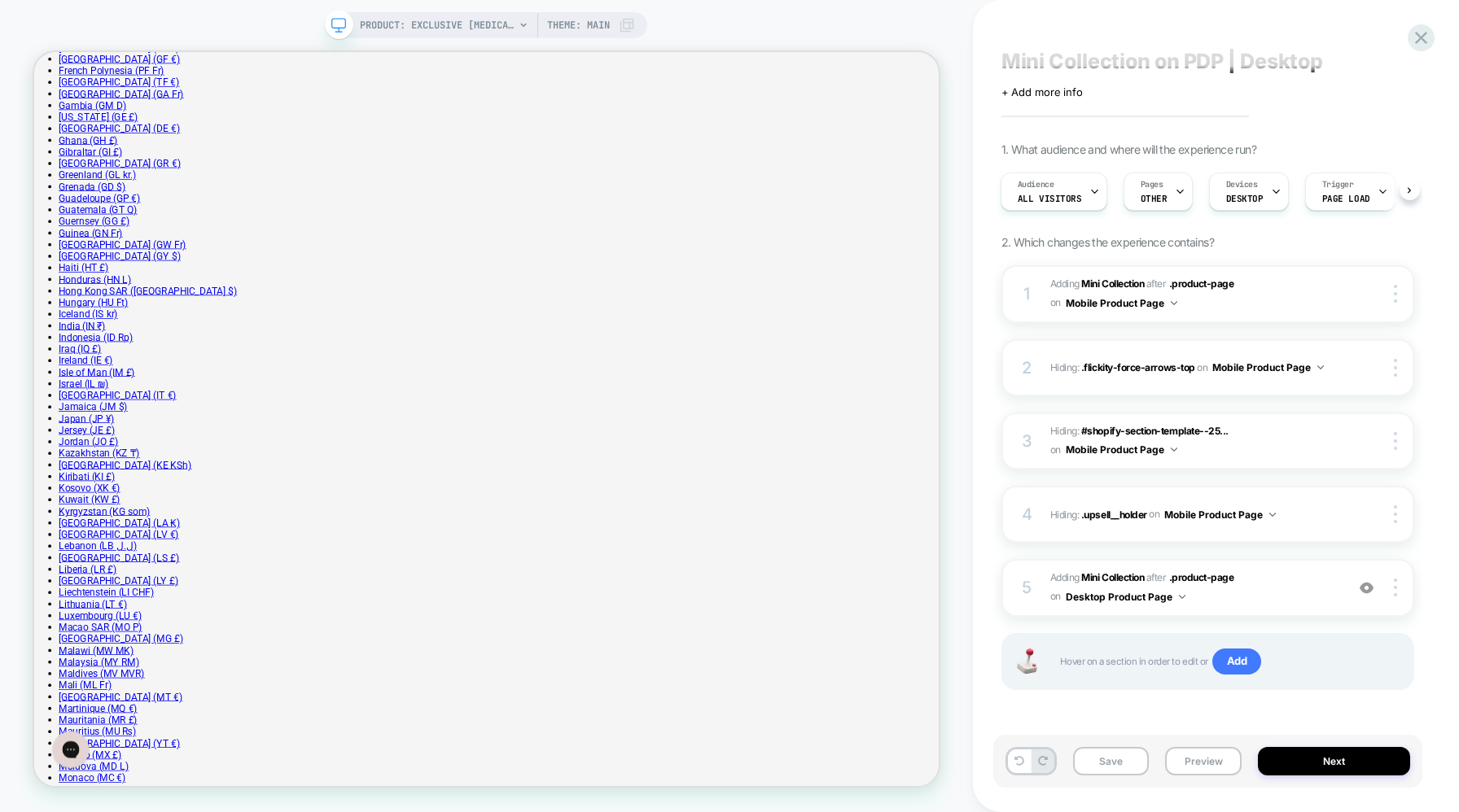
scroll to position [17, 0]
click at [1399, 515] on div at bounding box center [1397, 517] width 31 height 18
click at [1264, 599] on div "Delete" at bounding box center [1298, 605] width 145 height 44
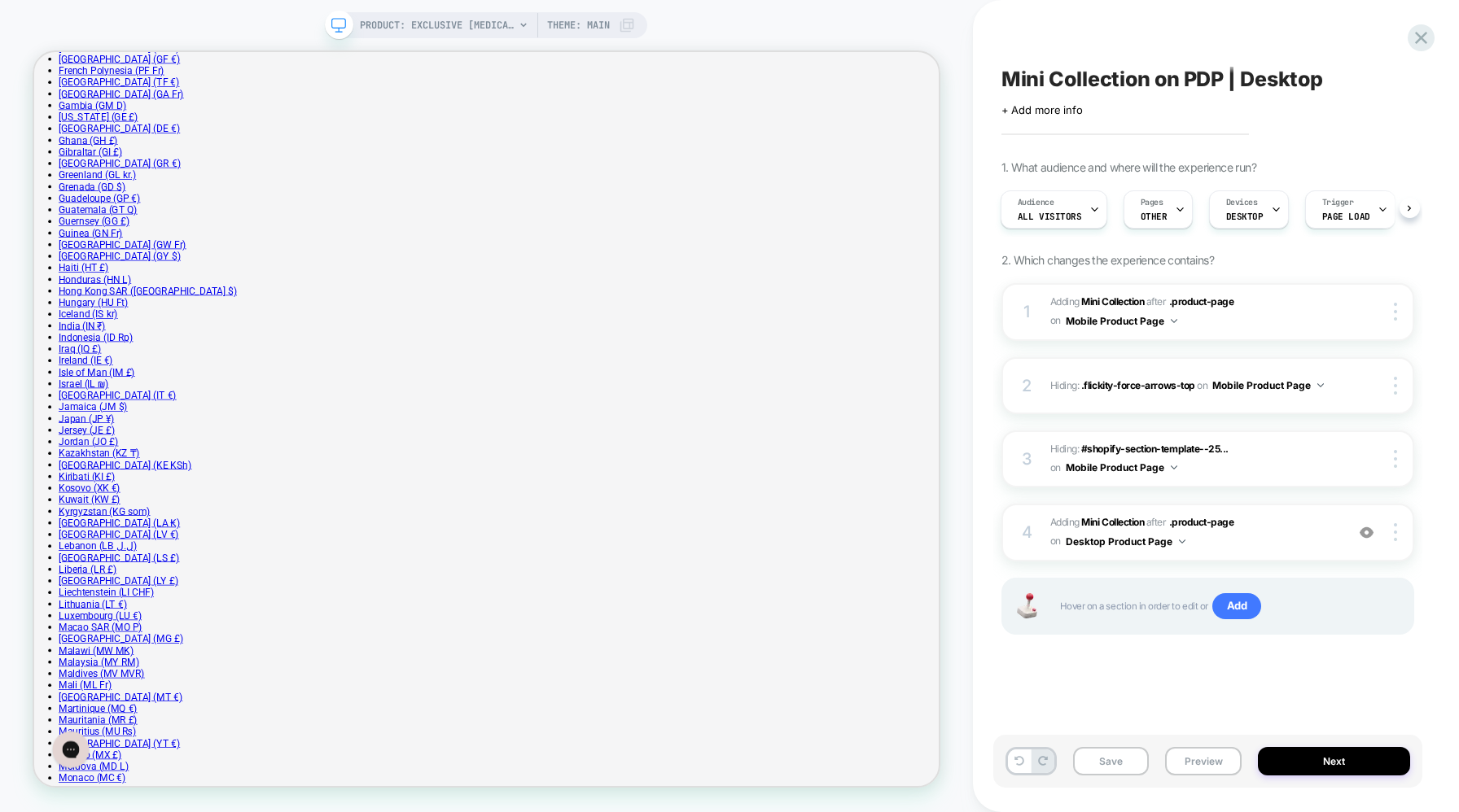
scroll to position [0, 0]
click at [1397, 312] on div at bounding box center [1397, 312] width 31 height 18
click at [1394, 320] on div "1 #_loomi_addon_1747127804123_dup1755785784 Adding Mini Collection AFTER .produ…" at bounding box center [1208, 312] width 413 height 58
click at [1392, 317] on div at bounding box center [1397, 312] width 31 height 18
click at [1400, 315] on div at bounding box center [1397, 312] width 31 height 18
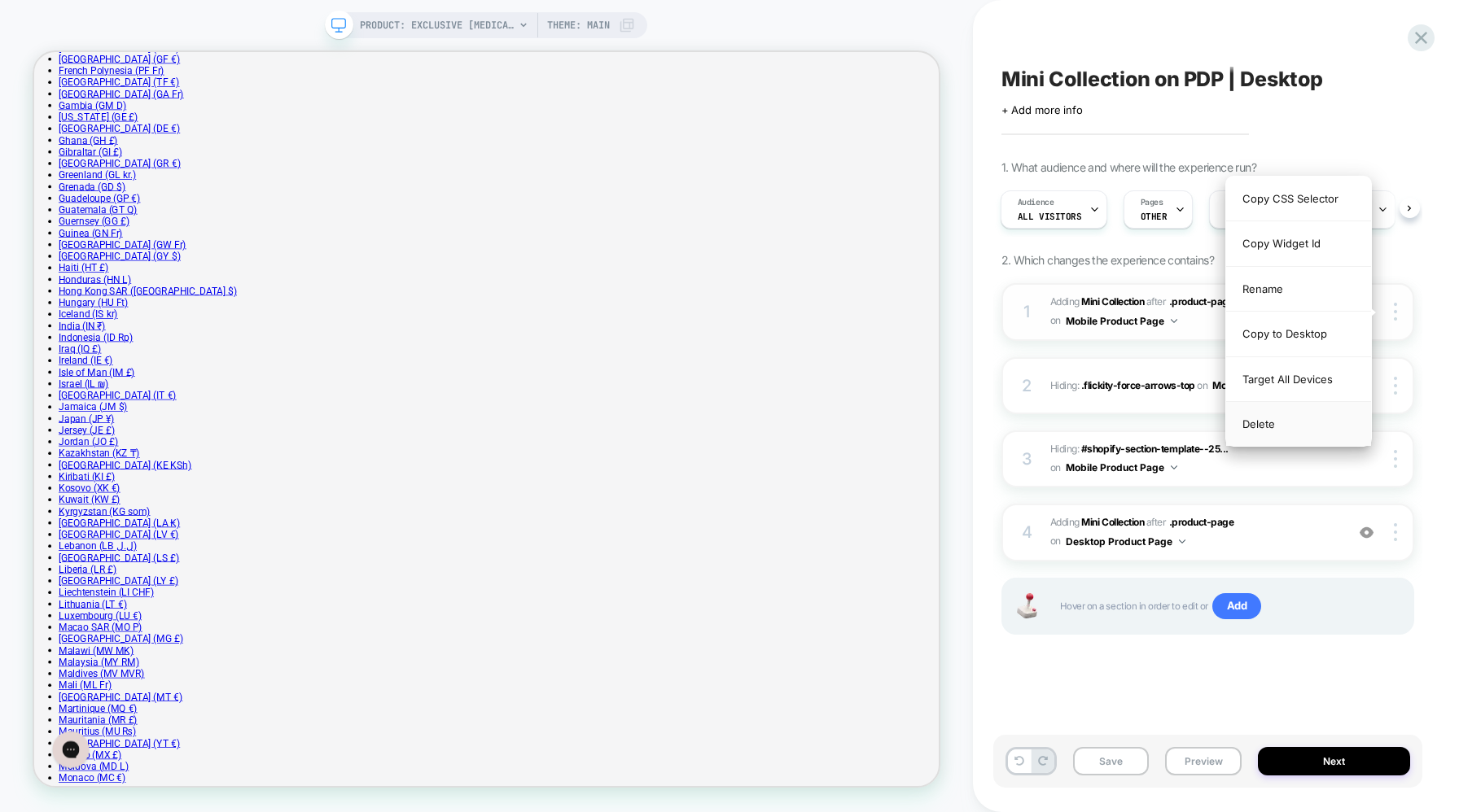
click at [1259, 425] on div "Delete" at bounding box center [1298, 424] width 145 height 44
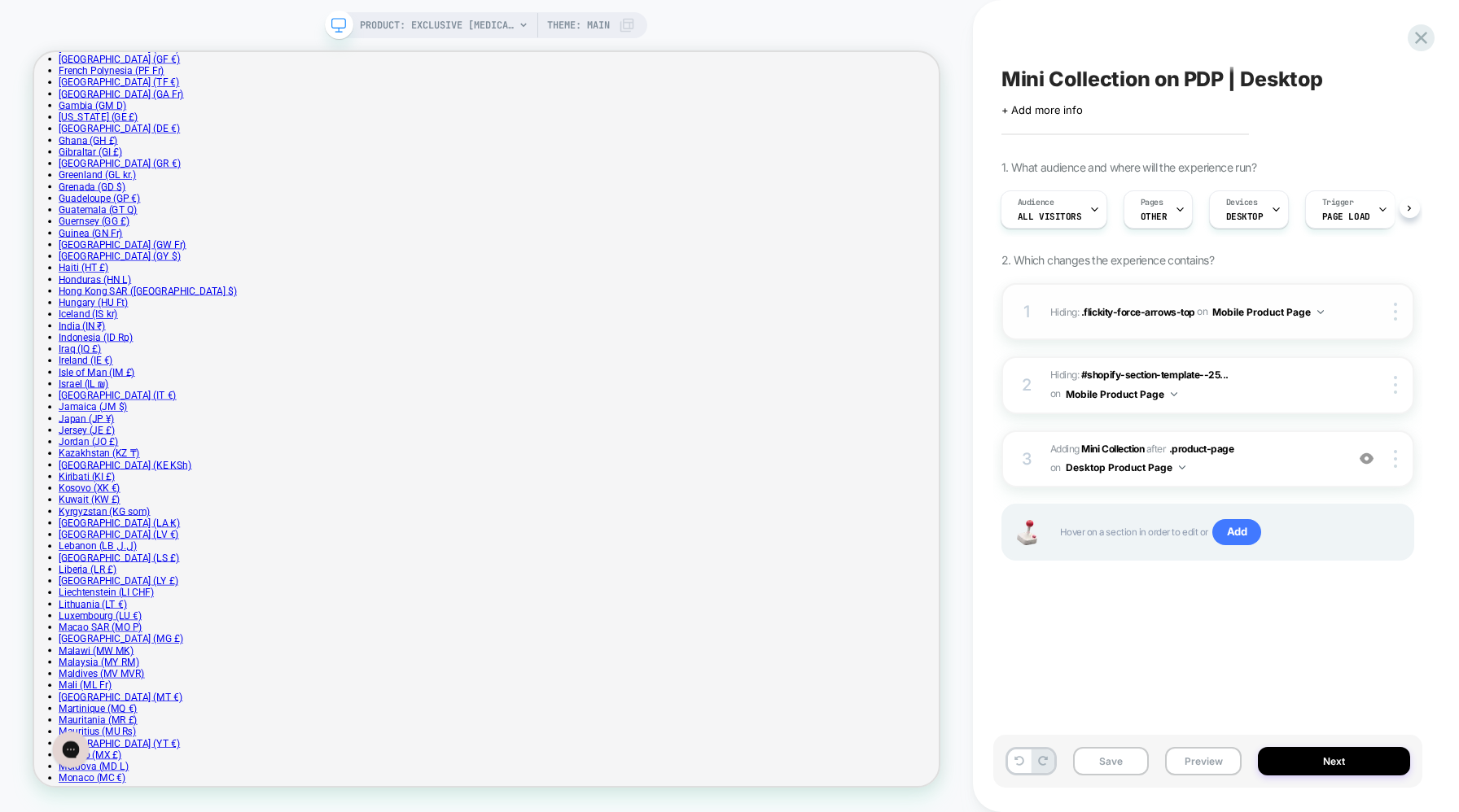
click at [1393, 324] on div "1 Hiding : .flickity-force-arrows-top .flickity-force-arrows-top on Mobile Prod…" at bounding box center [1208, 311] width 413 height 57
click at [1390, 308] on div at bounding box center [1397, 312] width 31 height 18
click at [1396, 315] on img at bounding box center [1396, 312] width 3 height 18
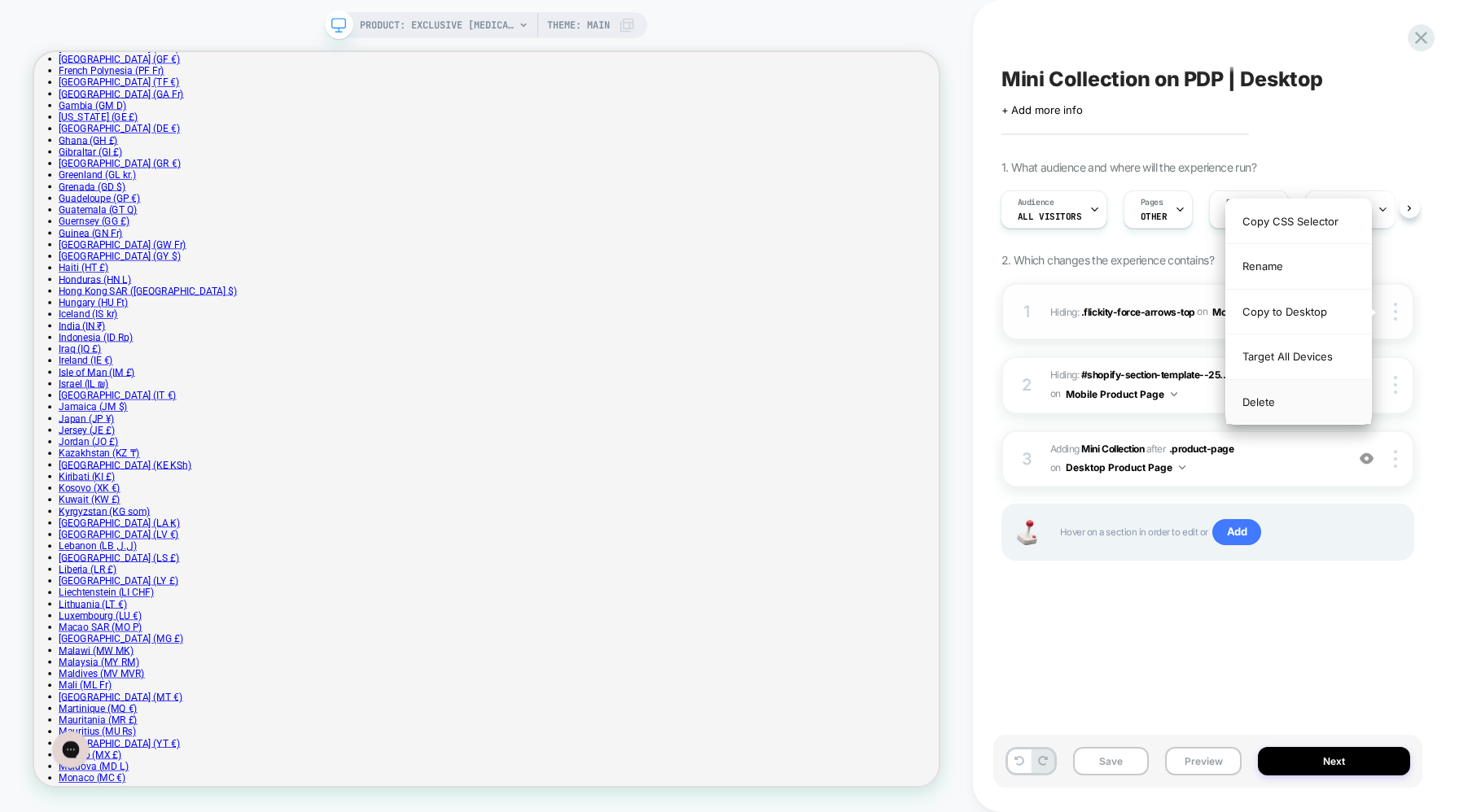
click at [1256, 401] on div "Delete" at bounding box center [1298, 401] width 145 height 44
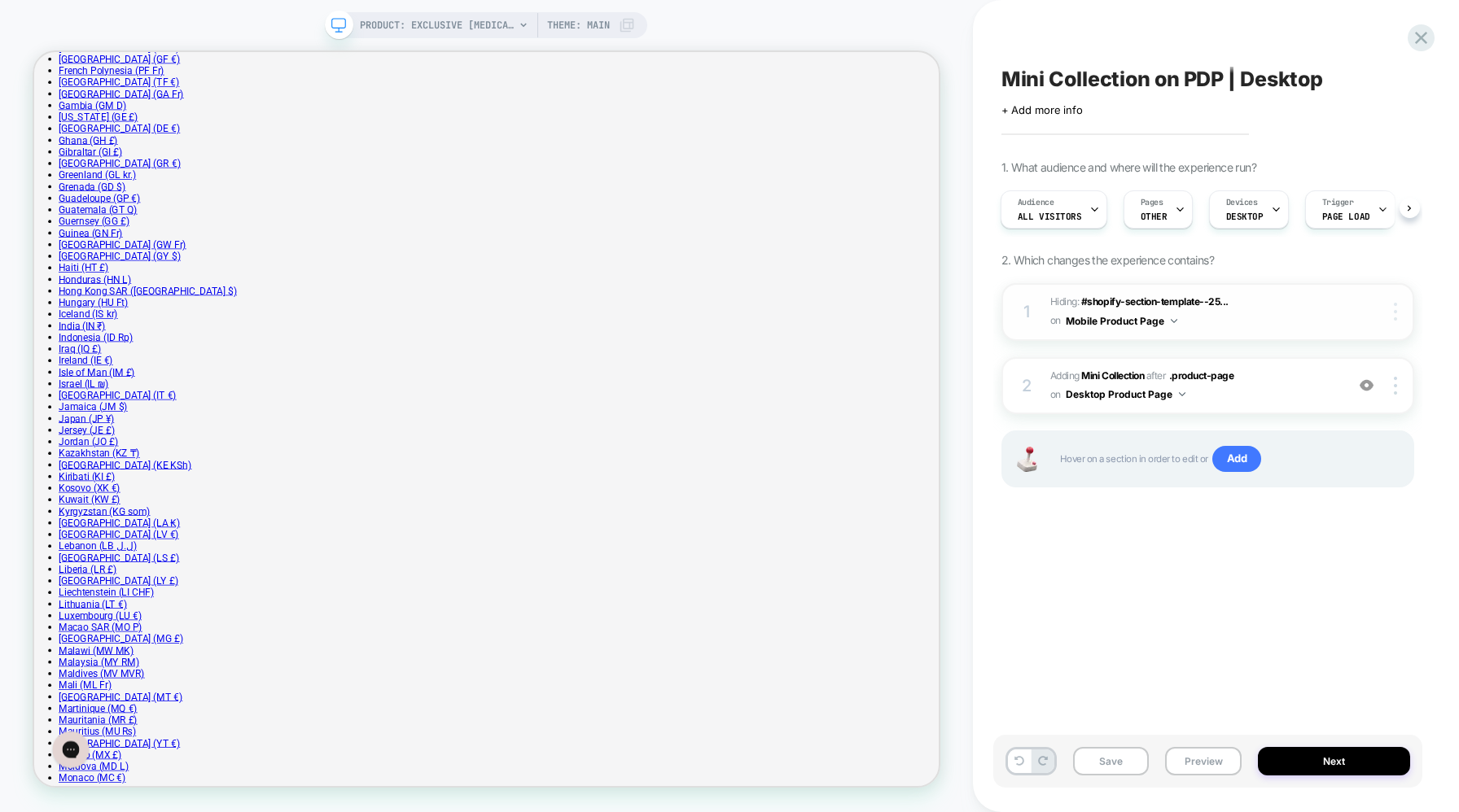
click at [1397, 304] on div at bounding box center [1397, 312] width 31 height 18
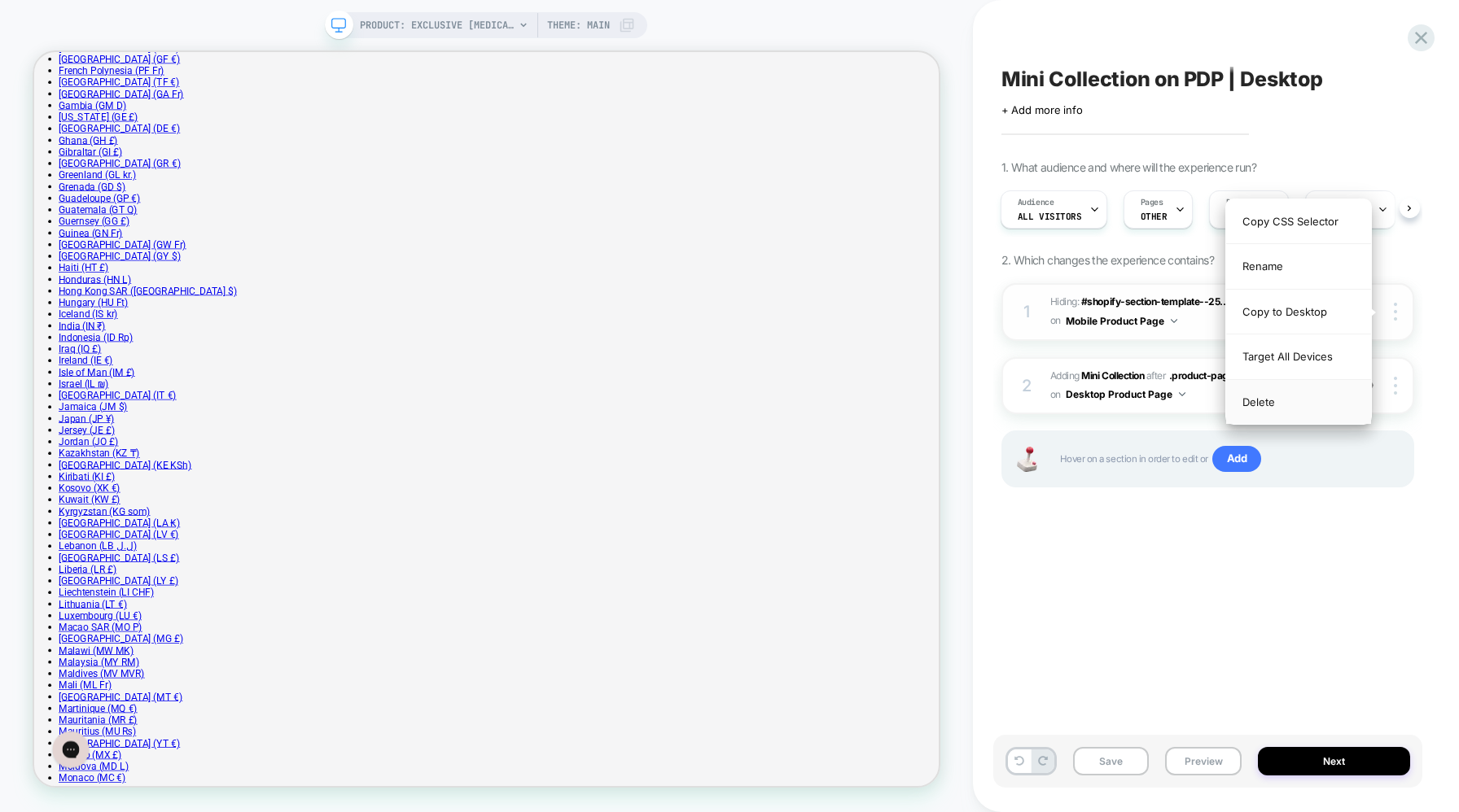
click at [1248, 409] on div "Delete" at bounding box center [1298, 401] width 145 height 44
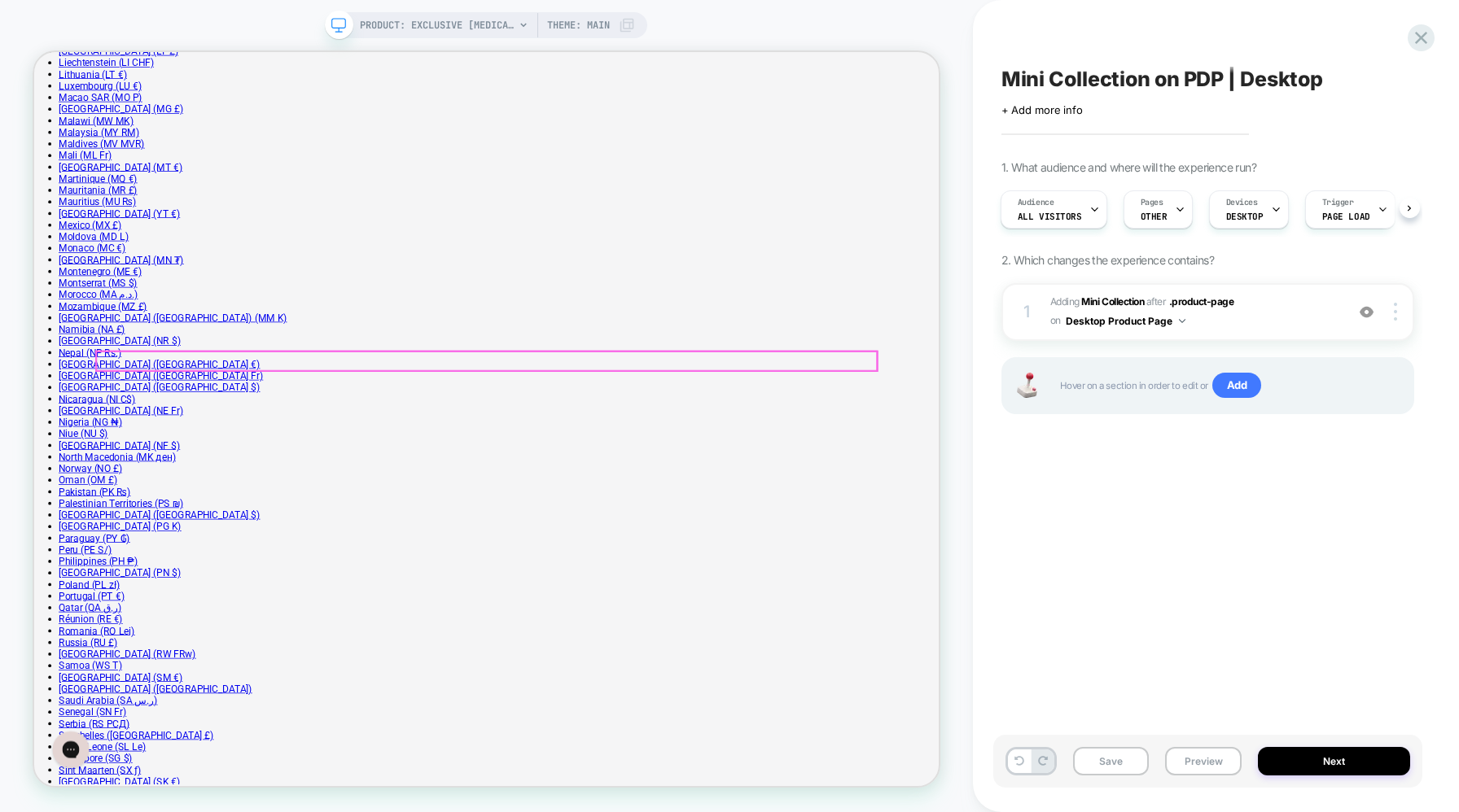
scroll to position [2313, 0]
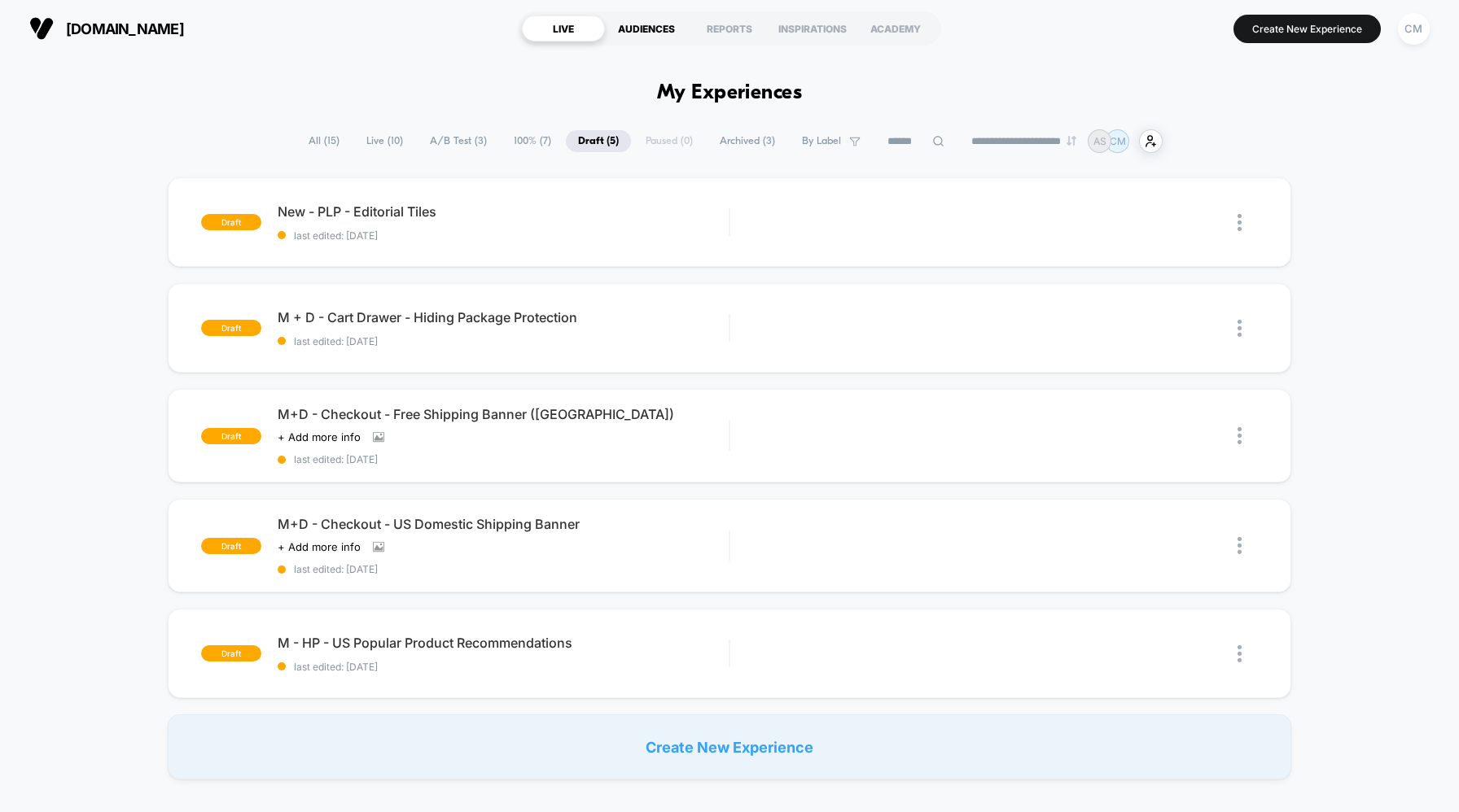
click at [633, 34] on div "AUDIENCES" at bounding box center [647, 28] width 83 height 26
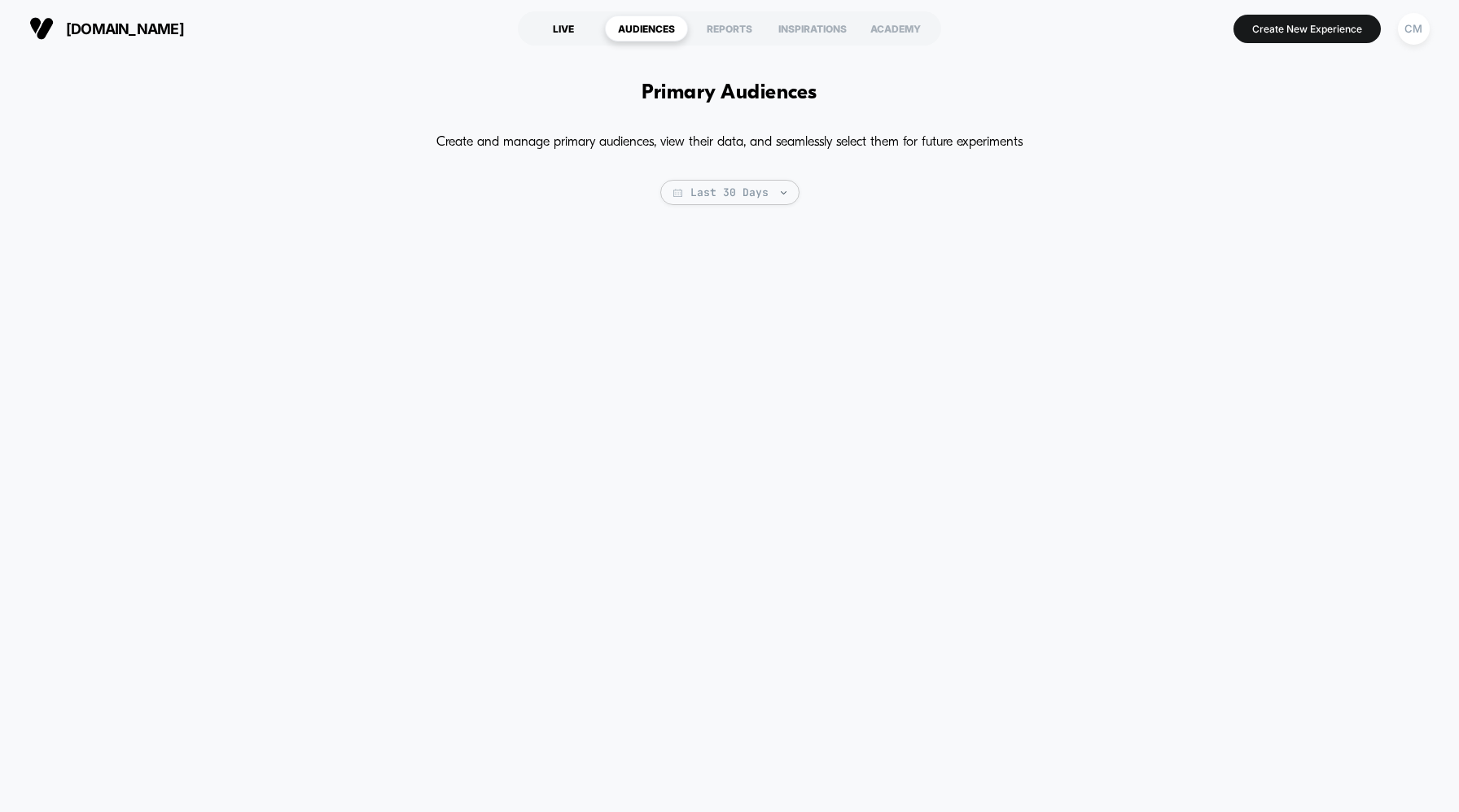
click at [582, 35] on div "LIVE" at bounding box center [563, 28] width 83 height 26
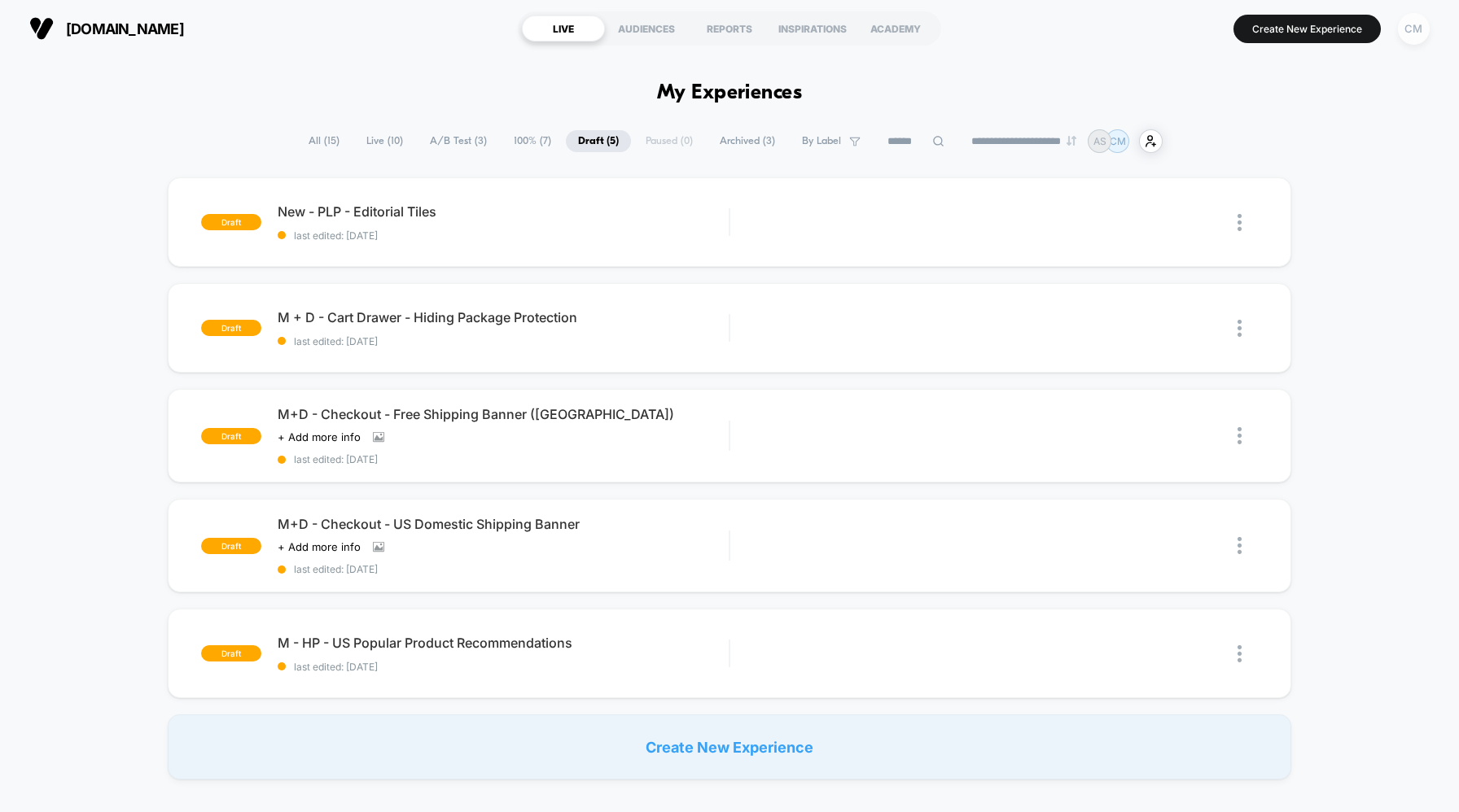
click at [1412, 33] on div "CM" at bounding box center [1413, 29] width 31 height 31
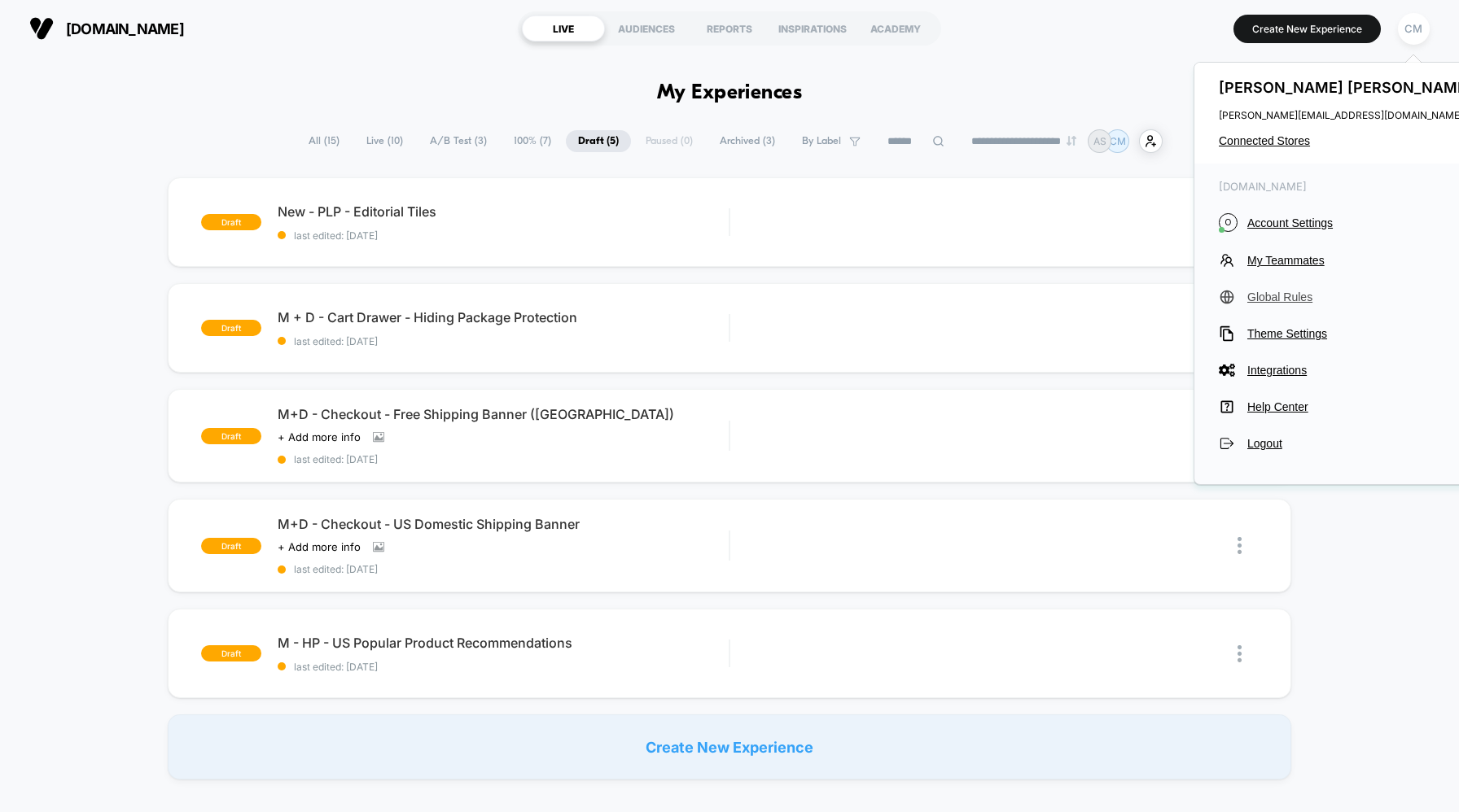
click at [1288, 291] on span "Global Rules" at bounding box center [1361, 297] width 229 height 13
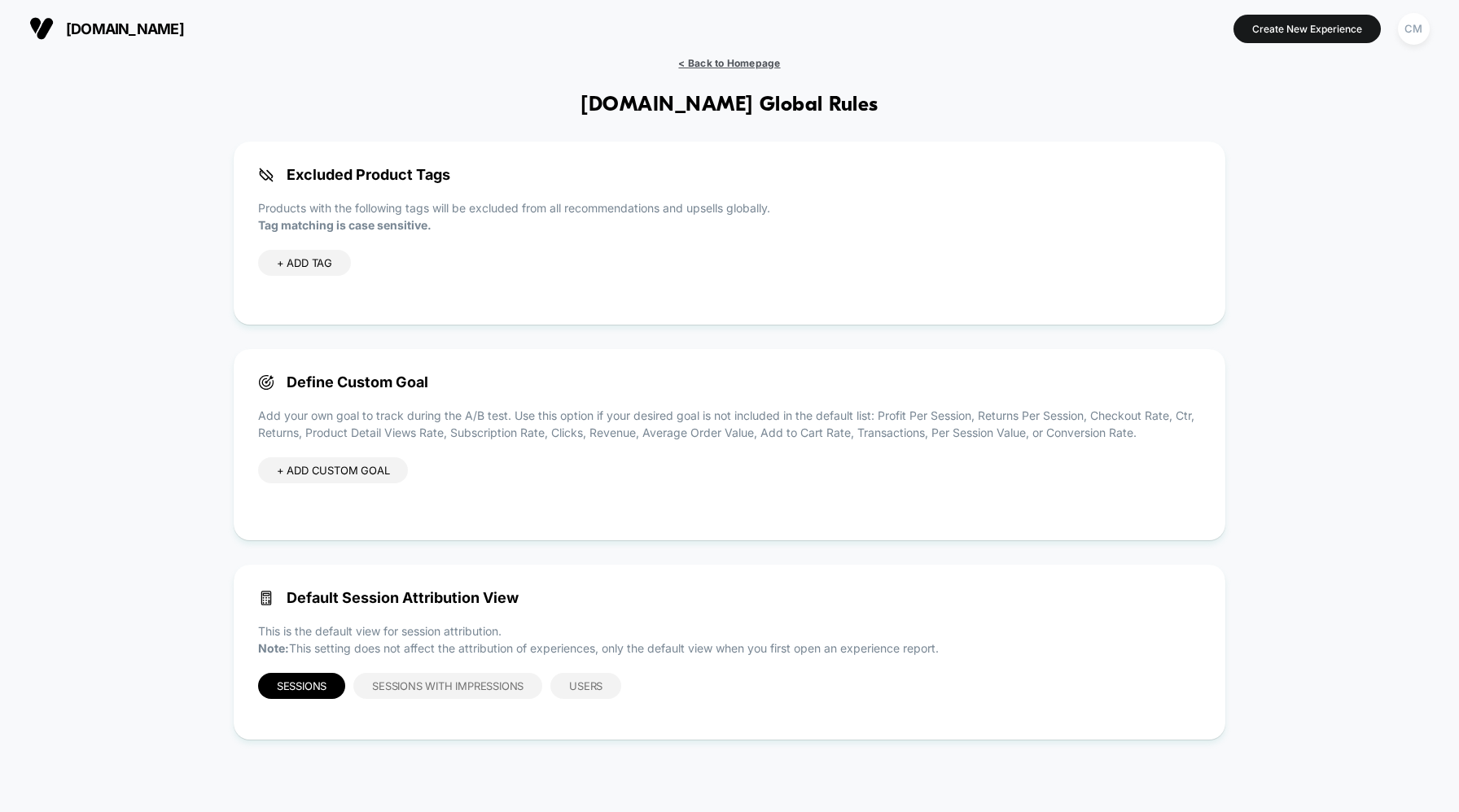
click at [737, 57] on span "< Back to Homepage" at bounding box center [729, 63] width 102 height 12
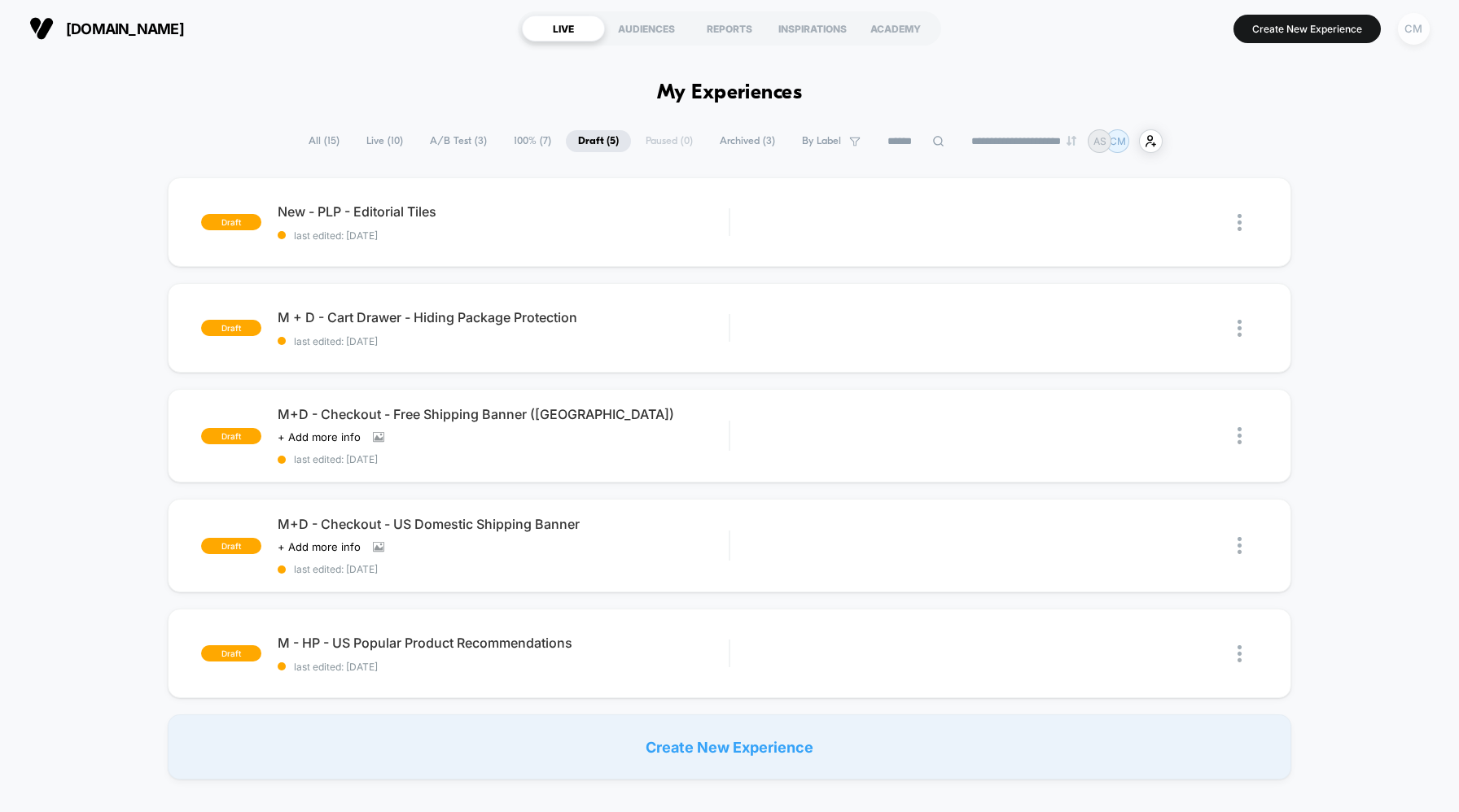
click at [1414, 25] on div "CM" at bounding box center [1413, 29] width 31 height 31
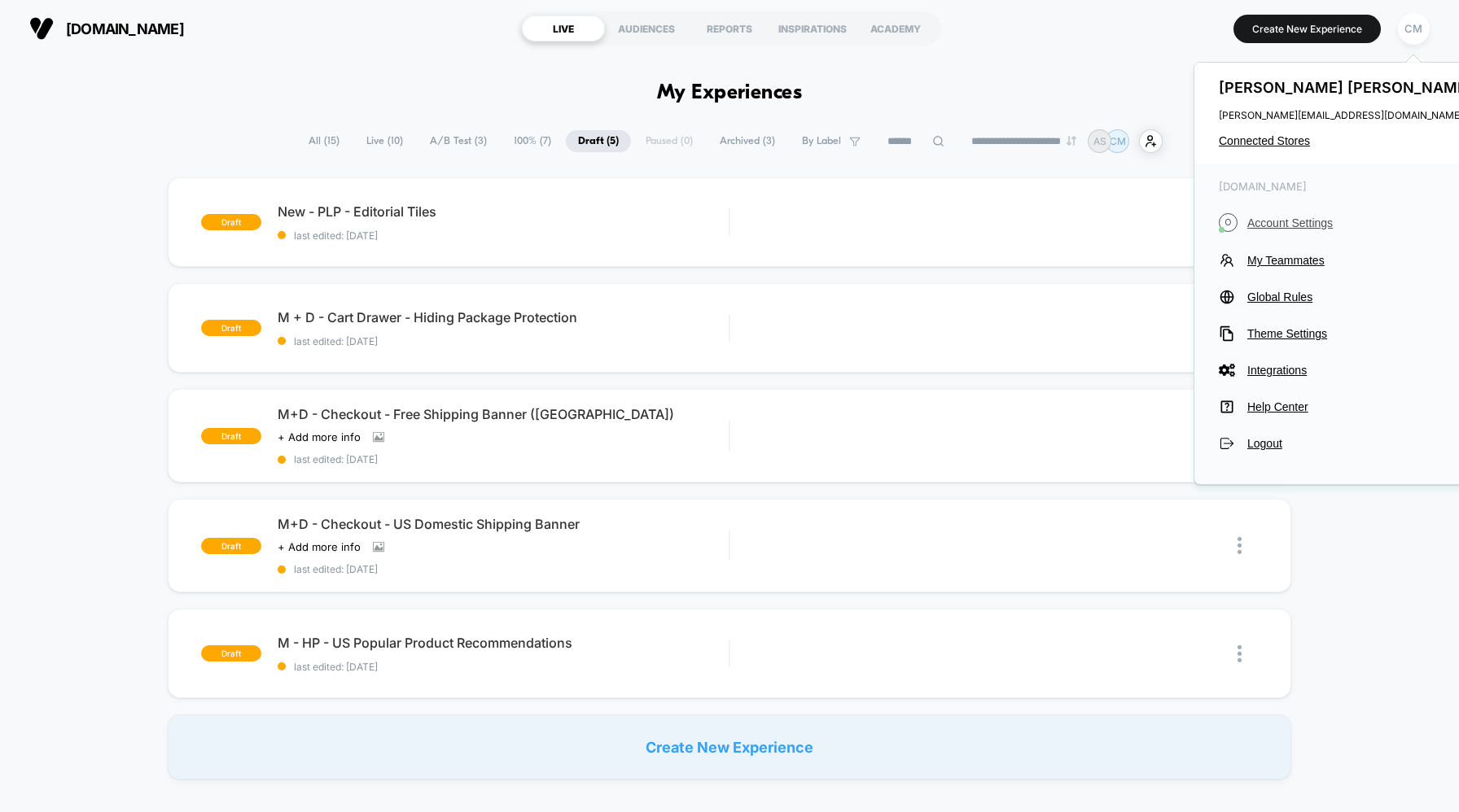
click at [1294, 220] on span "Account Settings" at bounding box center [1361, 223] width 229 height 13
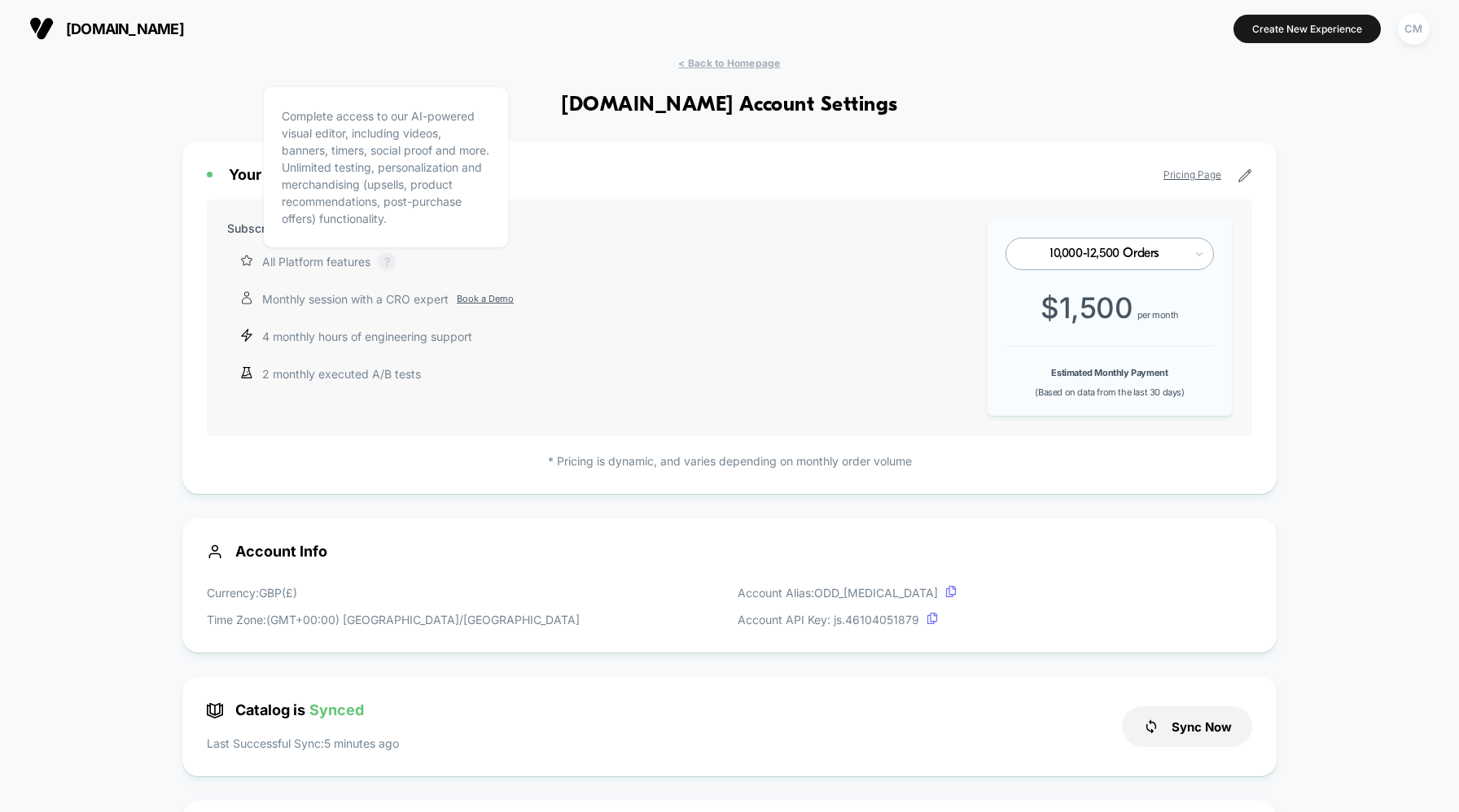
click at [386, 260] on div "?" at bounding box center [387, 262] width 17 height 17
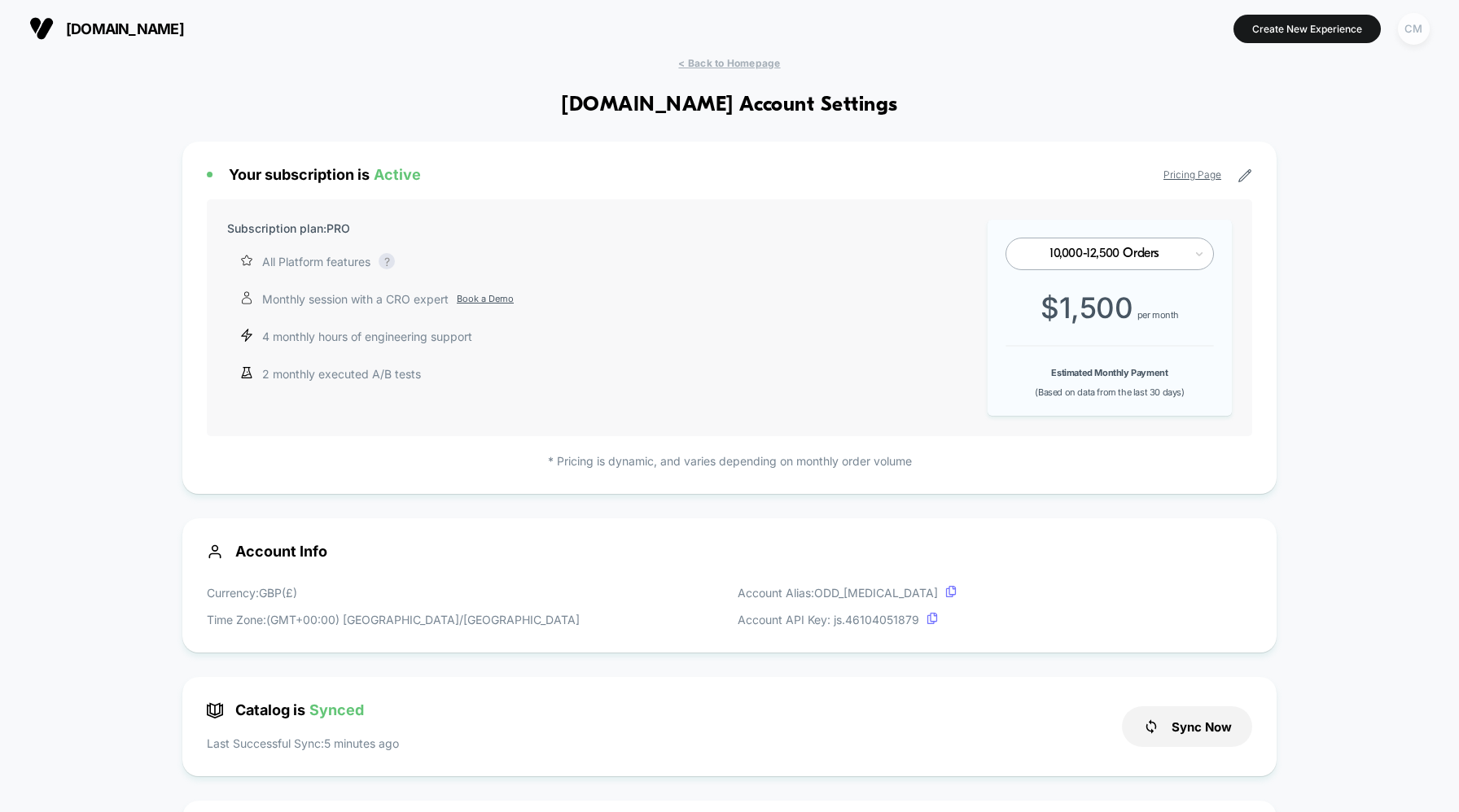
click at [1404, 33] on div "CM" at bounding box center [1413, 29] width 31 height 31
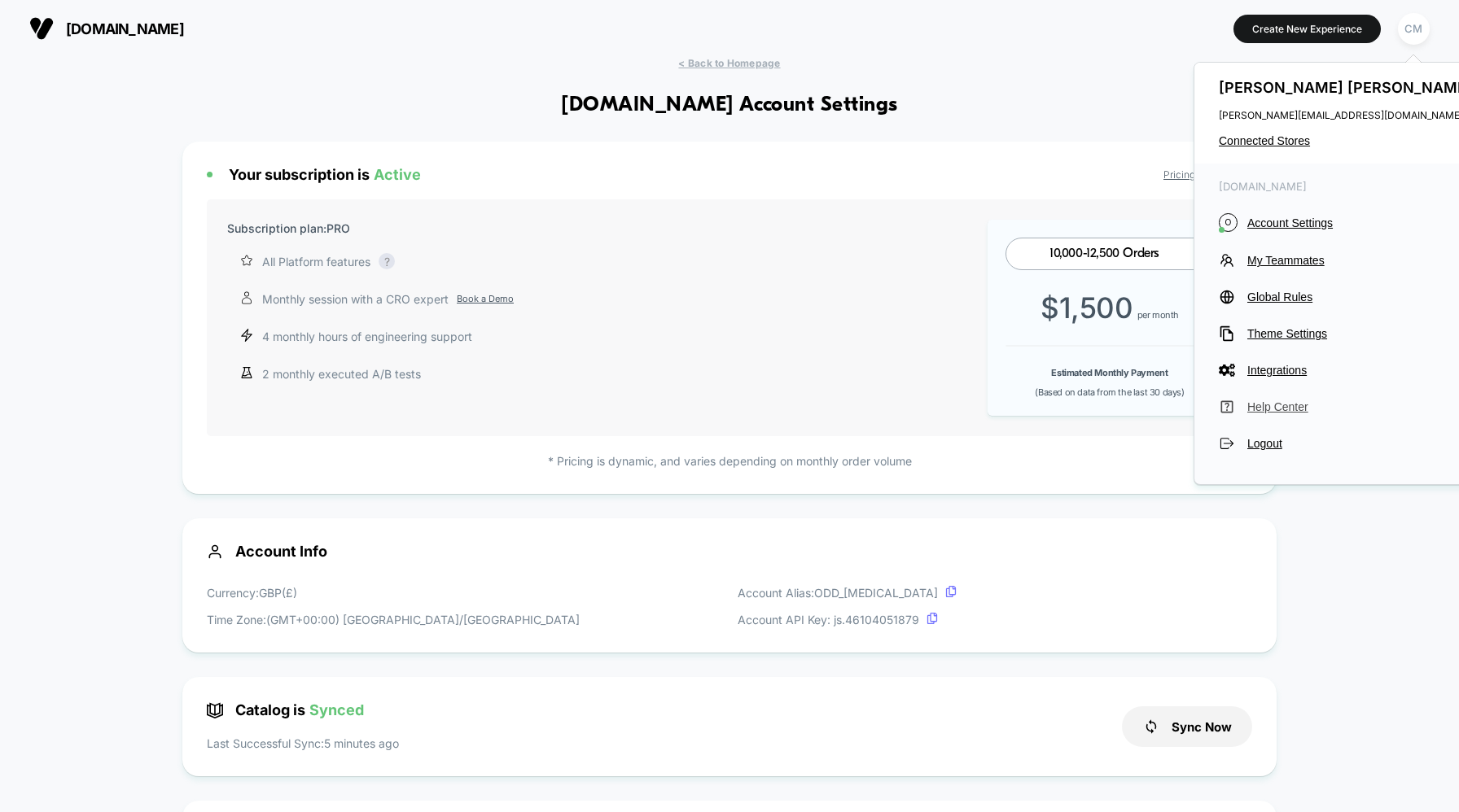
click at [1289, 405] on span "Help Center" at bounding box center [1361, 407] width 229 height 13
click at [1262, 220] on span "Account Settings" at bounding box center [1361, 223] width 229 height 13
click at [1293, 227] on span "Account Settings" at bounding box center [1361, 223] width 229 height 13
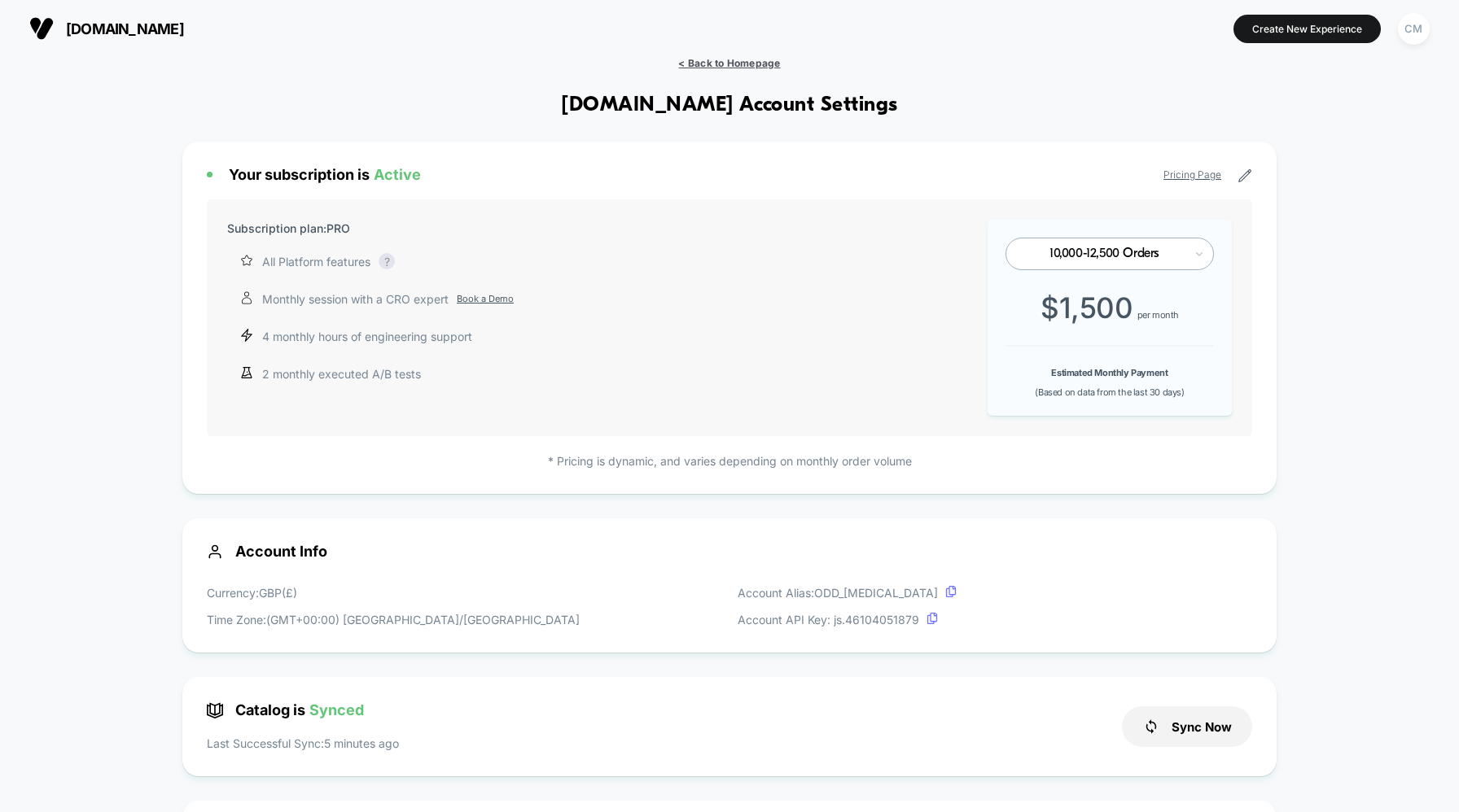
click at [727, 60] on span "< Back to Homepage" at bounding box center [729, 63] width 102 height 12
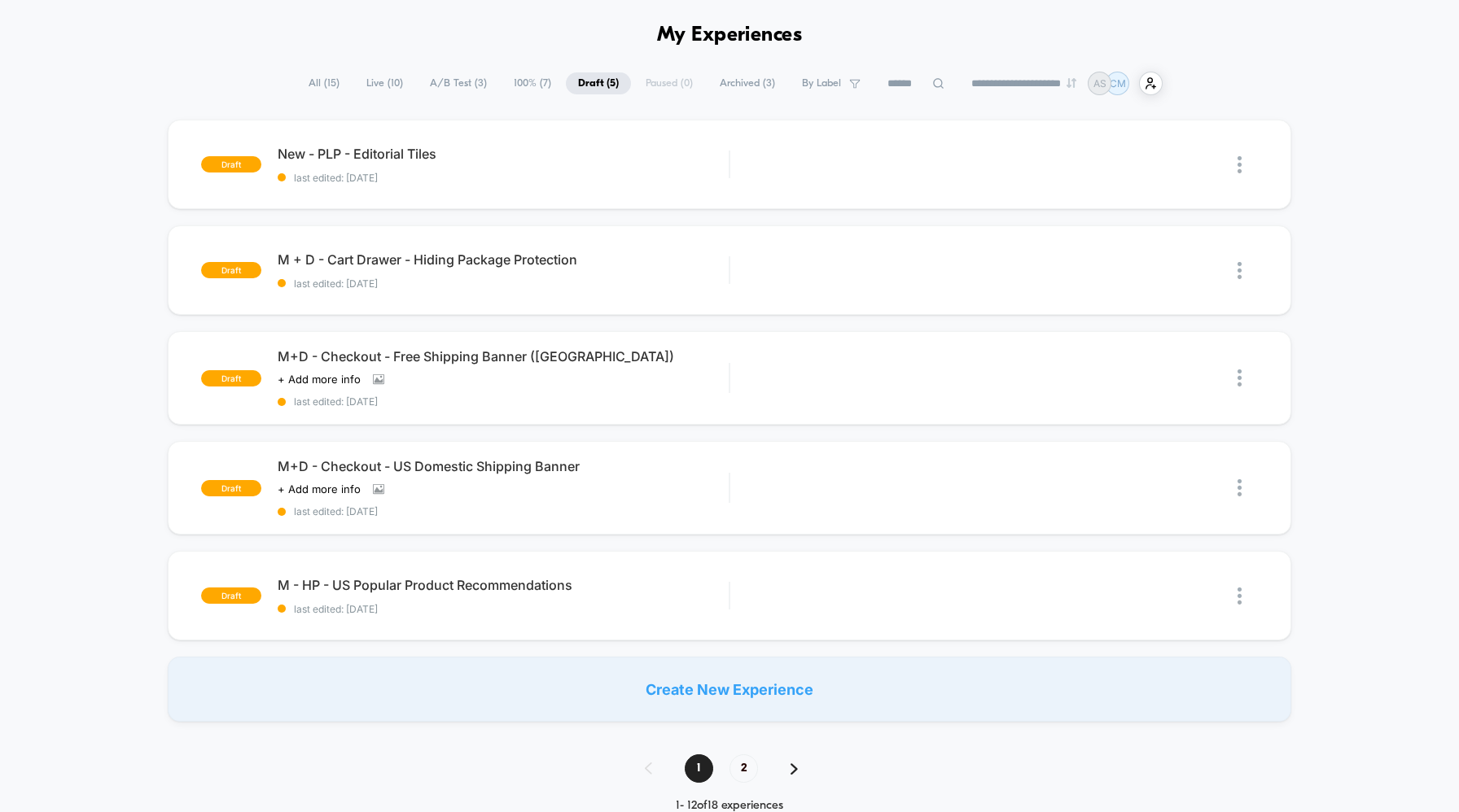
scroll to position [55, 0]
click at [320, 88] on span "All ( 15 )" at bounding box center [324, 85] width 55 height 22
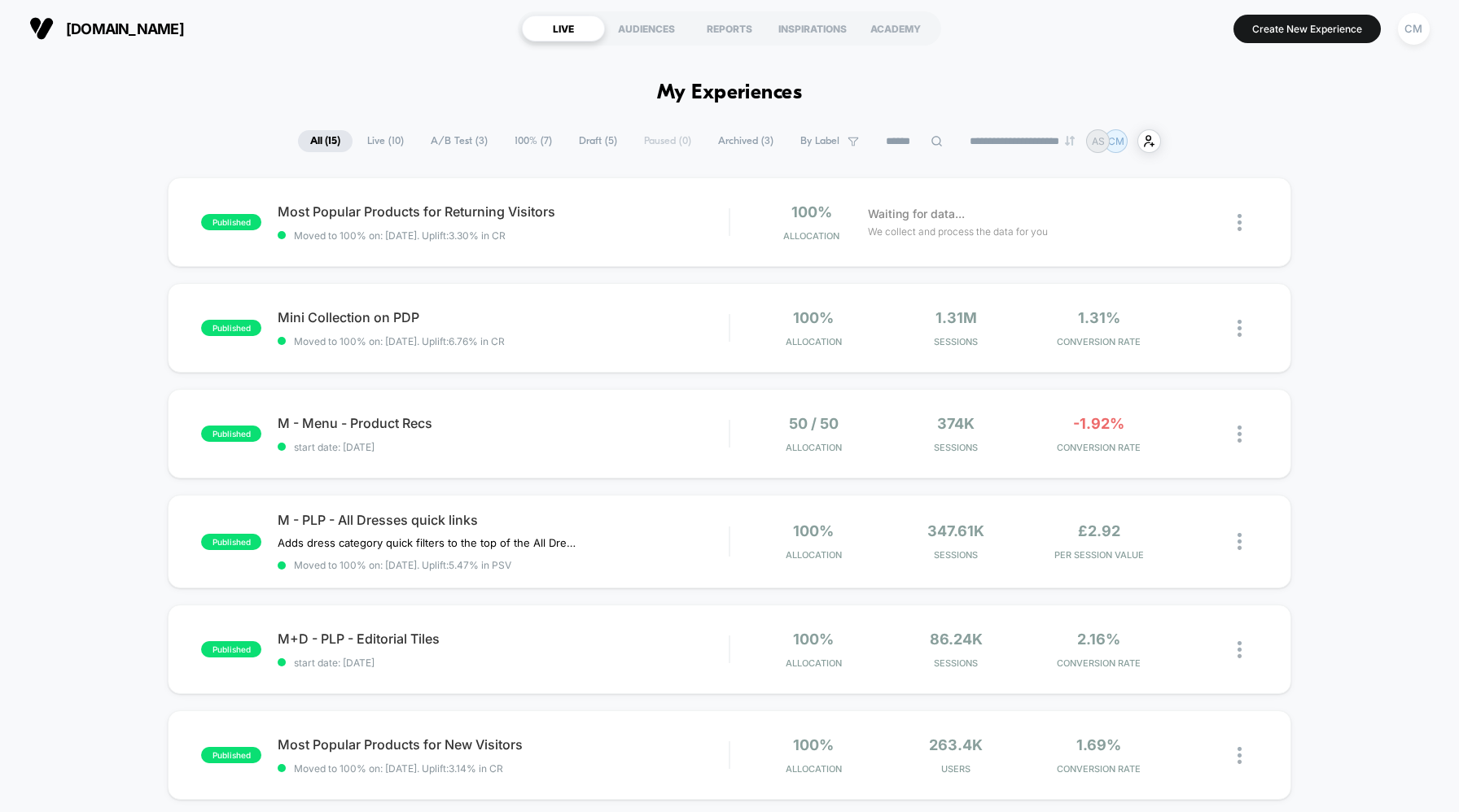
click at [523, 138] on span "100% ( 7 )" at bounding box center [533, 141] width 62 height 22
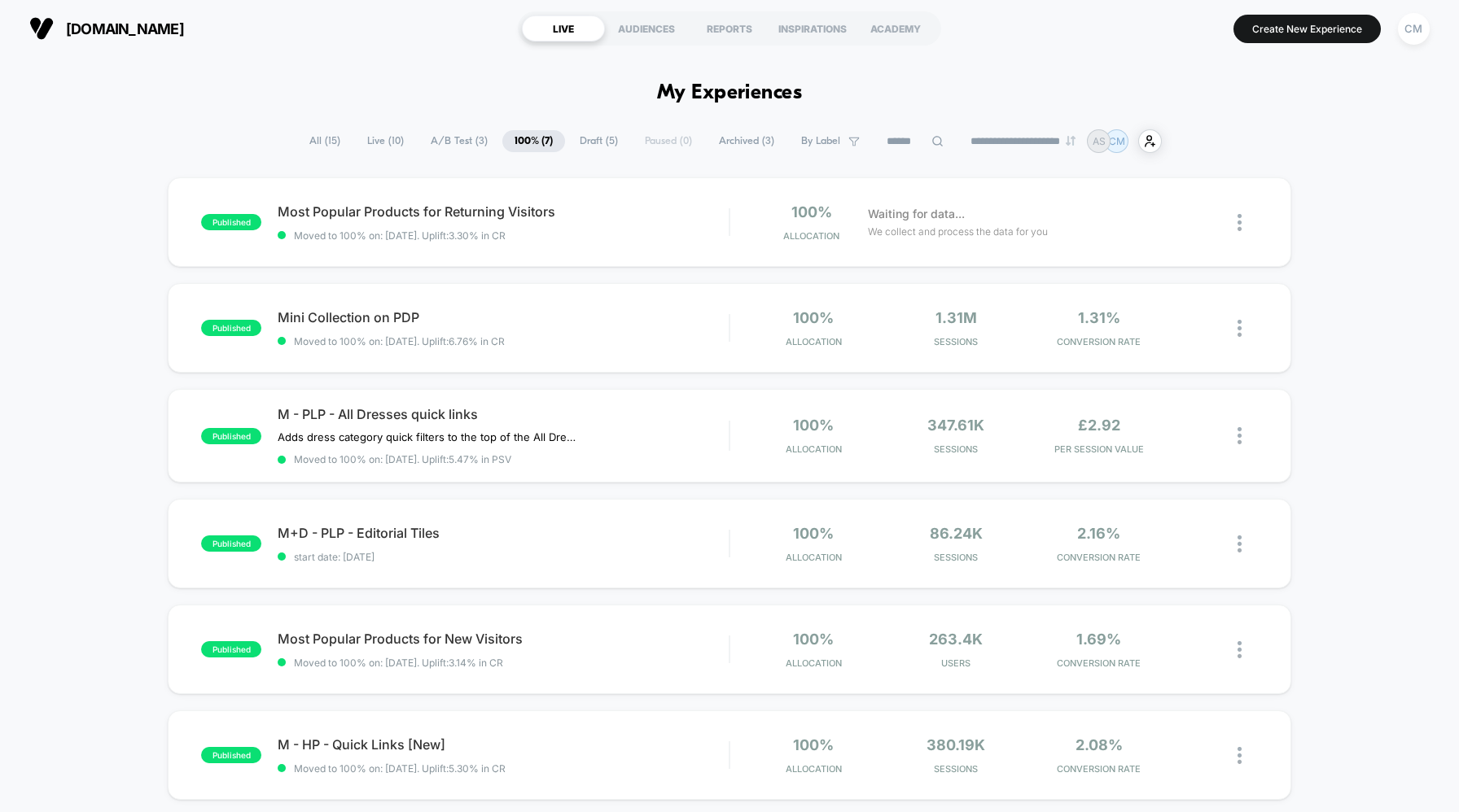
click at [591, 139] on span "Draft ( 5 )" at bounding box center [599, 141] width 63 height 22
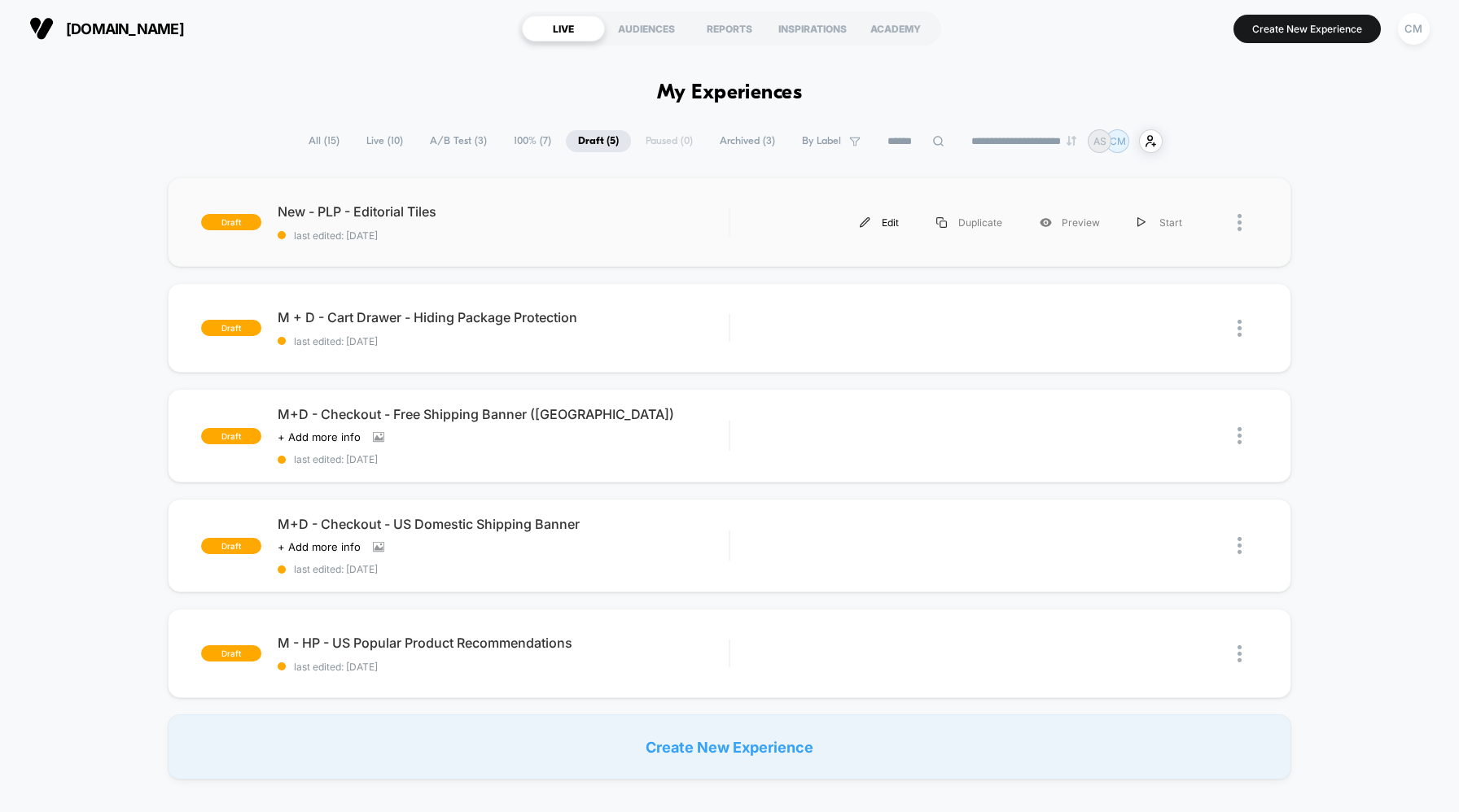
click at [879, 221] on div "Edit" at bounding box center [879, 223] width 76 height 36
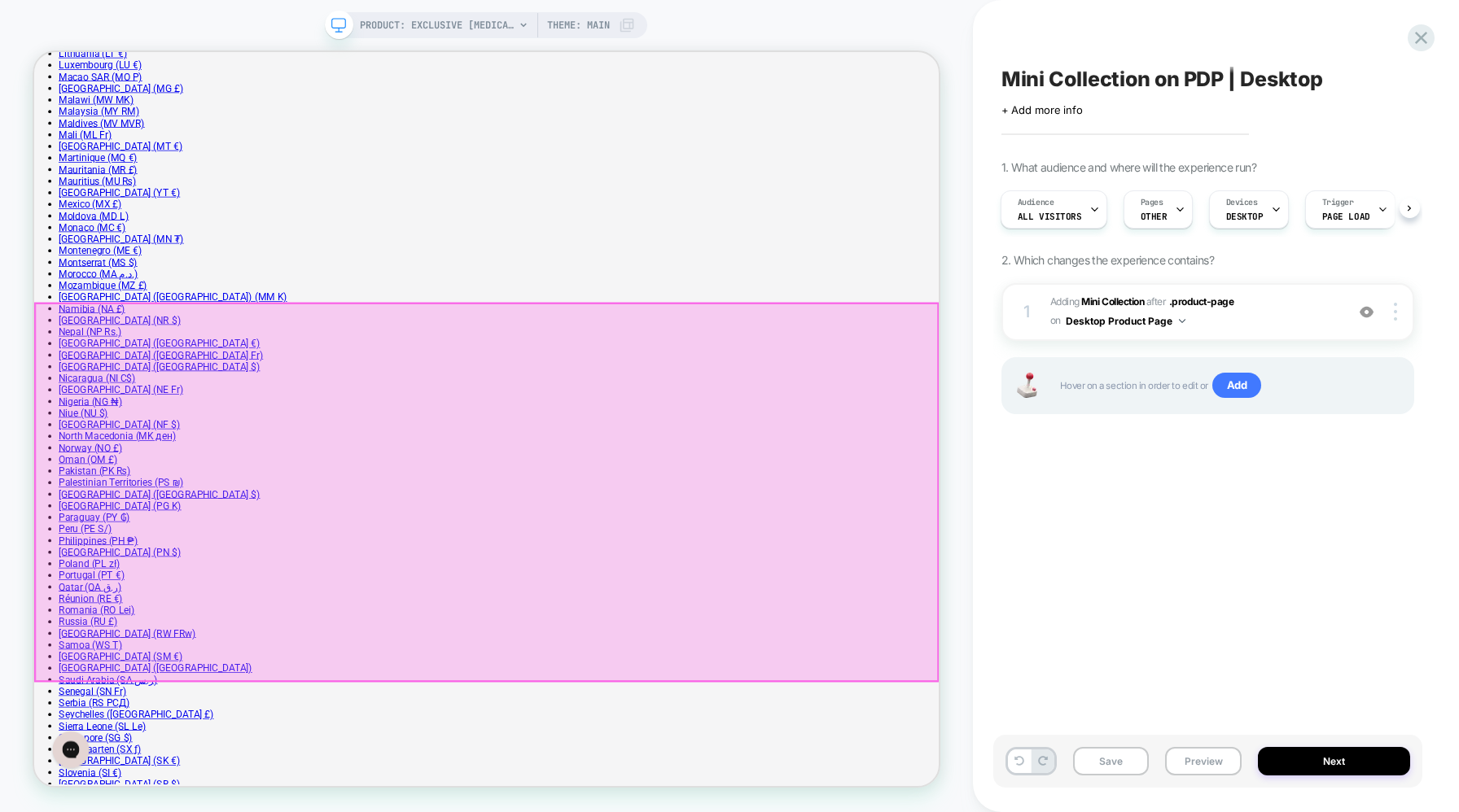
click at [523, 406] on div at bounding box center [637, 640] width 1203 height 503
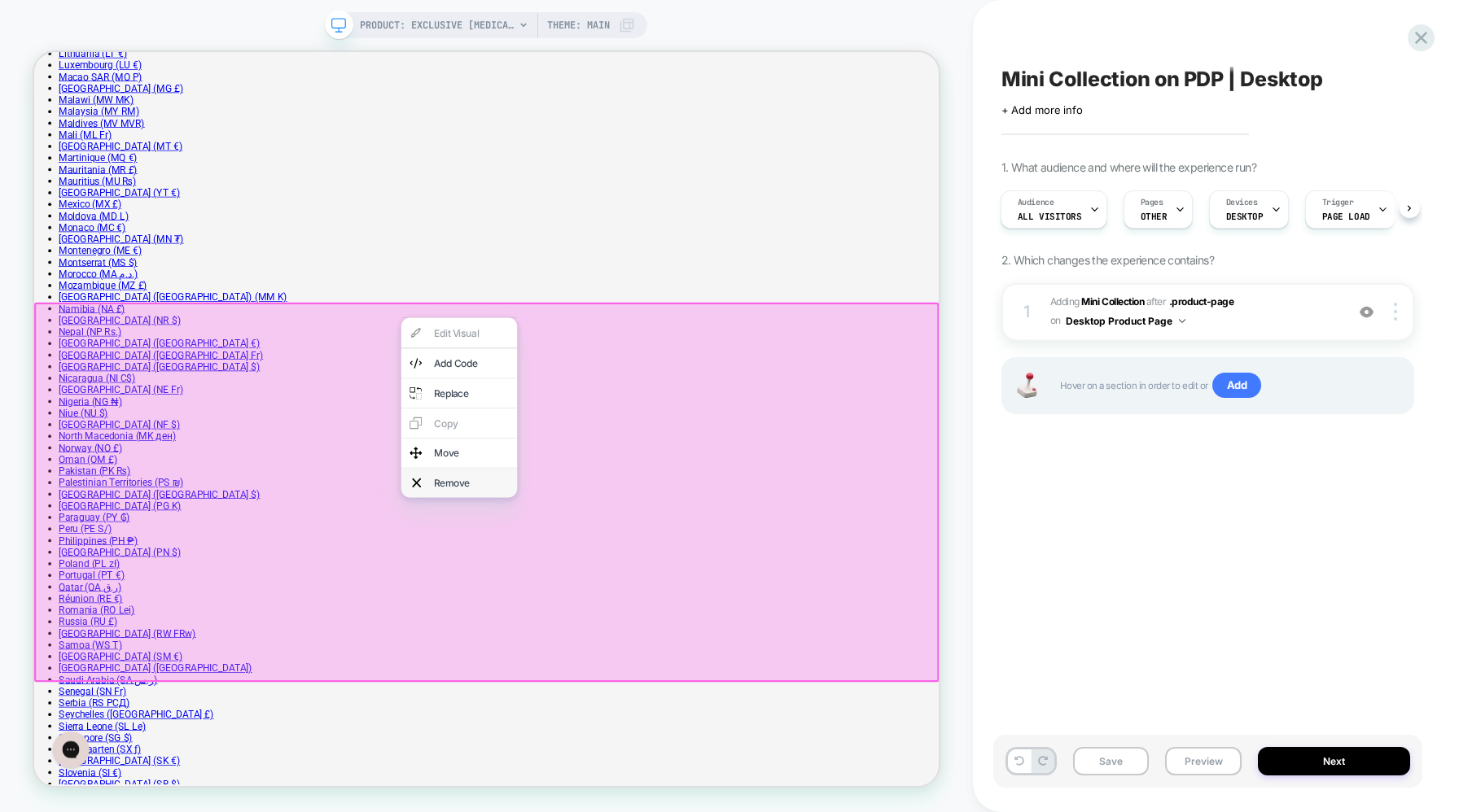
click at [589, 635] on div "Remove" at bounding box center [617, 627] width 99 height 17
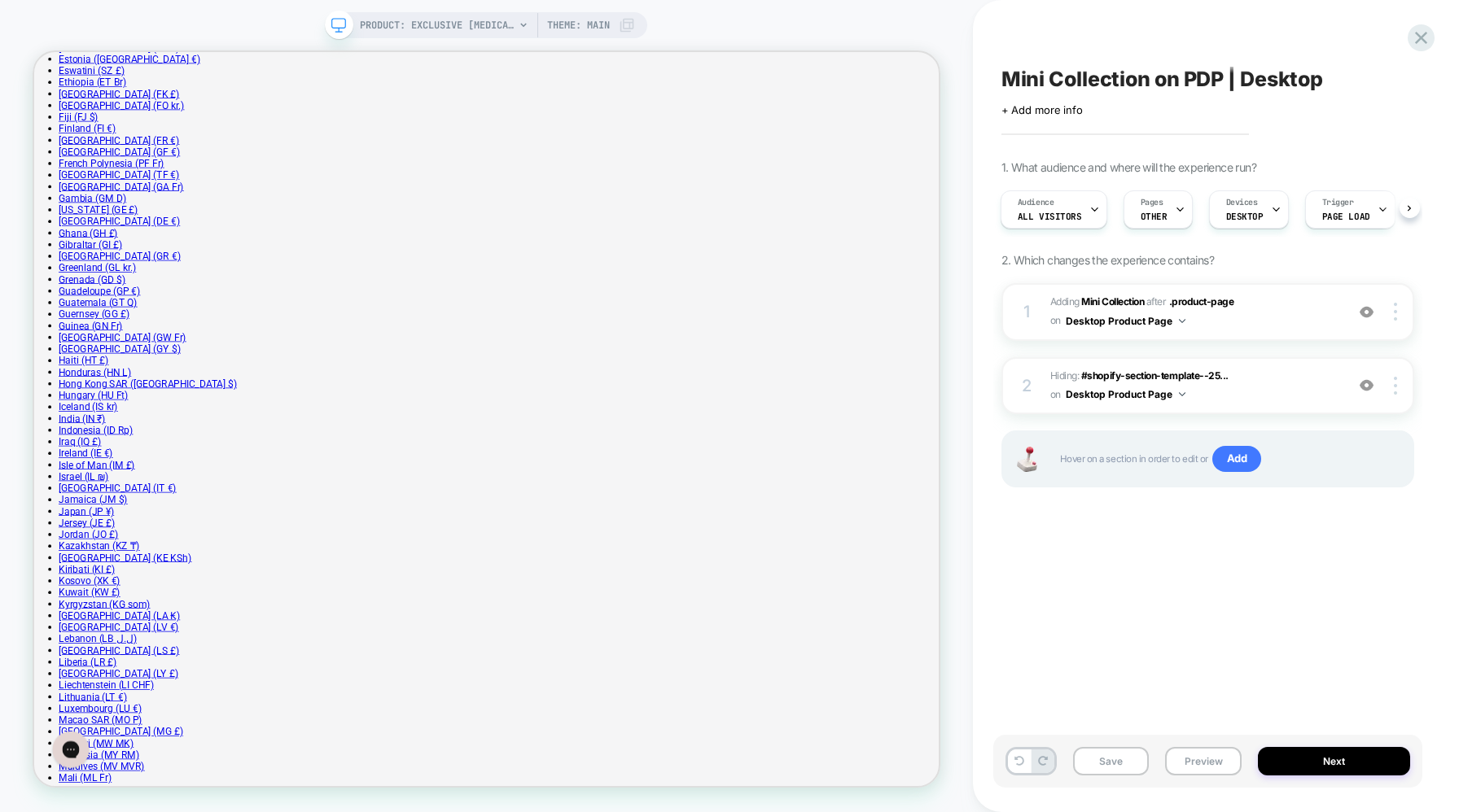
scroll to position [1465, 0]
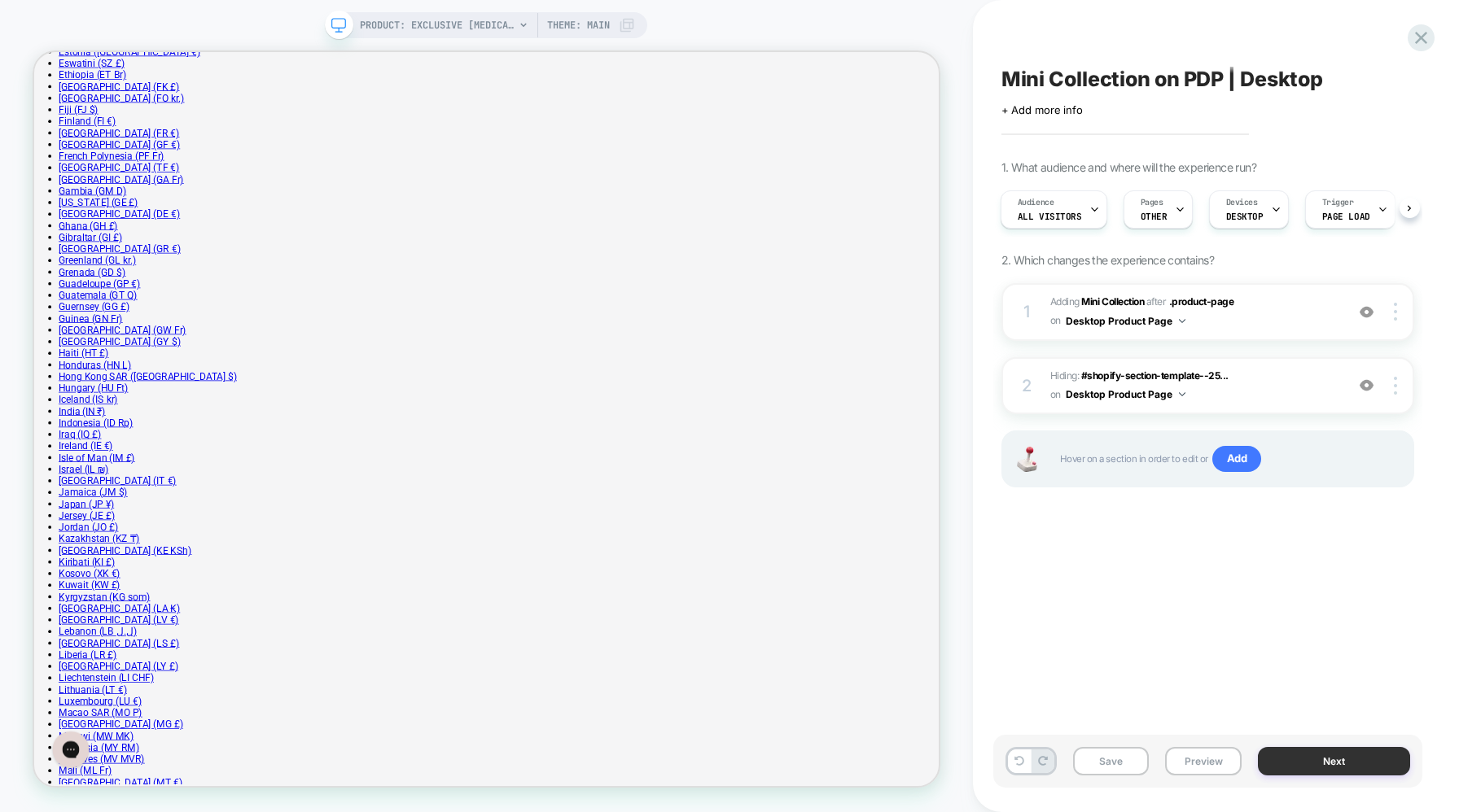
click at [1342, 764] on button "Next" at bounding box center [1334, 762] width 152 height 28
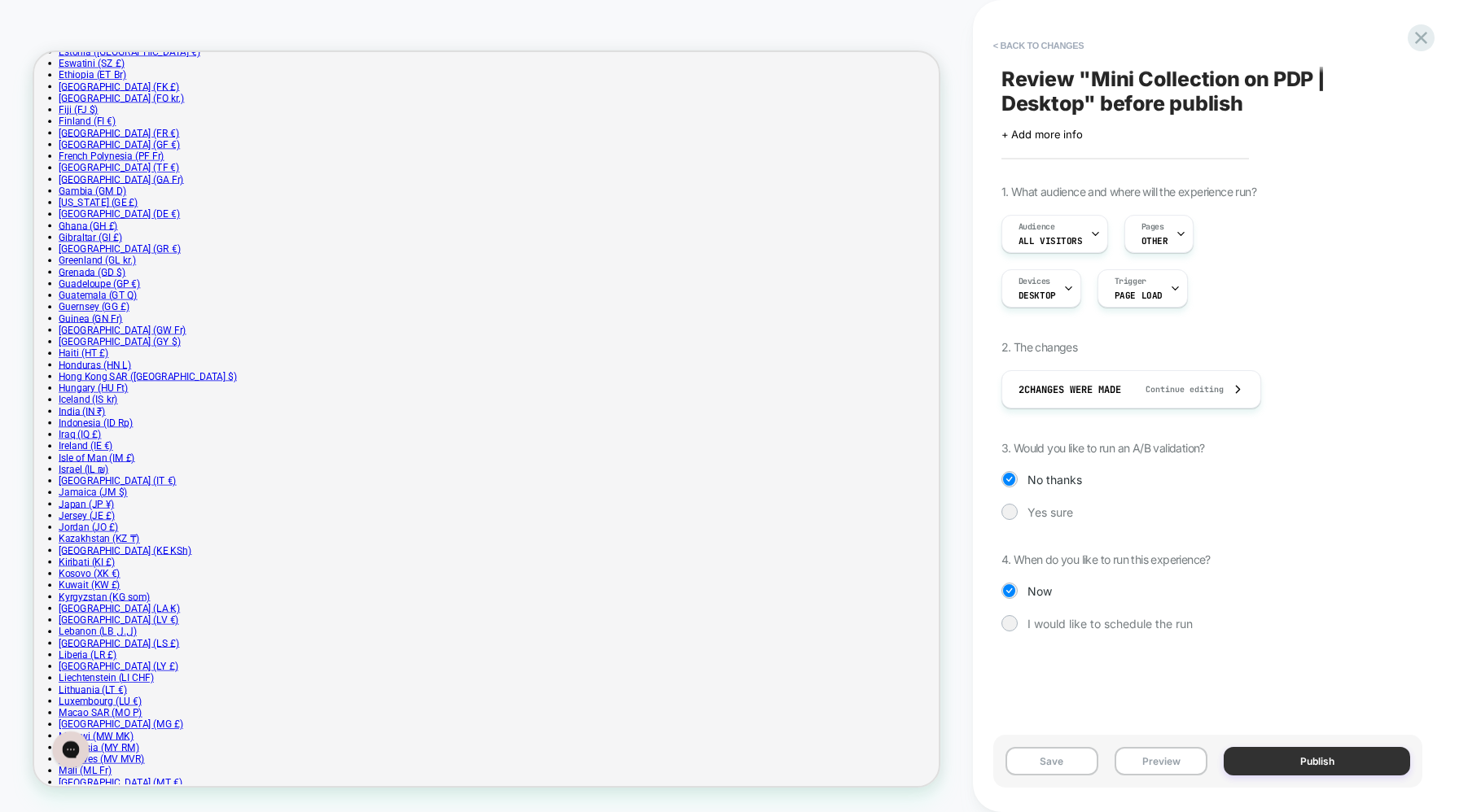
click at [1324, 755] on button "Publish" at bounding box center [1317, 762] width 186 height 28
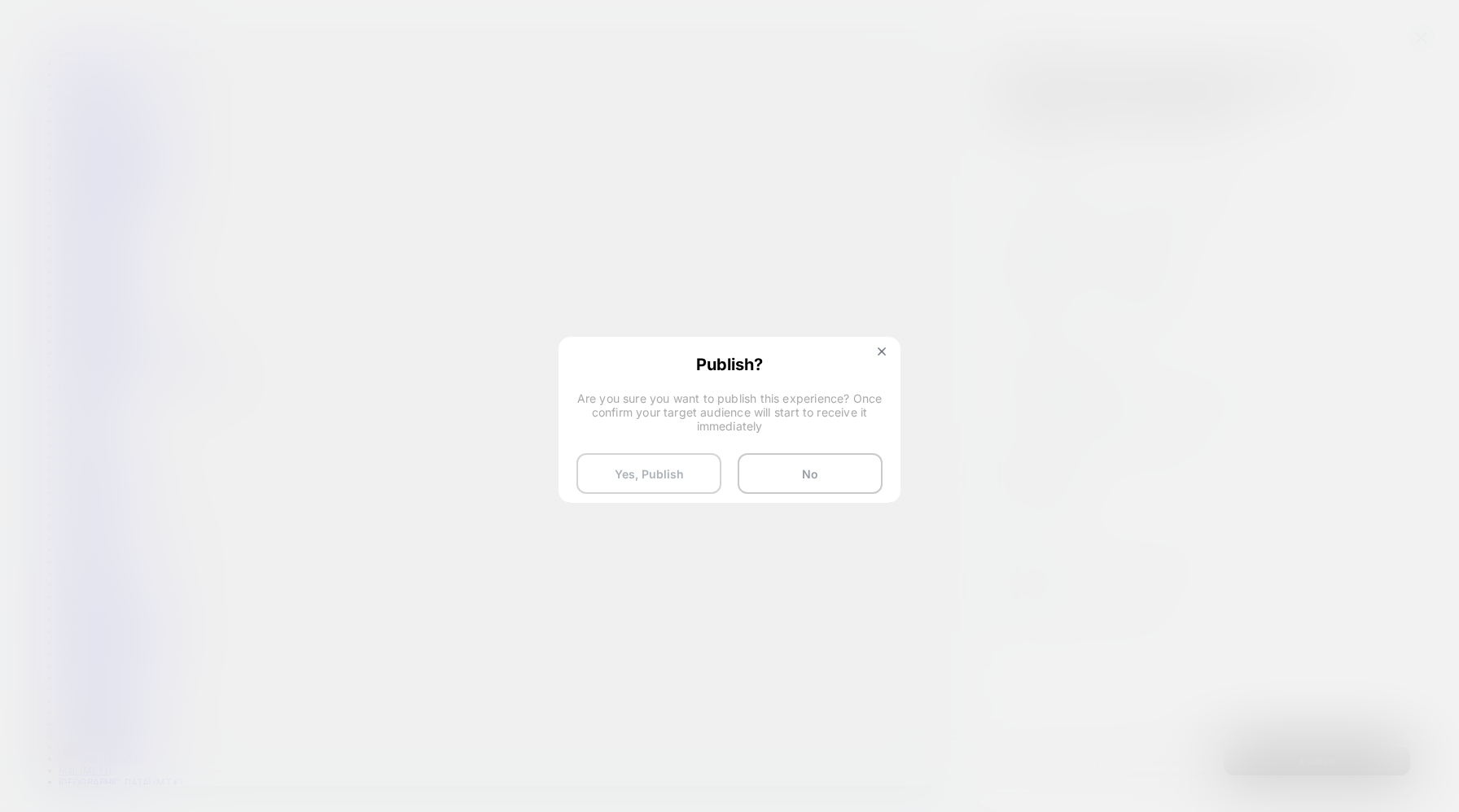
click at [673, 491] on button "Yes, Publish" at bounding box center [648, 473] width 145 height 41
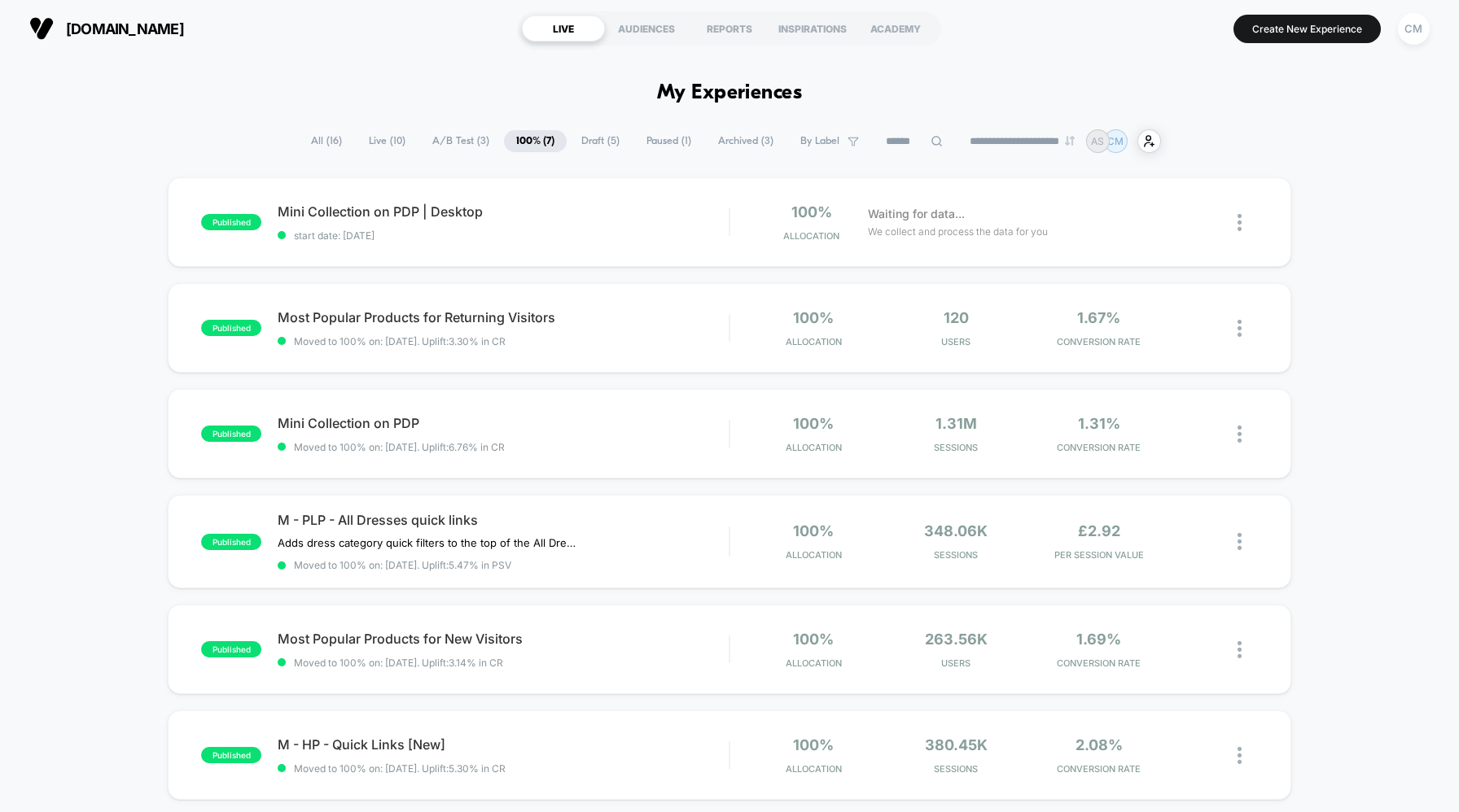
click at [591, 143] on span "Draft ( 5 )" at bounding box center [600, 141] width 63 height 22
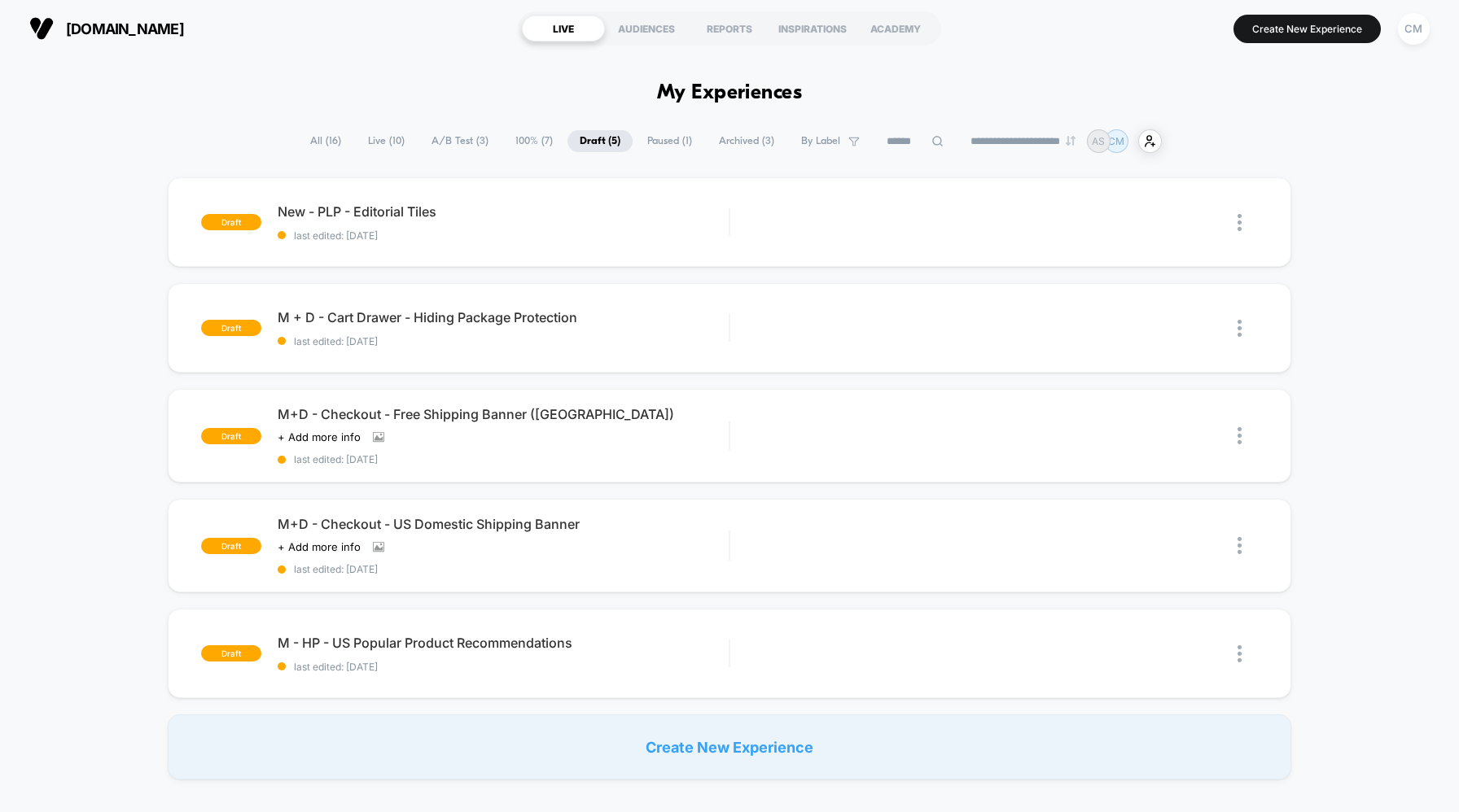
click at [508, 373] on div "draft New - PLP - Editorial Tiles last edited: [DATE] Edit Duplicate Preview St…" at bounding box center [730, 478] width 1459 height 603
click at [884, 217] on div "Edit" at bounding box center [879, 223] width 76 height 36
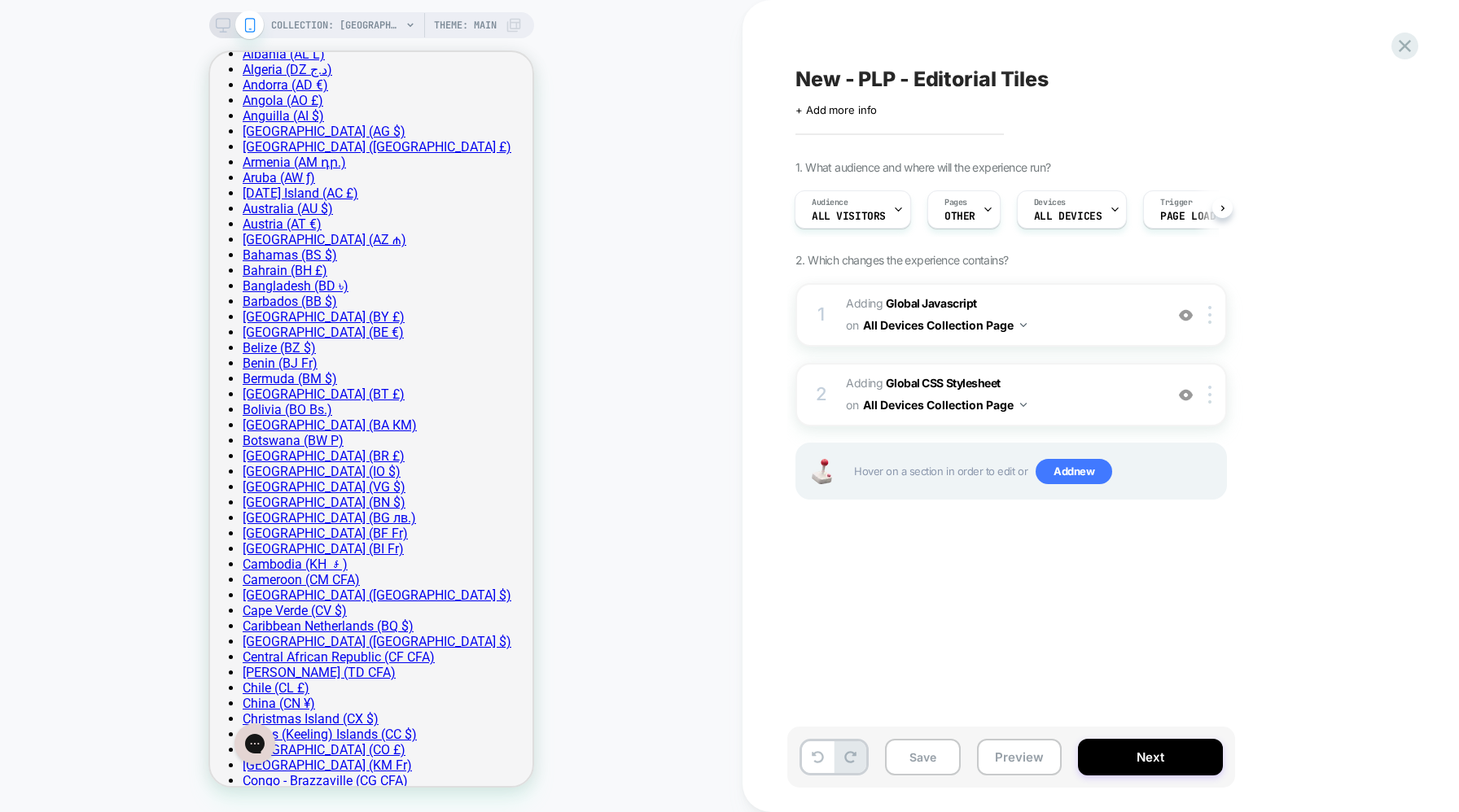
scroll to position [413, 0]
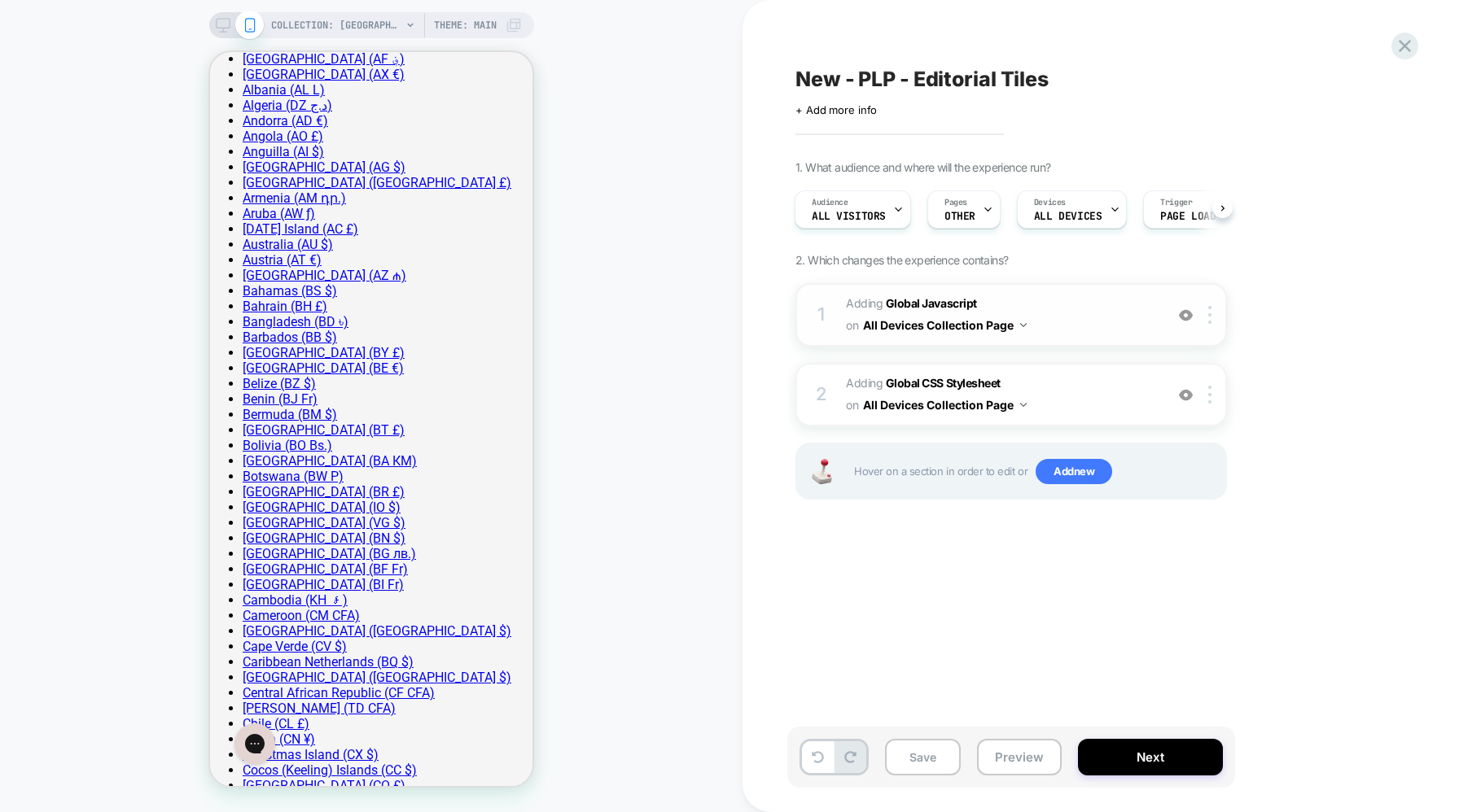
click at [1209, 329] on div "1 Adding Global Javascript on All Devices Collection Page Add Before Add After …" at bounding box center [1011, 315] width 431 height 64
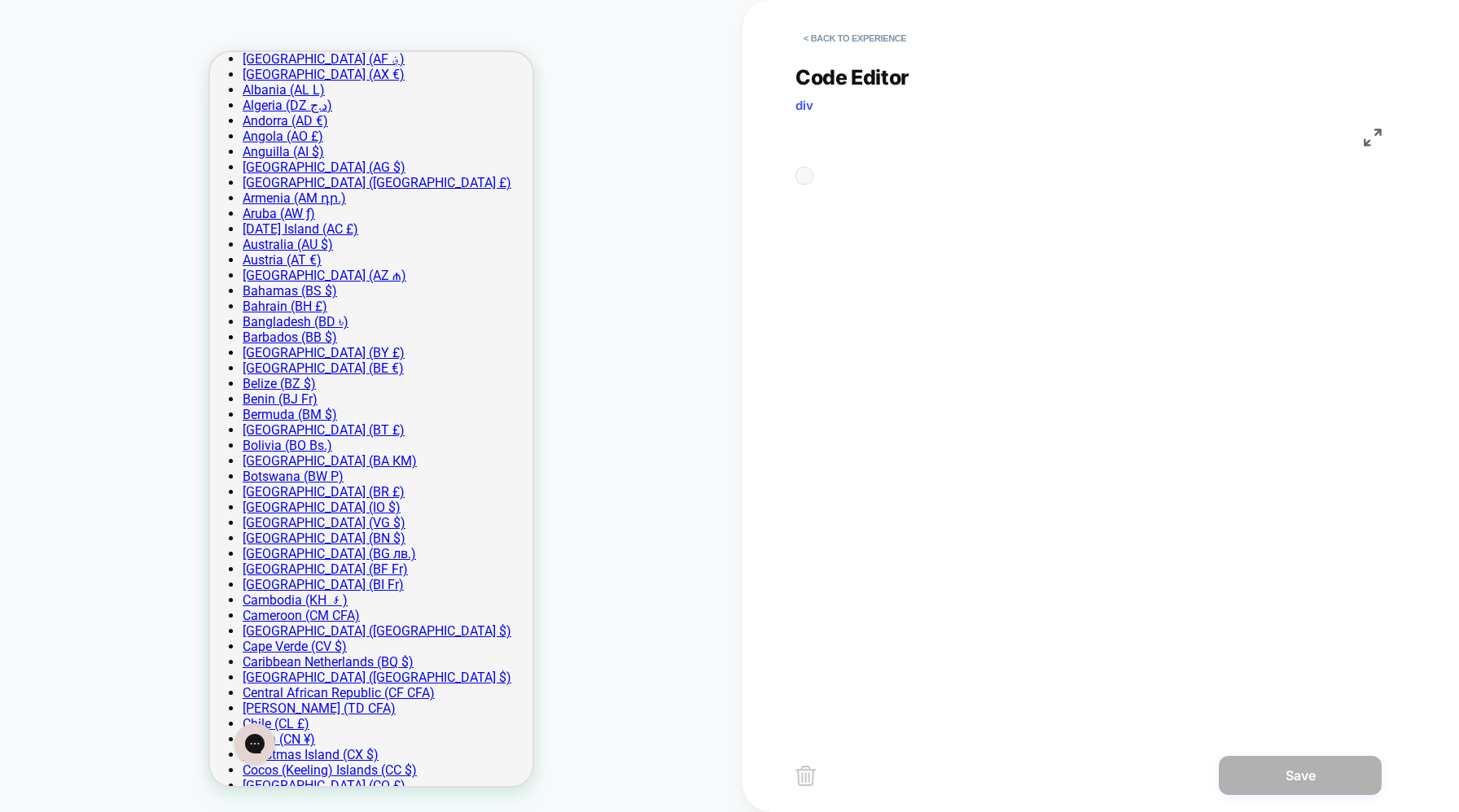
scroll to position [220, 0]
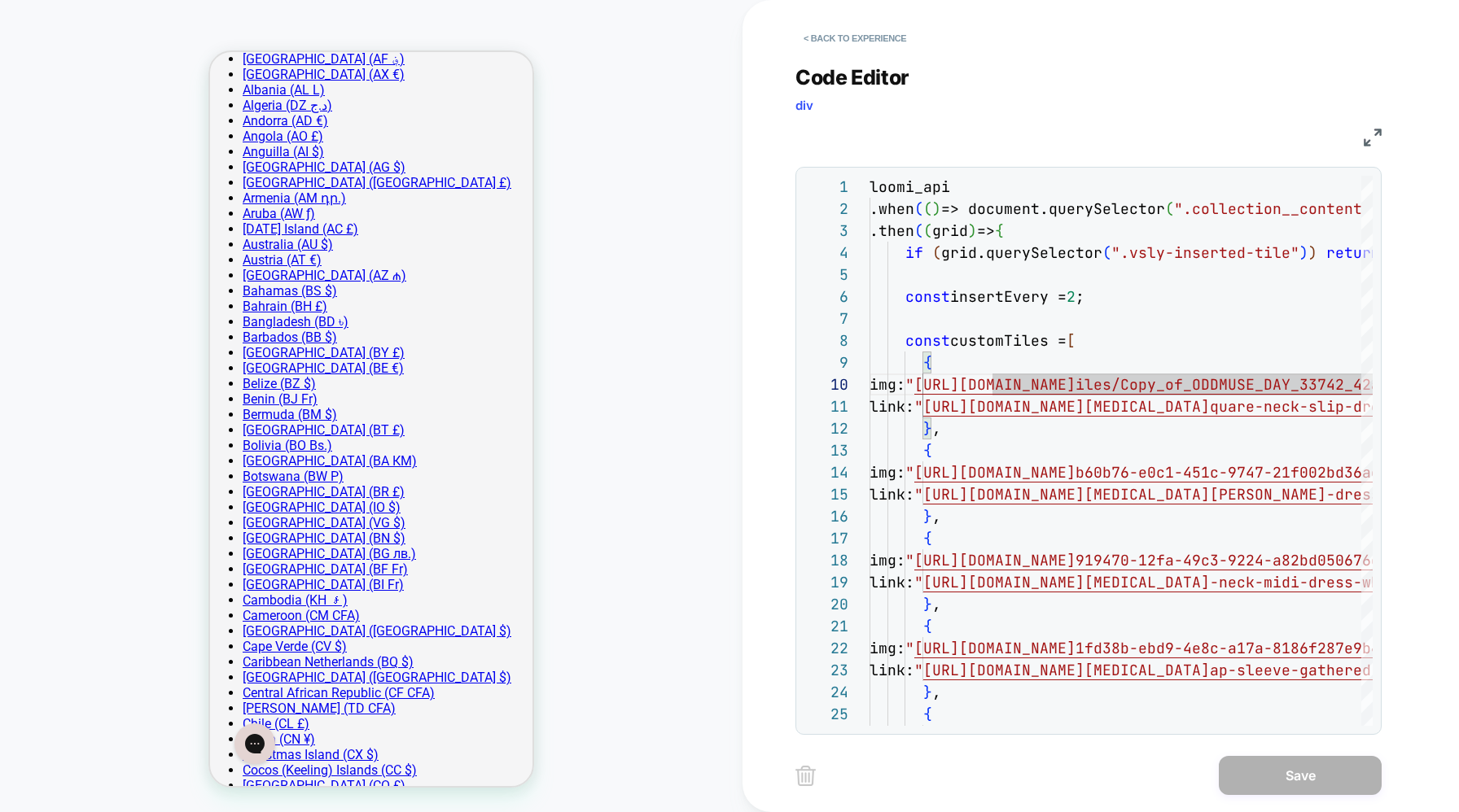
click at [1367, 128] on img at bounding box center [1373, 137] width 18 height 18
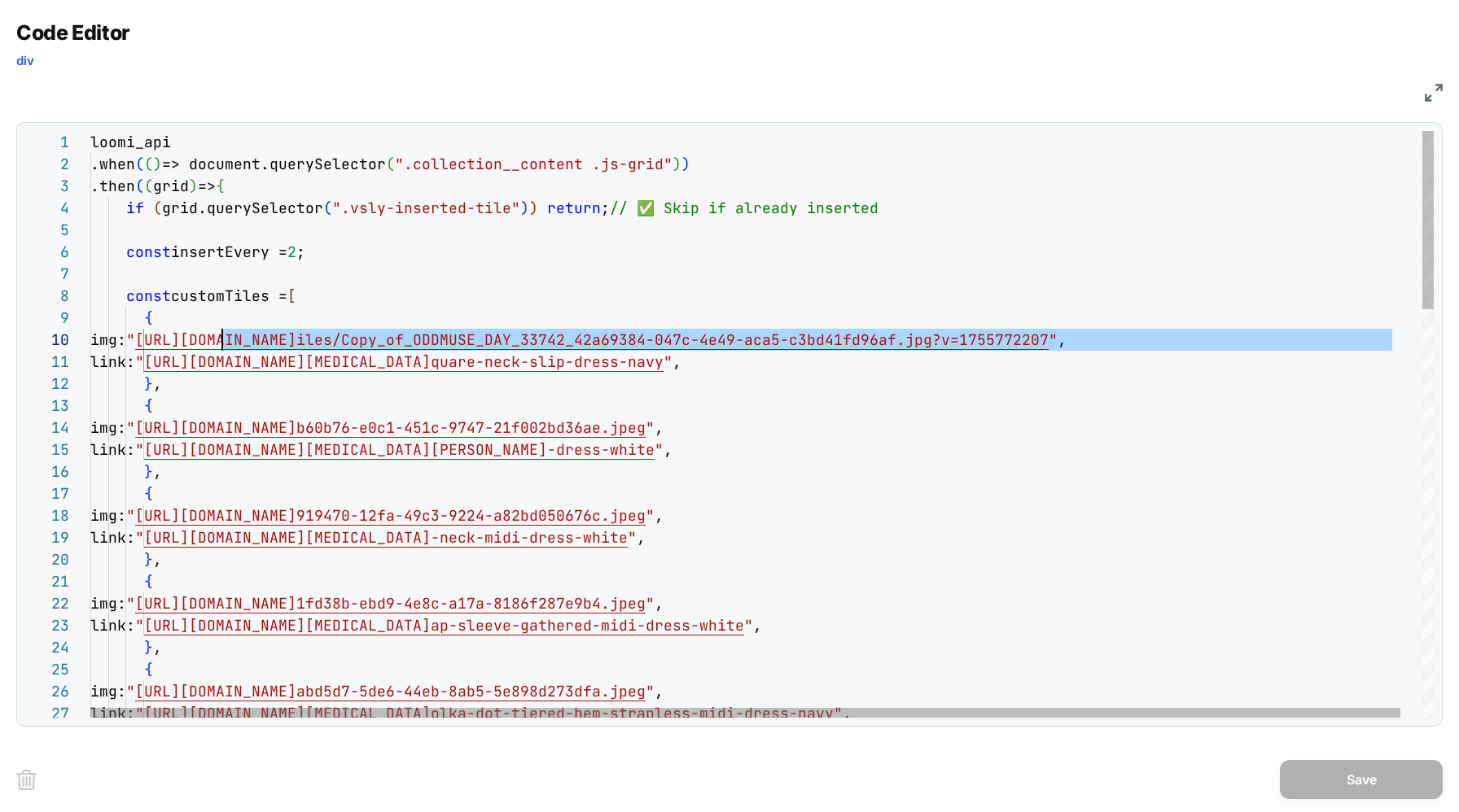
scroll to position [198, 123]
drag, startPoint x: 1390, startPoint y: 342, endPoint x: 214, endPoint y: 335, distance: 1176.0
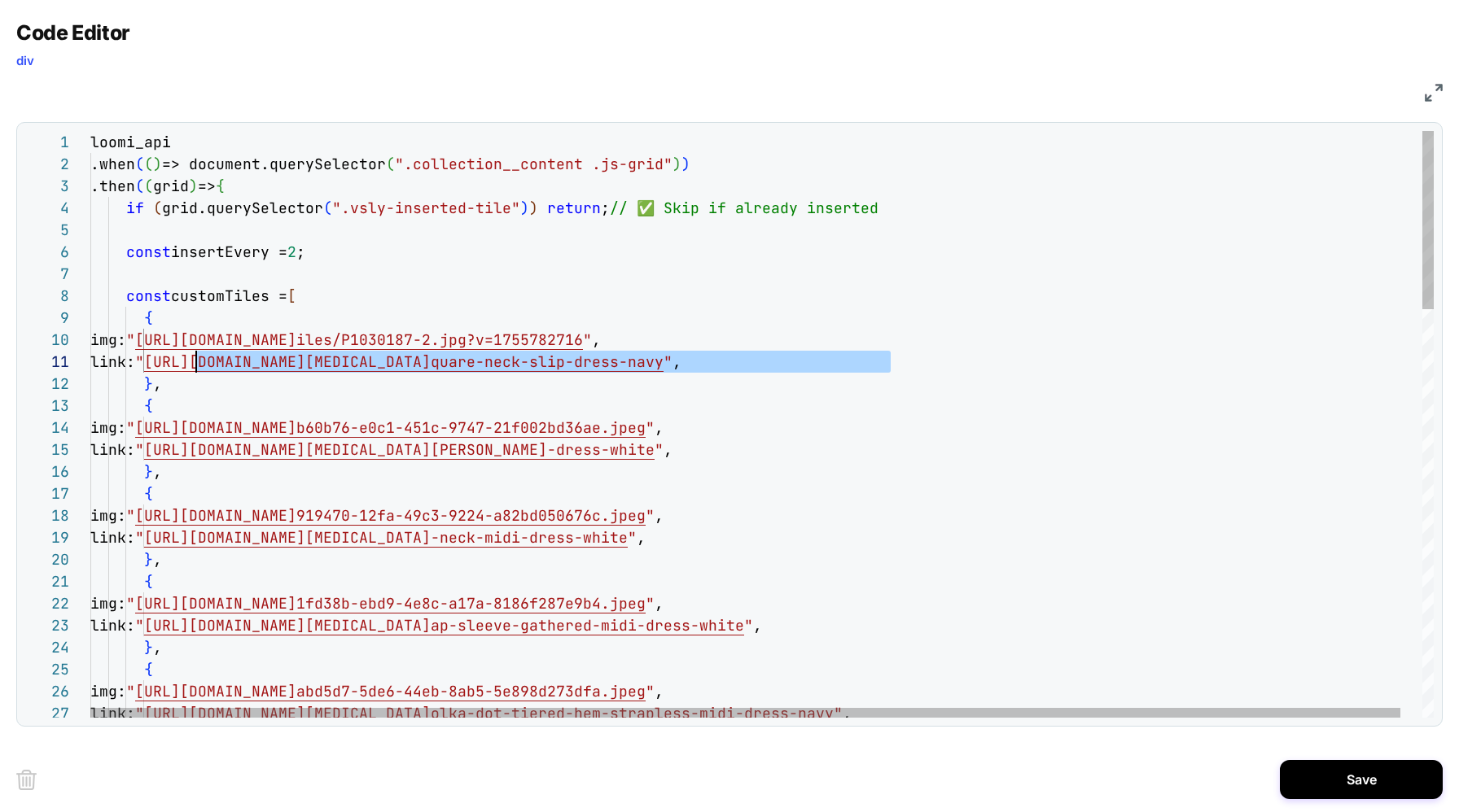
scroll to position [0, 70]
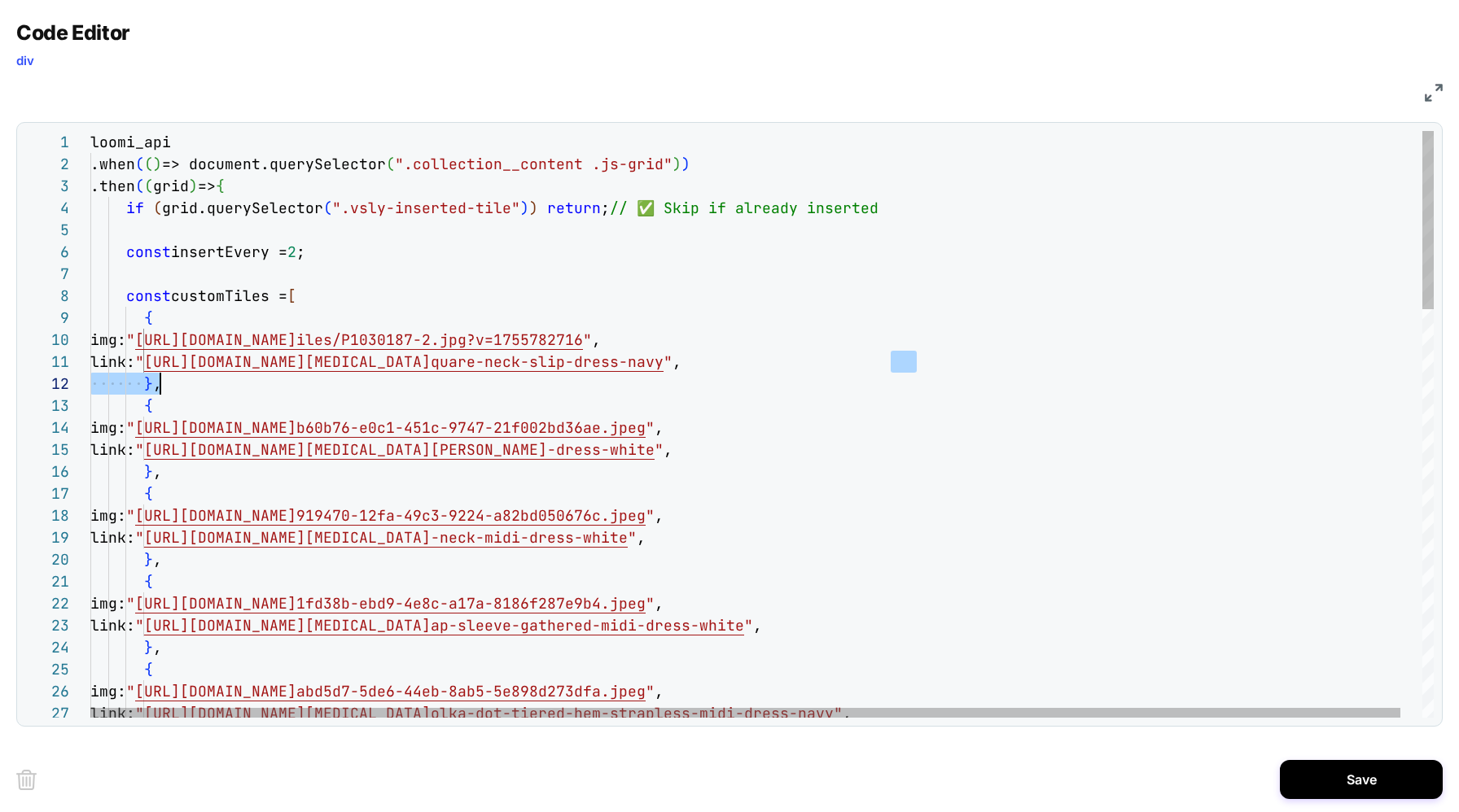
drag, startPoint x: 887, startPoint y: 361, endPoint x: 249, endPoint y: 373, distance: 638.1
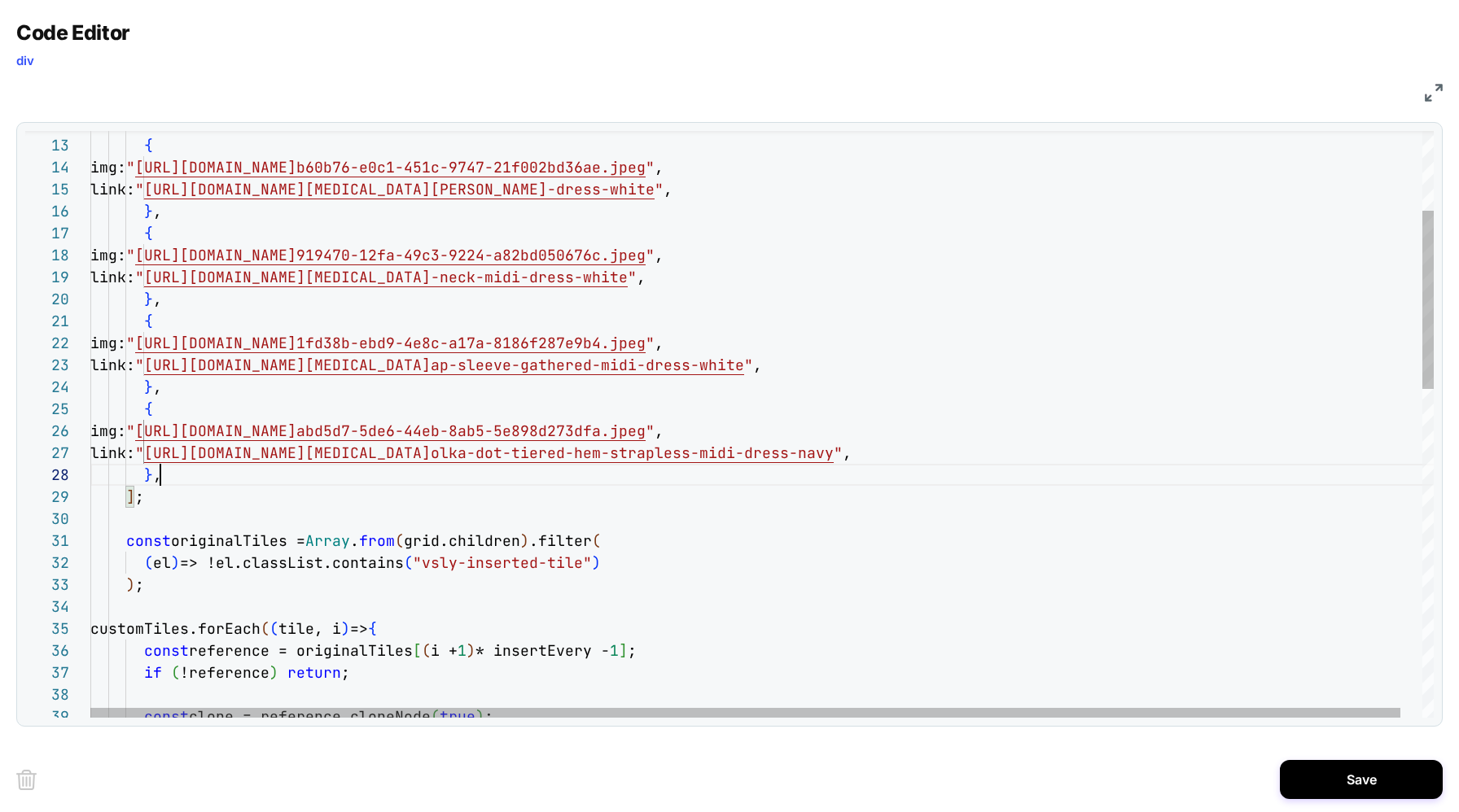
scroll to position [154, 70]
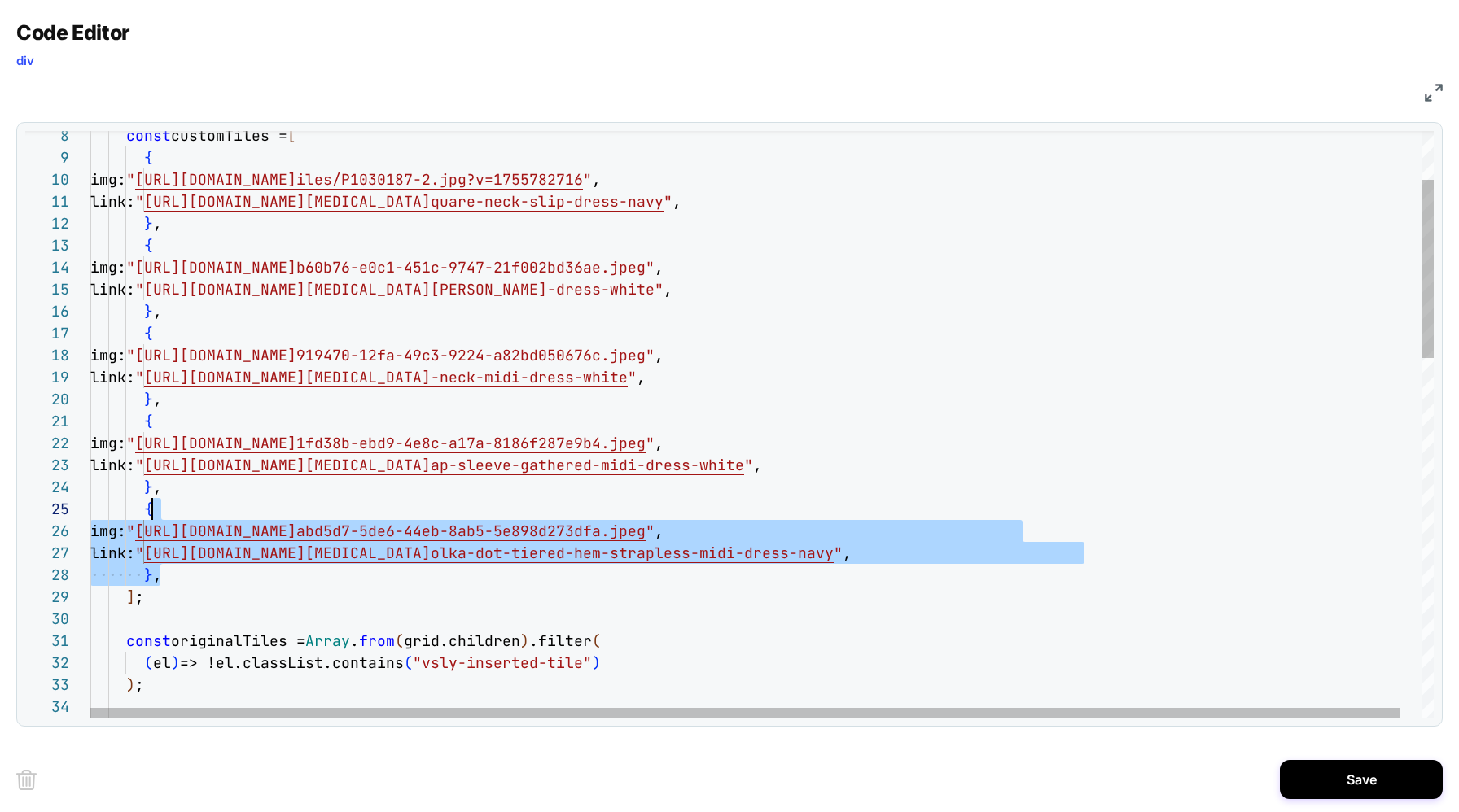
scroll to position [88, 53]
drag, startPoint x: 168, startPoint y: 578, endPoint x: 143, endPoint y: 505, distance: 77.2
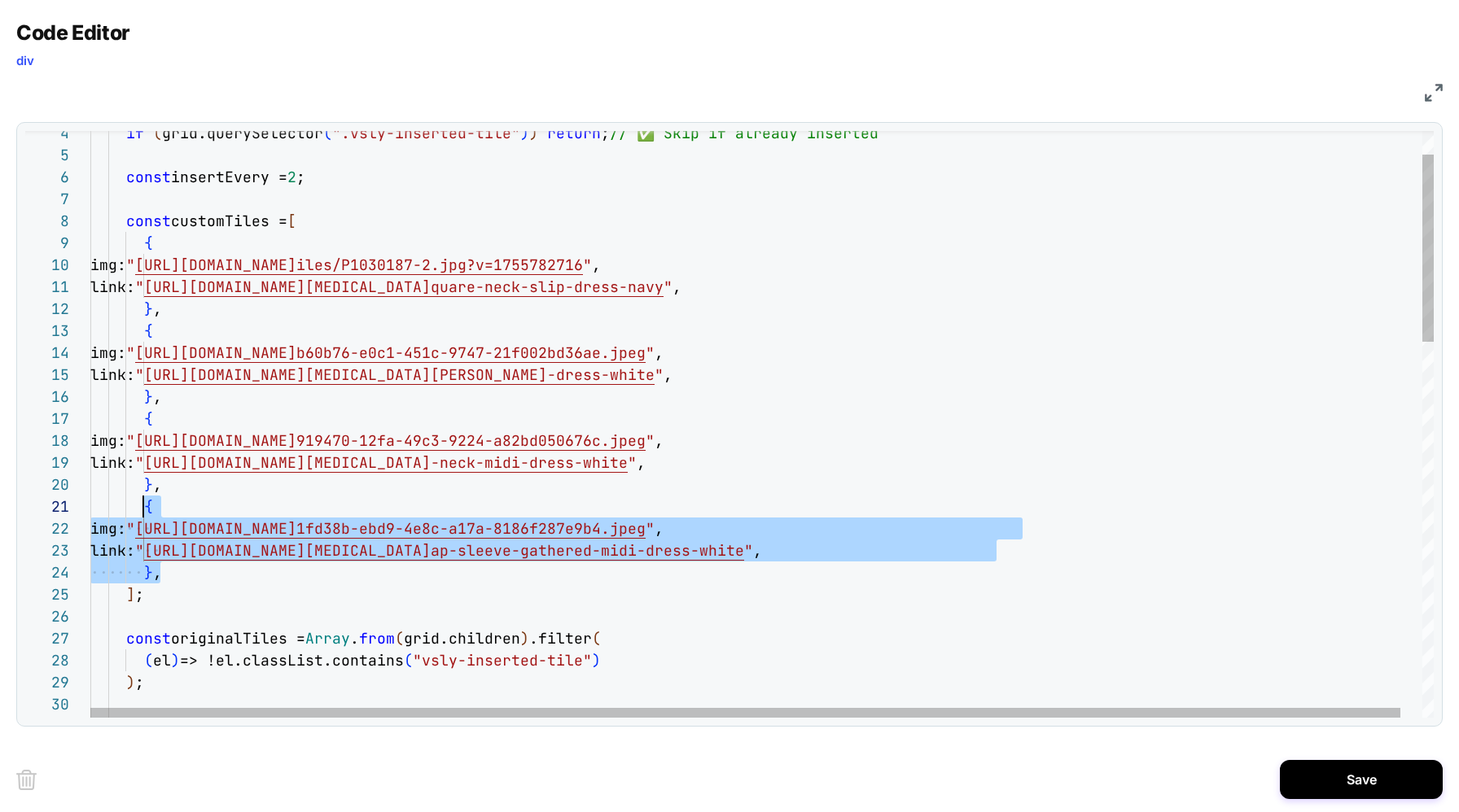
scroll to position [0, 53]
drag, startPoint x: 182, startPoint y: 579, endPoint x: 139, endPoint y: 510, distance: 81.3
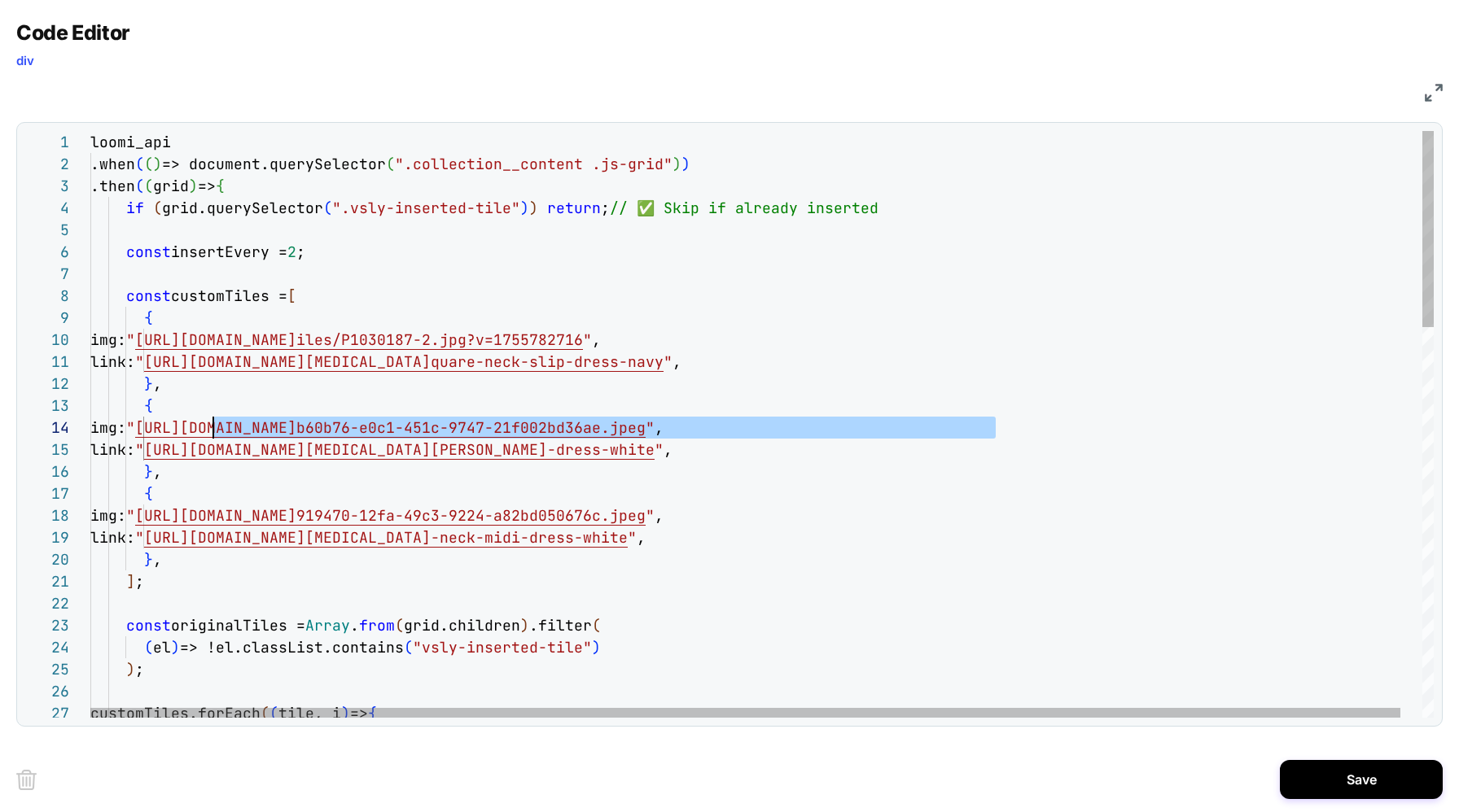
scroll to position [66, 123]
drag, startPoint x: 995, startPoint y: 435, endPoint x: 214, endPoint y: 433, distance: 781.0
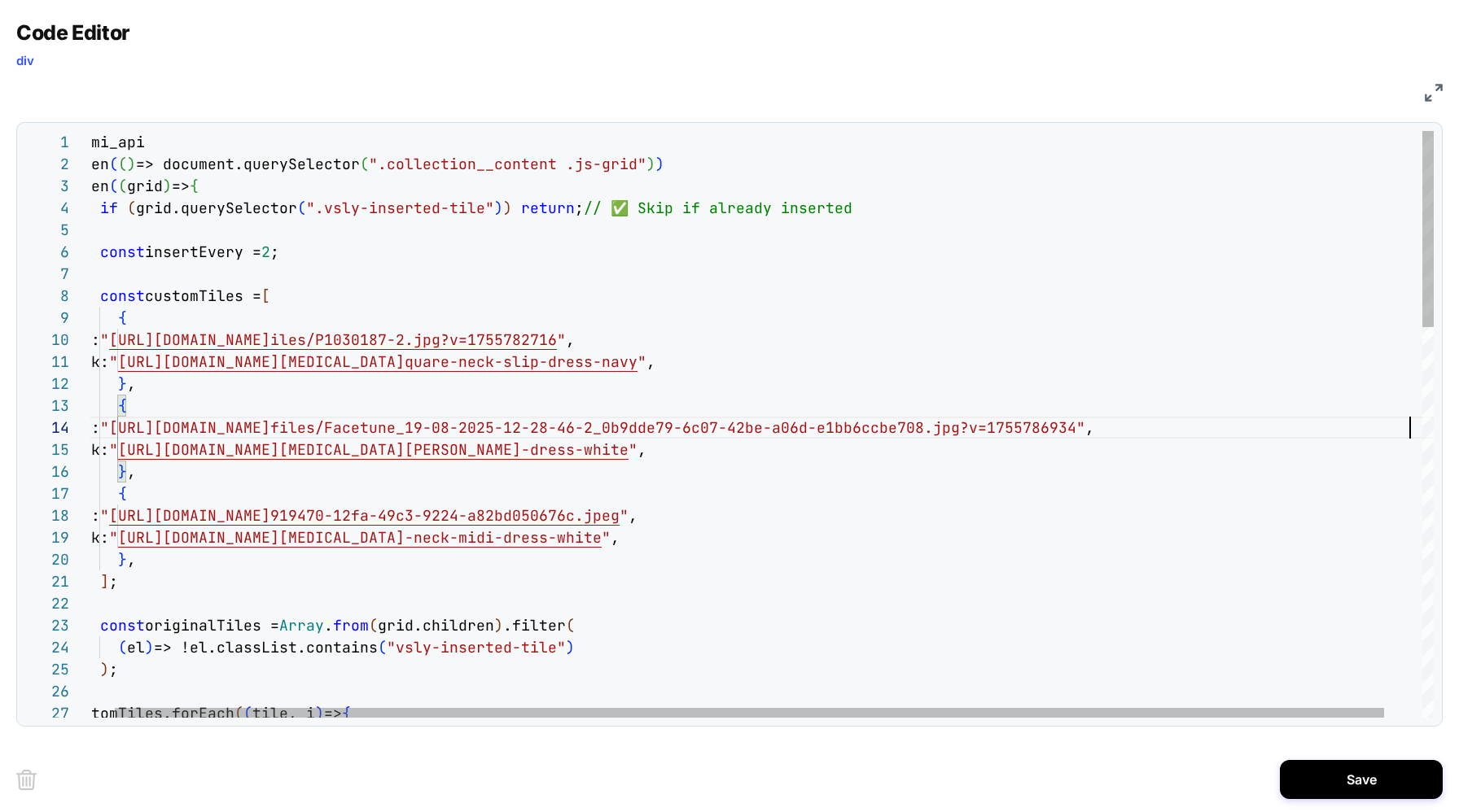
scroll to position [66, 1346]
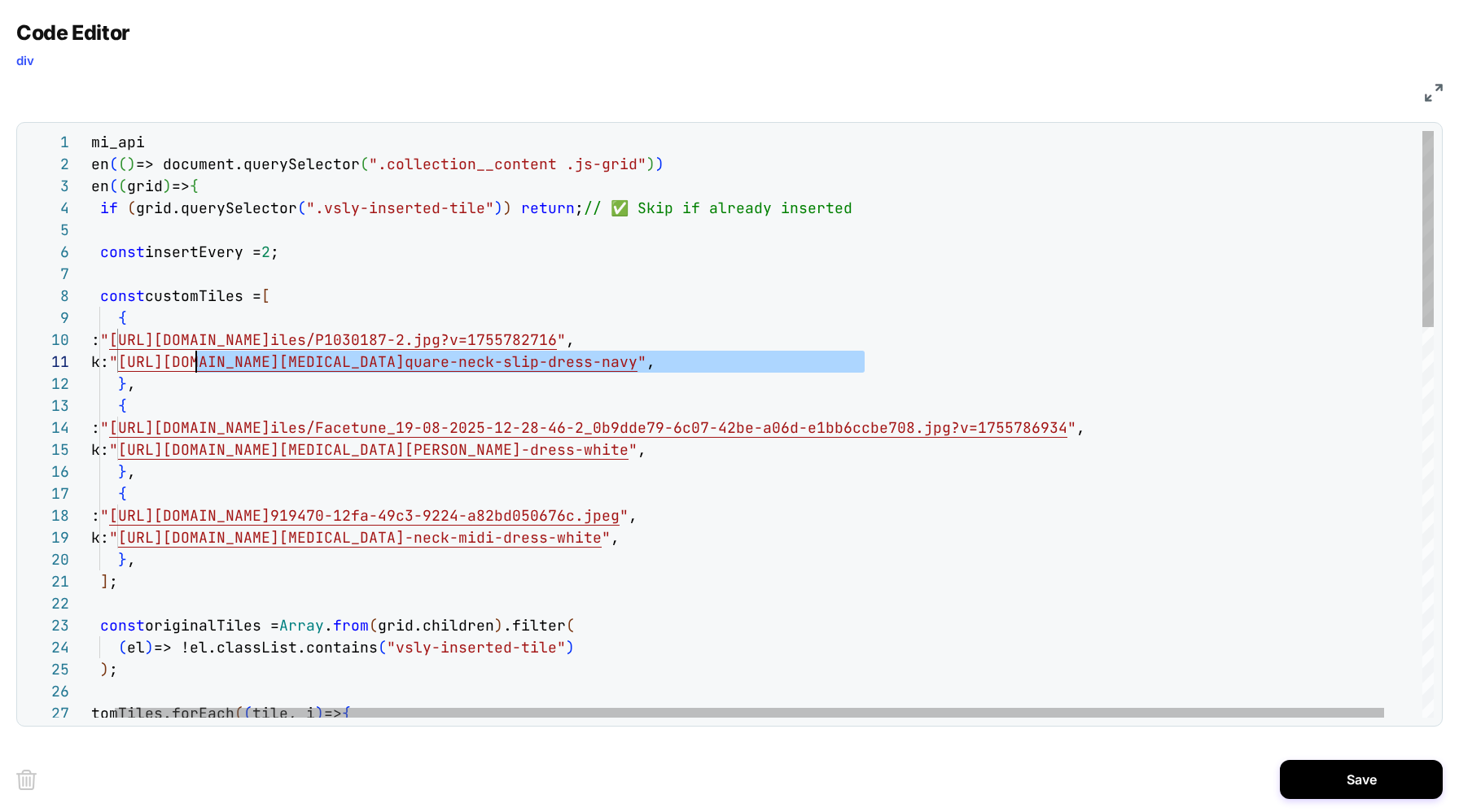
drag, startPoint x: 865, startPoint y: 368, endPoint x: 200, endPoint y: 363, distance: 665.0
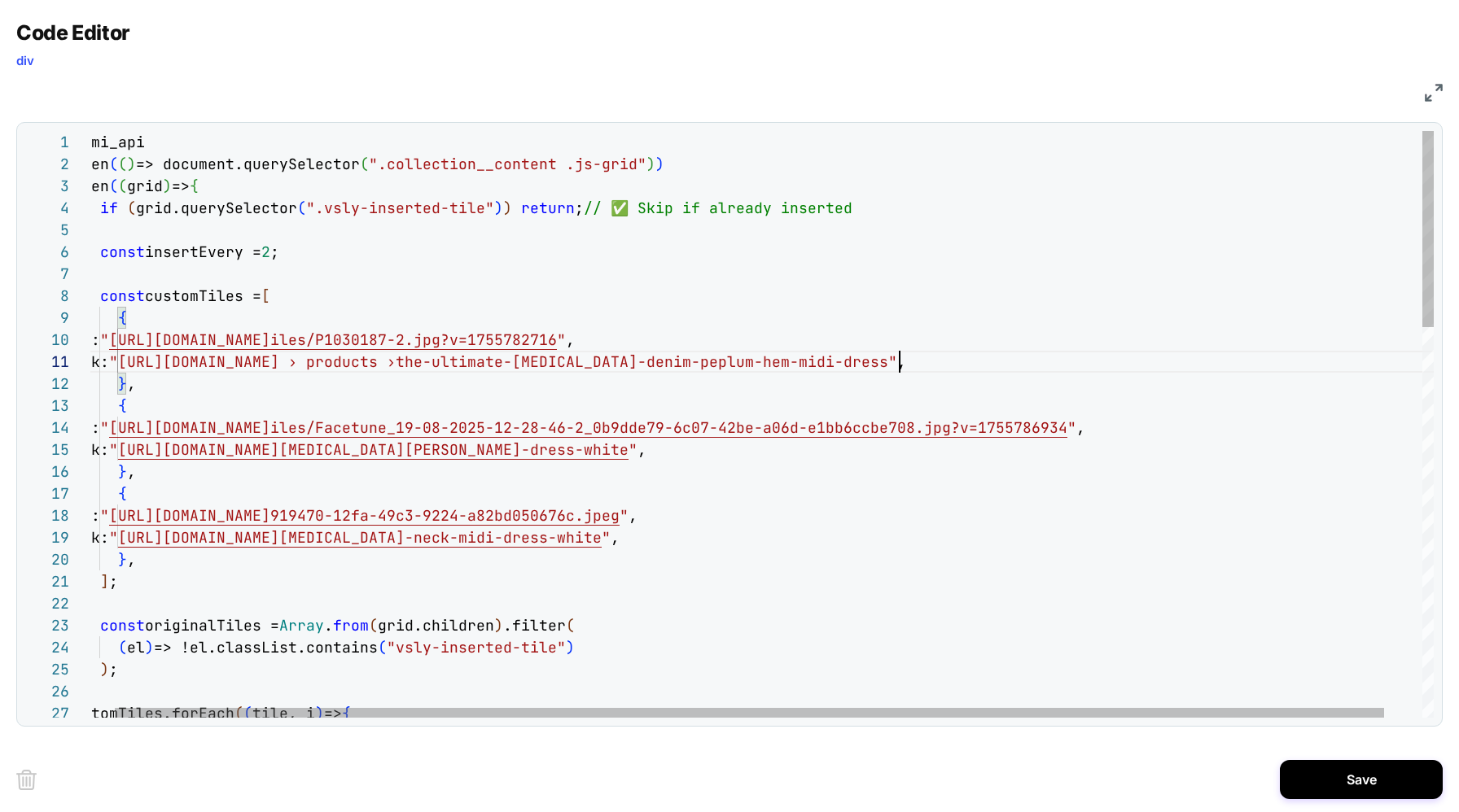
scroll to position [0, 835]
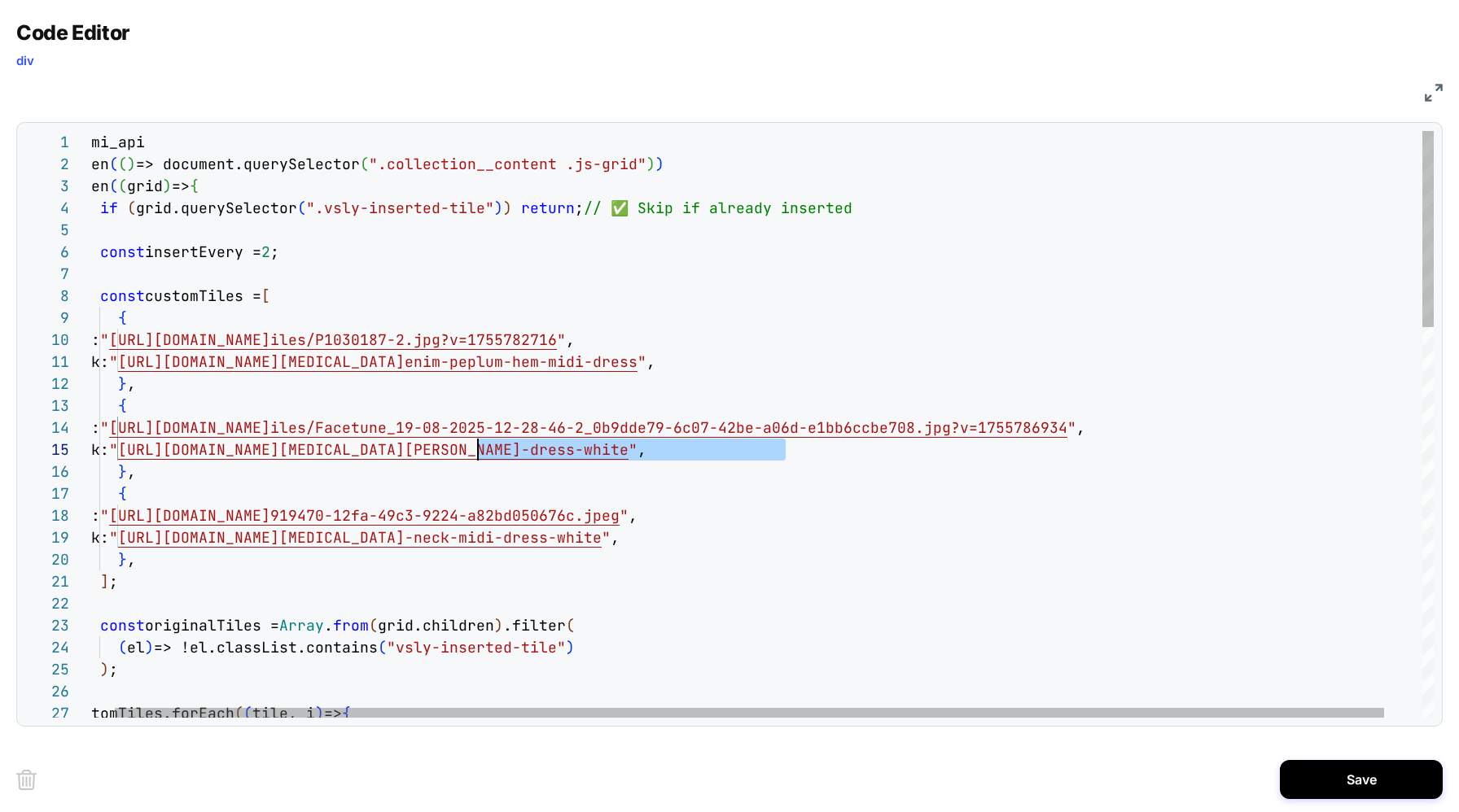
scroll to position [88, 405]
drag, startPoint x: 787, startPoint y: 454, endPoint x: 472, endPoint y: 451, distance: 315.0
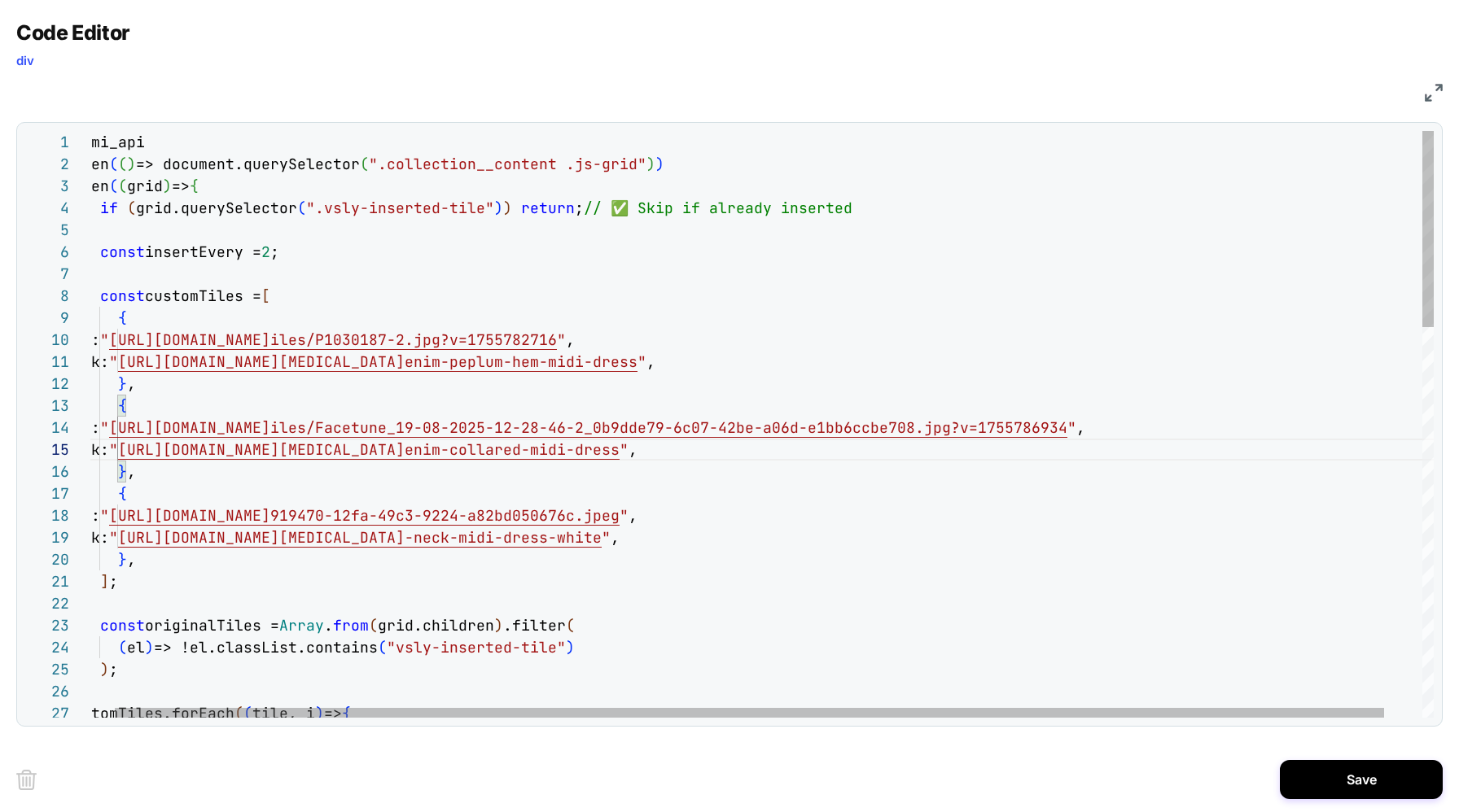
scroll to position [198, 70]
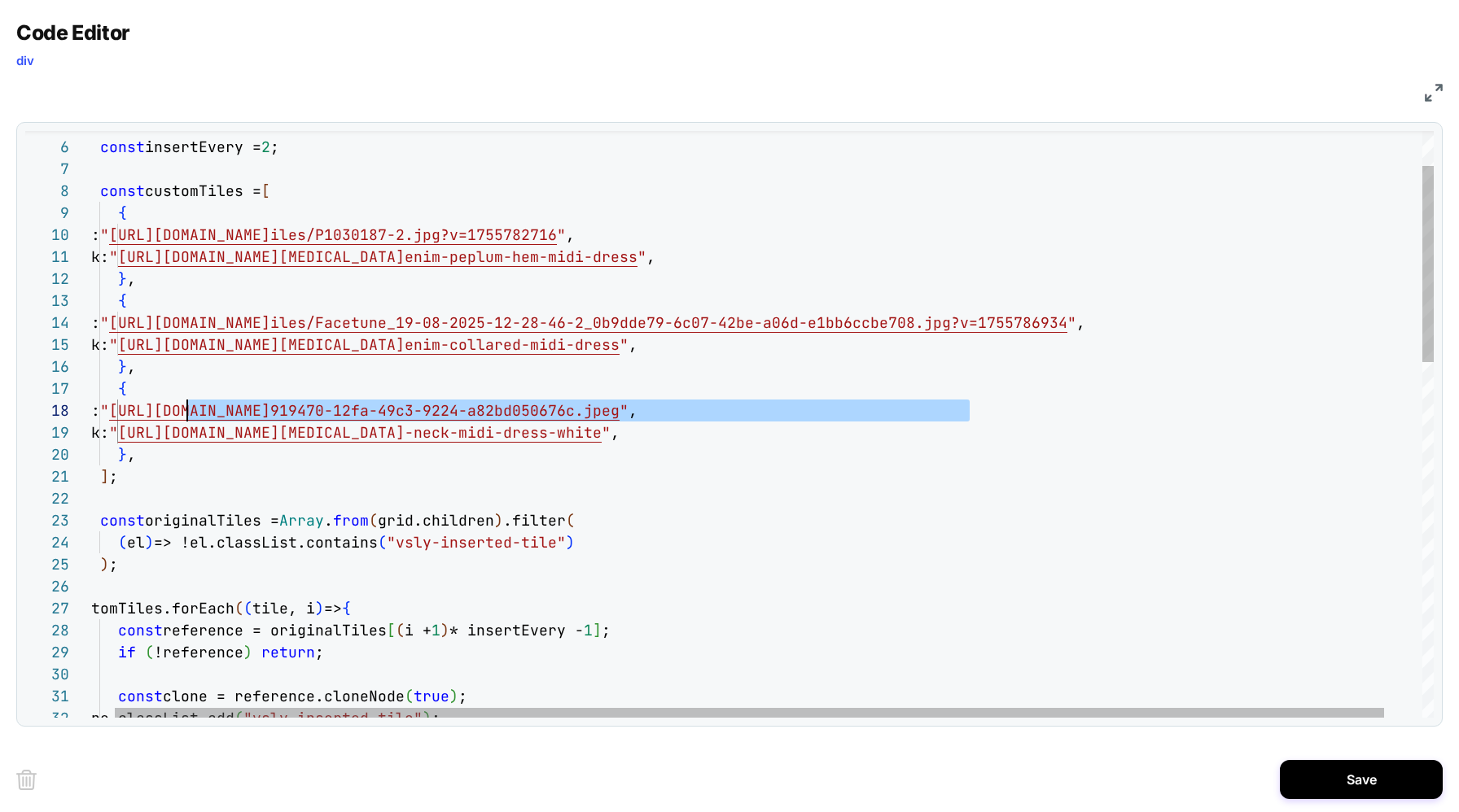
drag, startPoint x: 972, startPoint y: 413, endPoint x: 190, endPoint y: 415, distance: 782.0
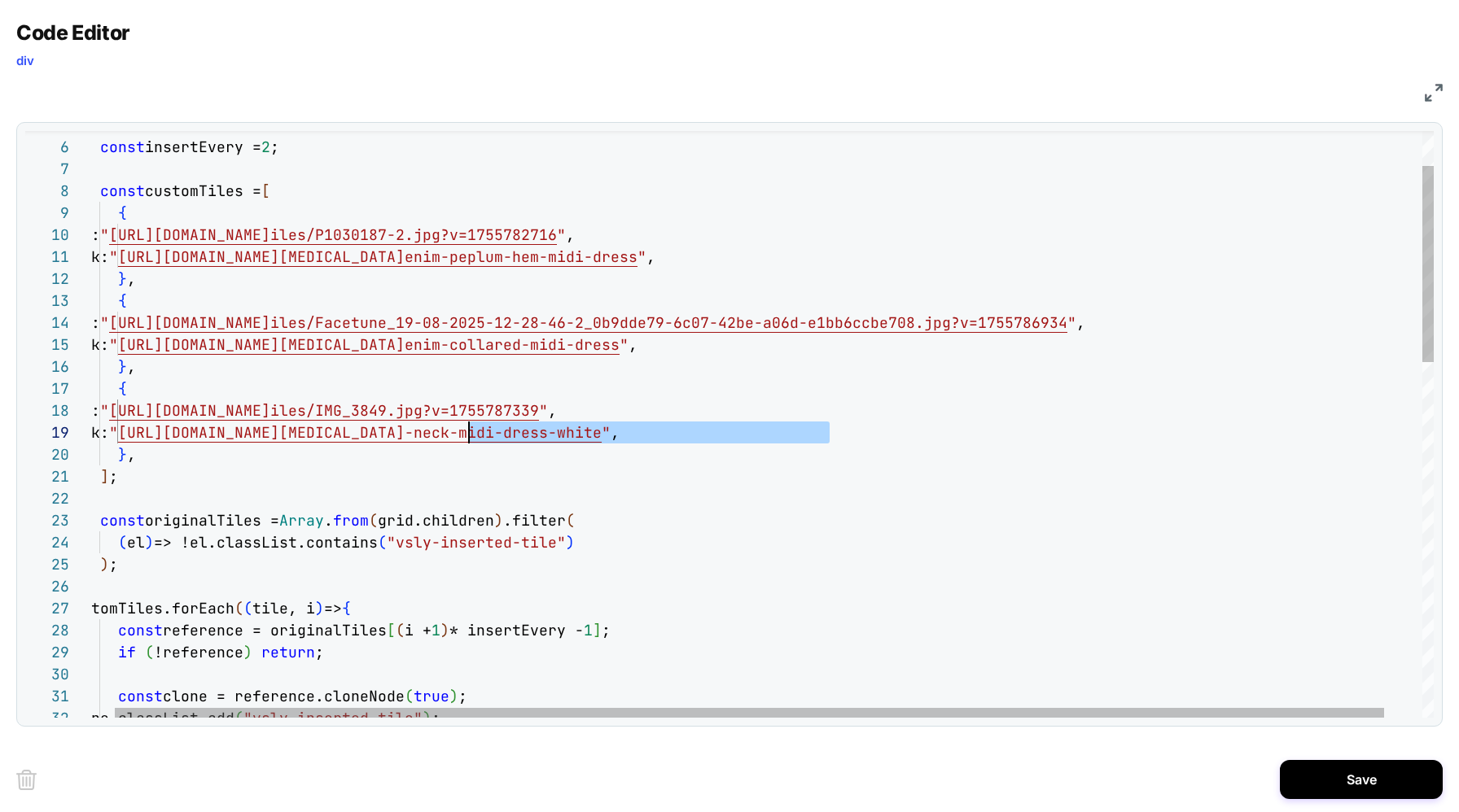
drag, startPoint x: 827, startPoint y: 438, endPoint x: 465, endPoint y: 440, distance: 362.0
type textarea "**********"
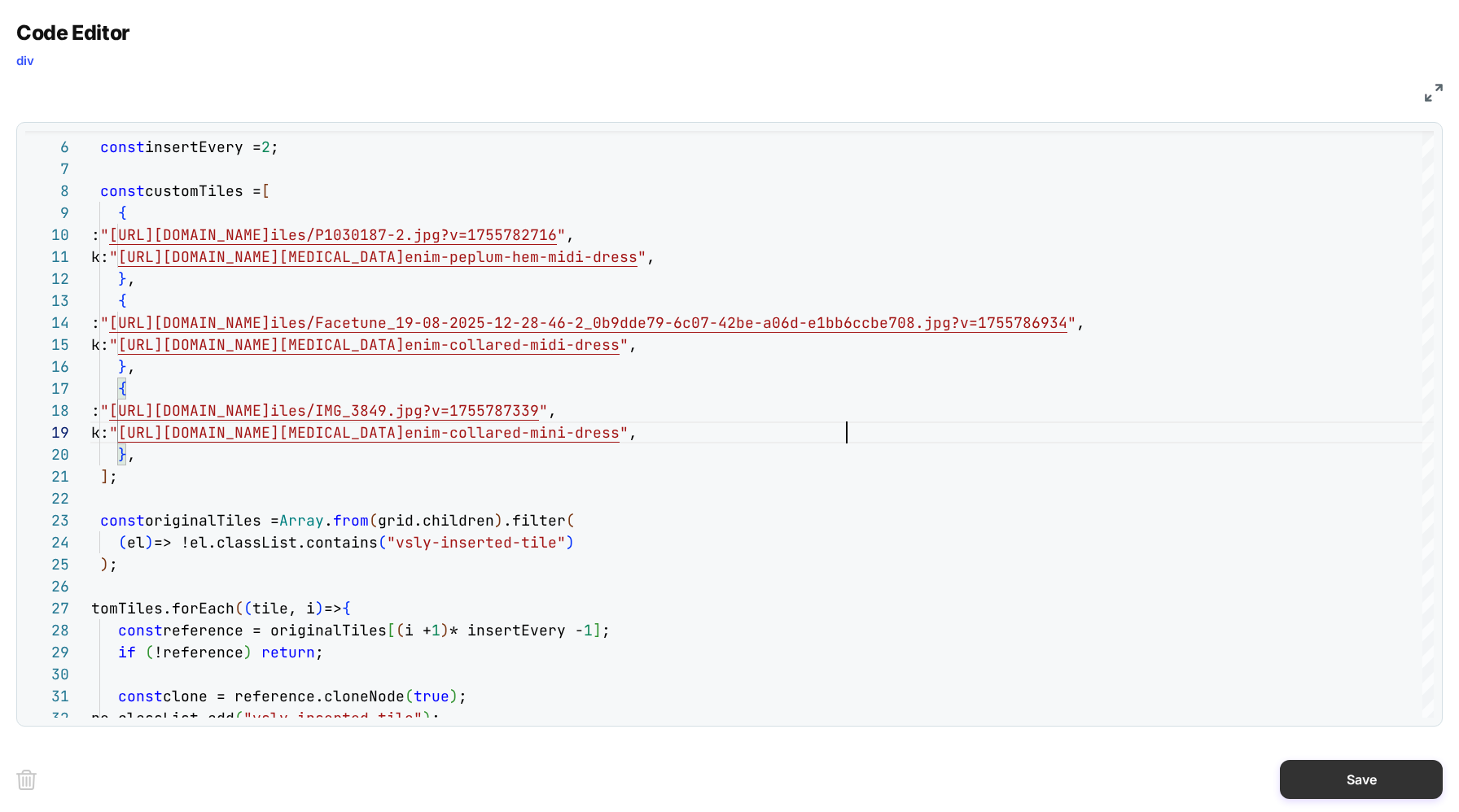
click at [1361, 792] on button "Save" at bounding box center [1361, 779] width 163 height 39
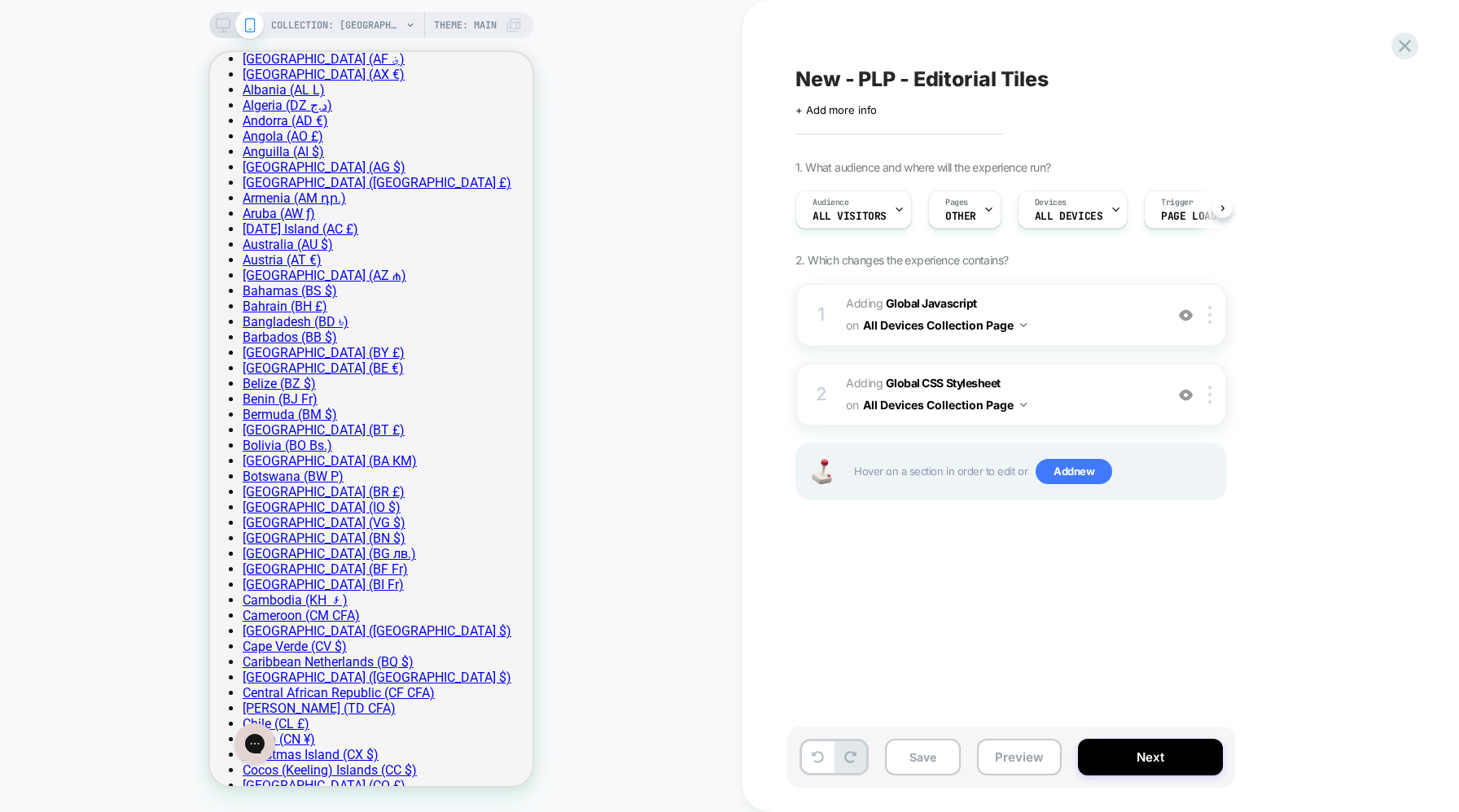
scroll to position [0, 1]
click at [923, 754] on button "Save" at bounding box center [922, 757] width 75 height 36
click at [1043, 757] on button "Preview" at bounding box center [1019, 757] width 84 height 36
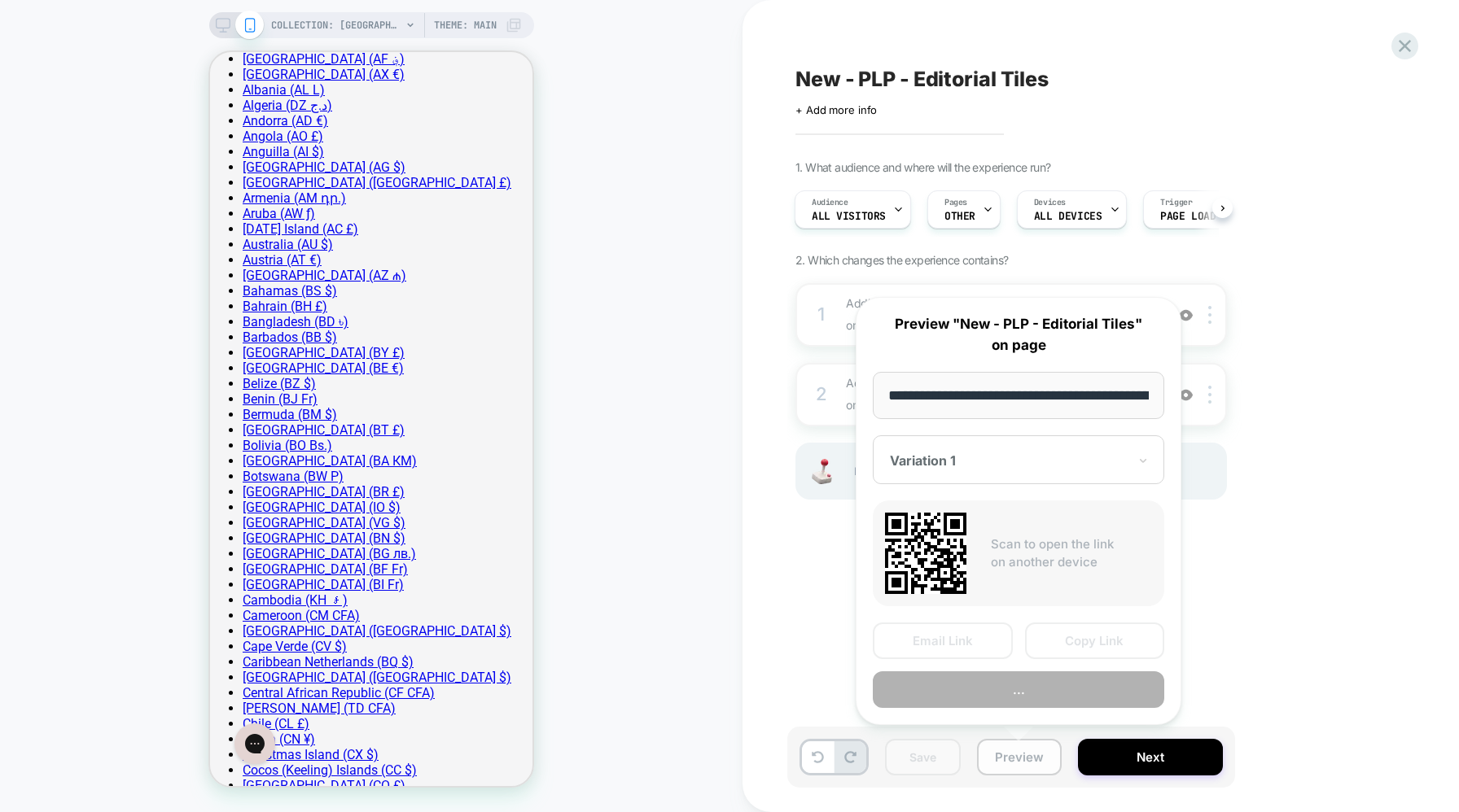
scroll to position [0, 205]
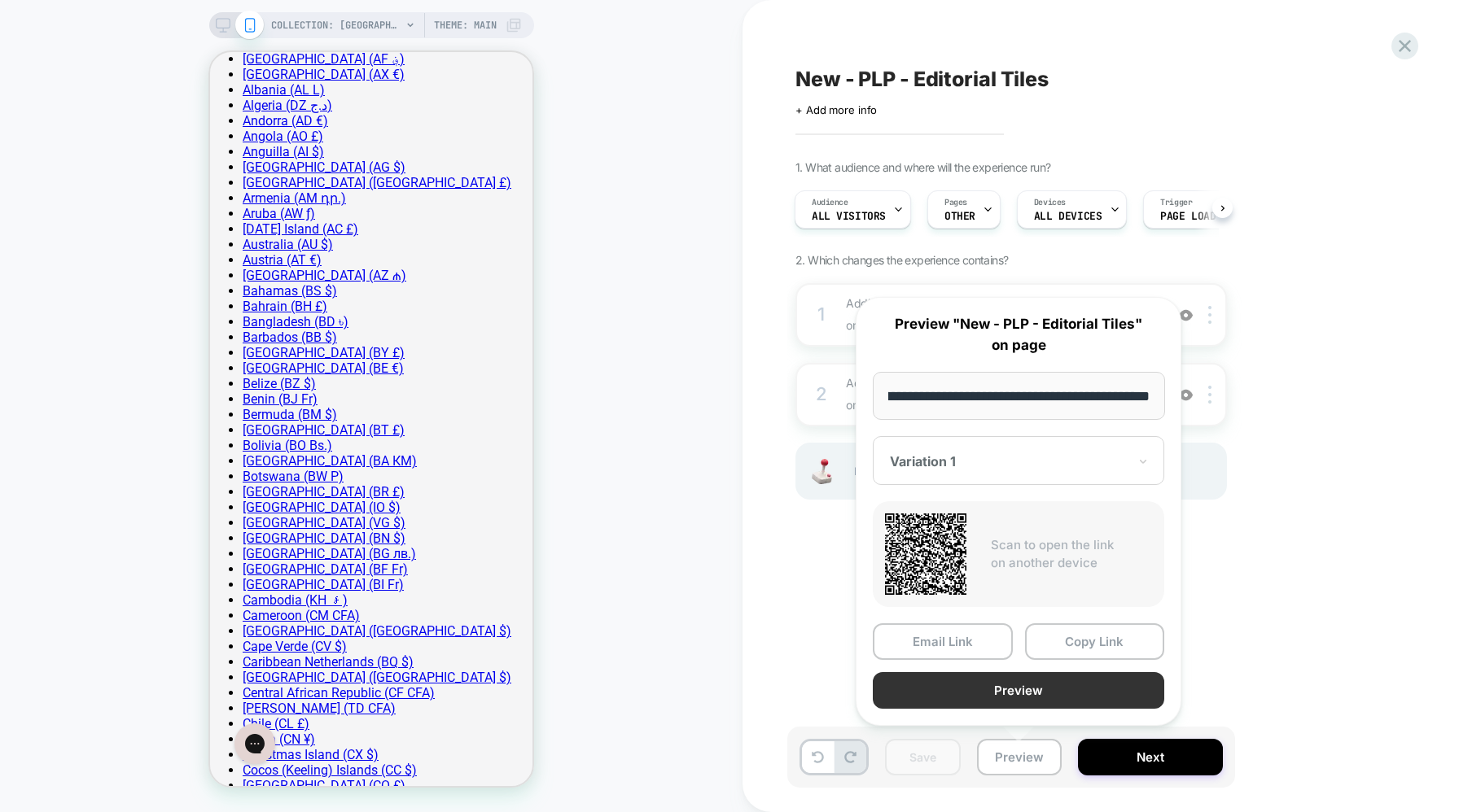
click at [1010, 684] on button "Preview" at bounding box center [1018, 690] width 291 height 36
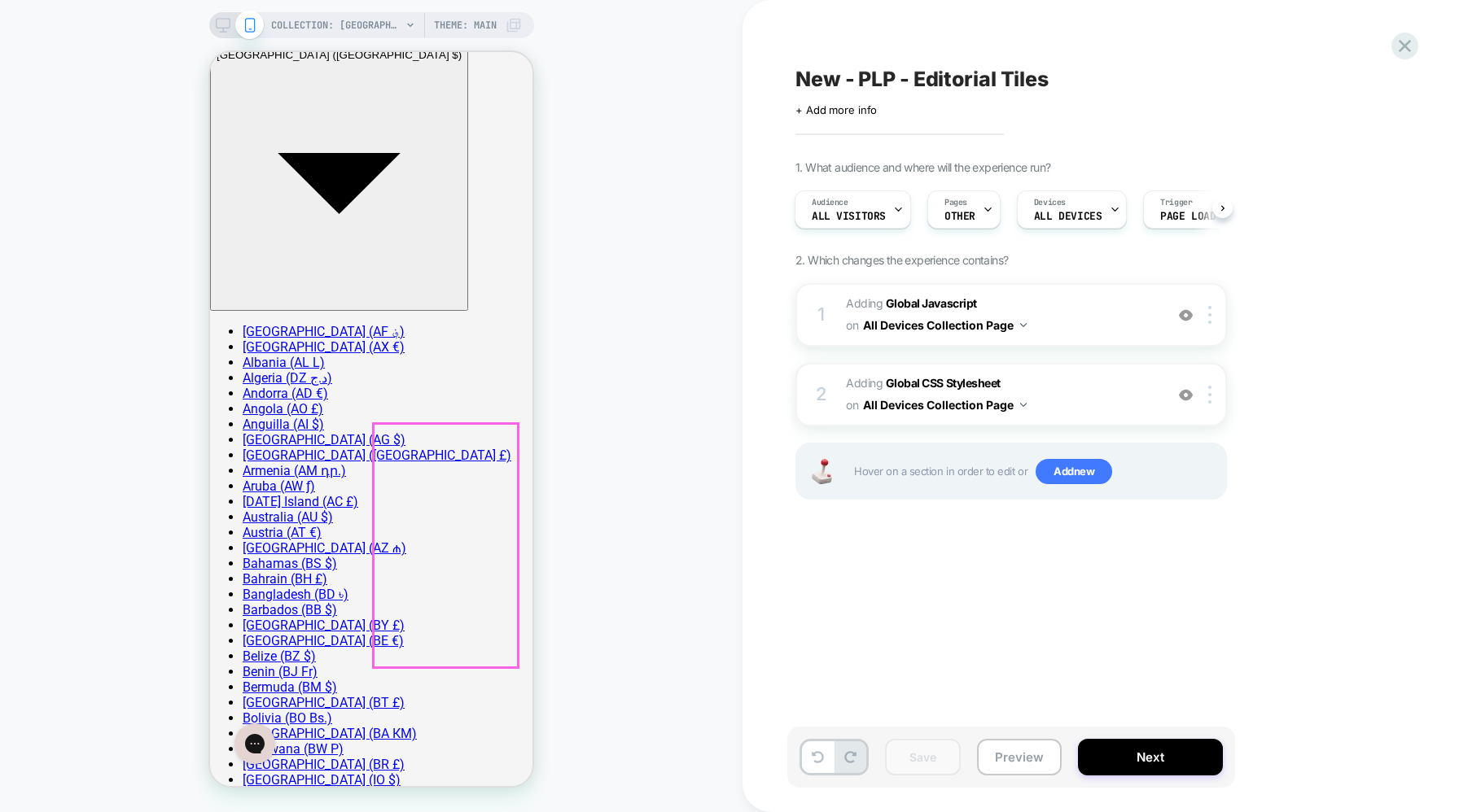
scroll to position [0, 0]
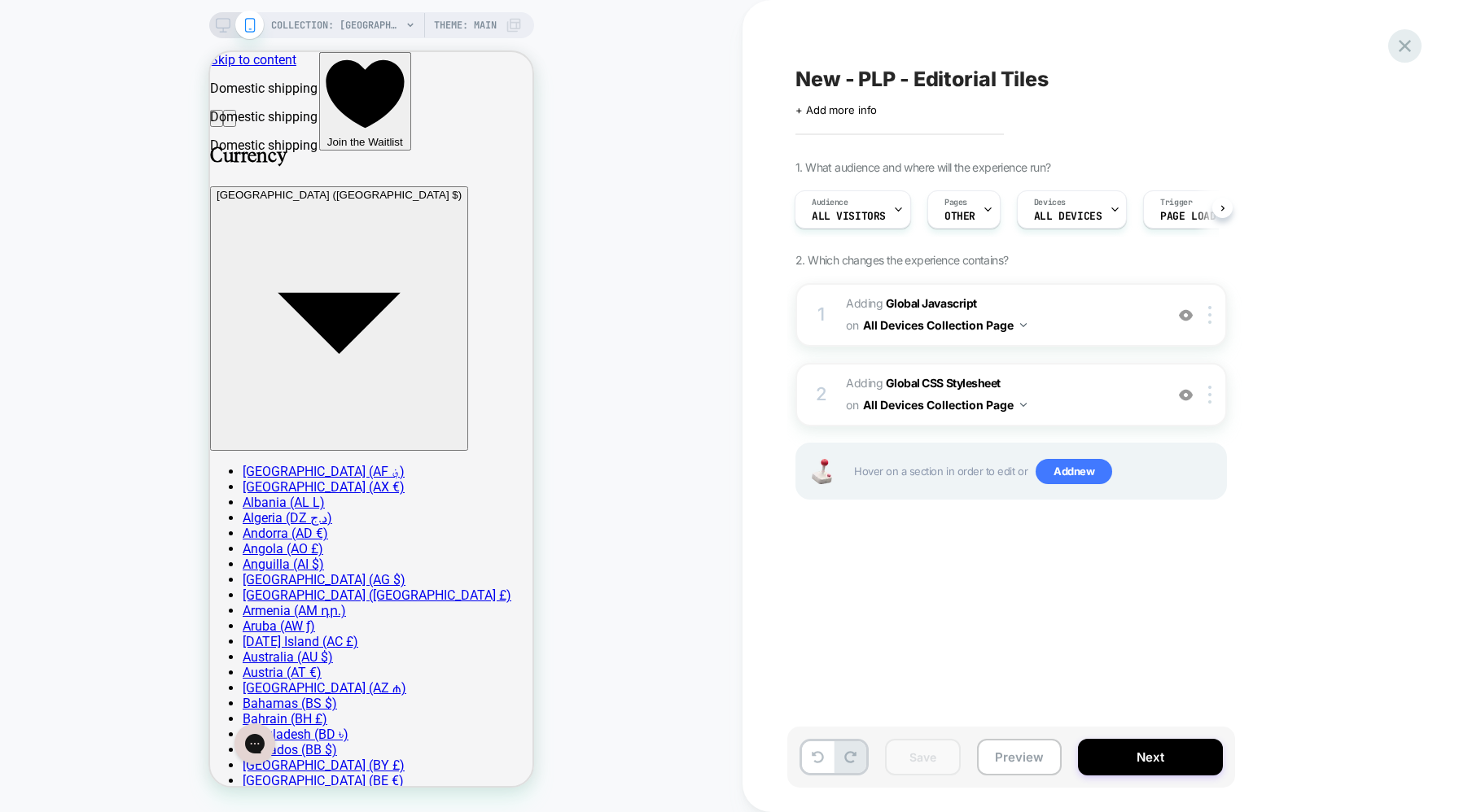
click at [1406, 37] on icon at bounding box center [1405, 46] width 22 height 22
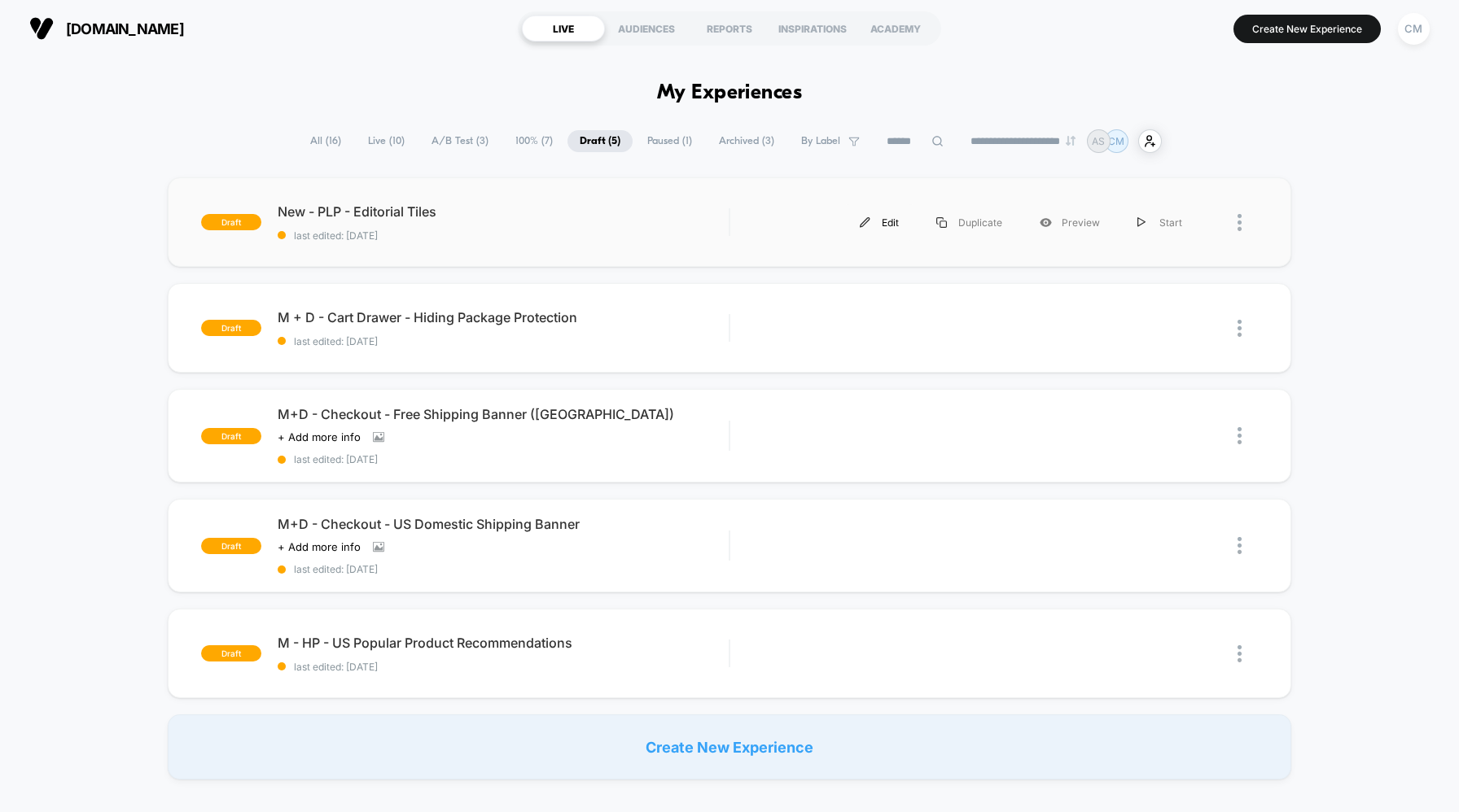
click at [890, 228] on div "Edit" at bounding box center [879, 223] width 76 height 36
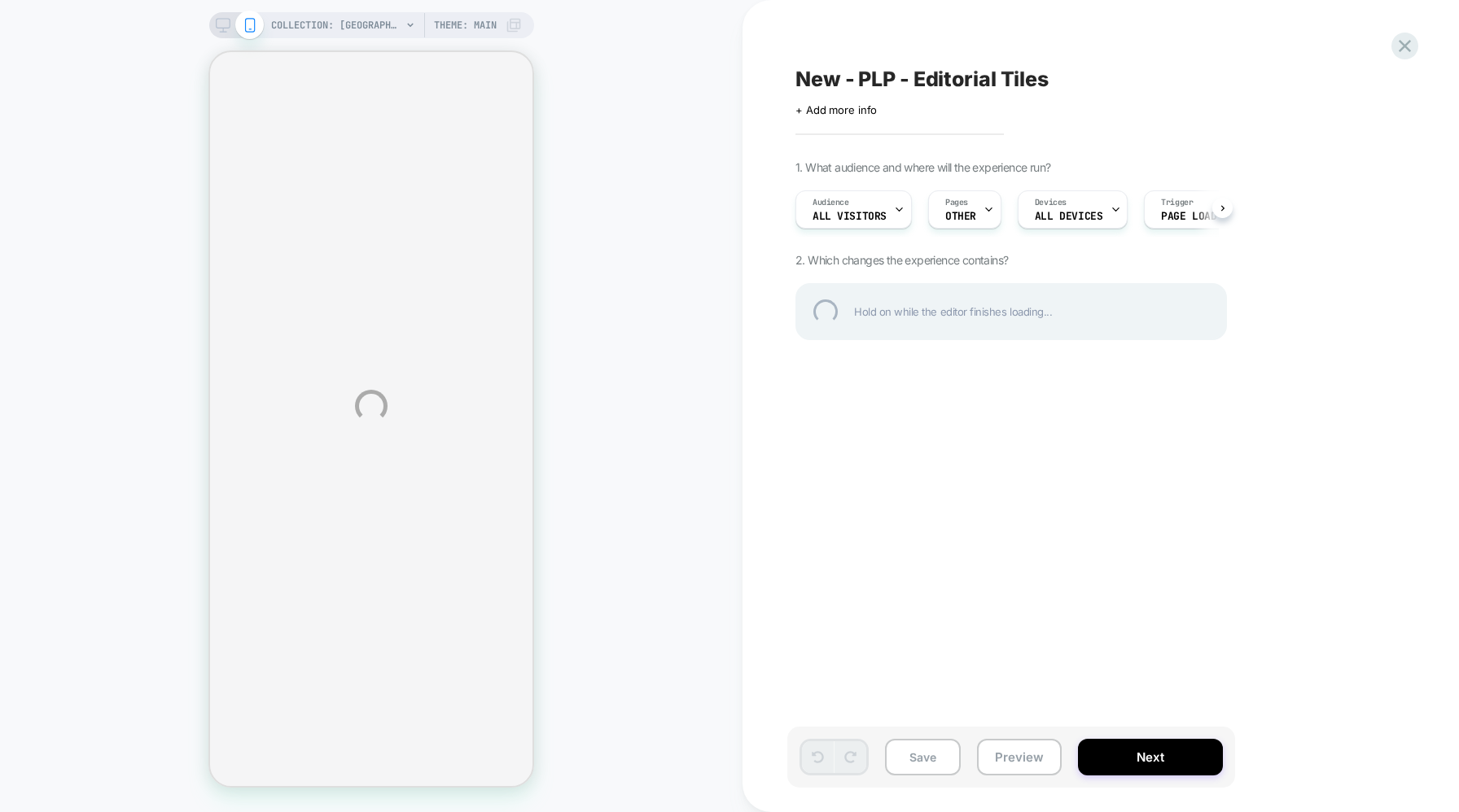
click at [879, 71] on div "New - PLP - Editorial Tiles" at bounding box center [1093, 79] width 595 height 25
click at [827, 78] on textarea "**********" at bounding box center [993, 79] width 394 height 25
drag, startPoint x: 791, startPoint y: 81, endPoint x: 751, endPoint y: 84, distance: 40.1
click at [751, 84] on div "**********" at bounding box center [730, 406] width 1459 height 812
type textarea "**********"
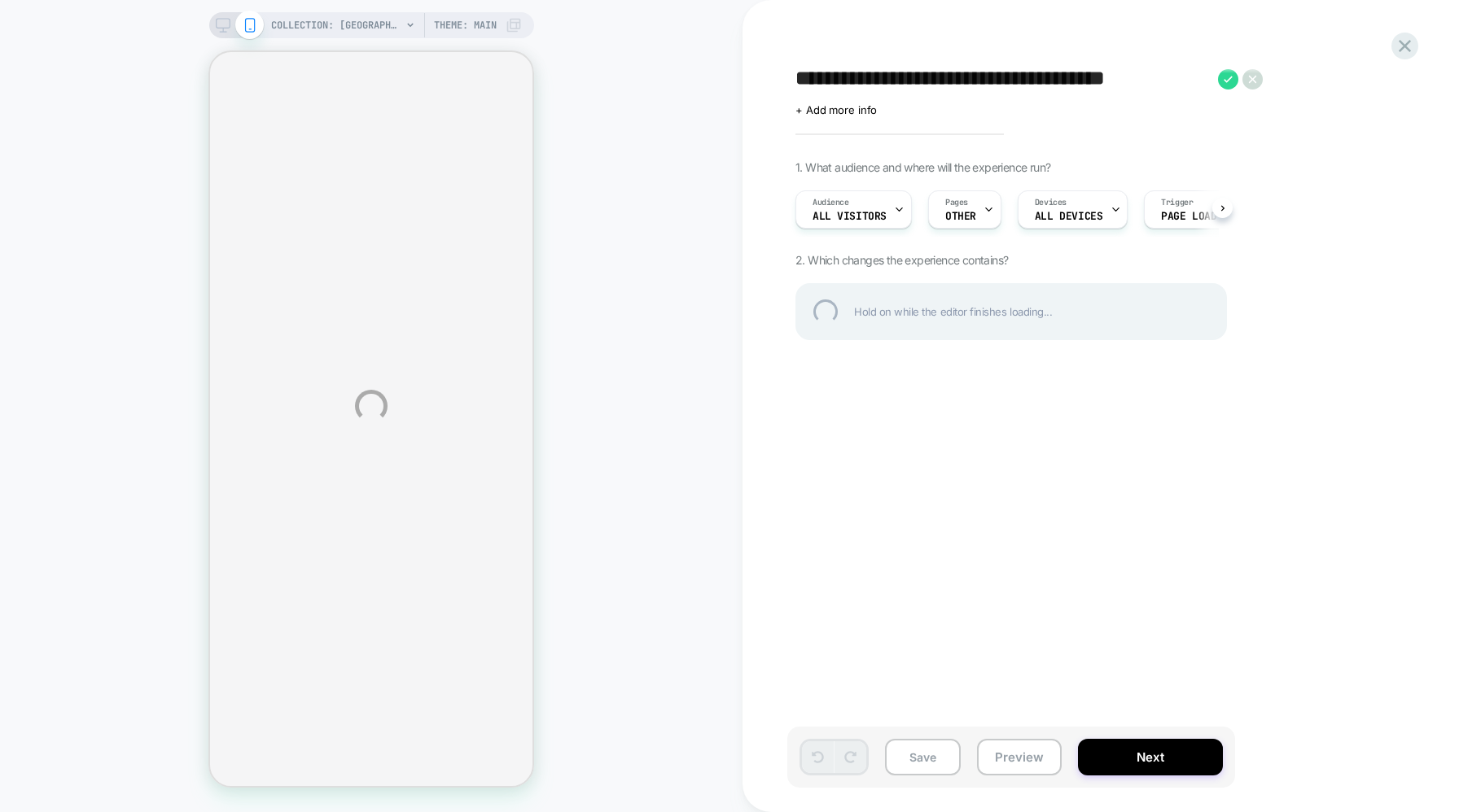
click at [942, 750] on div "**********" at bounding box center [730, 406] width 1459 height 812
click at [1351, 79] on div "**********" at bounding box center [1093, 79] width 595 height 25
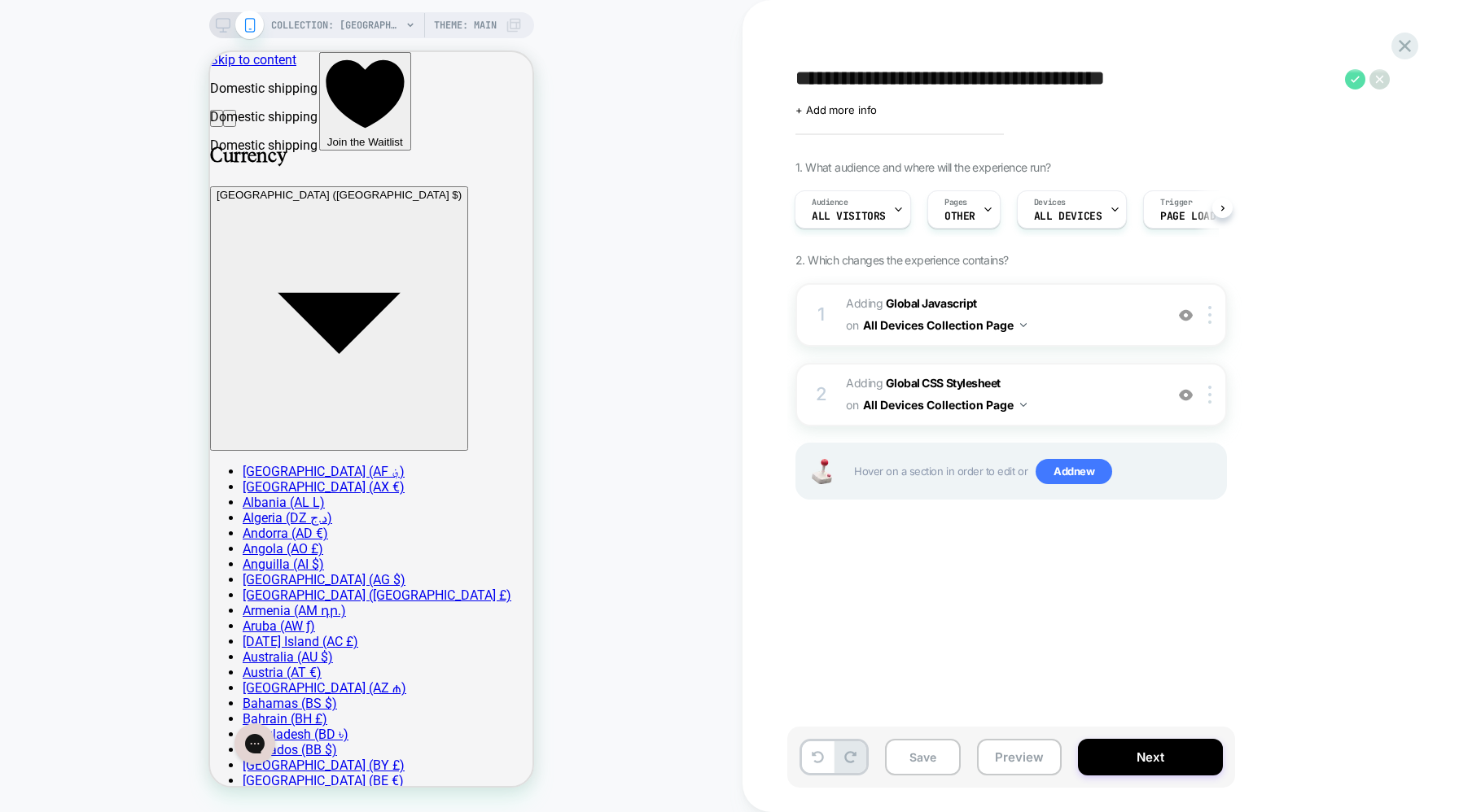
click at [1353, 74] on icon at bounding box center [1355, 79] width 21 height 21
click at [1394, 50] on div at bounding box center [1405, 46] width 33 height 33
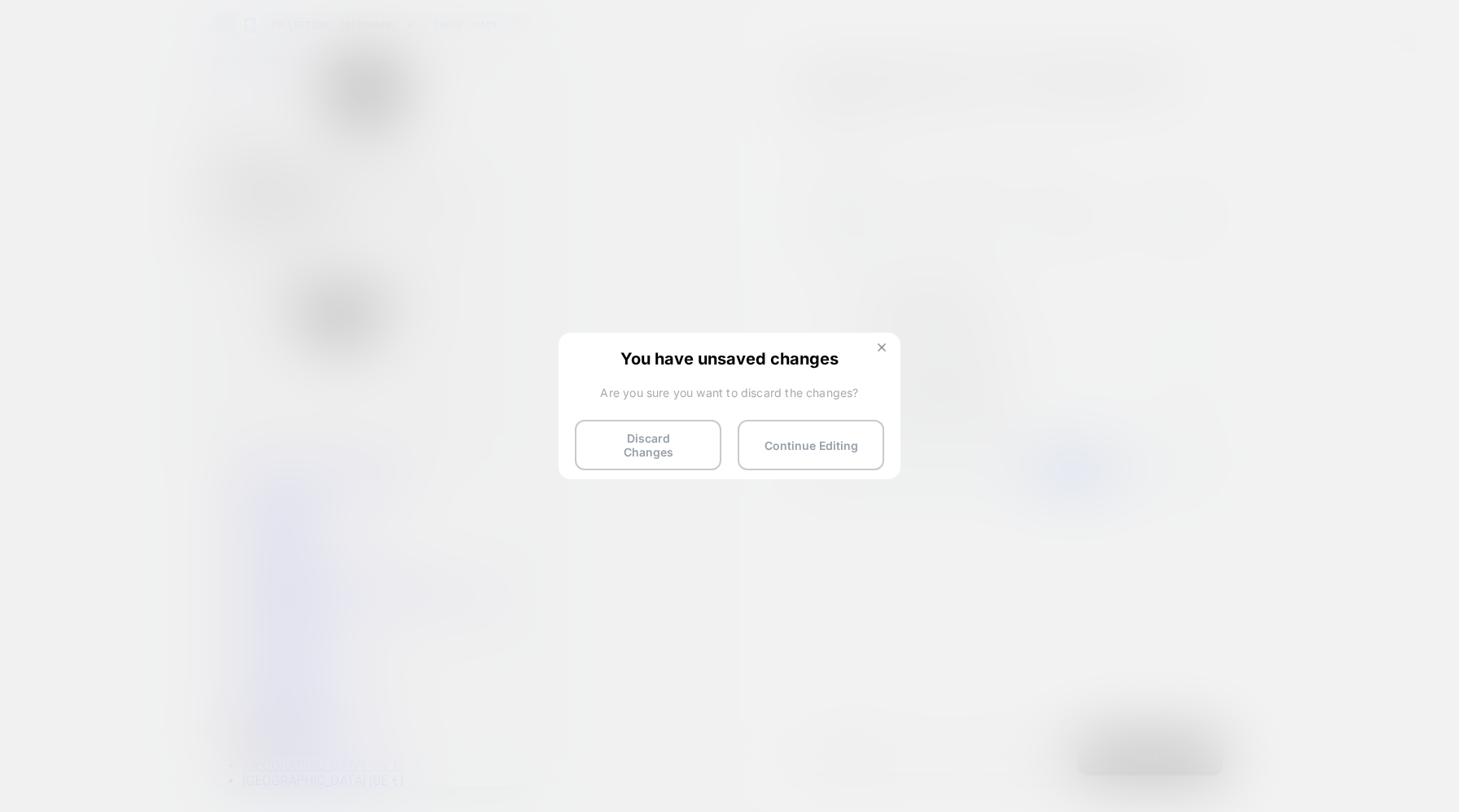
click at [881, 349] on img at bounding box center [882, 348] width 8 height 8
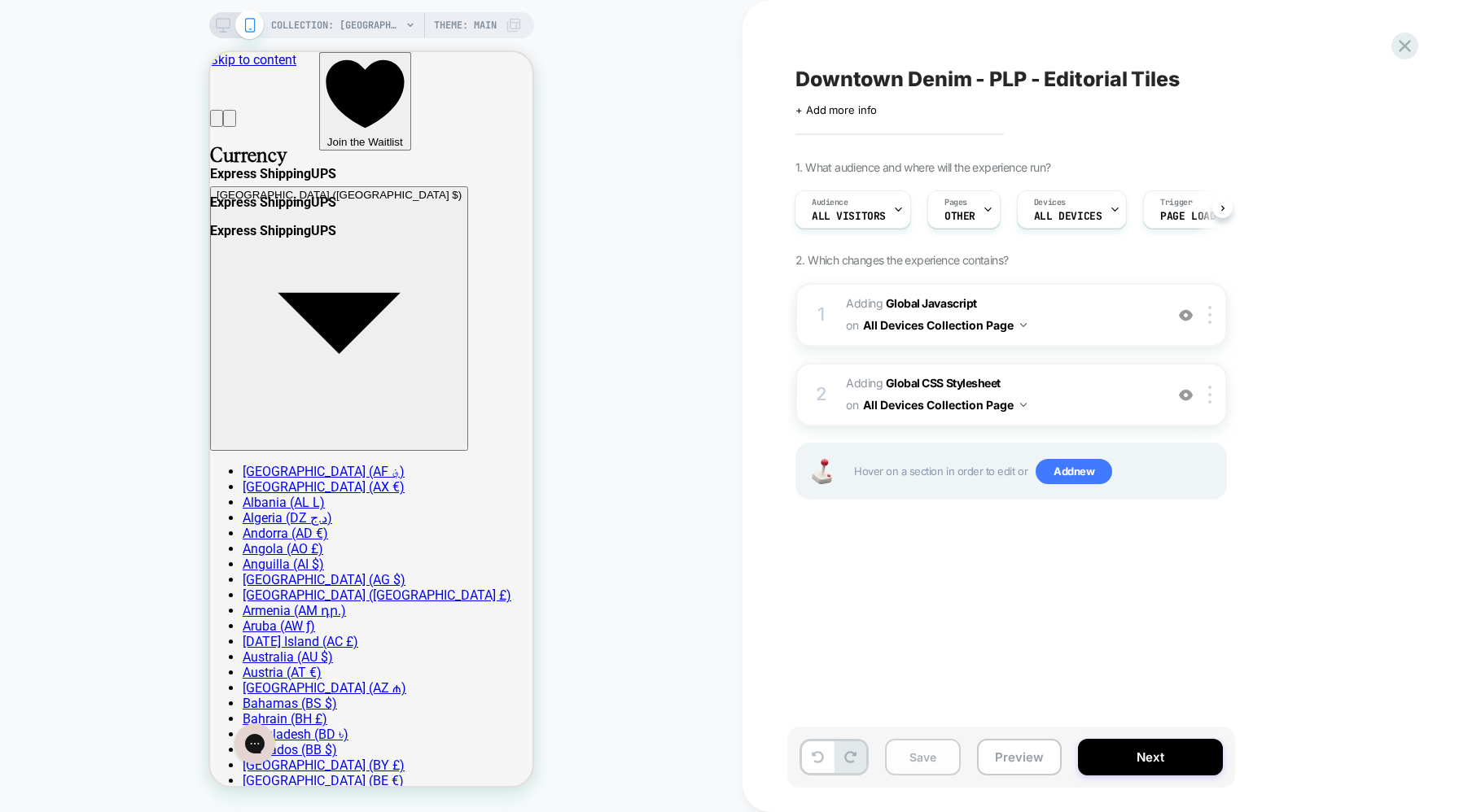
click at [909, 749] on button "Save" at bounding box center [922, 757] width 75 height 36
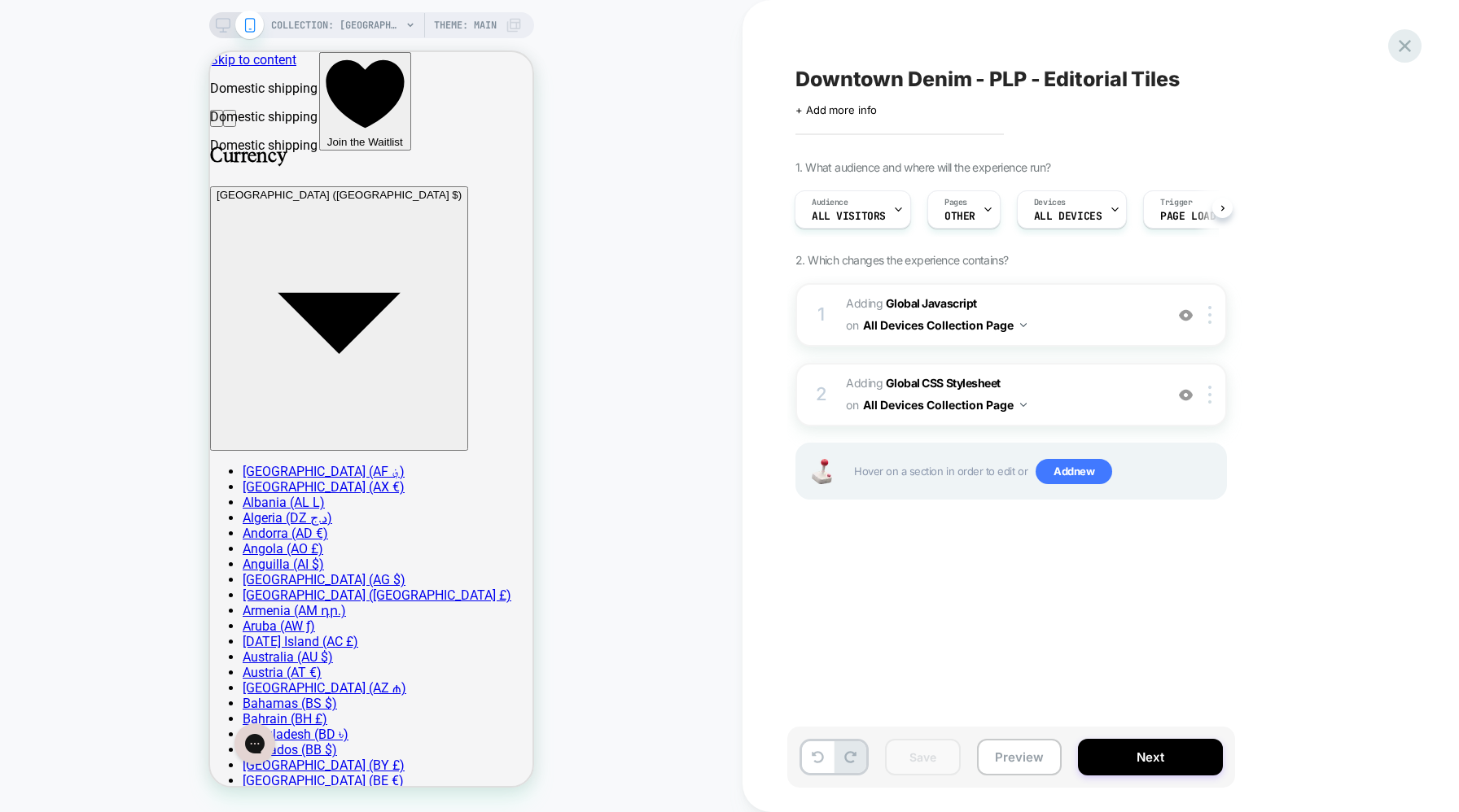
click at [1408, 48] on icon at bounding box center [1404, 46] width 12 height 12
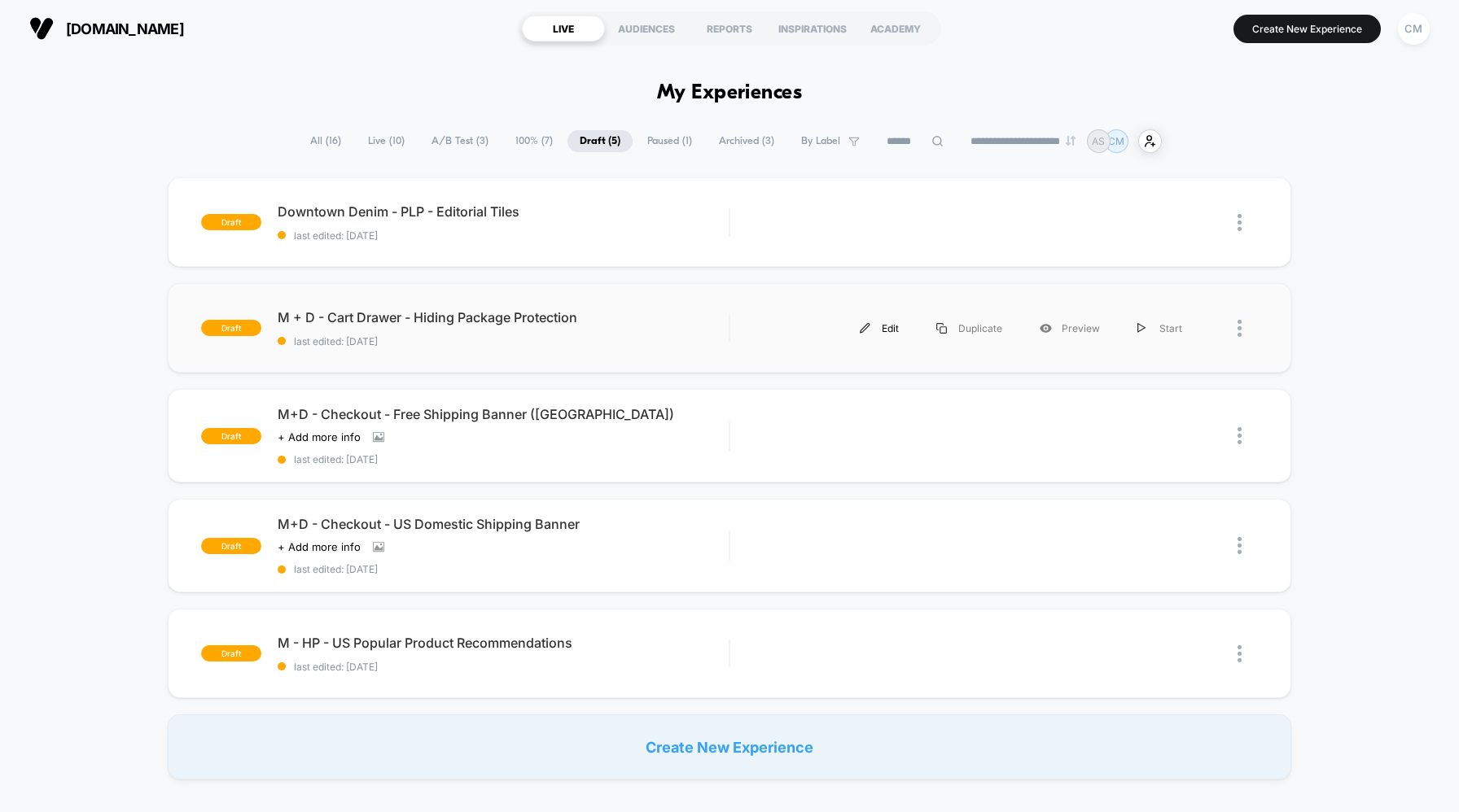
click at [875, 327] on div "Edit" at bounding box center [879, 329] width 76 height 36
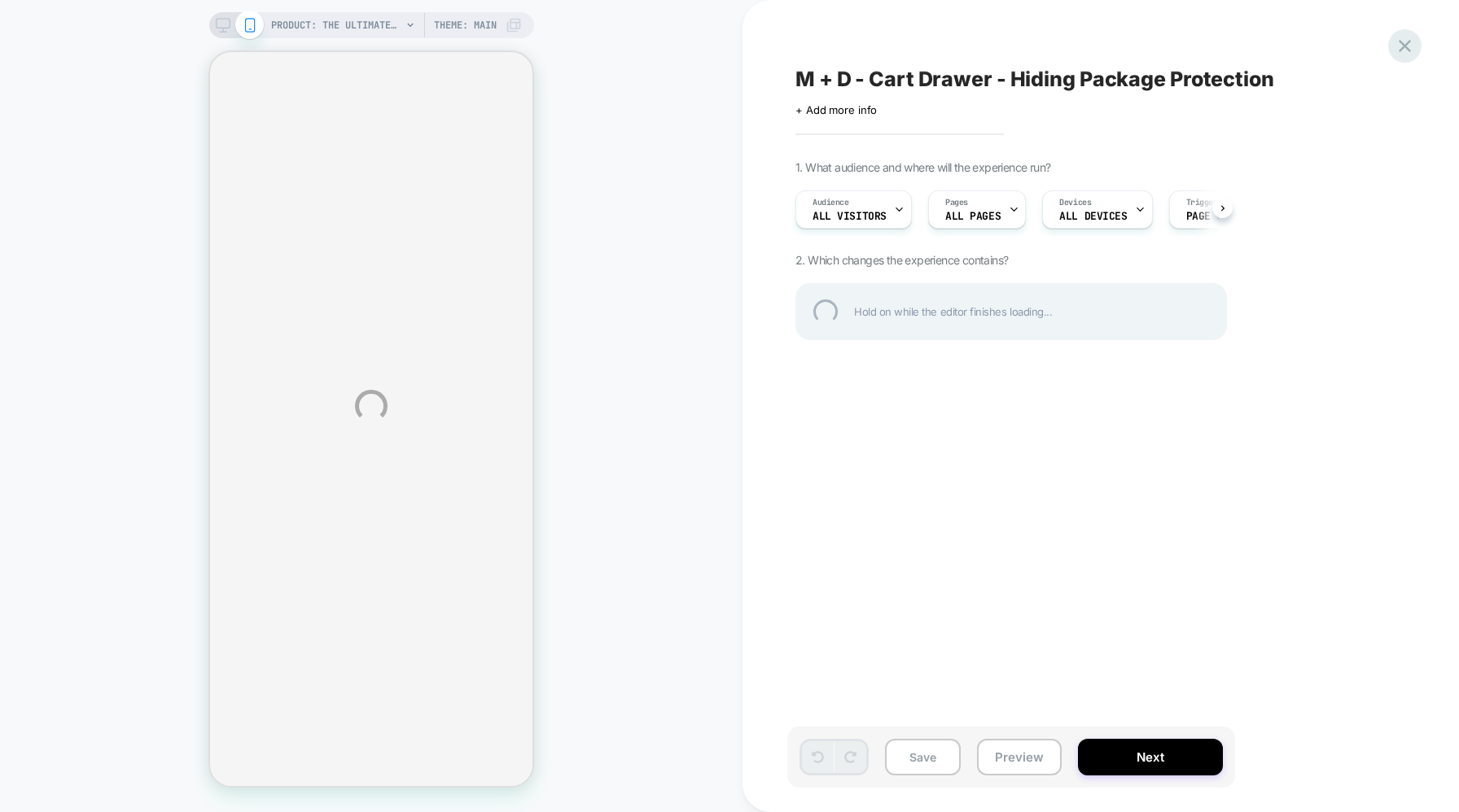
click at [1404, 44] on div at bounding box center [1405, 46] width 33 height 33
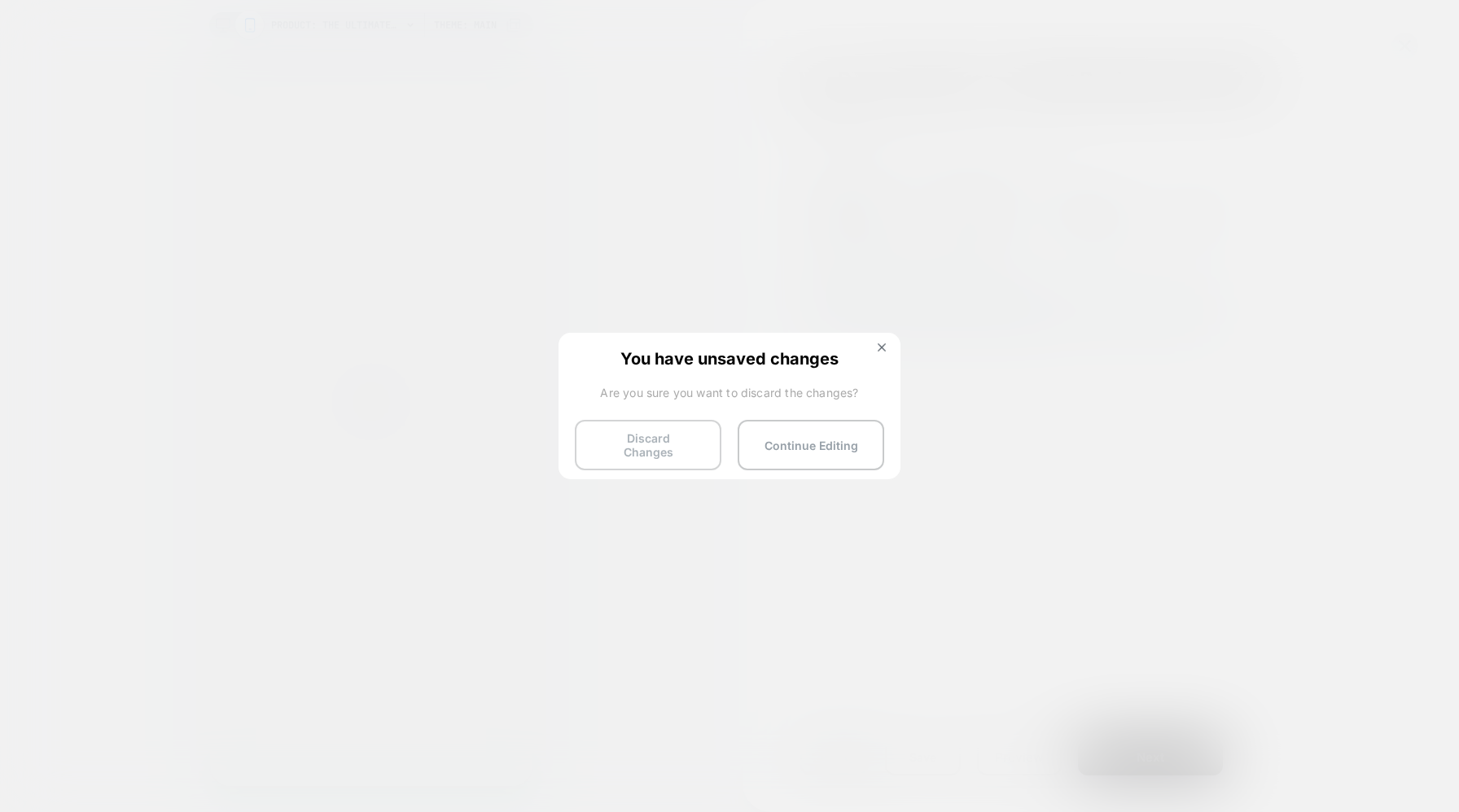
click at [646, 440] on button "Discard Changes" at bounding box center [648, 444] width 147 height 50
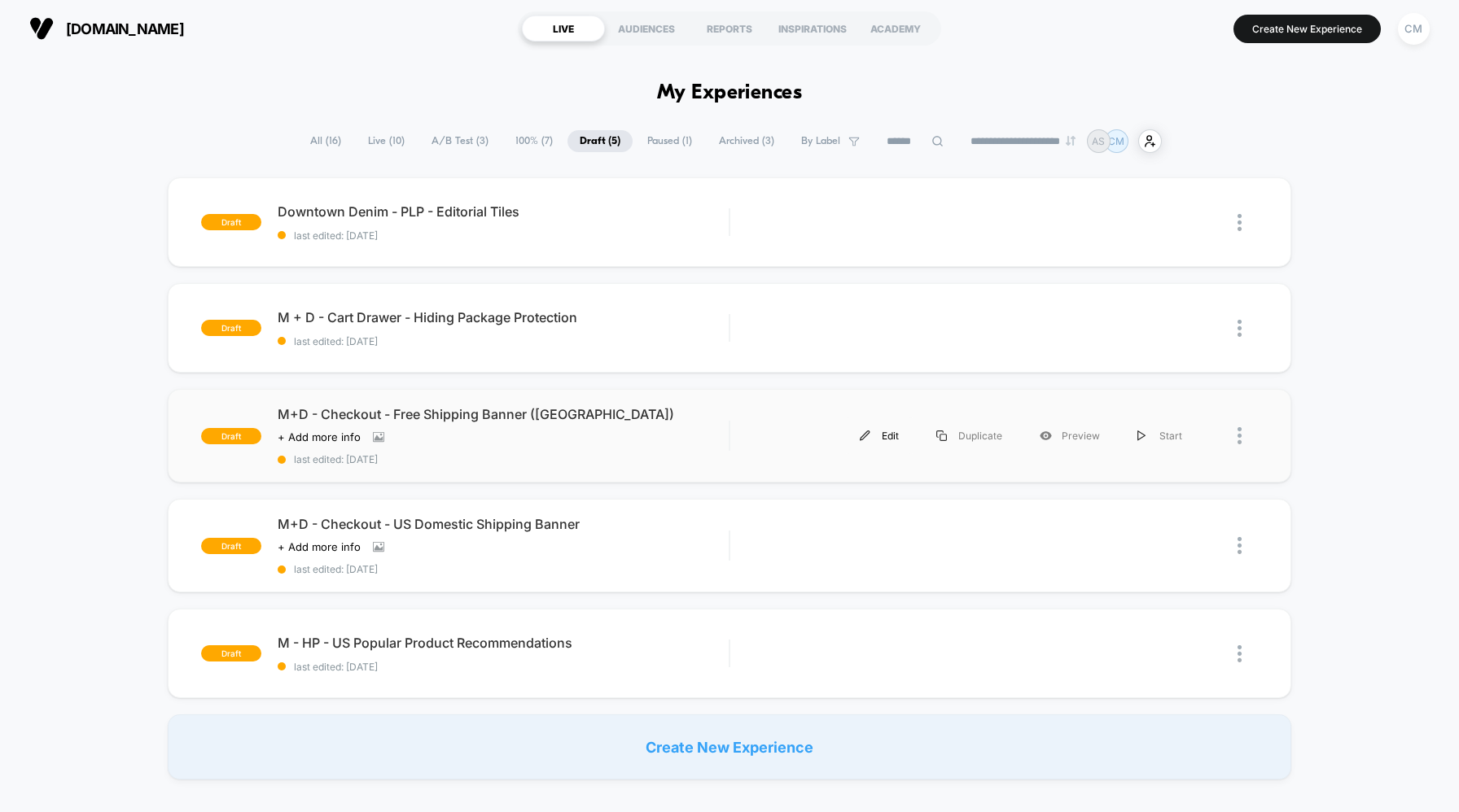
click at [884, 434] on div "Edit" at bounding box center [879, 435] width 76 height 36
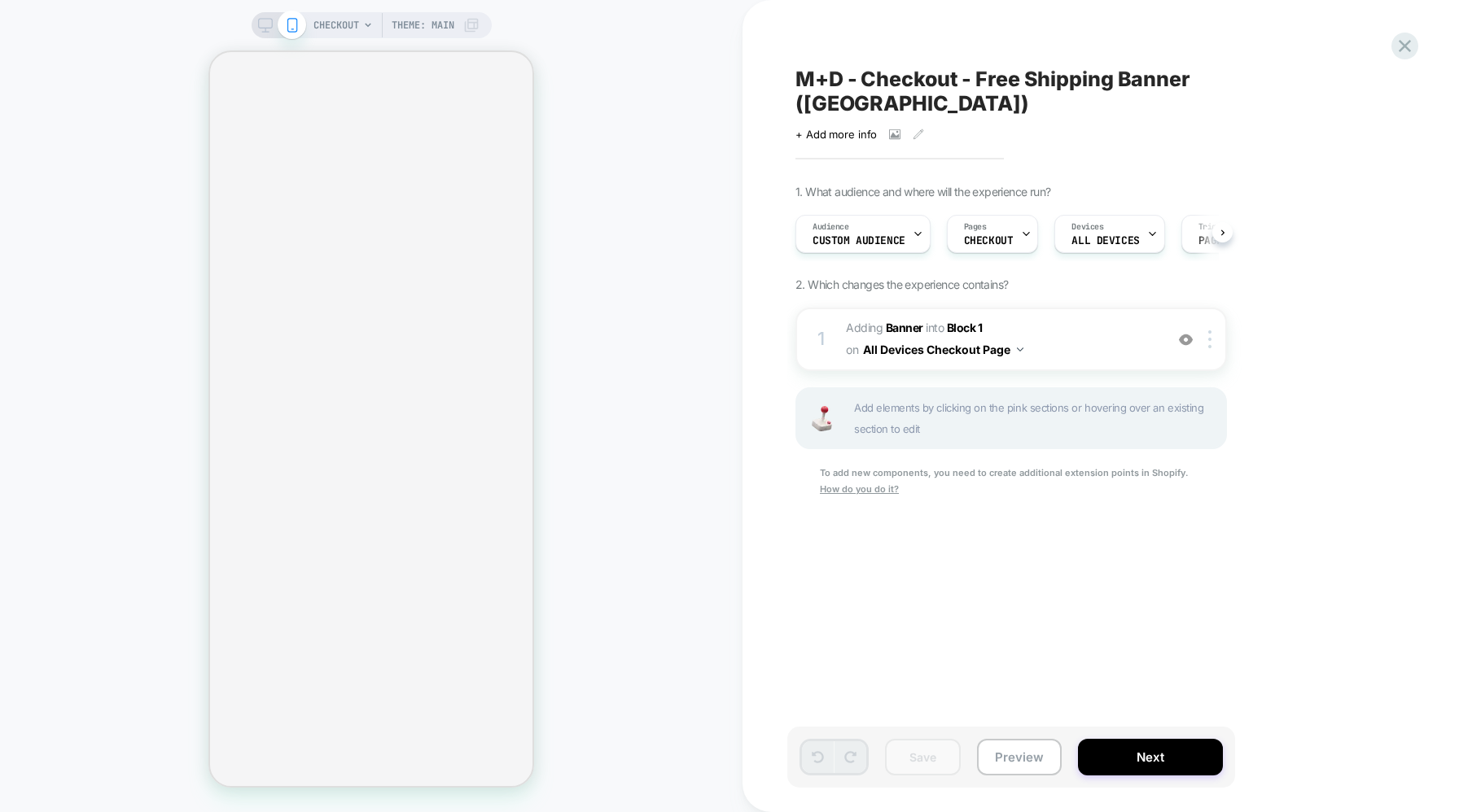
scroll to position [0, 1]
click at [1406, 48] on icon at bounding box center [1405, 46] width 22 height 22
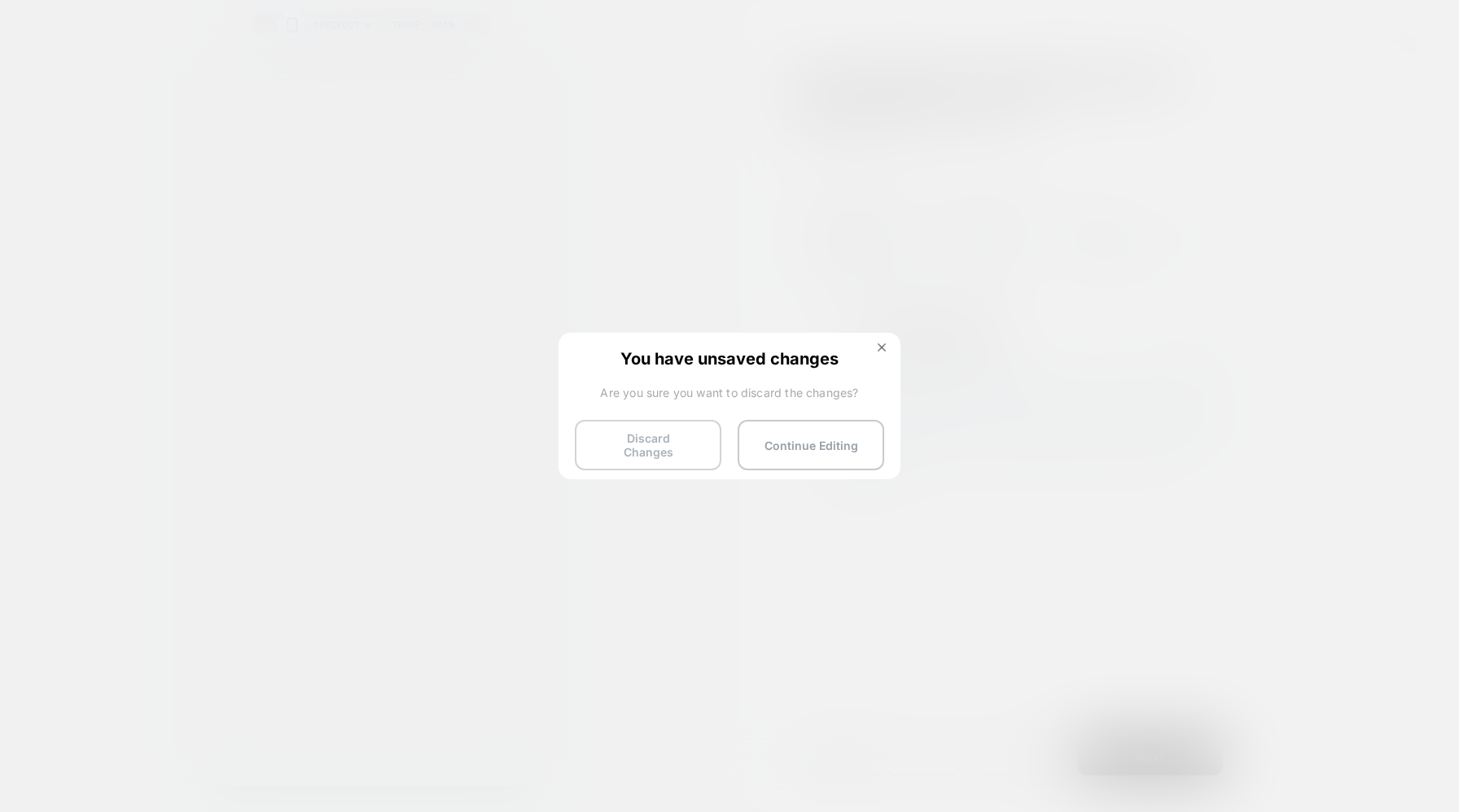
click at [669, 451] on button "Discard Changes" at bounding box center [648, 444] width 147 height 50
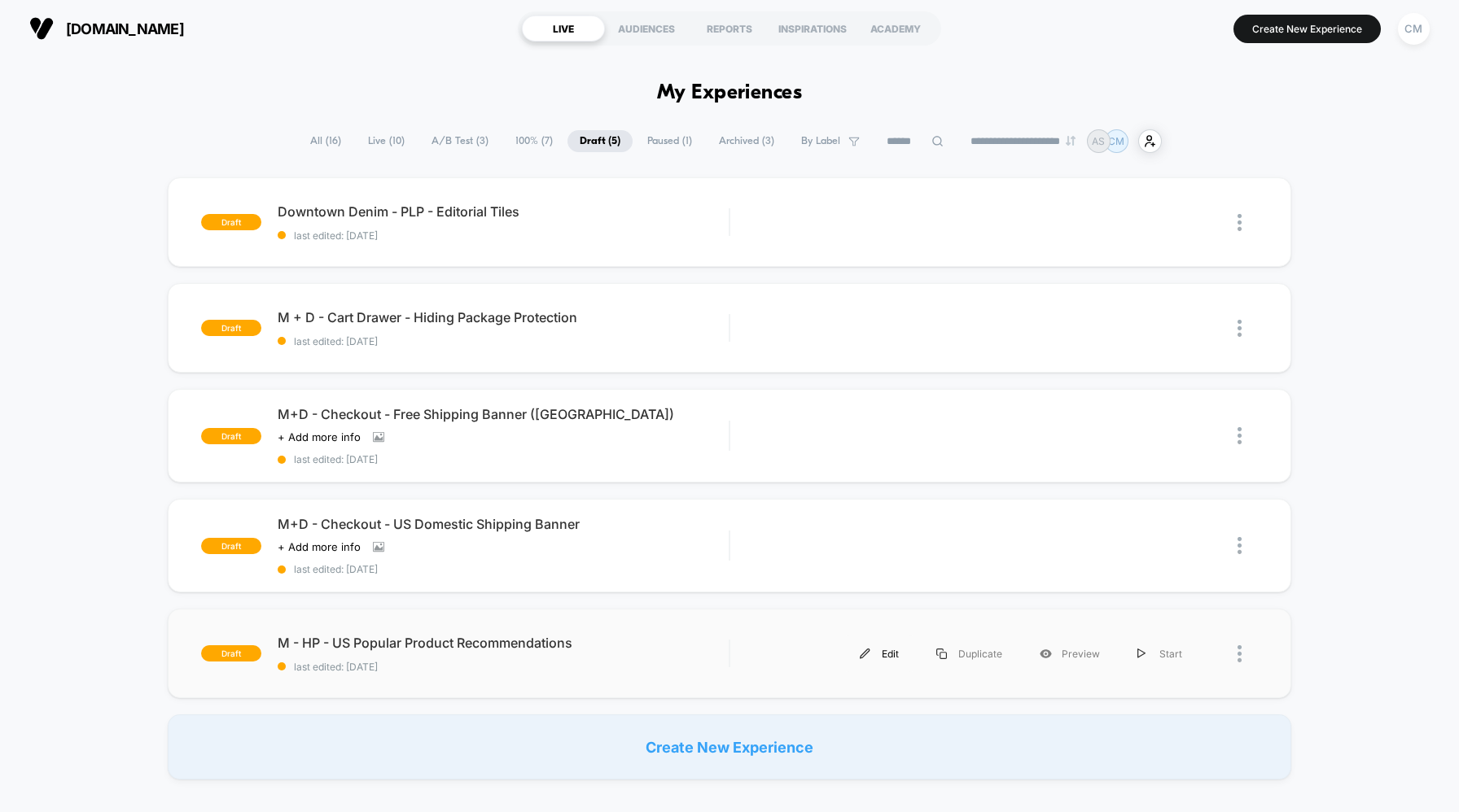
click at [890, 651] on div "Edit" at bounding box center [879, 654] width 76 height 36
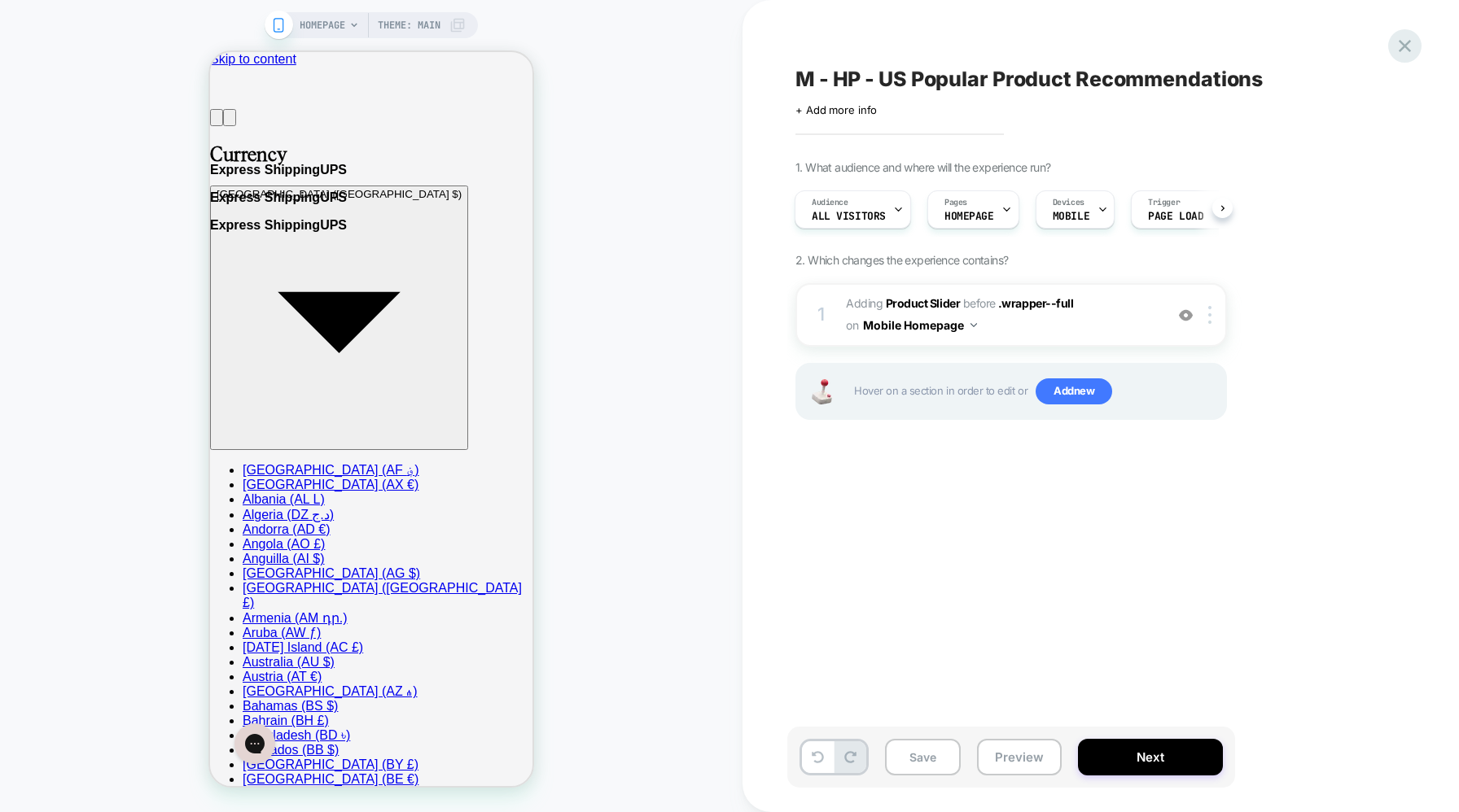
click at [1416, 41] on div at bounding box center [1405, 46] width 33 height 33
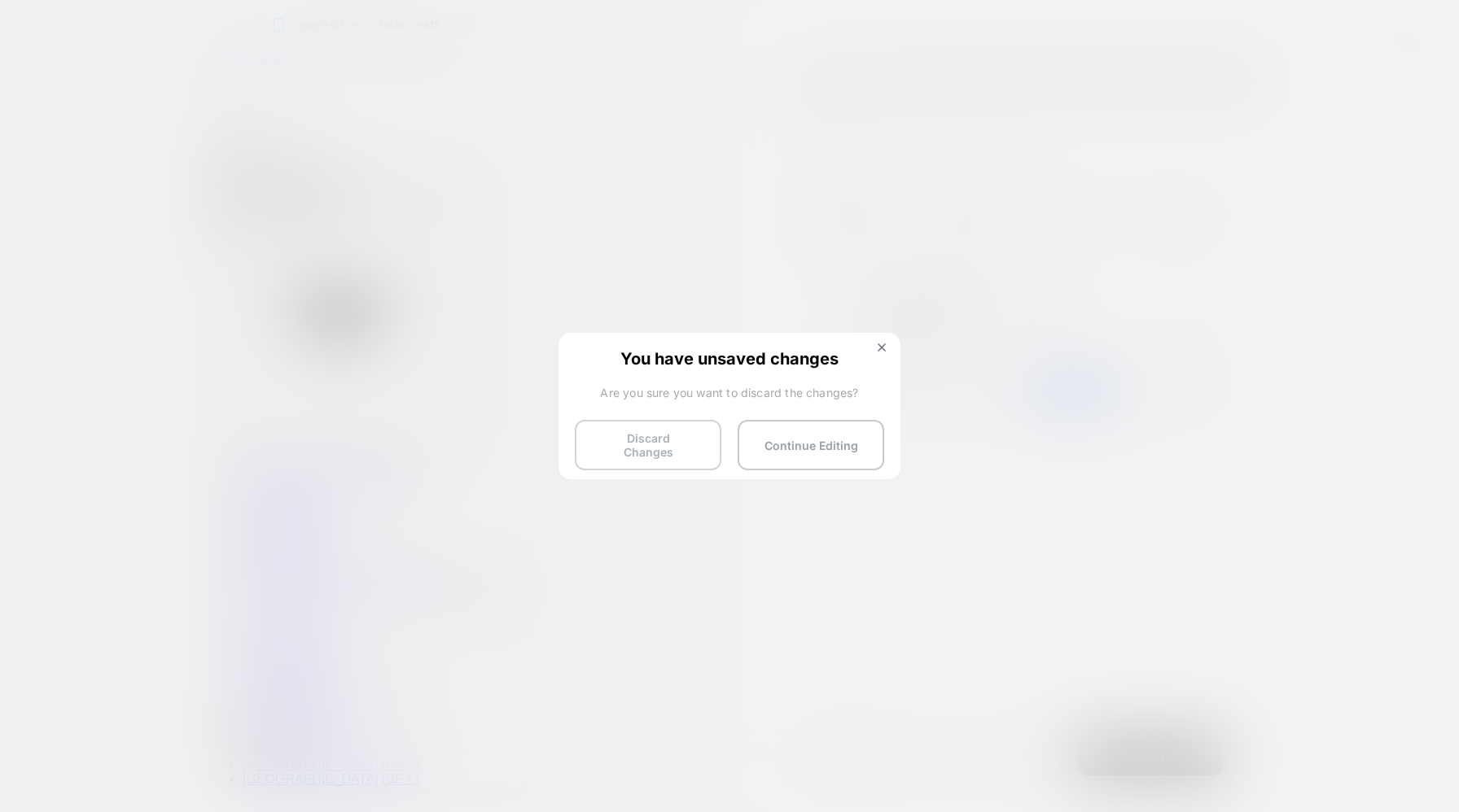
click at [684, 442] on button "Discard Changes" at bounding box center [648, 444] width 147 height 50
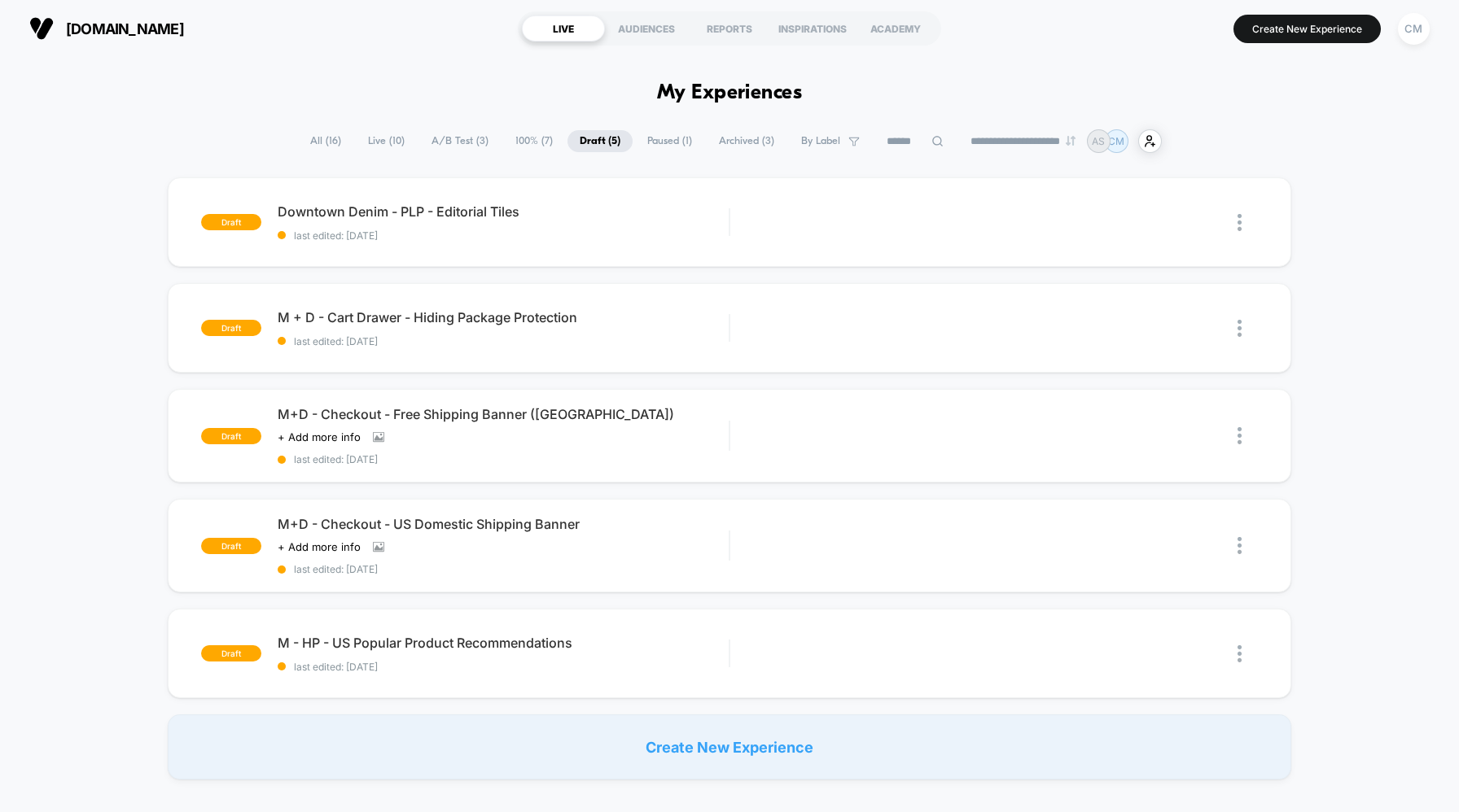
click at [684, 442] on div "M+D - Checkout - Free Shipping Banner ([GEOGRAPHIC_DATA]) Click to view images …" at bounding box center [503, 436] width 451 height 60
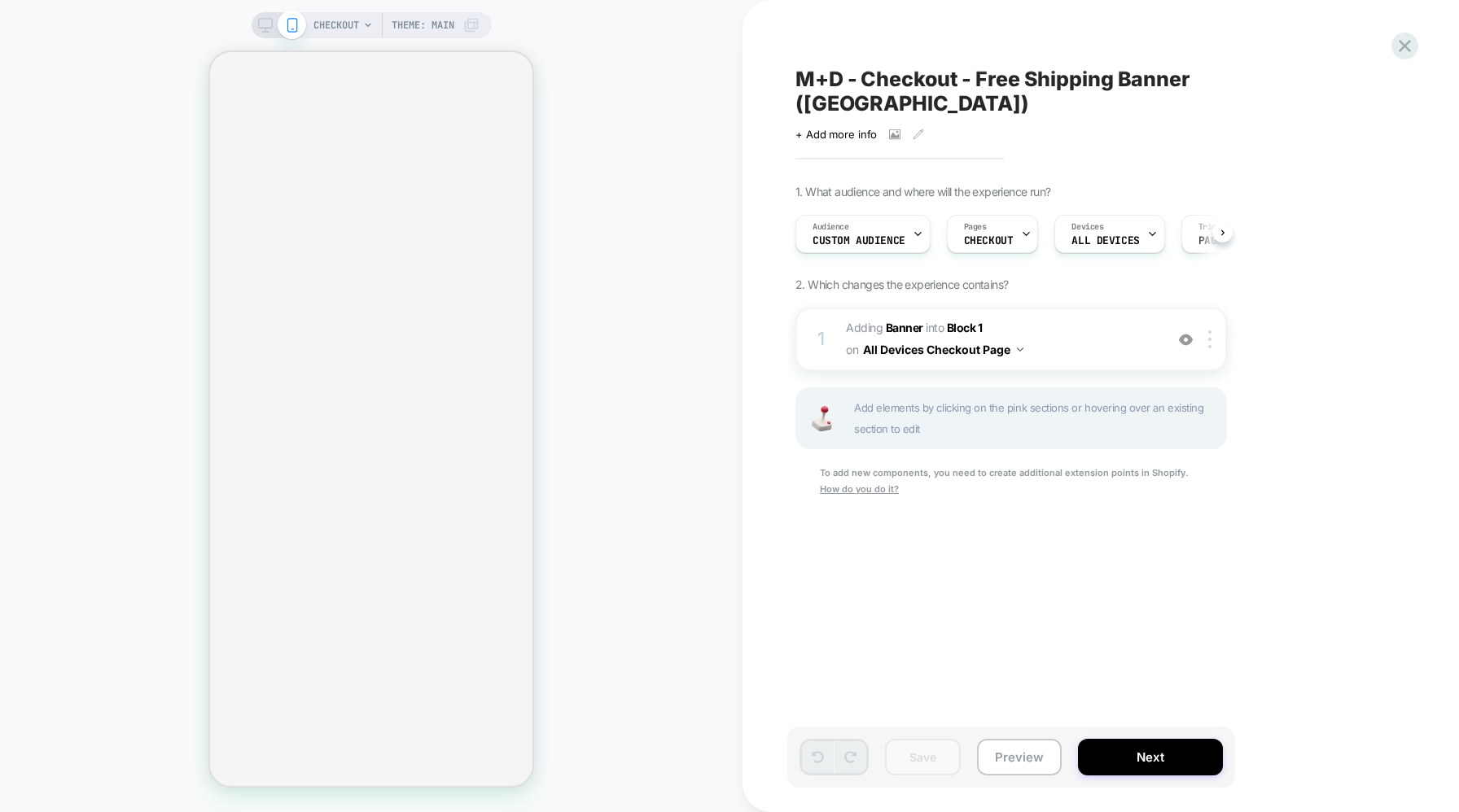
scroll to position [0, 1]
click at [1013, 338] on button "All Devices Checkout Page" at bounding box center [943, 349] width 161 height 24
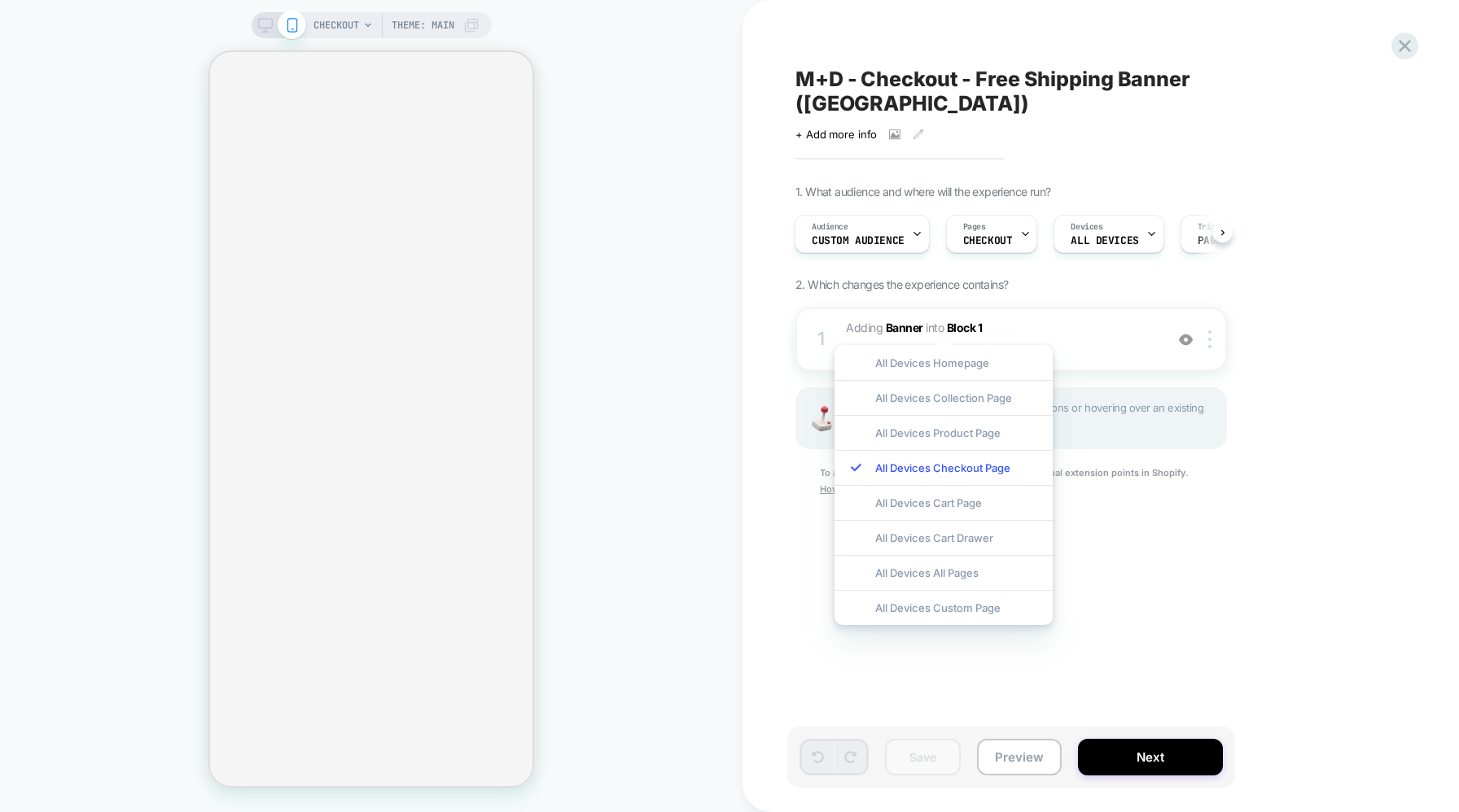
click at [1138, 569] on div "M+D - Checkout - Free Shipping Banner ([GEOGRAPHIC_DATA]) Click to view images …" at bounding box center [1093, 406] width 611 height 780
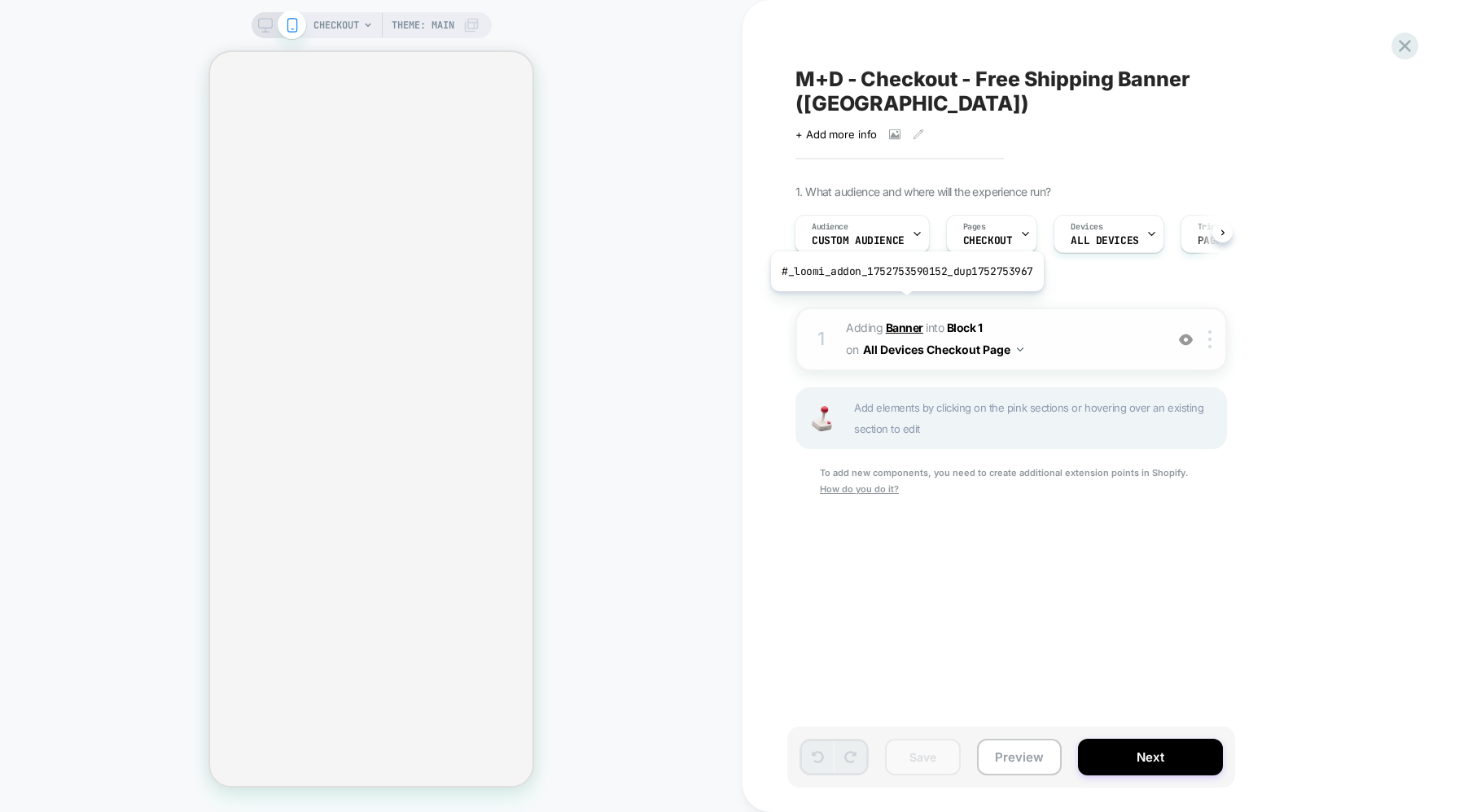
click at [905, 320] on b "Banner" at bounding box center [904, 327] width 37 height 14
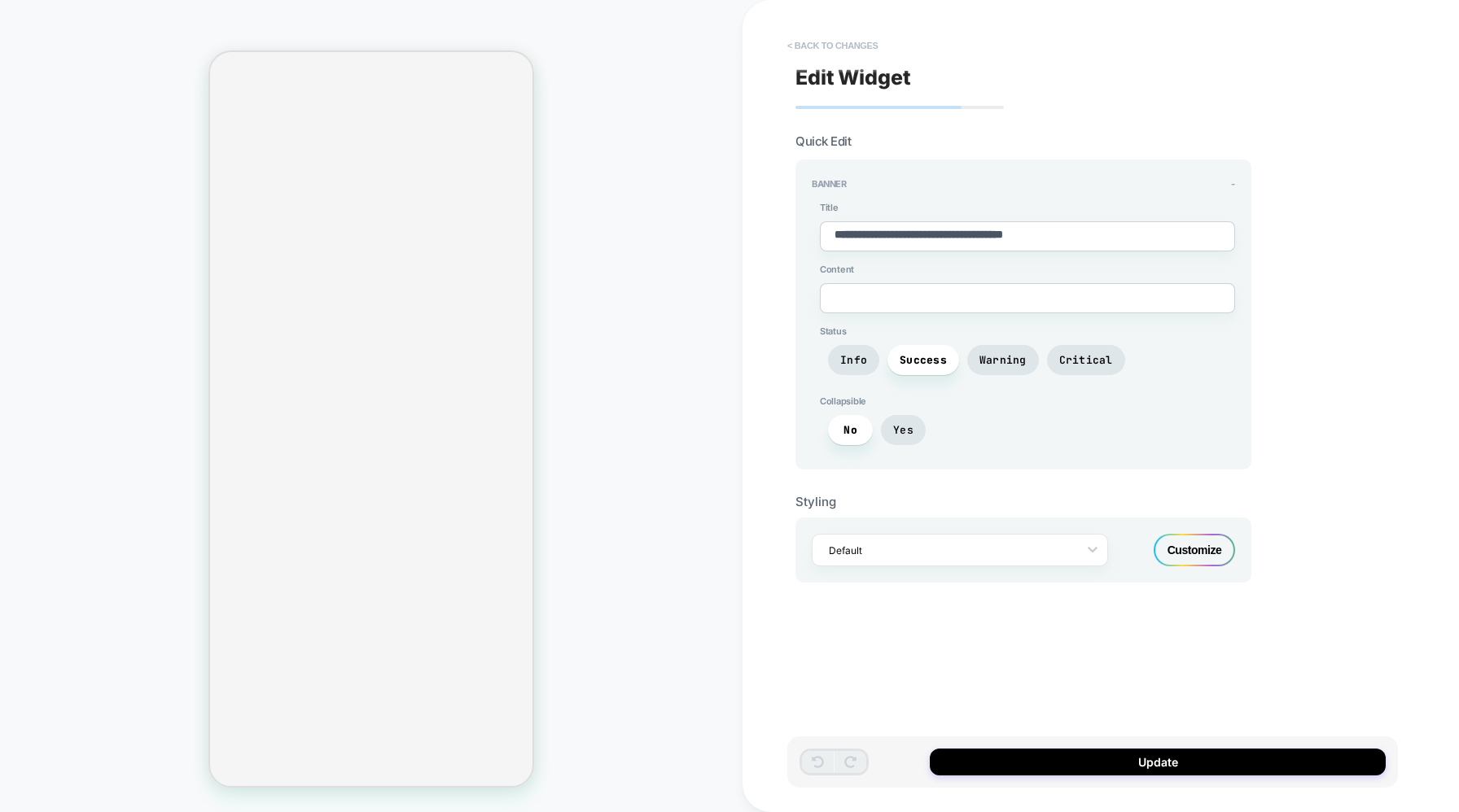
click at [807, 42] on button "< Back to changes" at bounding box center [833, 45] width 108 height 26
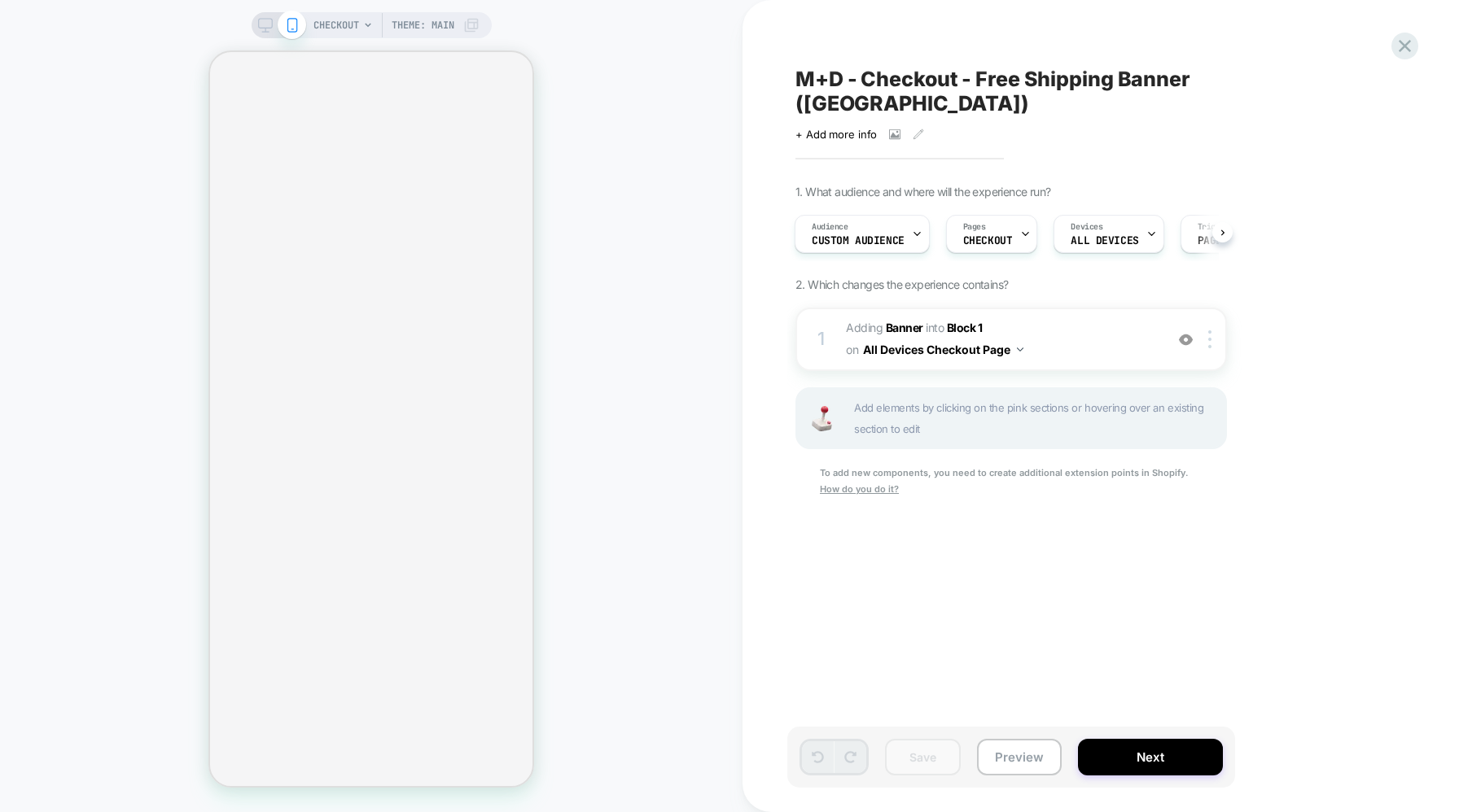
click at [339, 21] on span "CHECKOUT" at bounding box center [336, 25] width 46 height 26
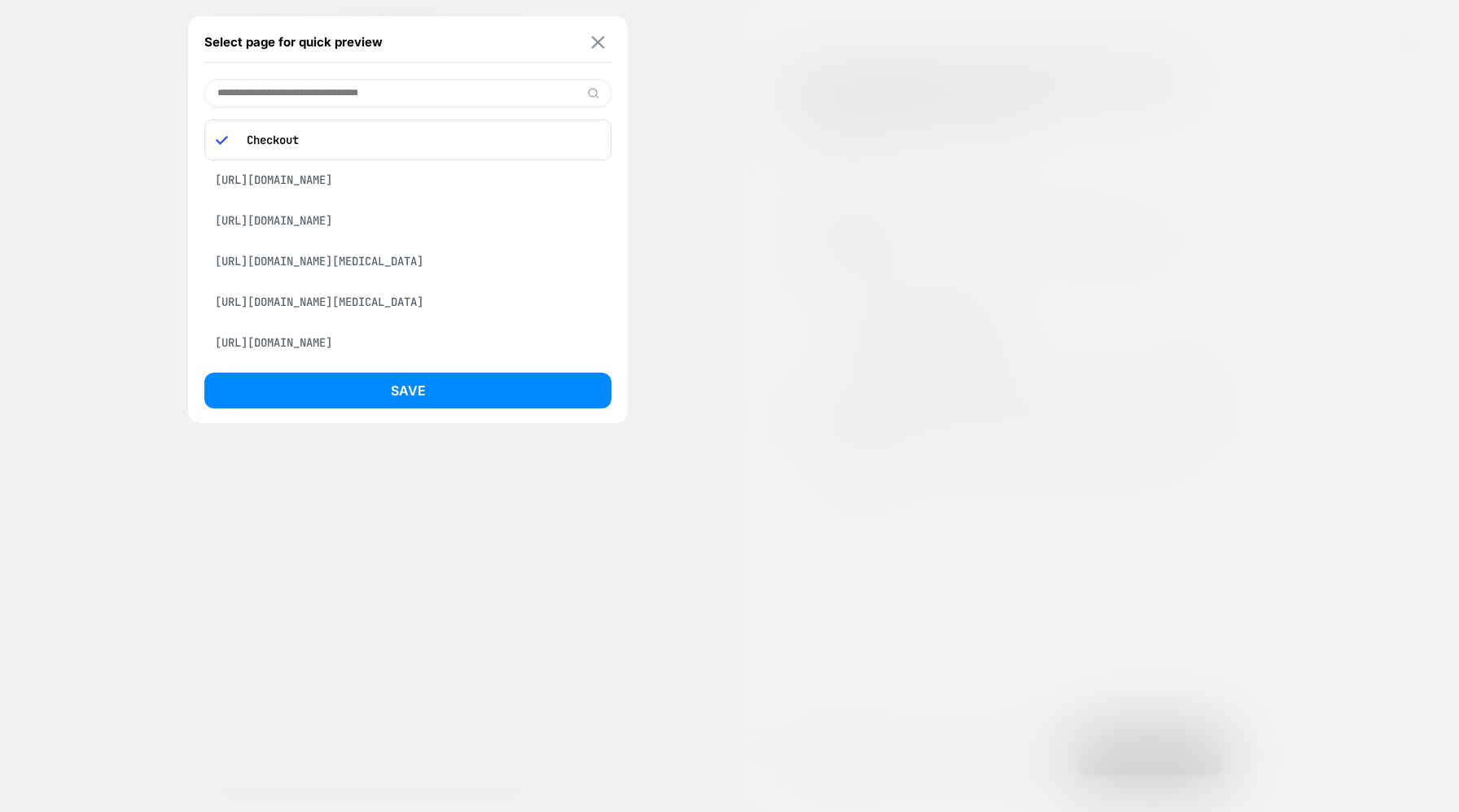
click at [602, 43] on img at bounding box center [599, 41] width 13 height 12
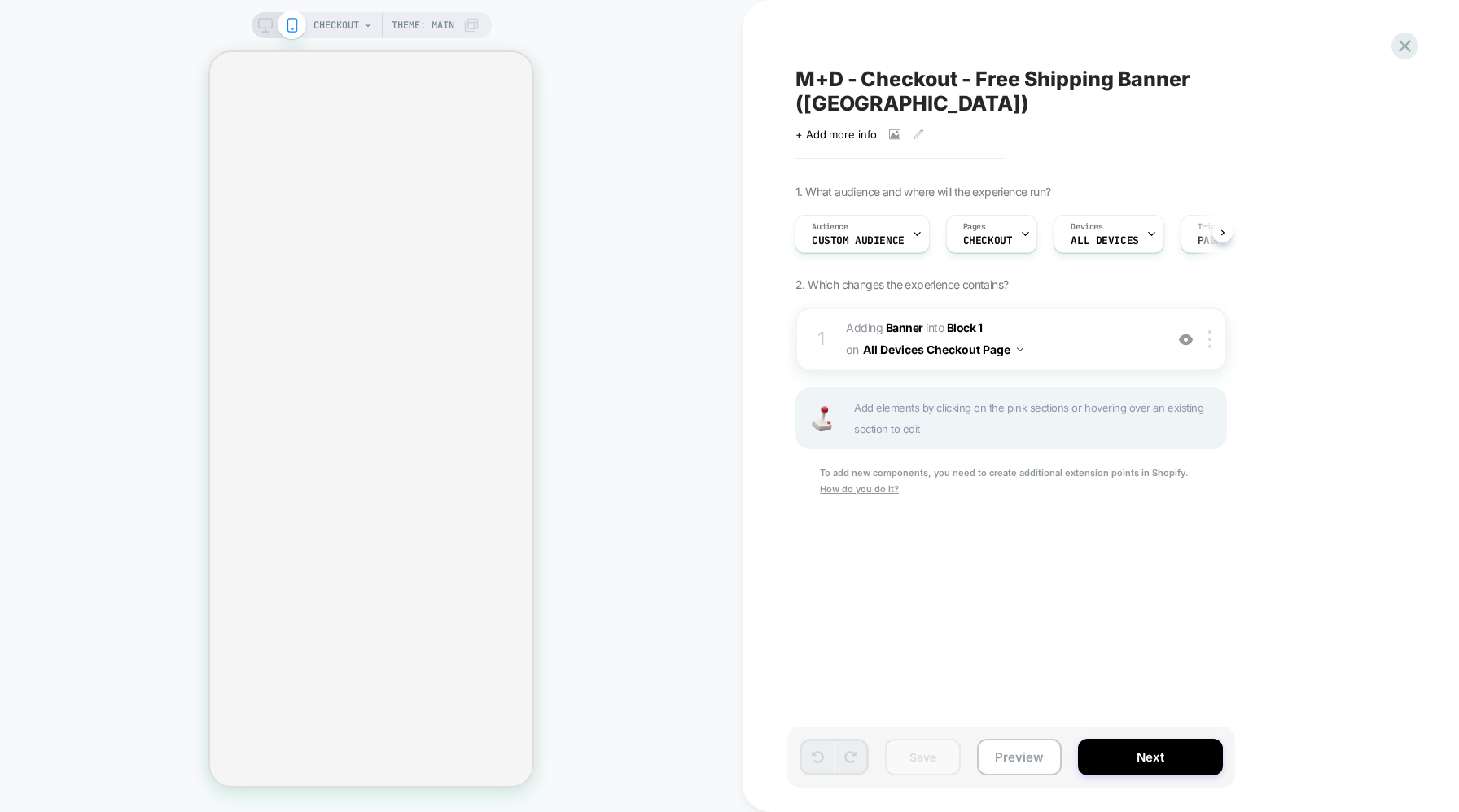
click at [258, 28] on icon at bounding box center [266, 26] width 15 height 15
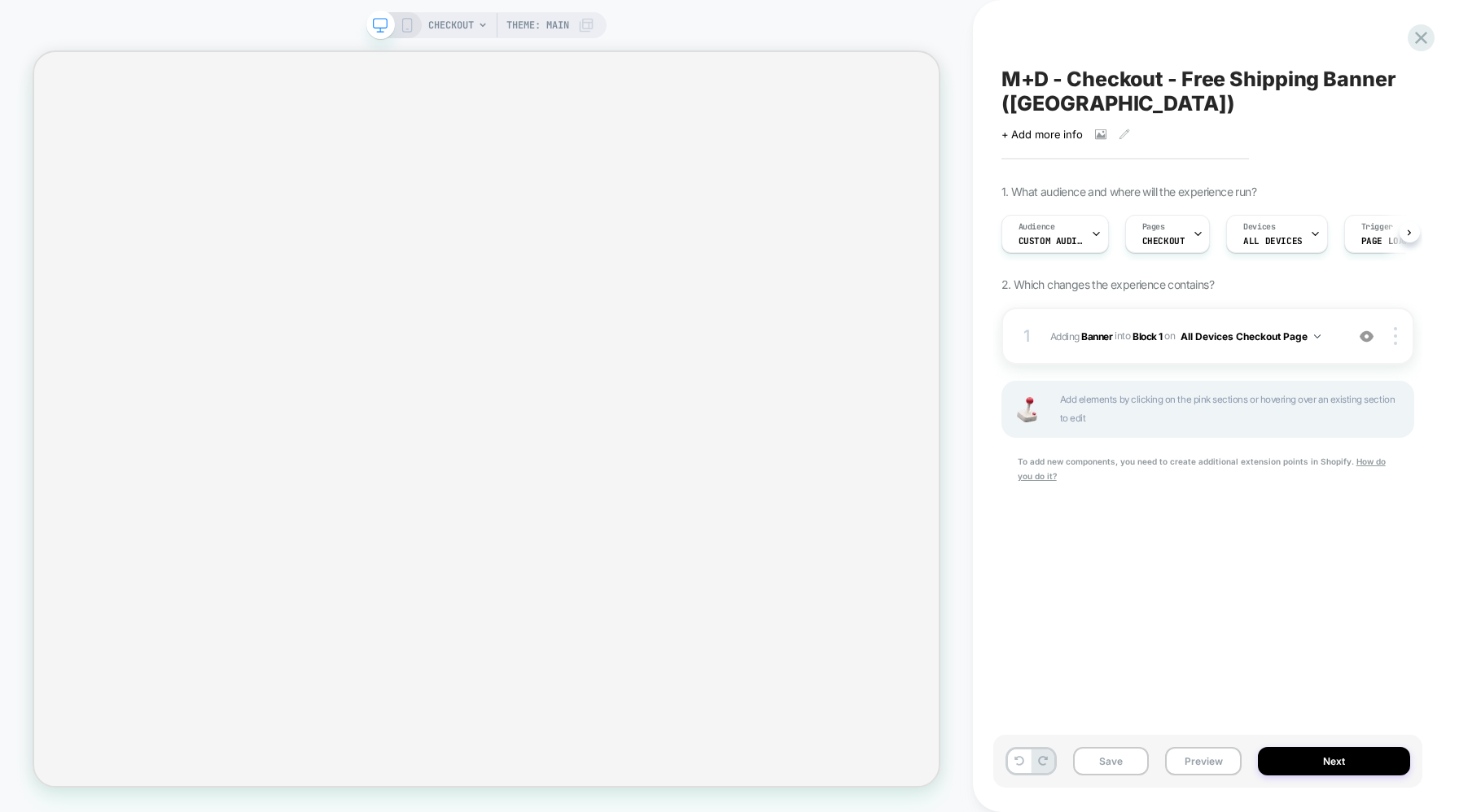
click at [403, 18] on icon at bounding box center [407, 26] width 15 height 15
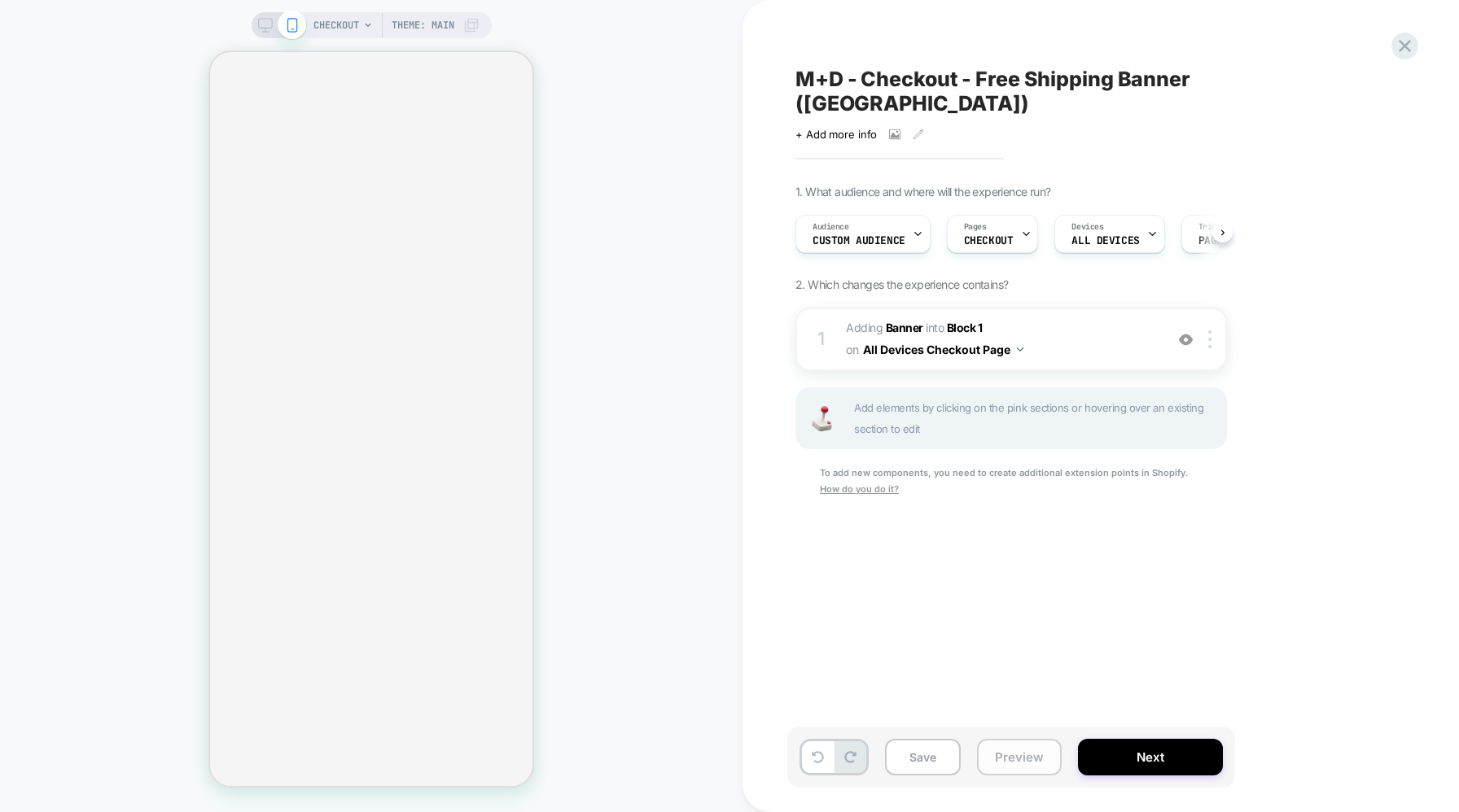
click at [1023, 766] on button "Preview" at bounding box center [1019, 757] width 84 height 36
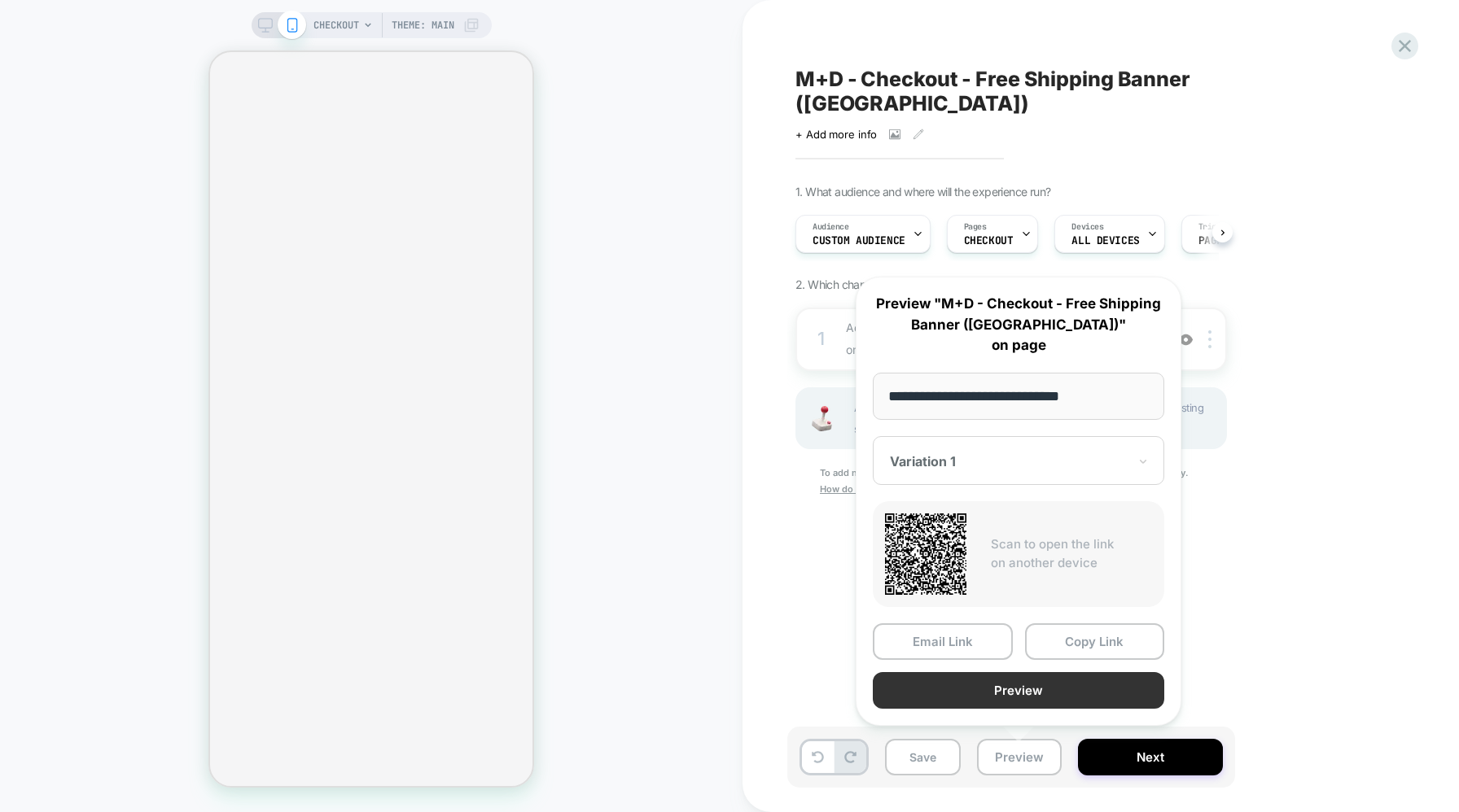
click at [1041, 701] on button "Preview" at bounding box center [1018, 690] width 291 height 36
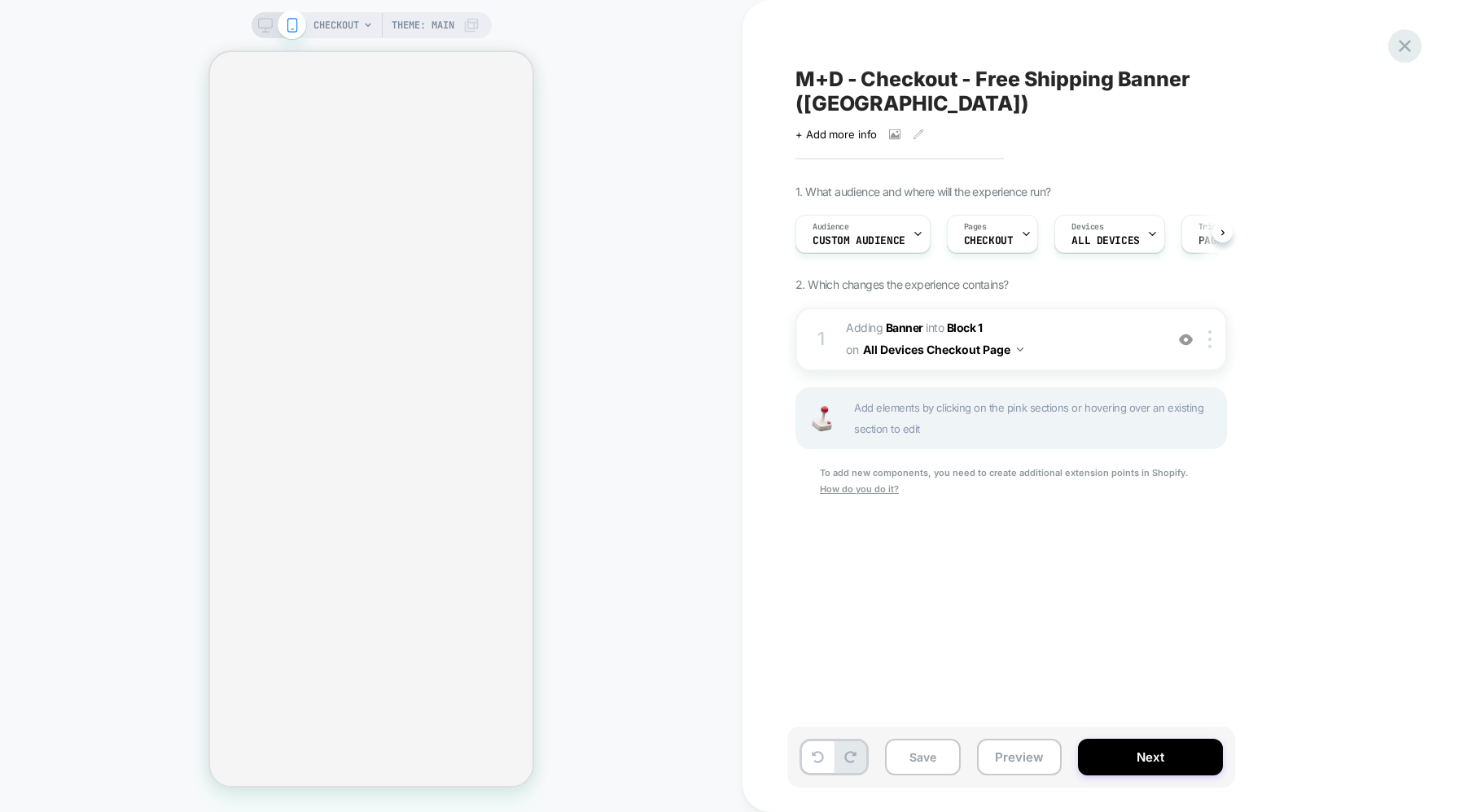
click at [1401, 40] on icon at bounding box center [1405, 46] width 22 height 22
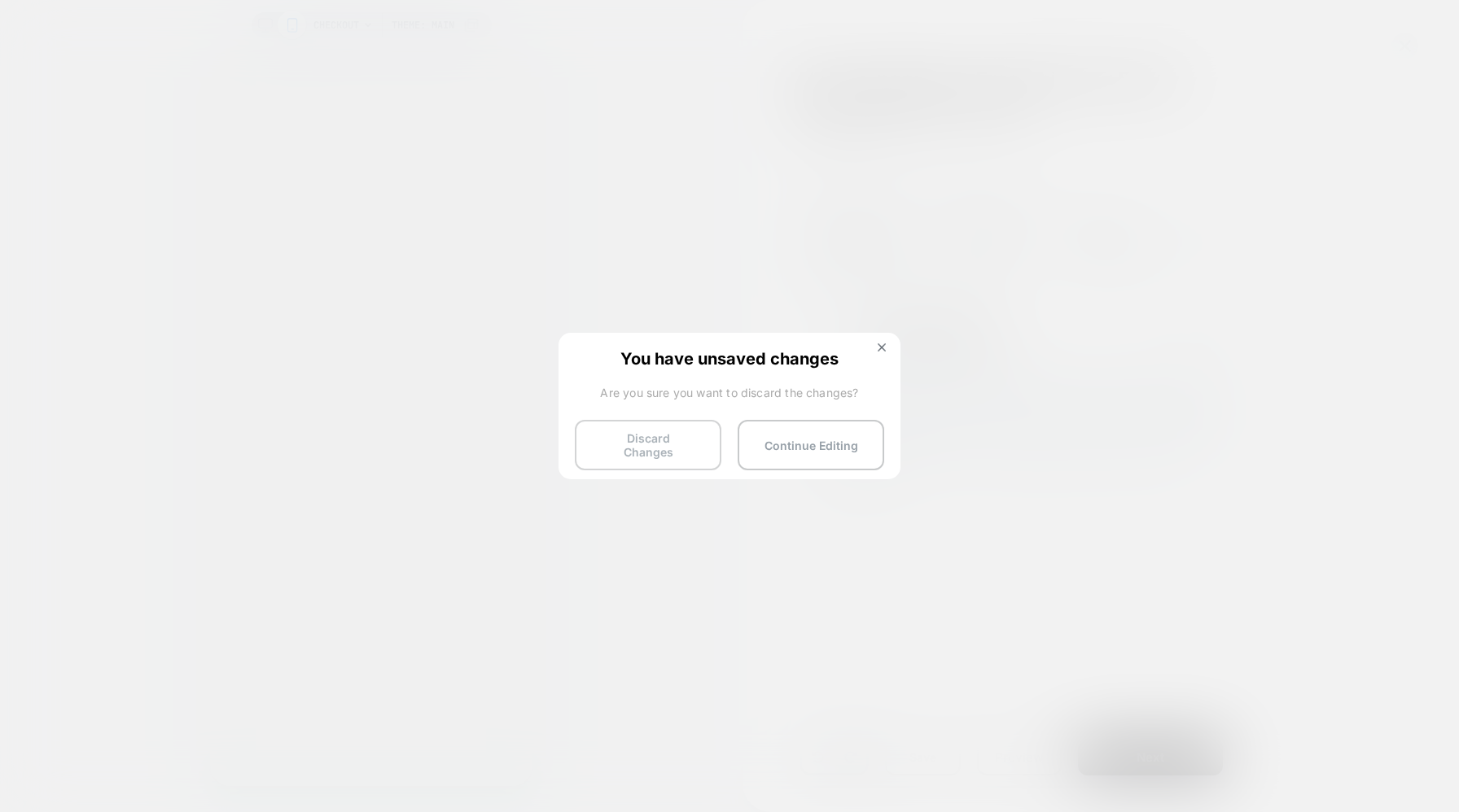
click at [652, 434] on button "Discard Changes" at bounding box center [648, 444] width 147 height 50
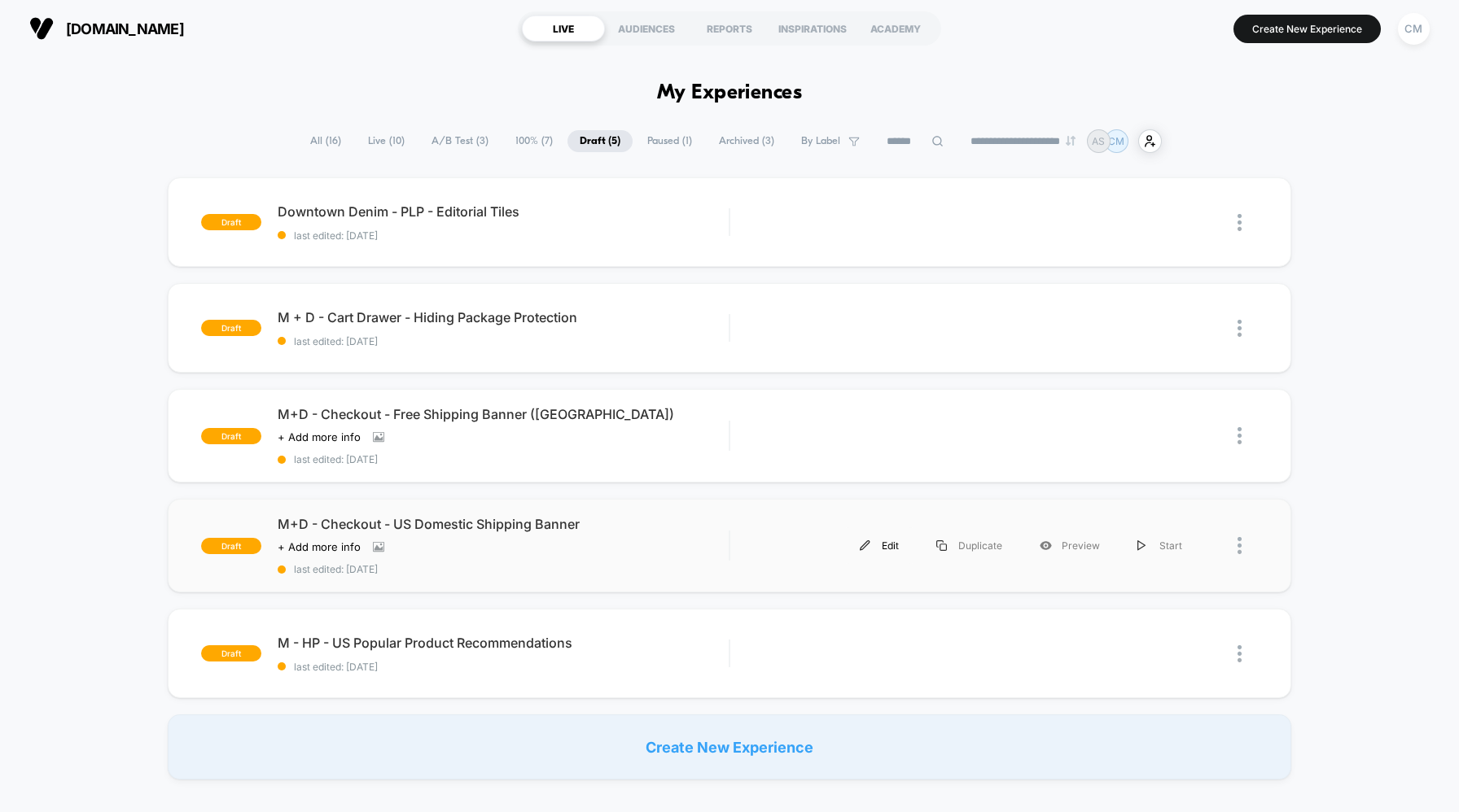
click at [873, 541] on div "Edit" at bounding box center [879, 545] width 76 height 36
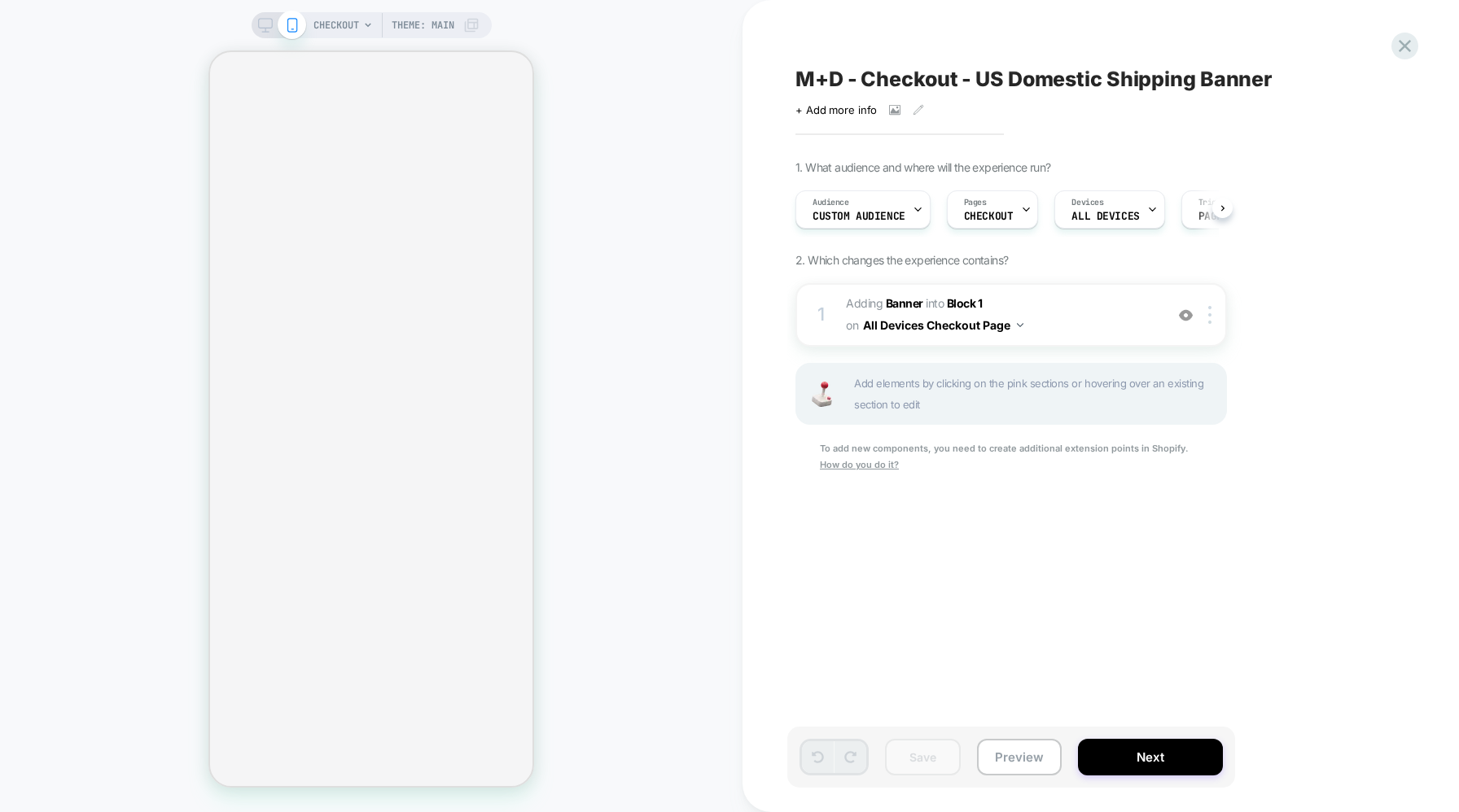
scroll to position [0, 1]
click at [1408, 46] on icon at bounding box center [1405, 46] width 22 height 22
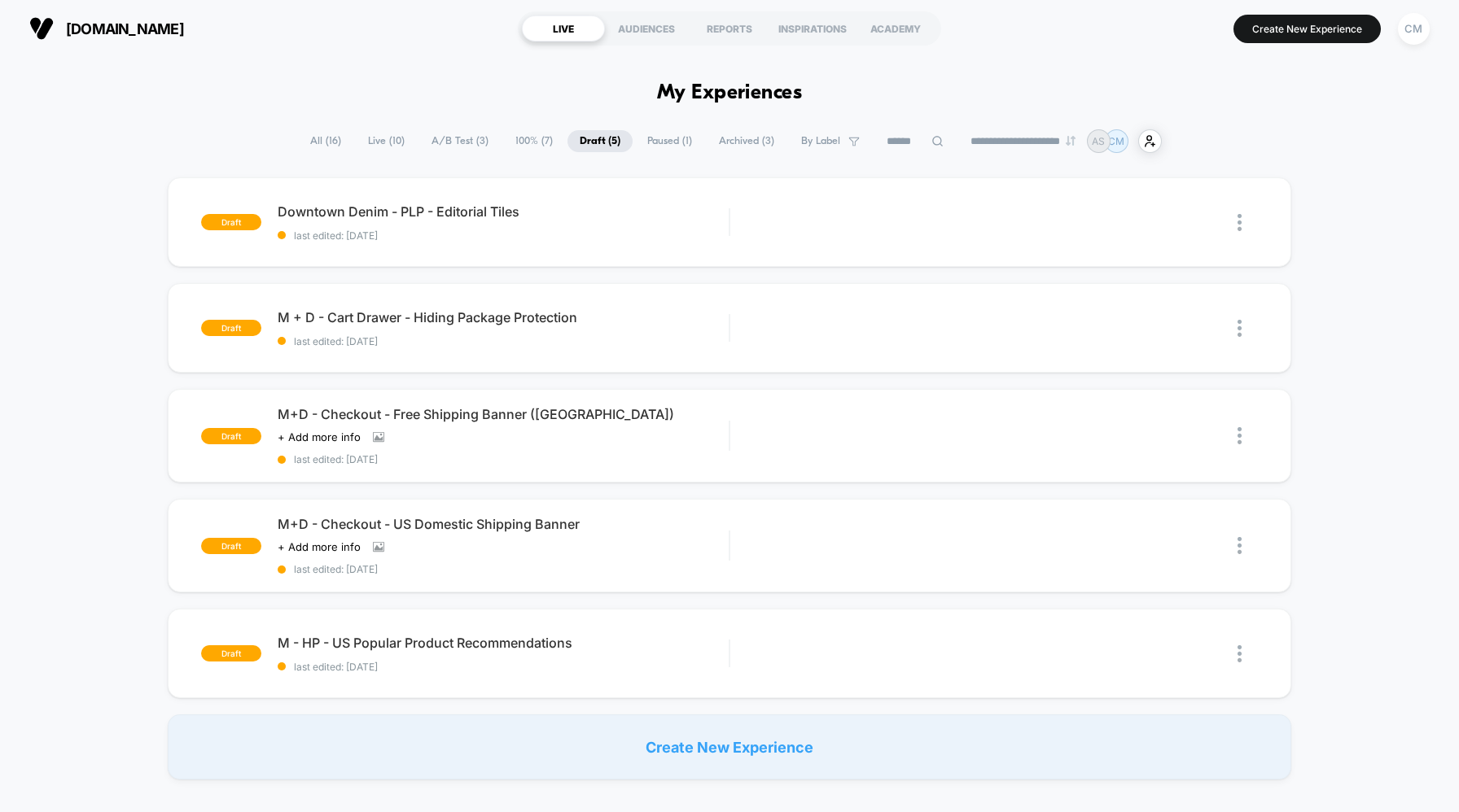
click at [524, 137] on span "100% ( 7 )" at bounding box center [534, 141] width 62 height 22
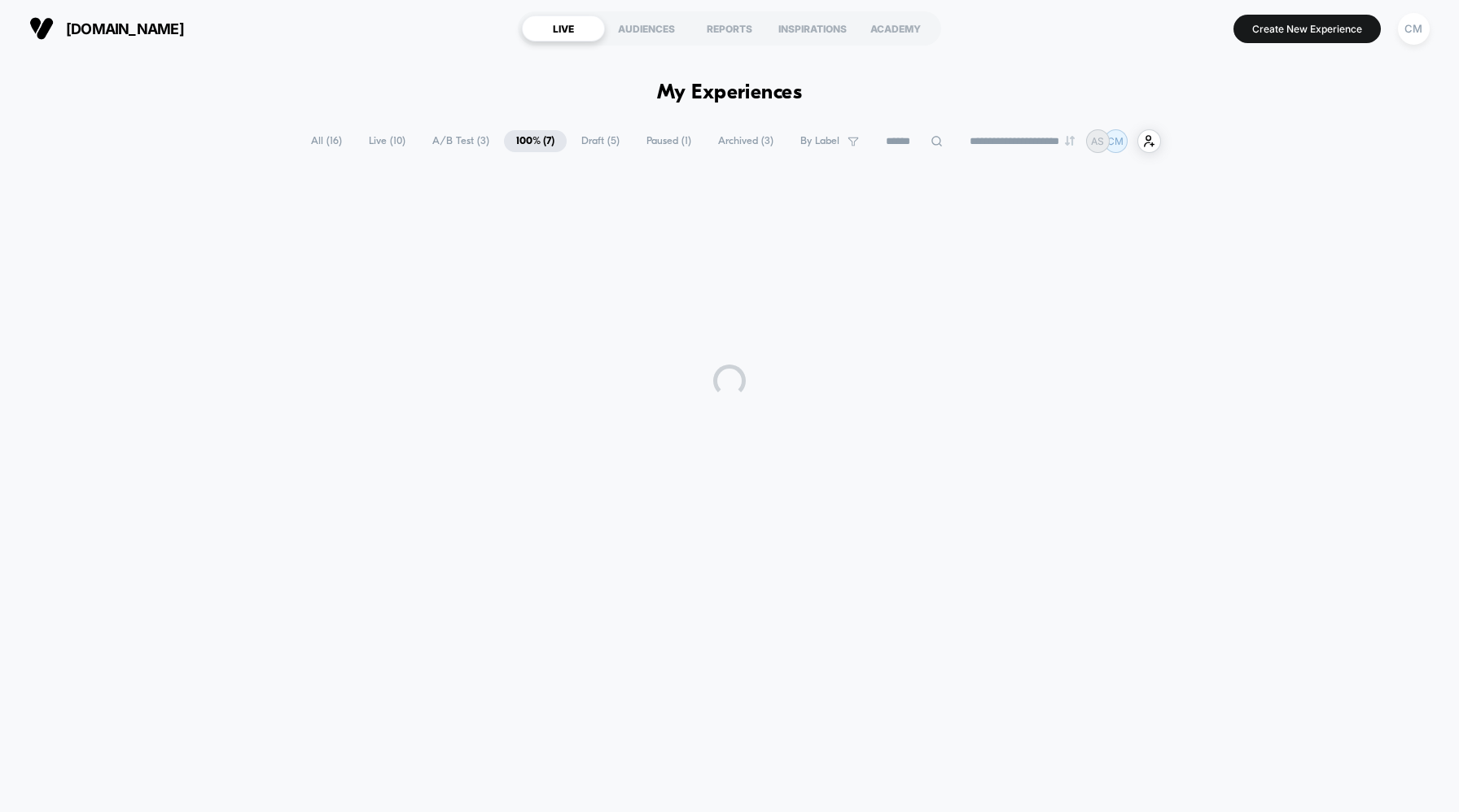
click at [610, 142] on span "Draft ( 5 )" at bounding box center [600, 141] width 63 height 22
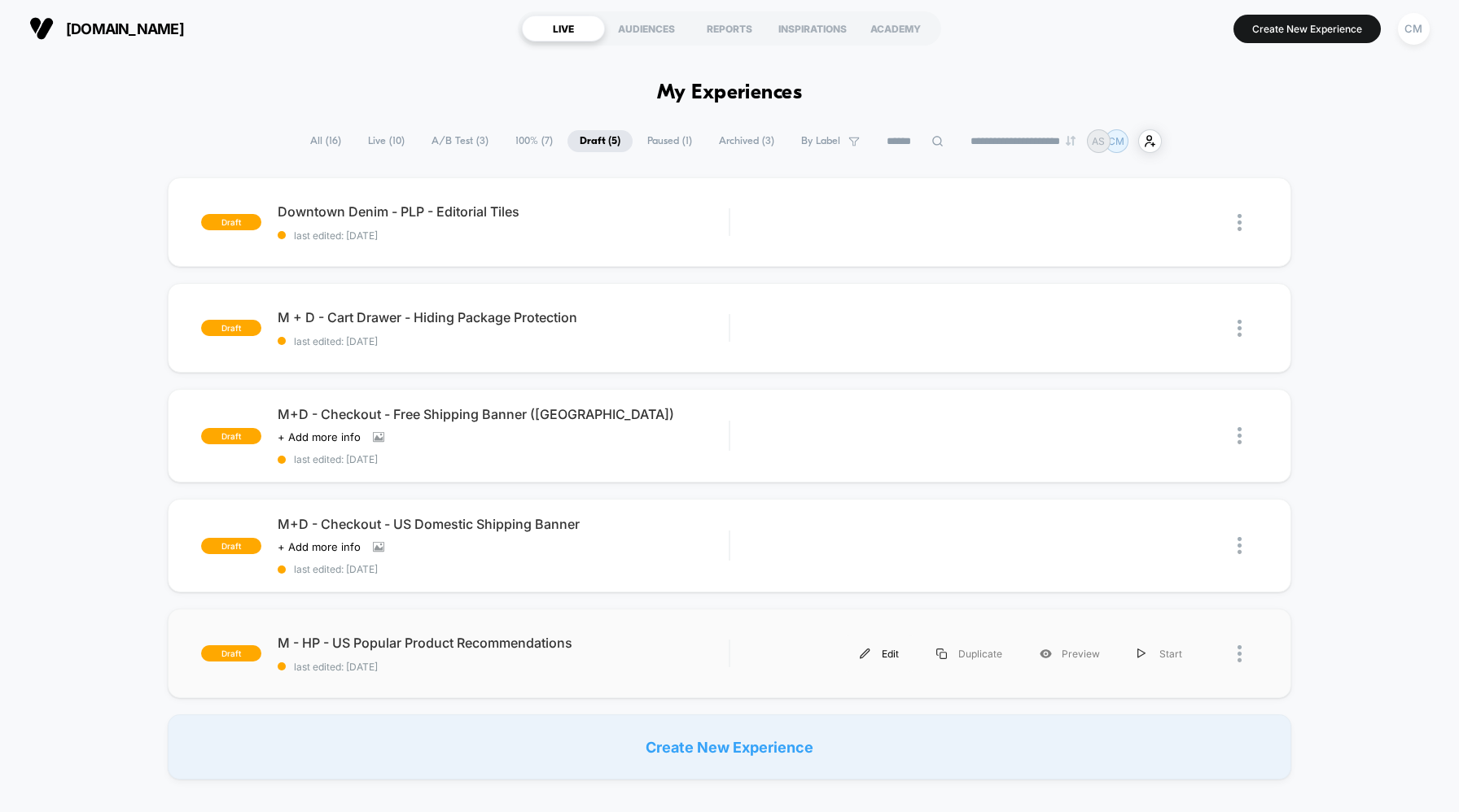
click at [884, 642] on div "Edit" at bounding box center [879, 654] width 76 height 36
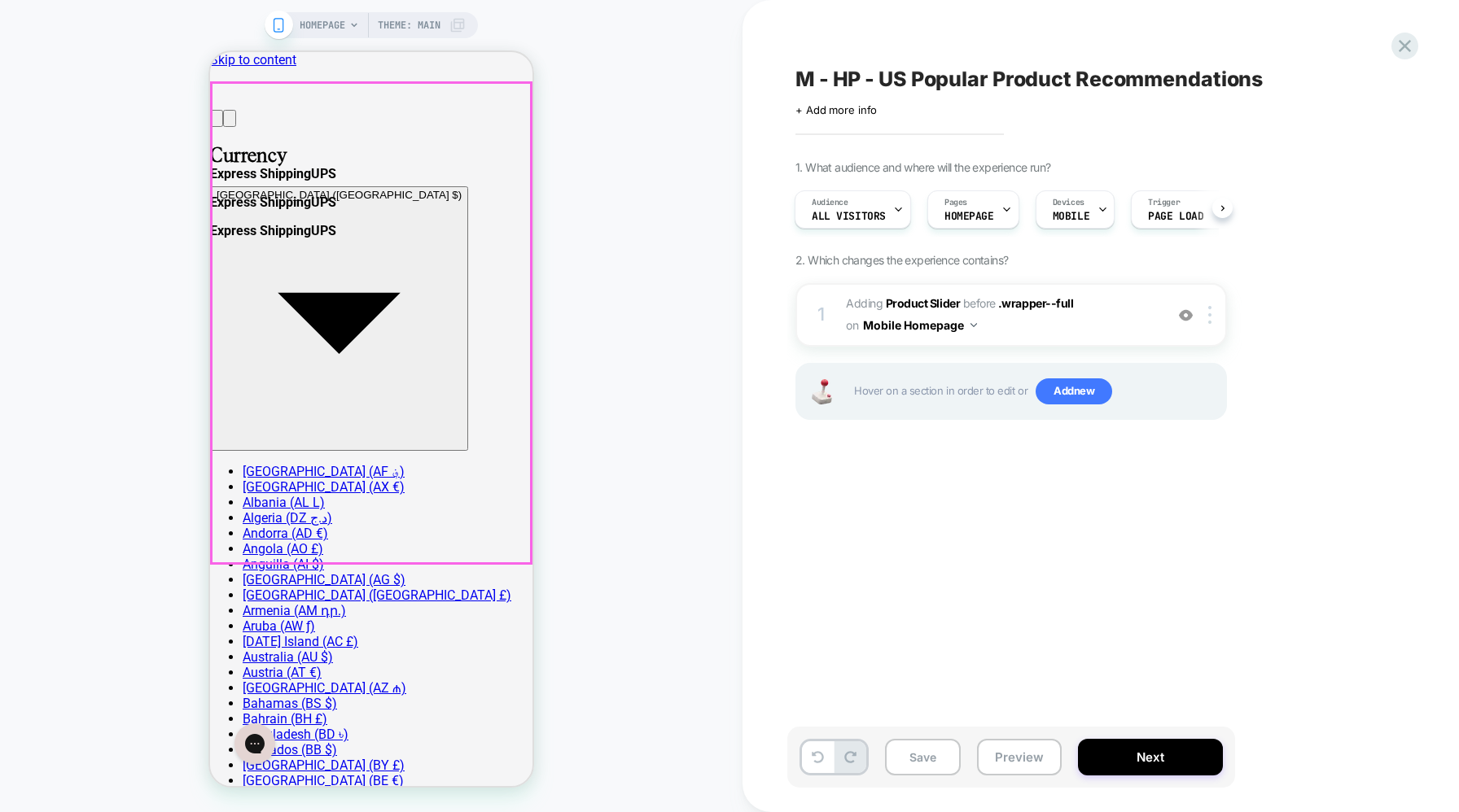
scroll to position [348, 0]
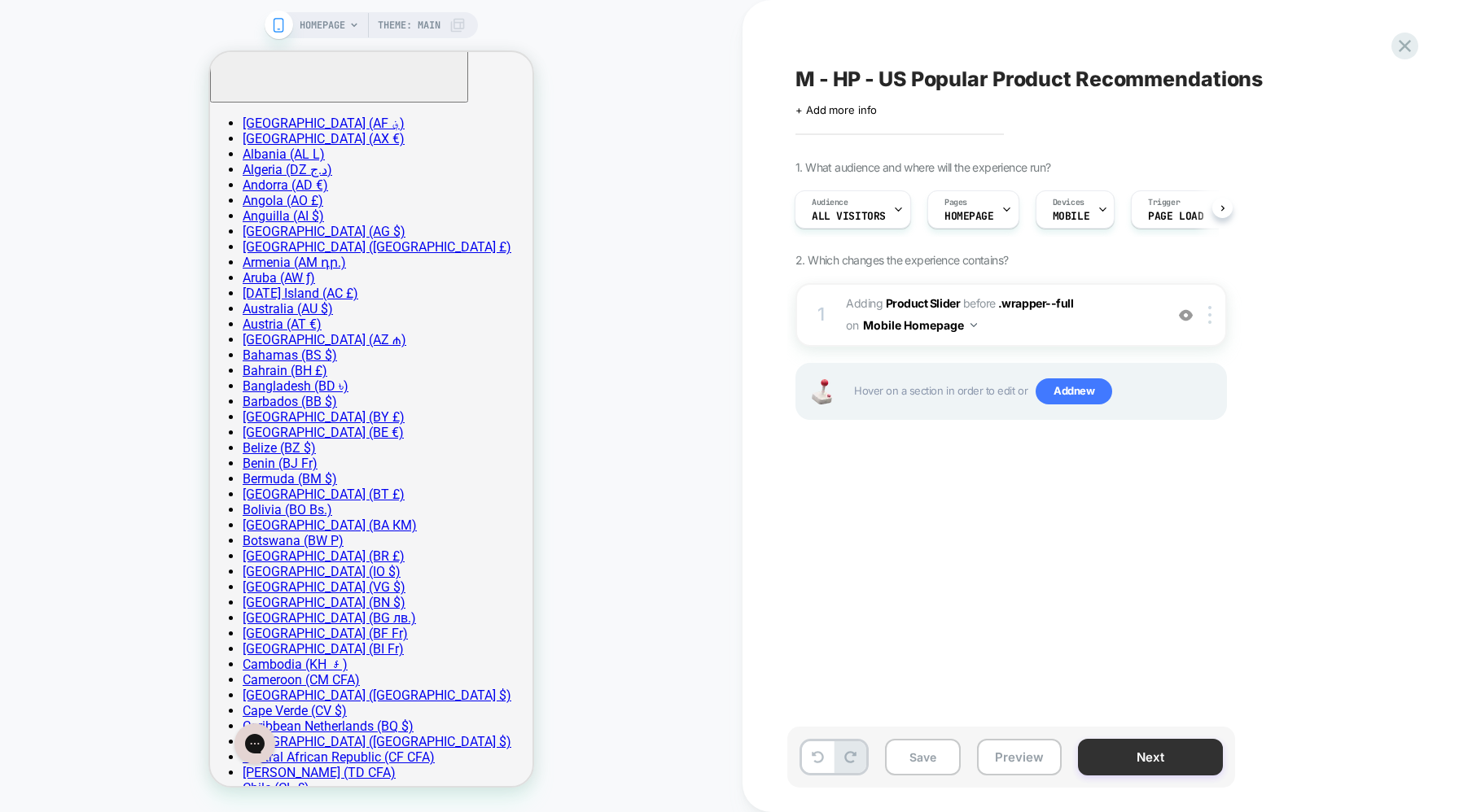
click at [1165, 755] on button "Next" at bounding box center [1150, 757] width 145 height 36
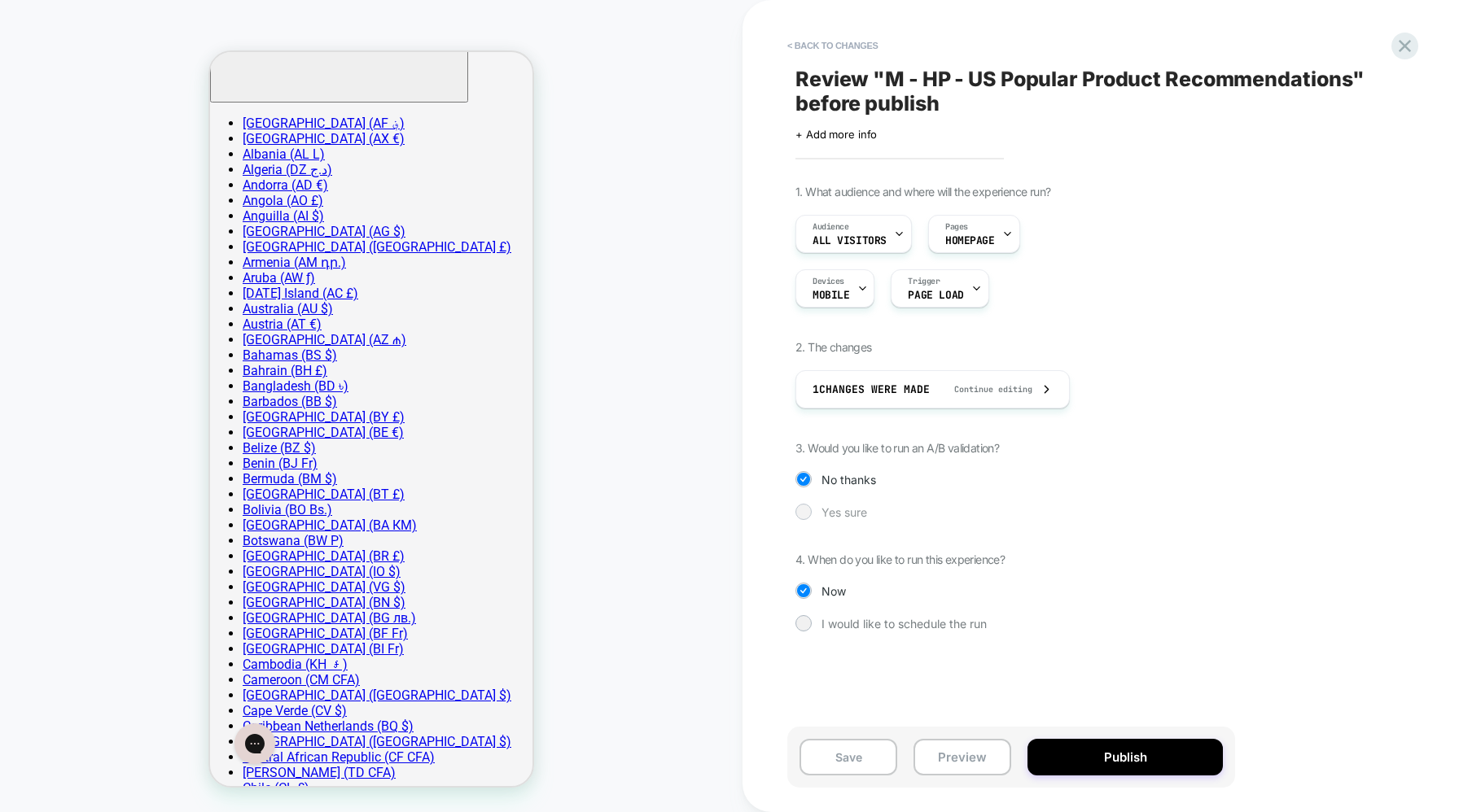
click at [845, 508] on span "Yes sure" at bounding box center [844, 512] width 46 height 14
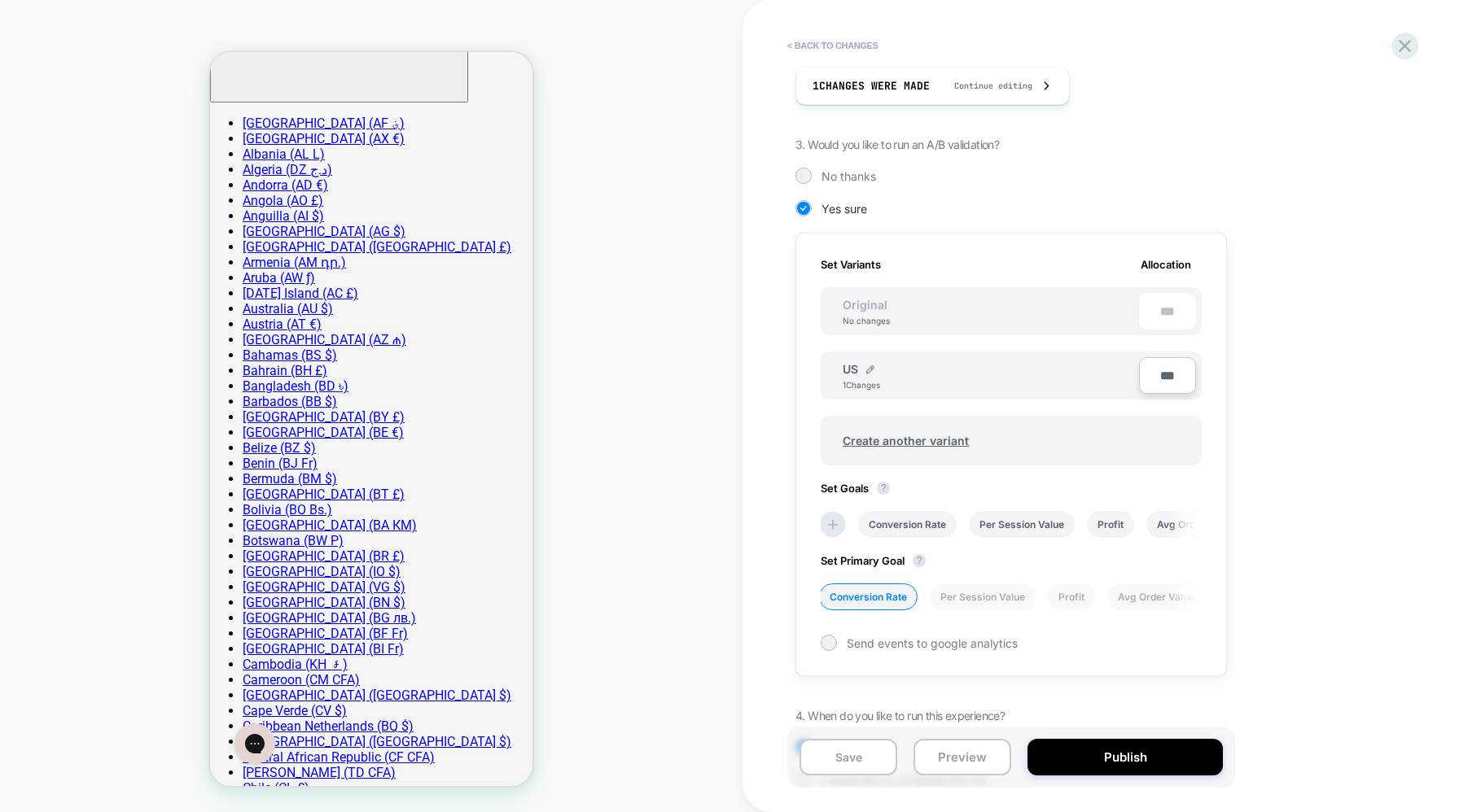
scroll to position [385, 0]
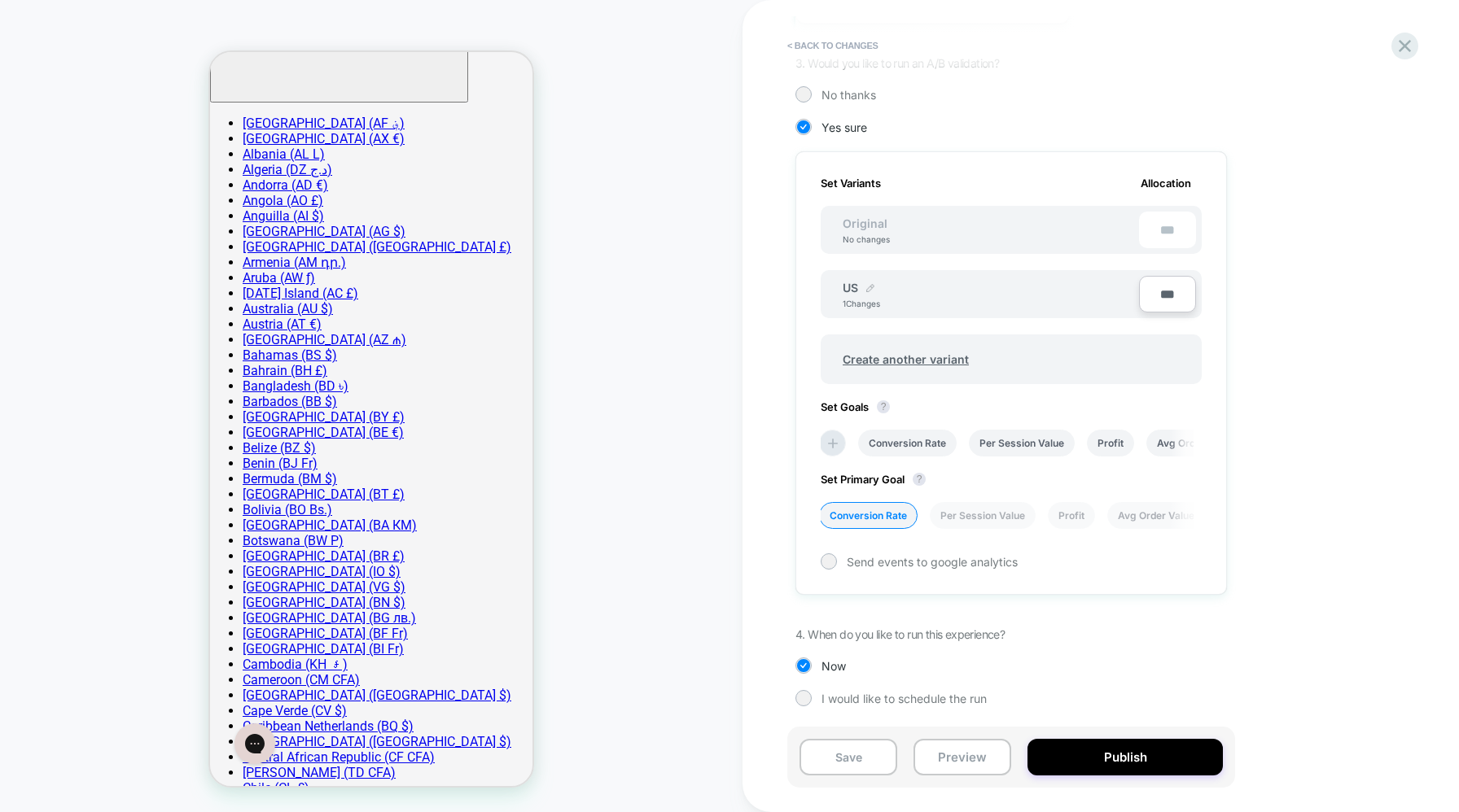
click at [867, 286] on img at bounding box center [870, 288] width 8 height 8
click at [1059, 336] on div "Create another variant" at bounding box center [1011, 354] width 381 height 66
click at [1303, 369] on div "1. What audience and where will the experience run? Audience All Visitors Pages…" at bounding box center [1093, 267] width 595 height 935
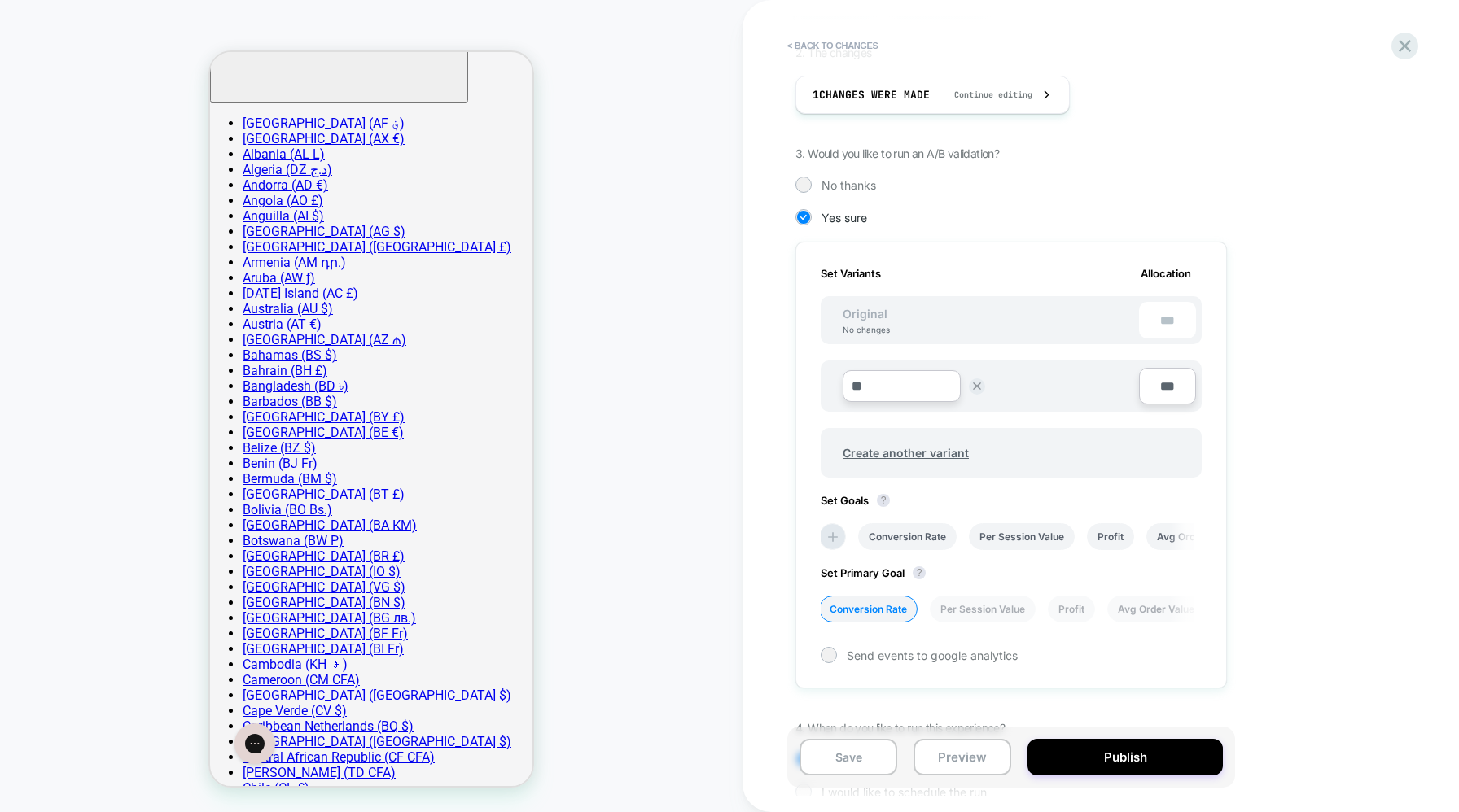
scroll to position [391, 0]
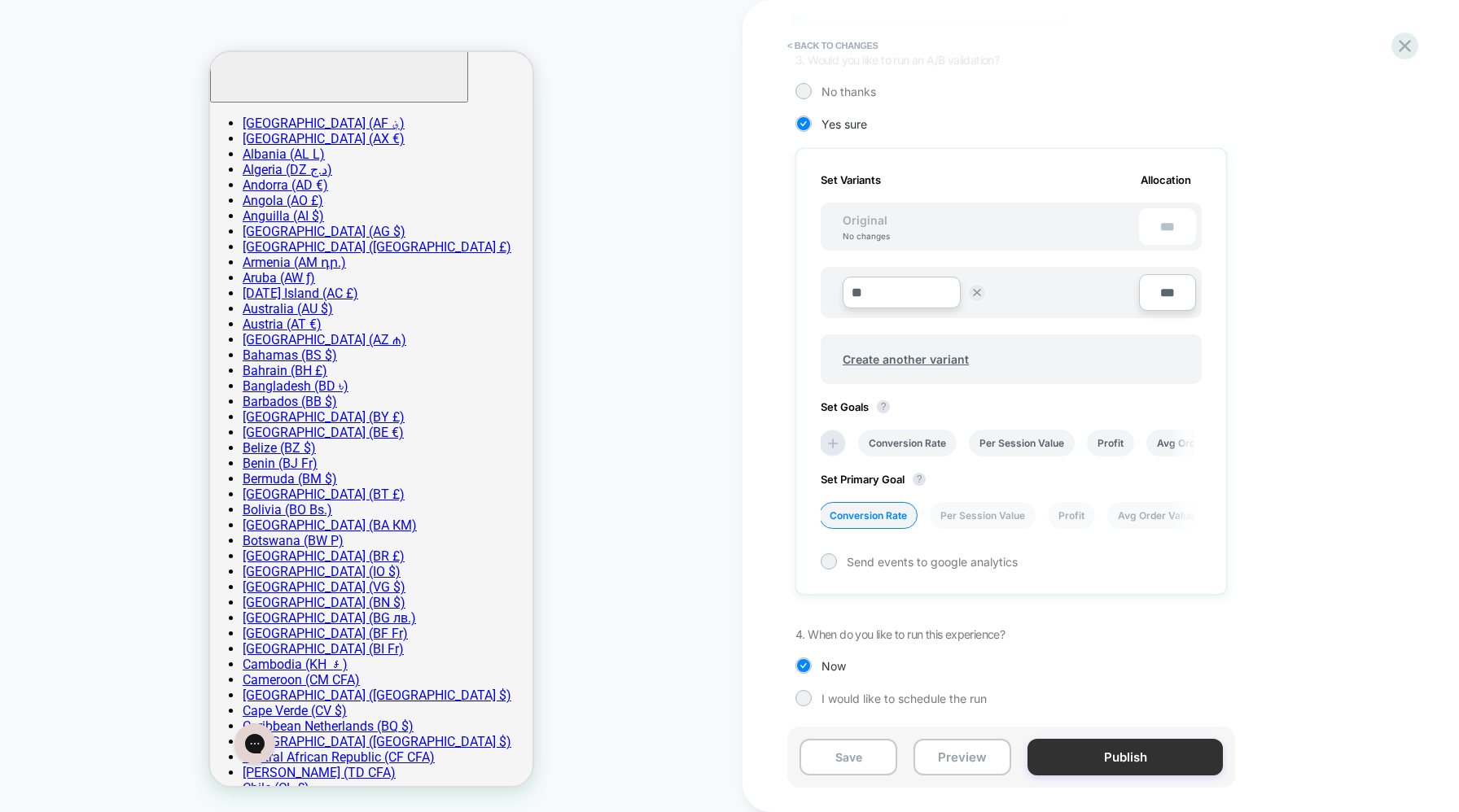
click at [1132, 760] on button "Publish" at bounding box center [1125, 757] width 195 height 36
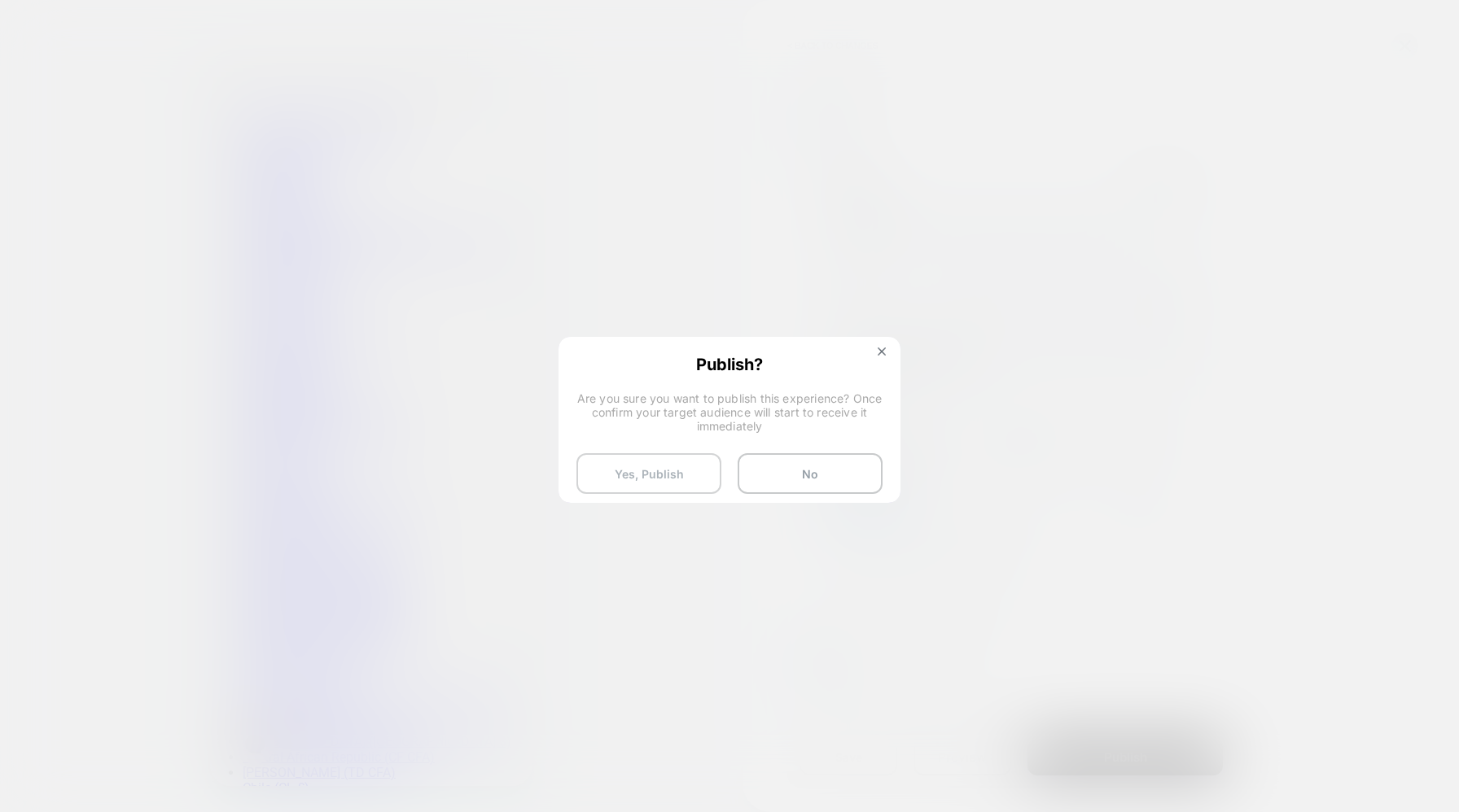
click at [657, 485] on button "Yes, Publish" at bounding box center [648, 473] width 145 height 41
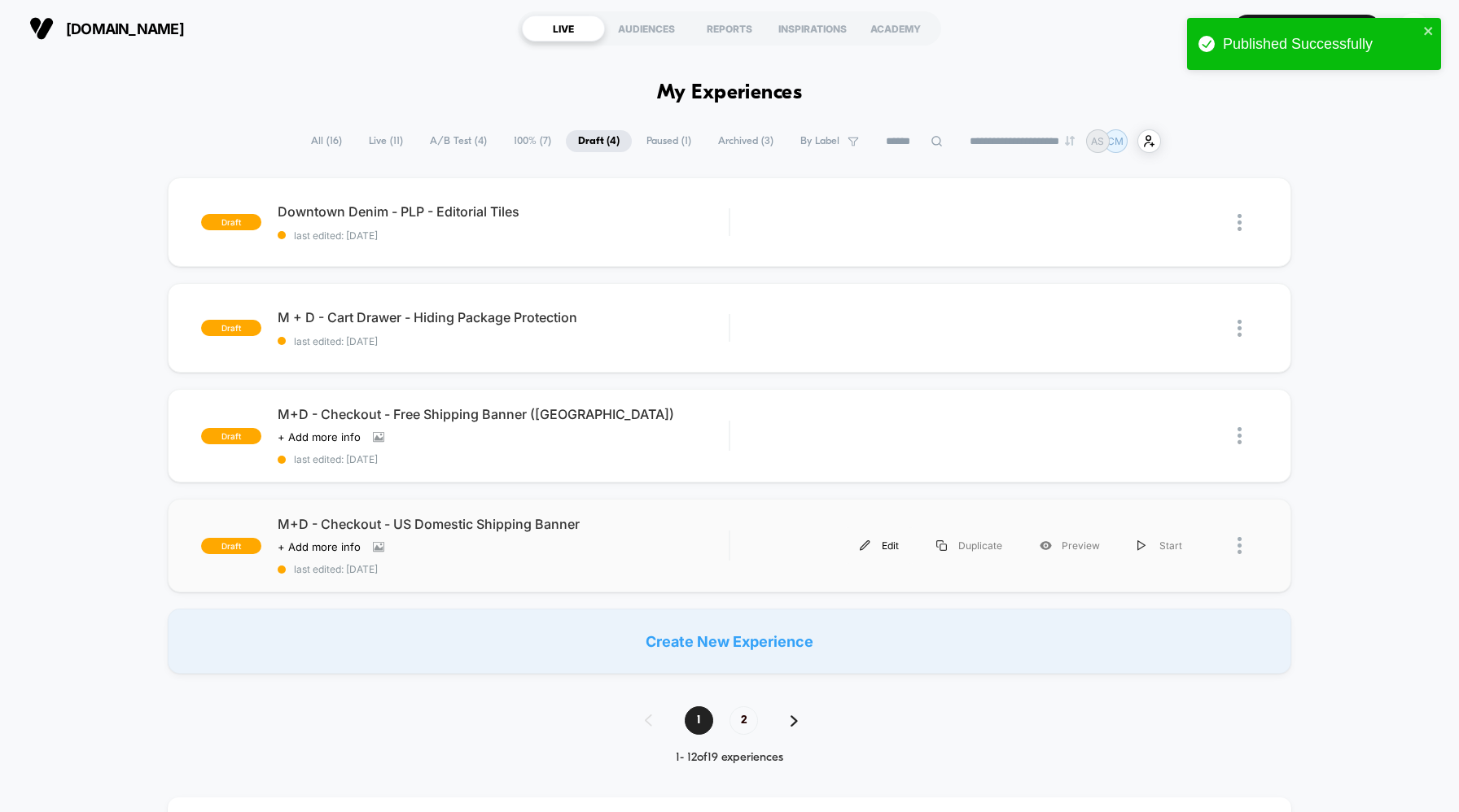
click at [869, 536] on div "Edit" at bounding box center [879, 545] width 76 height 36
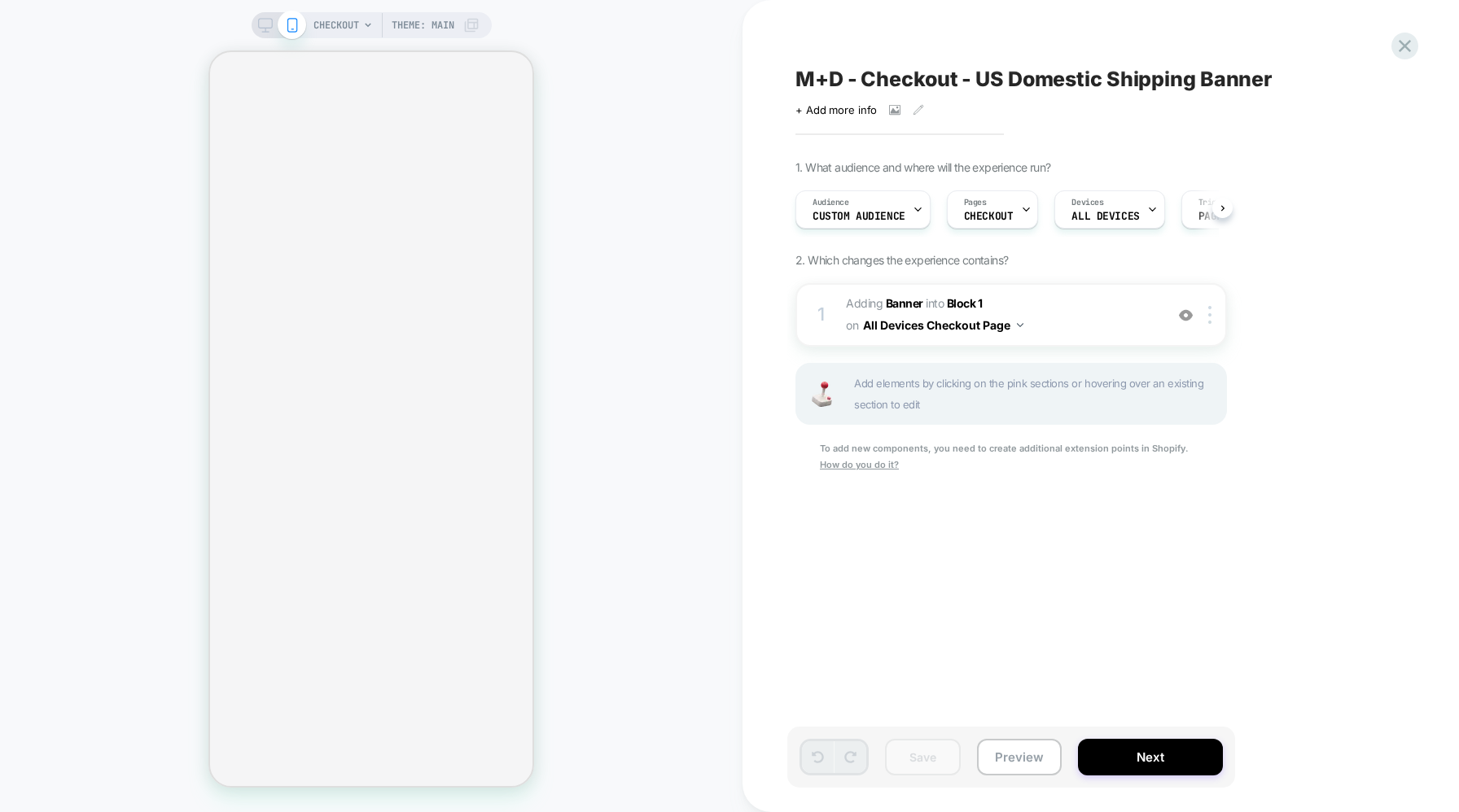
scroll to position [0, 1]
click at [353, 23] on span "CHECKOUT" at bounding box center [336, 25] width 46 height 26
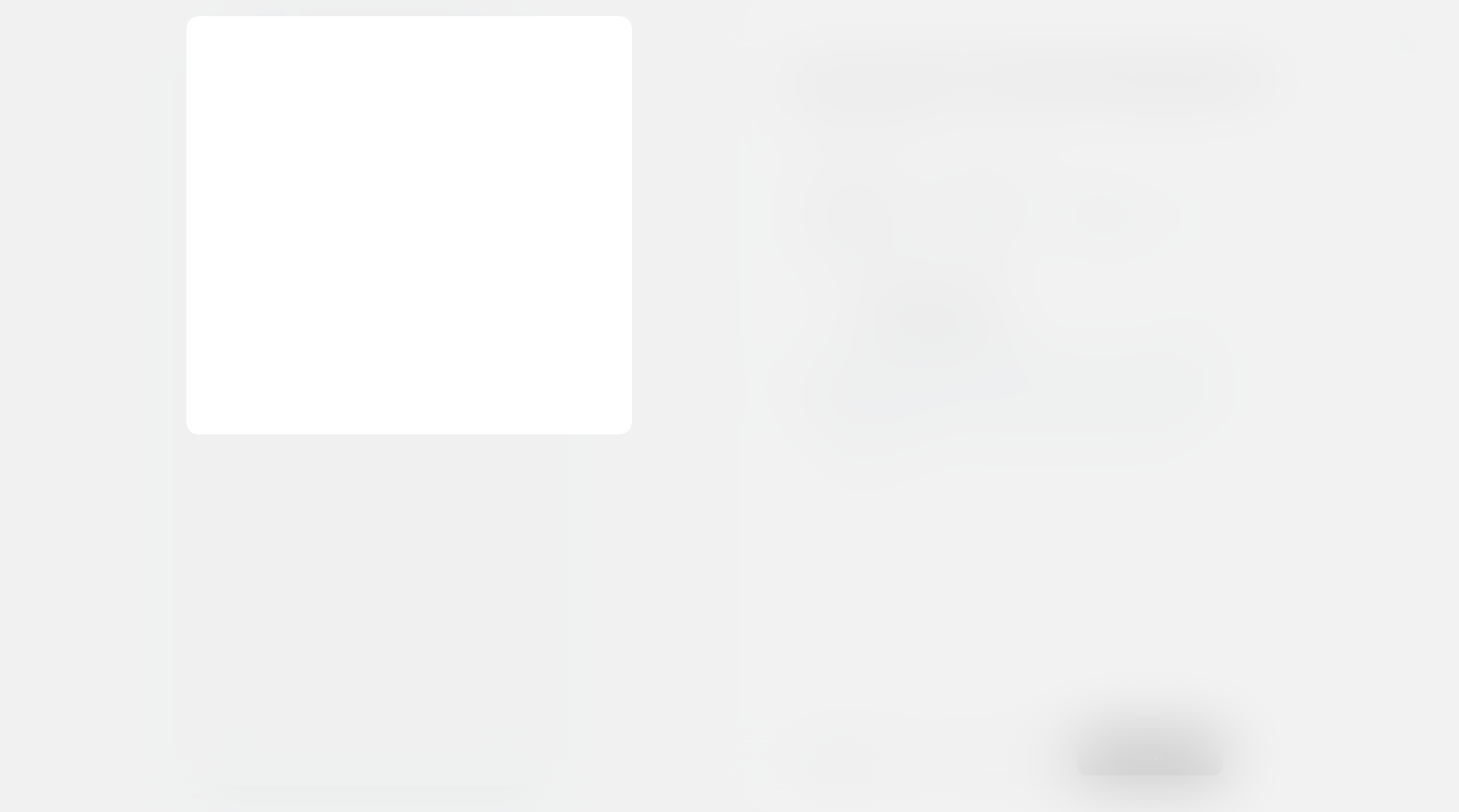
click at [367, 23] on div "Select page for quick preview Checkout [URL][DOMAIN_NAME] [URL][DOMAIN_NAME] [U…" at bounding box center [409, 225] width 445 height 418
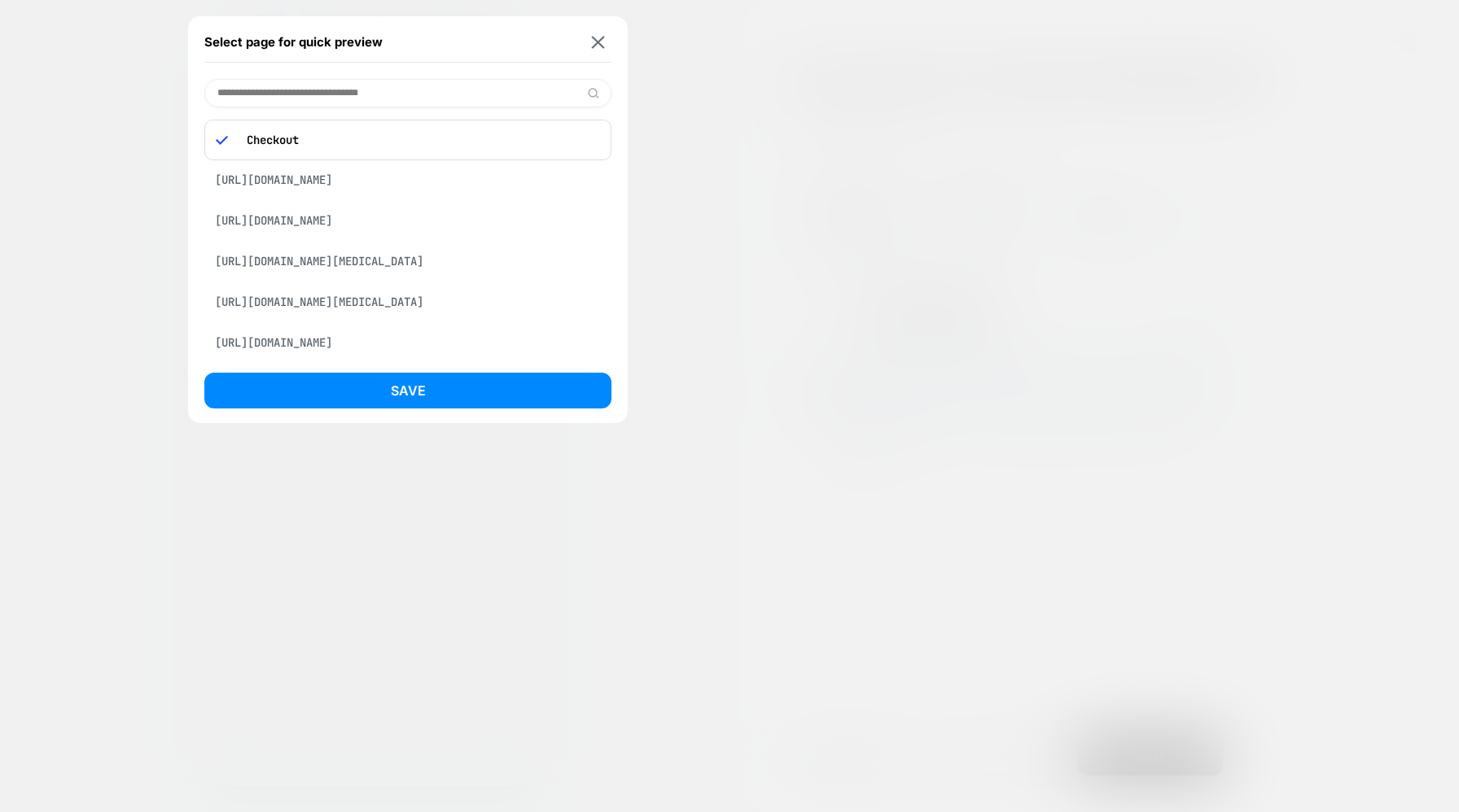
click at [269, 132] on p "Checkout" at bounding box center [419, 140] width 362 height 15
click at [276, 137] on p "Checkout" at bounding box center [419, 140] width 362 height 15
click at [224, 142] on img at bounding box center [222, 140] width 12 height 12
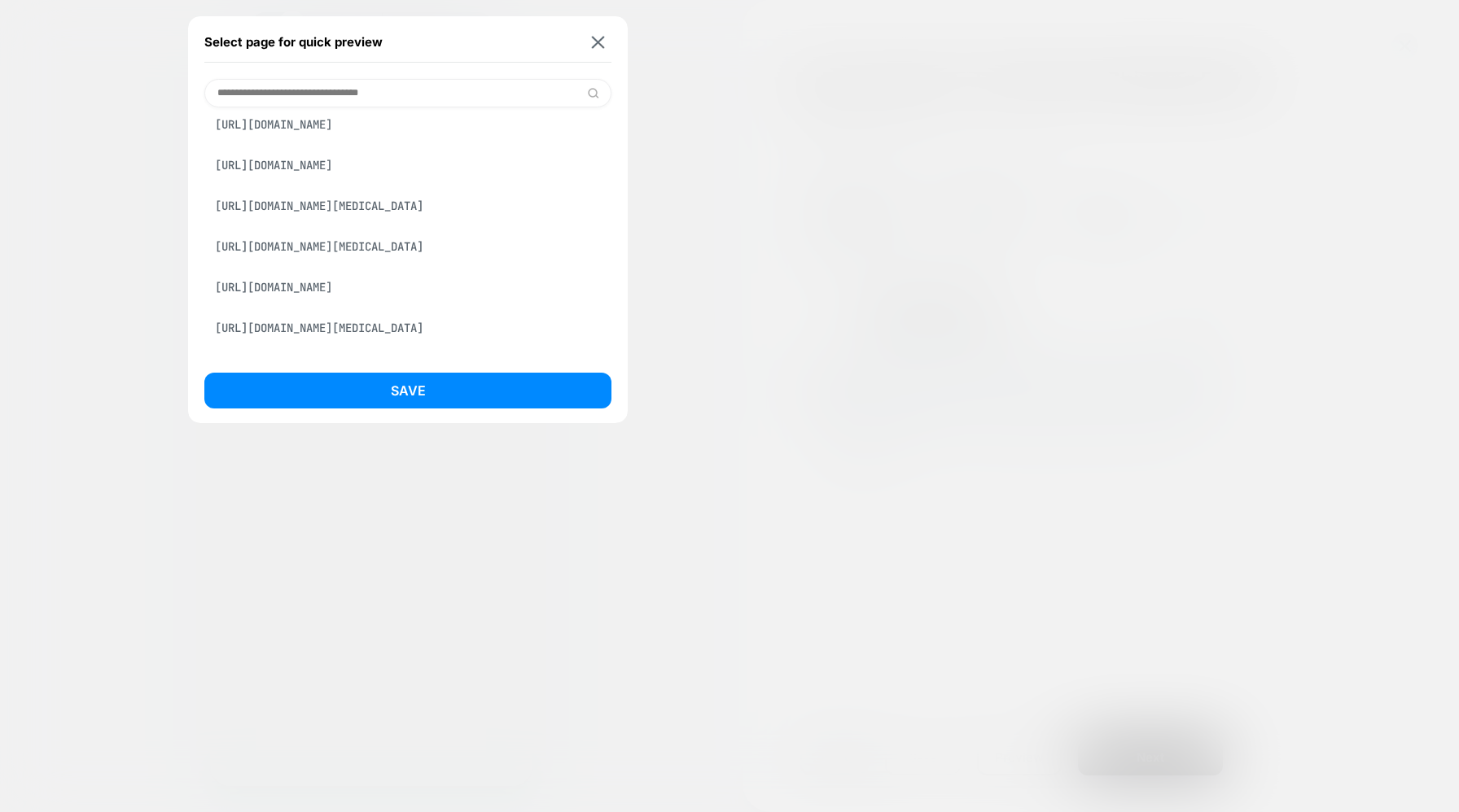
scroll to position [0, 0]
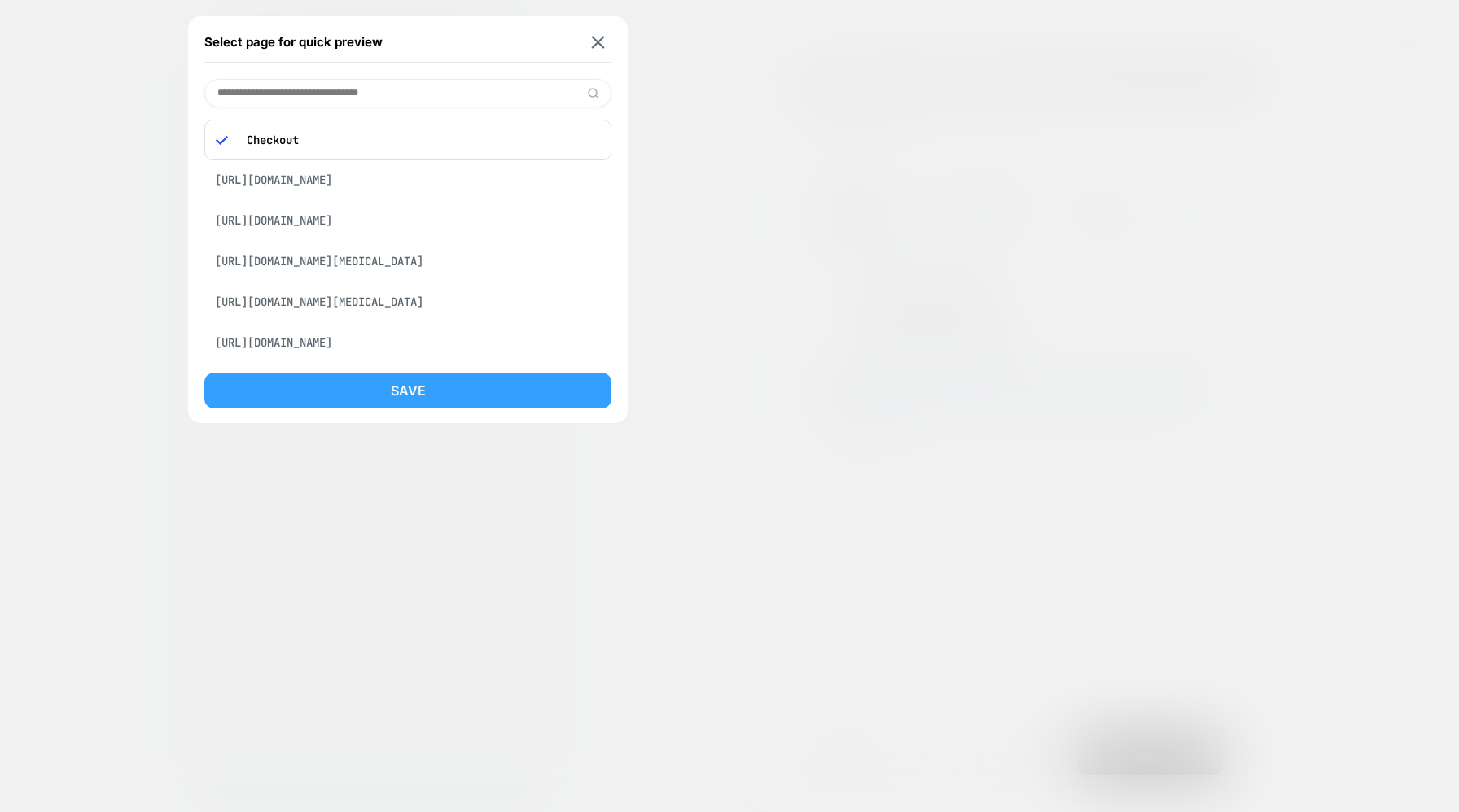
click at [404, 390] on button "Save" at bounding box center [408, 390] width 407 height 36
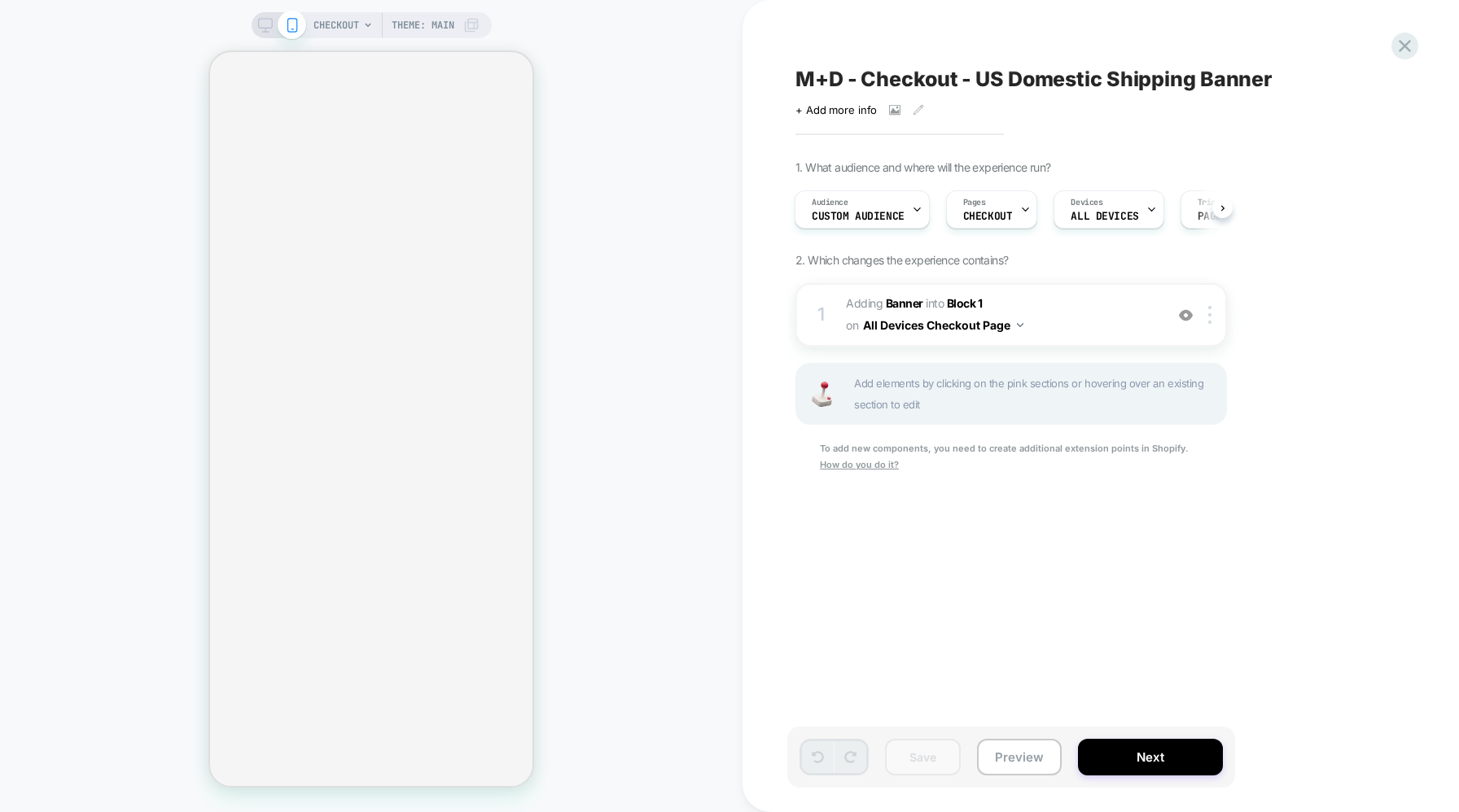
click at [450, 24] on span "Theme: MAIN" at bounding box center [423, 25] width 63 height 26
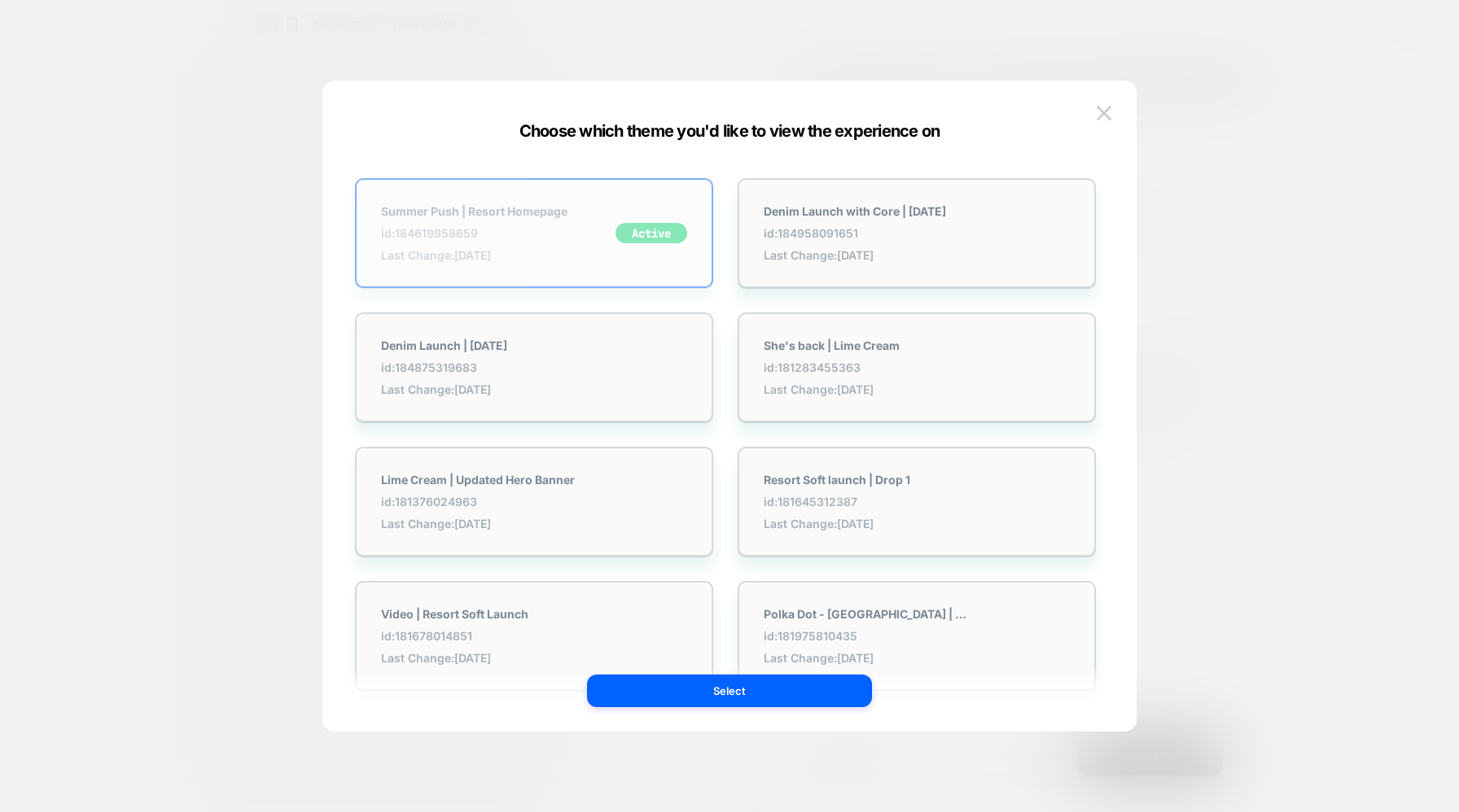
click at [528, 228] on span "id: 184619958659" at bounding box center [474, 233] width 186 height 14
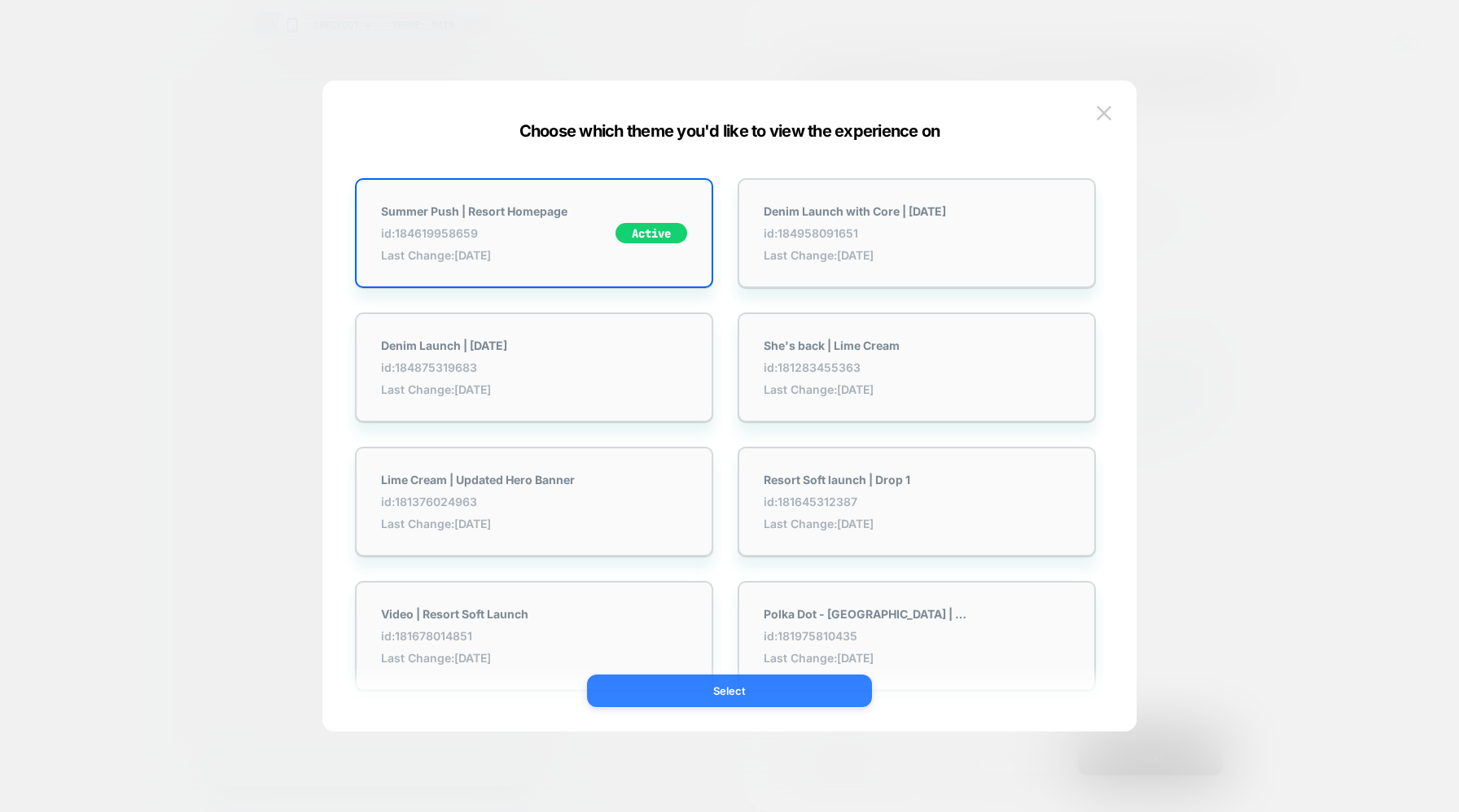
click at [734, 695] on button "Select" at bounding box center [730, 690] width 285 height 32
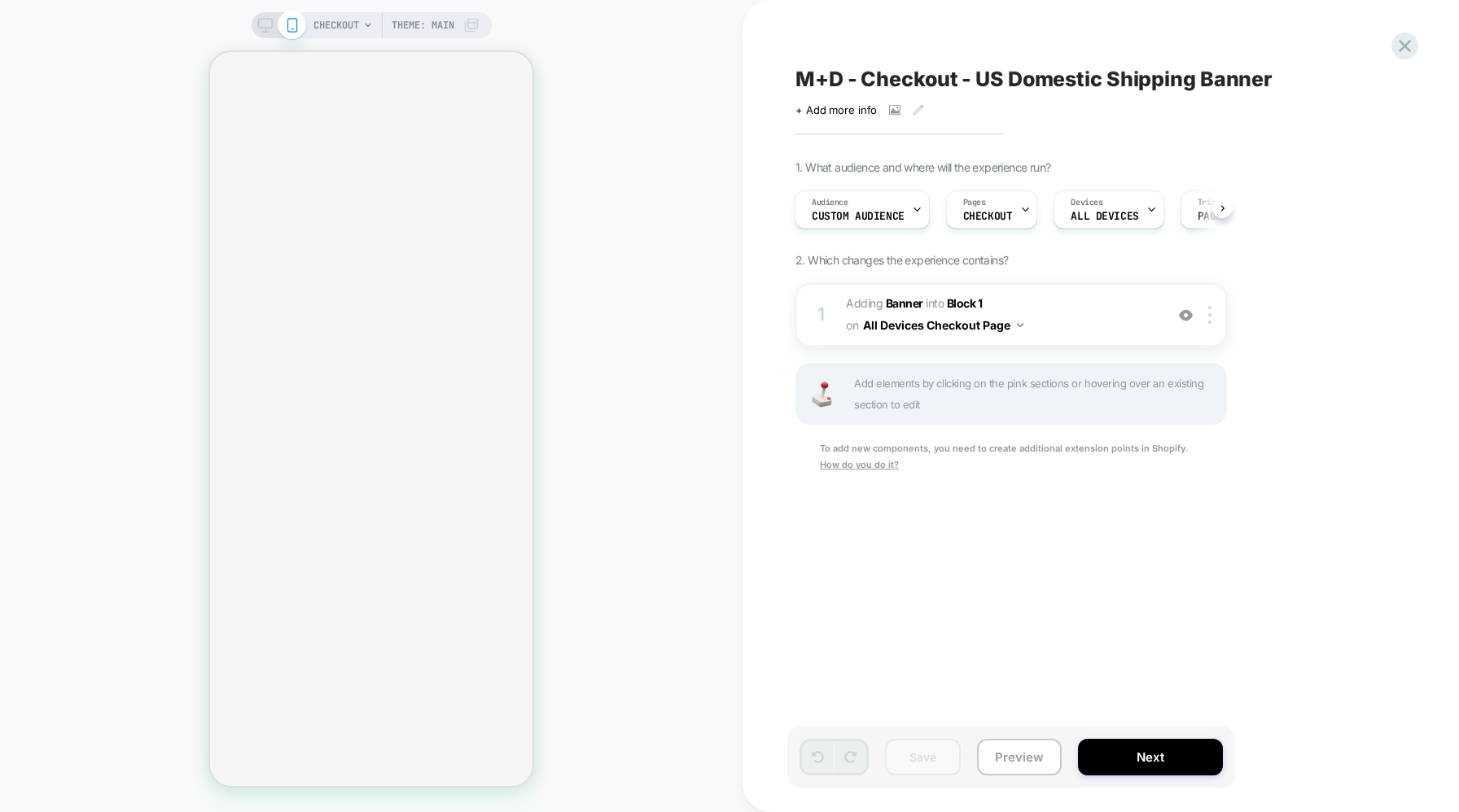
click at [364, 29] on icon at bounding box center [368, 26] width 10 height 10
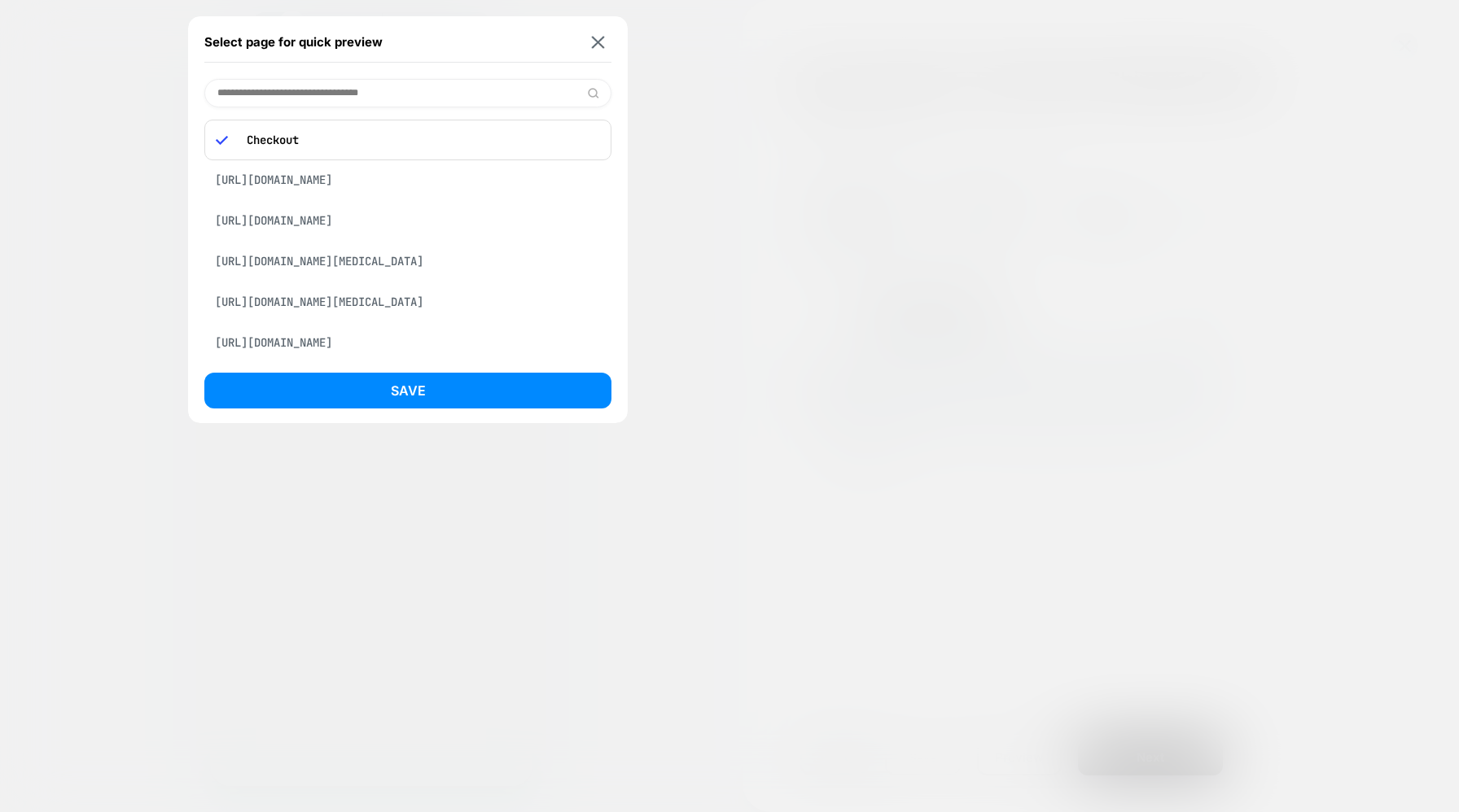
click at [327, 89] on input at bounding box center [408, 93] width 407 height 28
click at [362, 194] on div "[URL][DOMAIN_NAME]" at bounding box center [408, 178] width 407 height 31
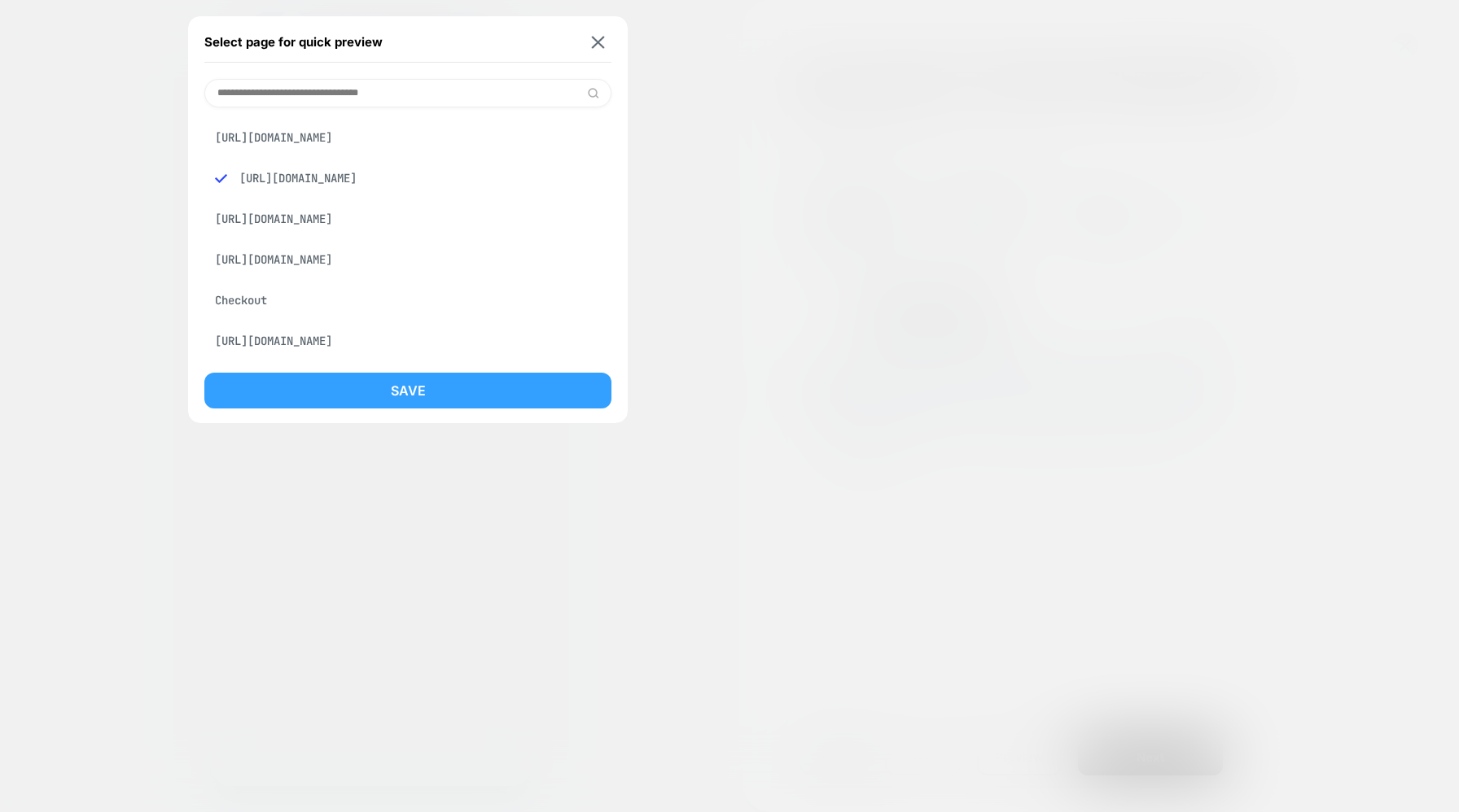
click at [426, 391] on button "Save" at bounding box center [408, 390] width 407 height 36
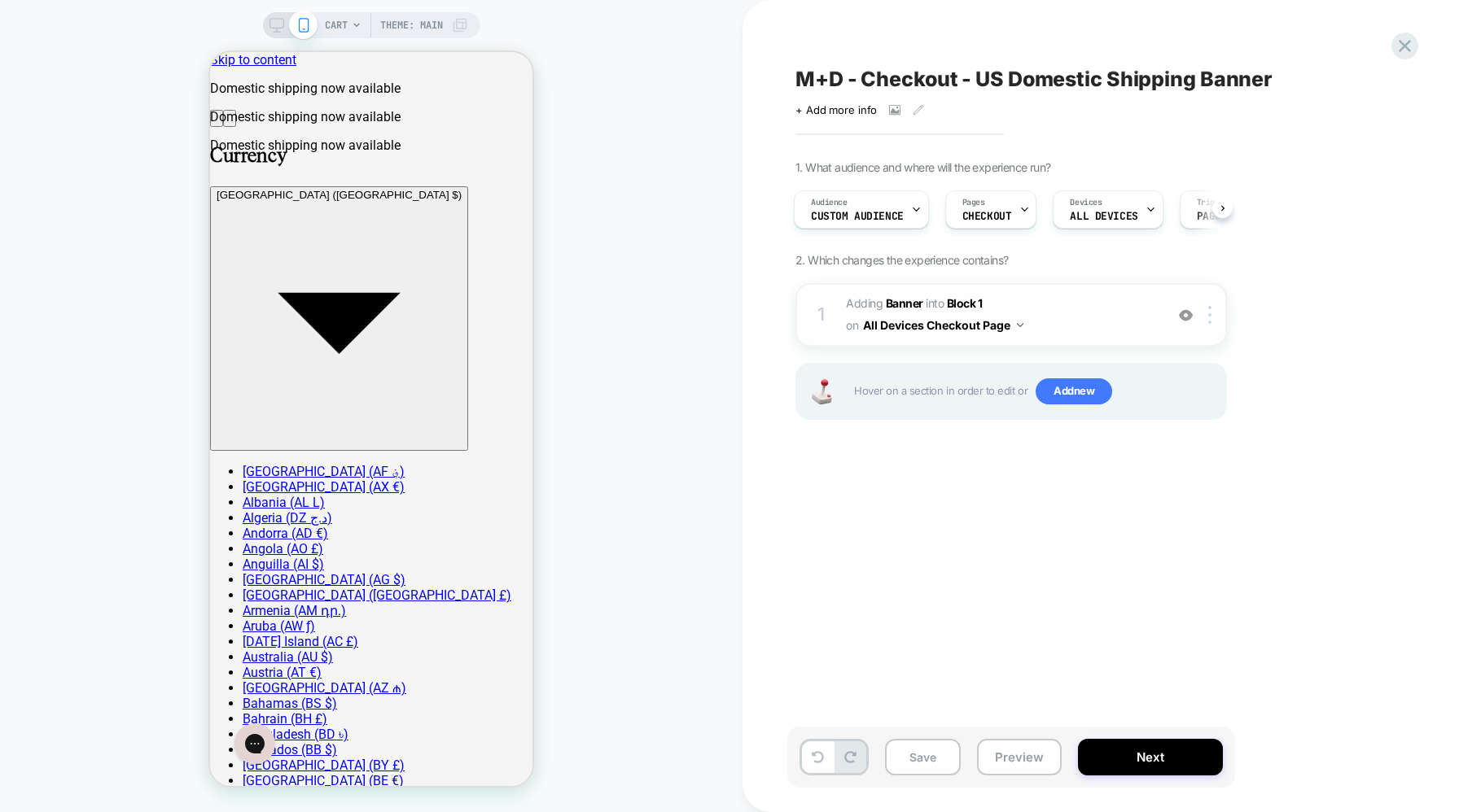
scroll to position [0, 0]
click at [1004, 324] on button "All Devices Checkout Page" at bounding box center [943, 325] width 161 height 24
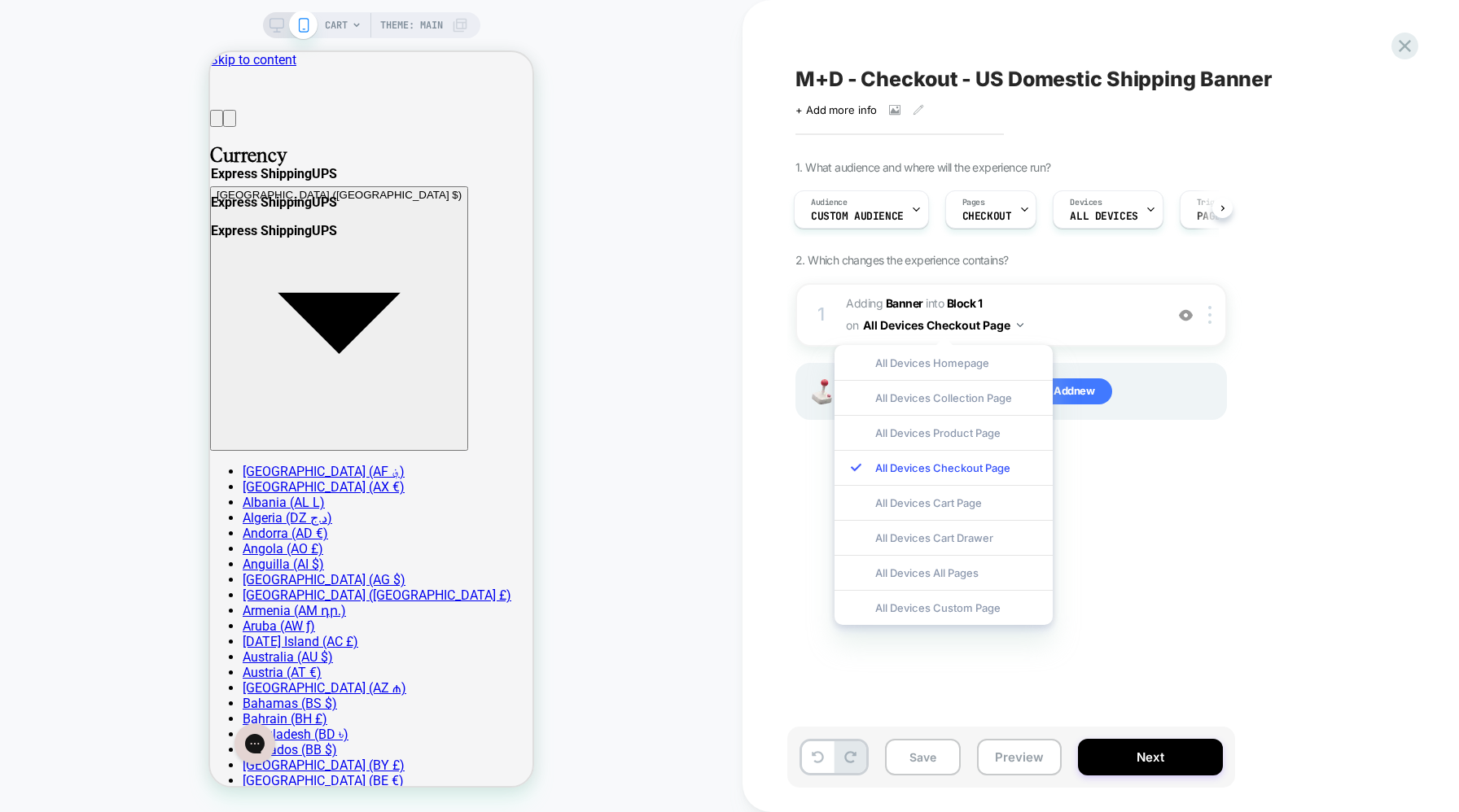
click at [1145, 490] on div "M+D - Checkout - US Domestic Shipping Banner Click to view images Click to edit…" at bounding box center [1093, 406] width 611 height 780
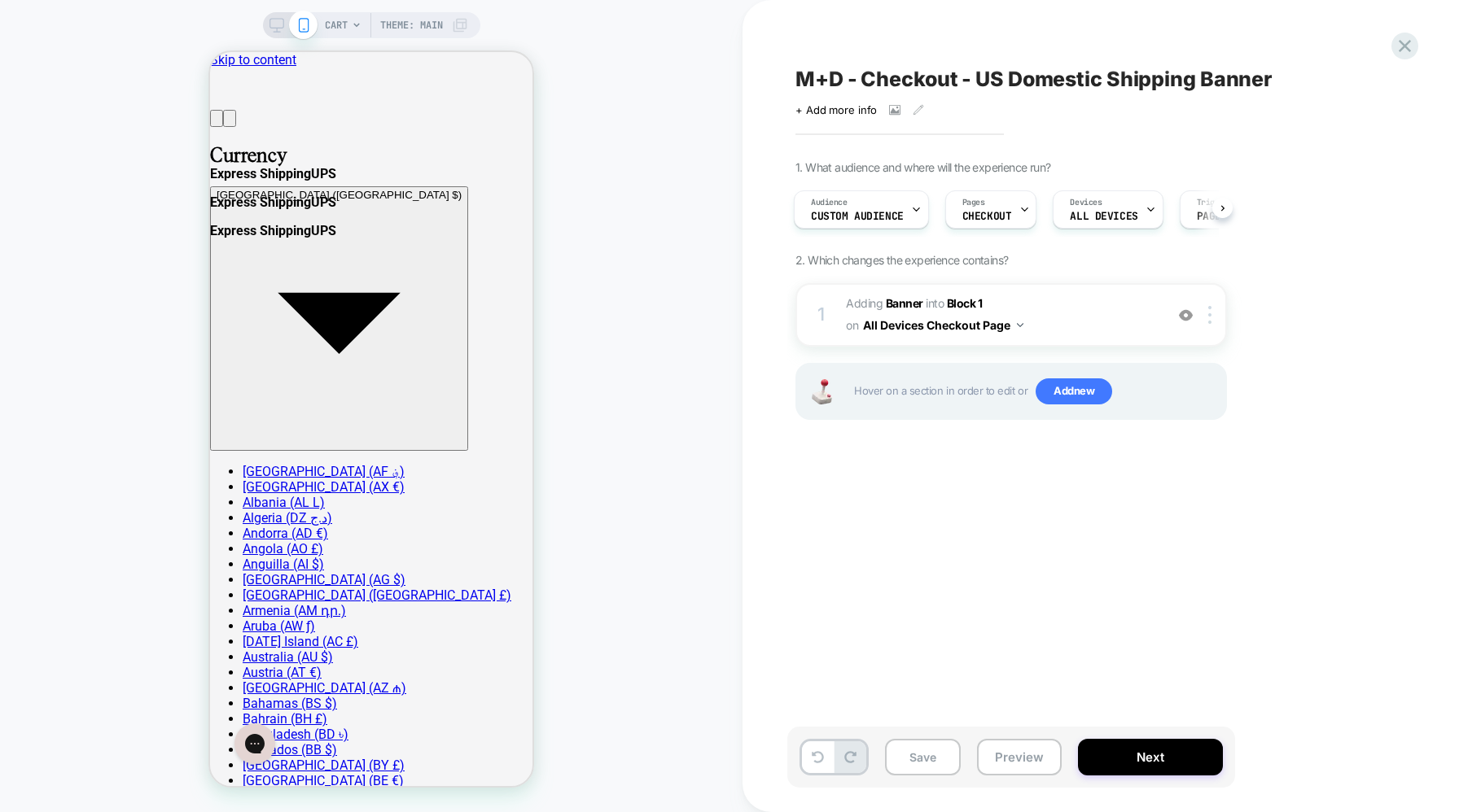
click at [355, 22] on icon at bounding box center [357, 26] width 10 height 10
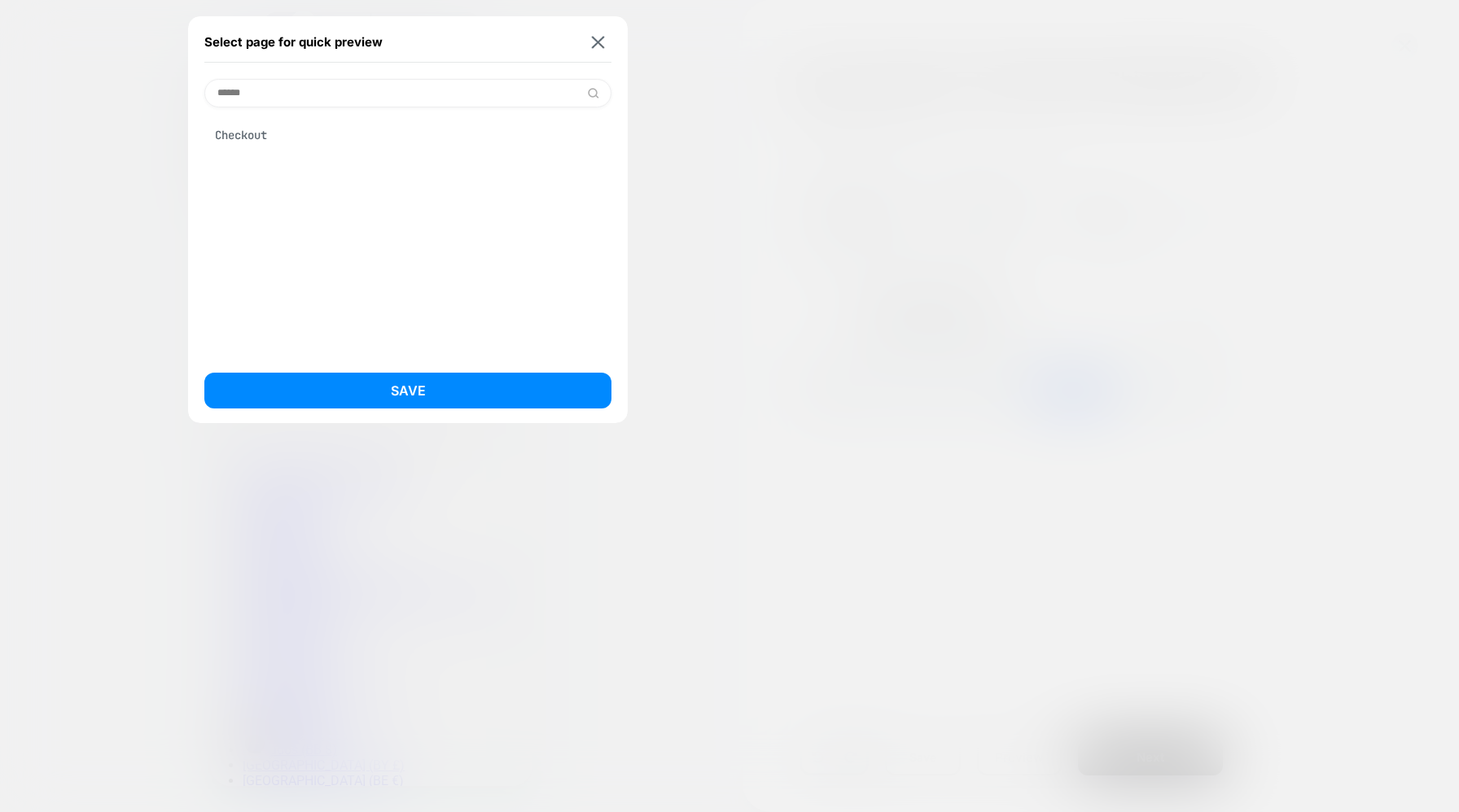
type input "******"
click at [270, 137] on div "Checkout" at bounding box center [408, 135] width 407 height 31
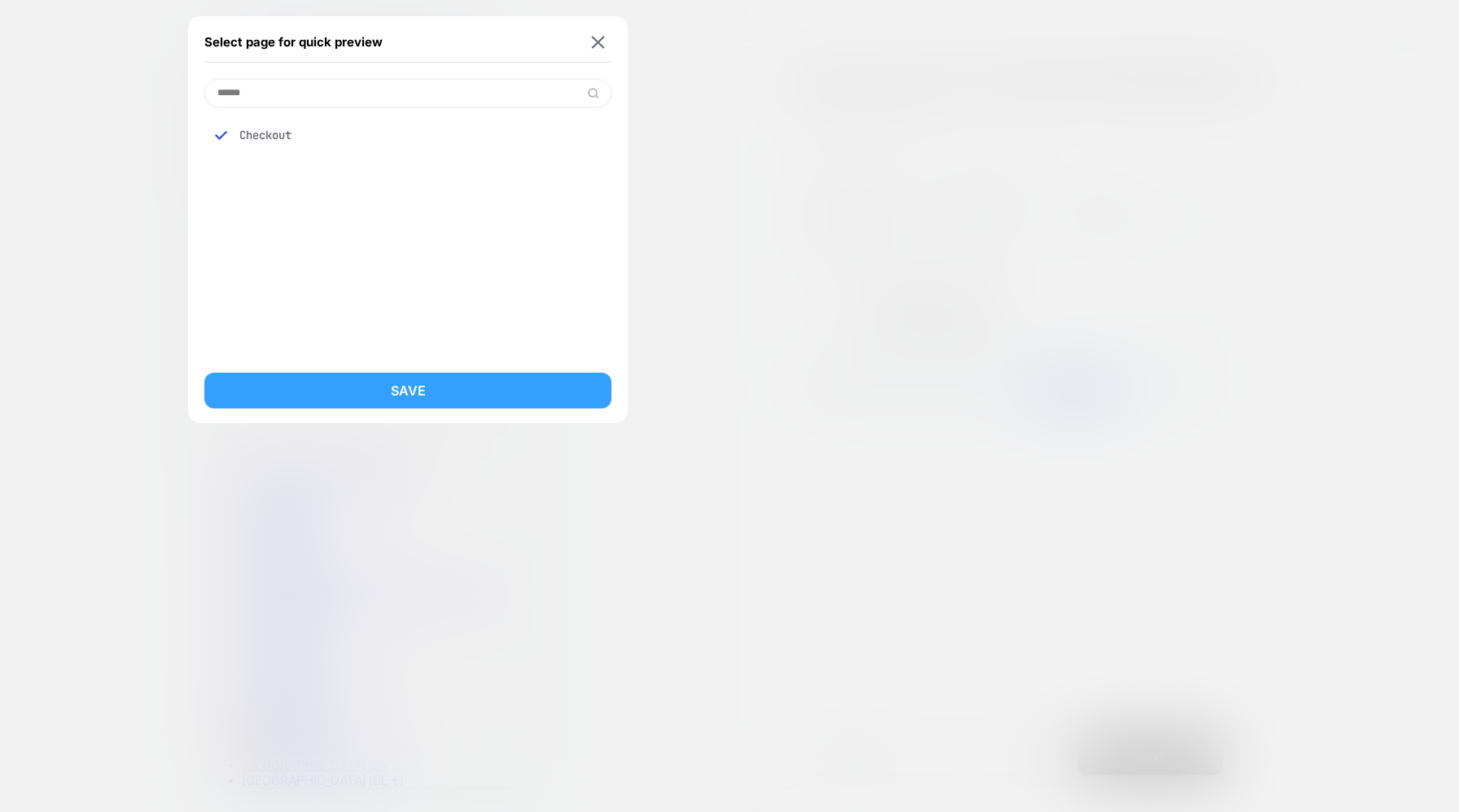
click at [444, 376] on button "Save" at bounding box center [408, 390] width 407 height 36
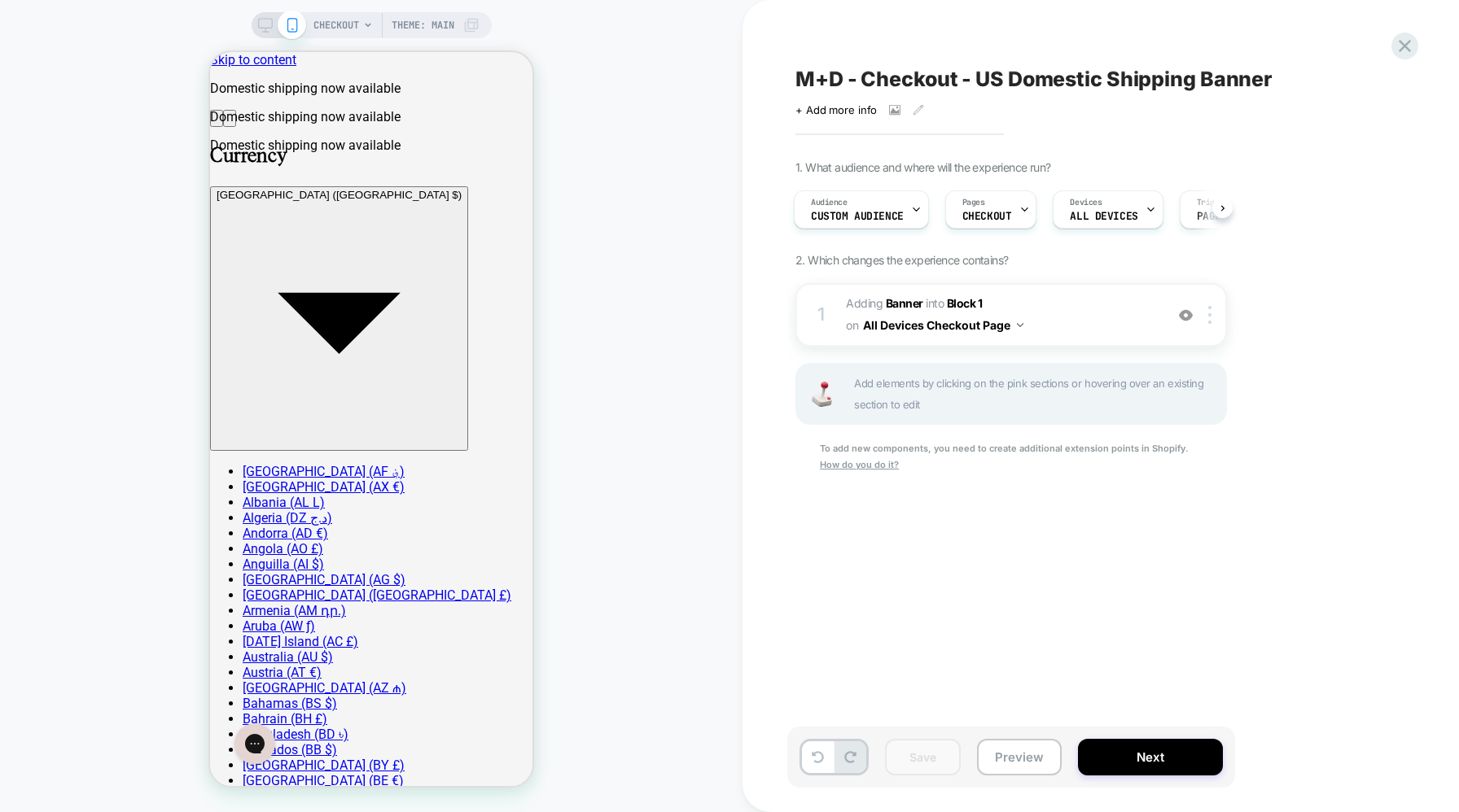
scroll to position [0, 2]
